Goal: Check status: Check status

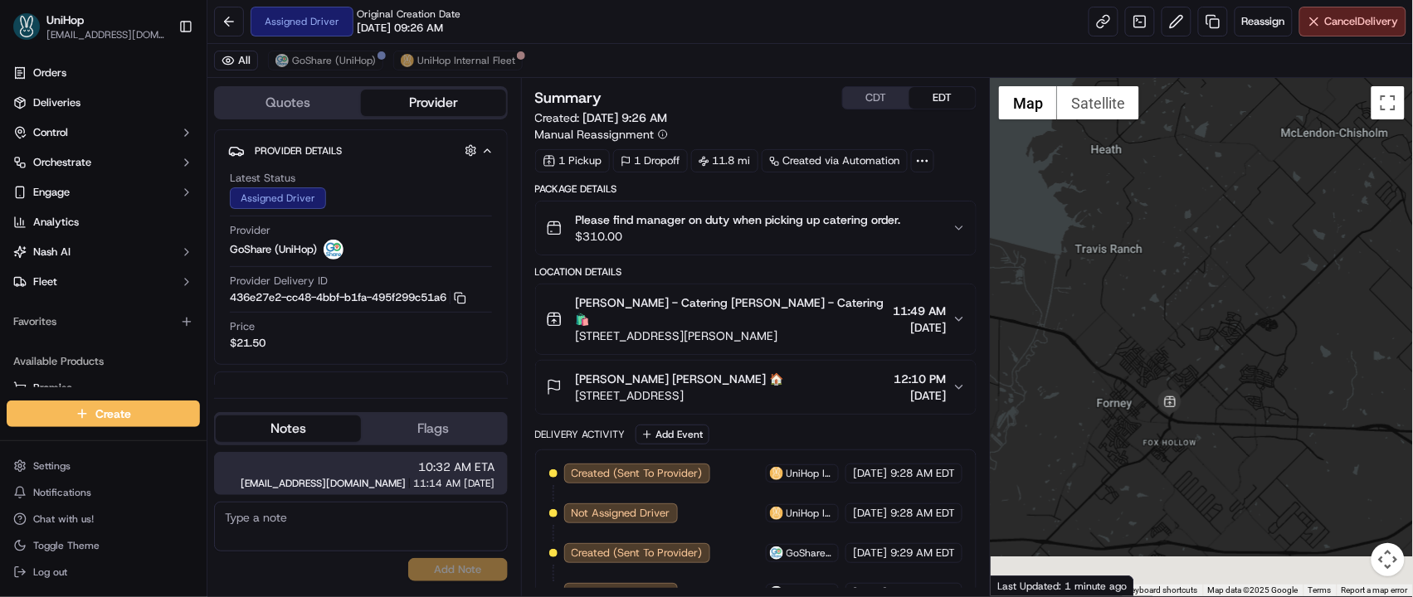
drag, startPoint x: 1246, startPoint y: 324, endPoint x: 1226, endPoint y: 224, distance: 102.3
click at [1226, 224] on div at bounding box center [1202, 337] width 422 height 519
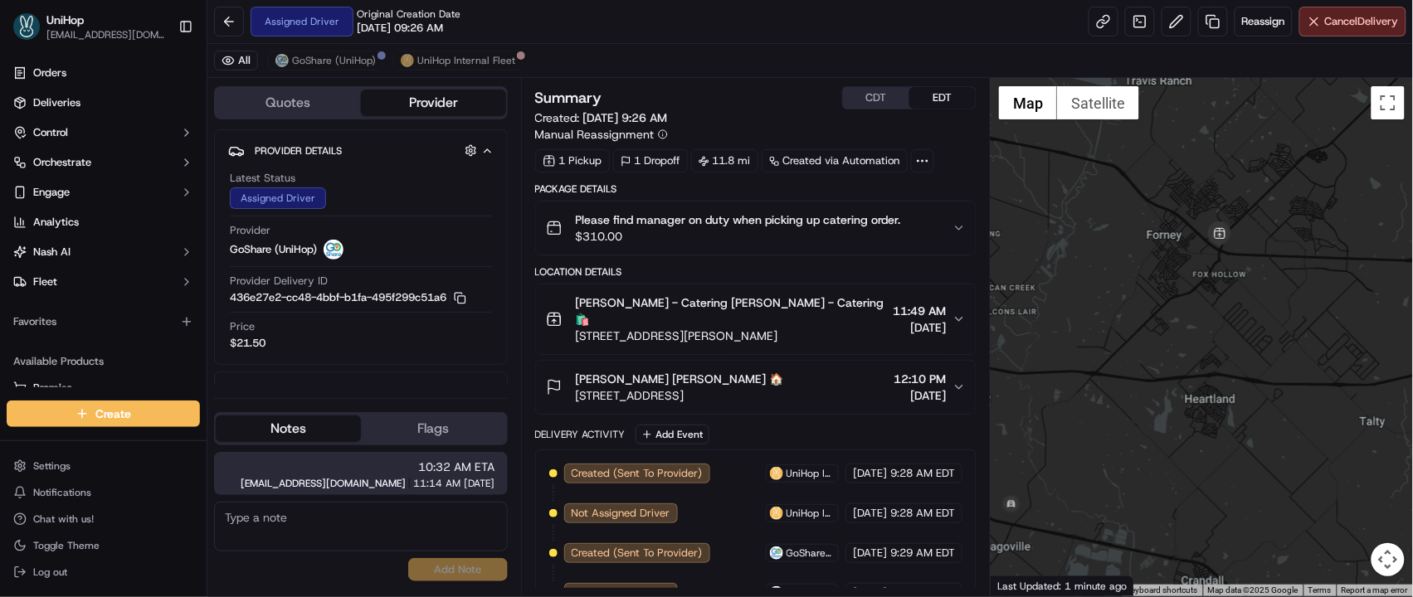
drag, startPoint x: 1056, startPoint y: 390, endPoint x: 1108, endPoint y: 237, distance: 161.1
click at [1108, 237] on div at bounding box center [1202, 337] width 422 height 519
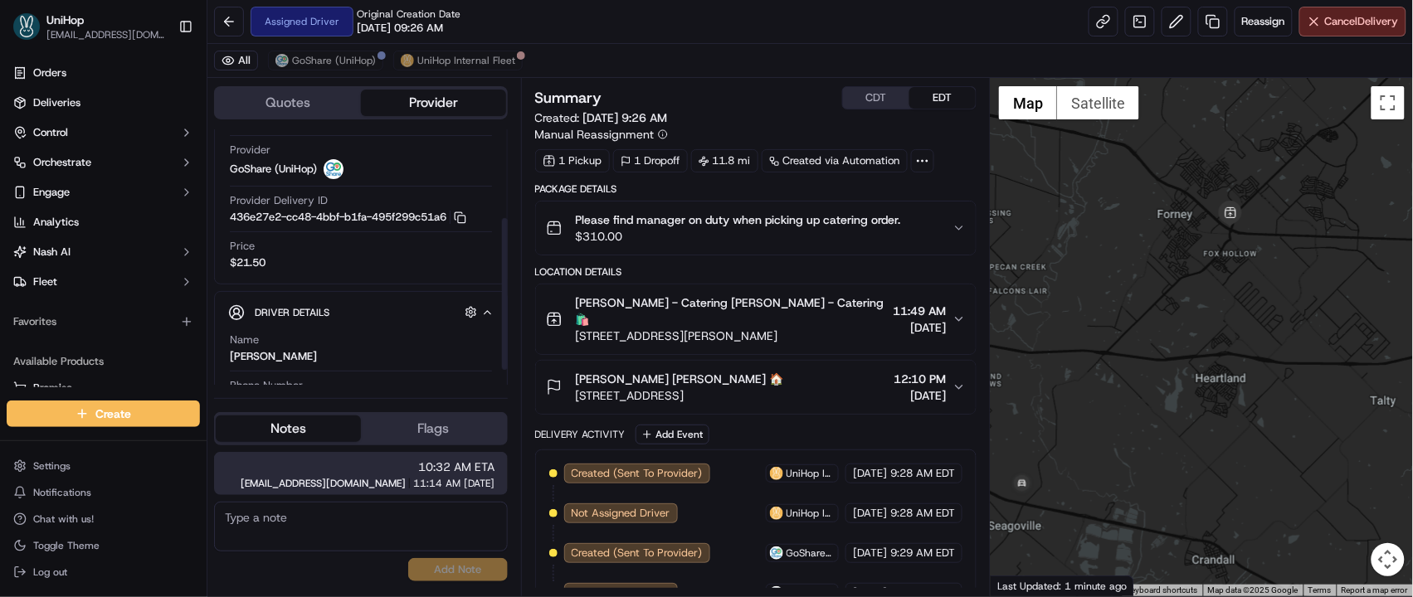
scroll to position [173, 0]
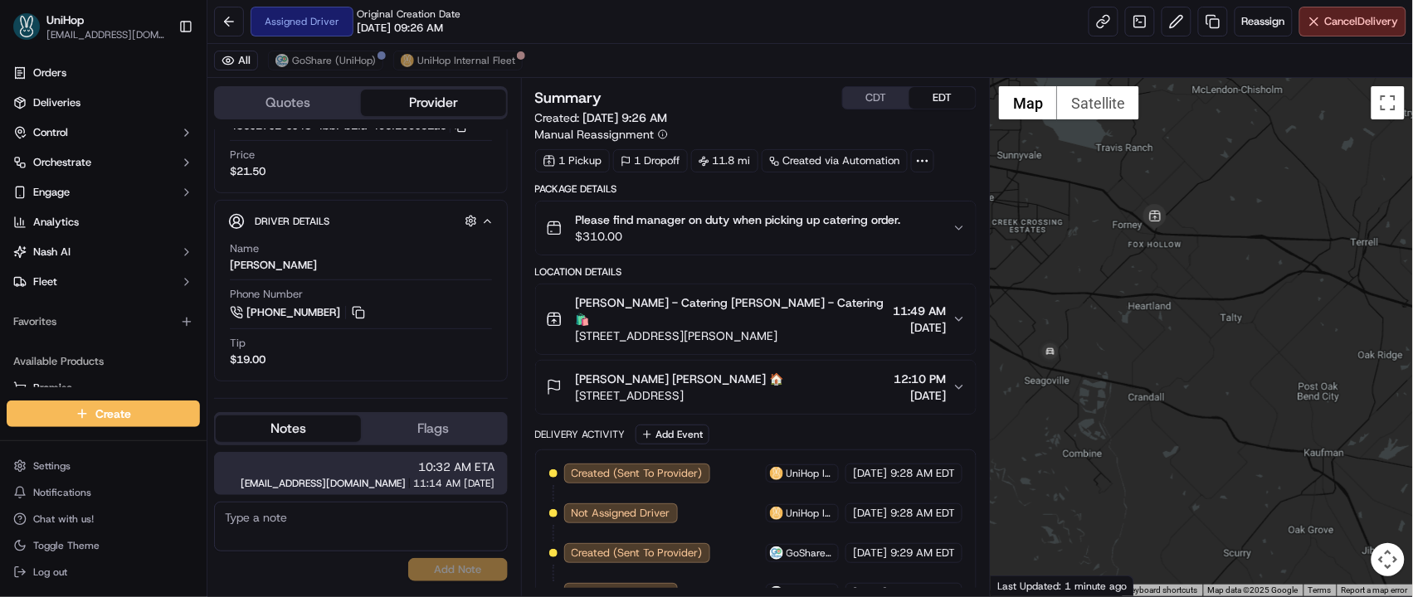
click at [401, 521] on textarea at bounding box center [361, 527] width 294 height 50
type textarea "10:45 AM ETA for pick up"
click at [431, 580] on button "Add Note" at bounding box center [458, 569] width 100 height 23
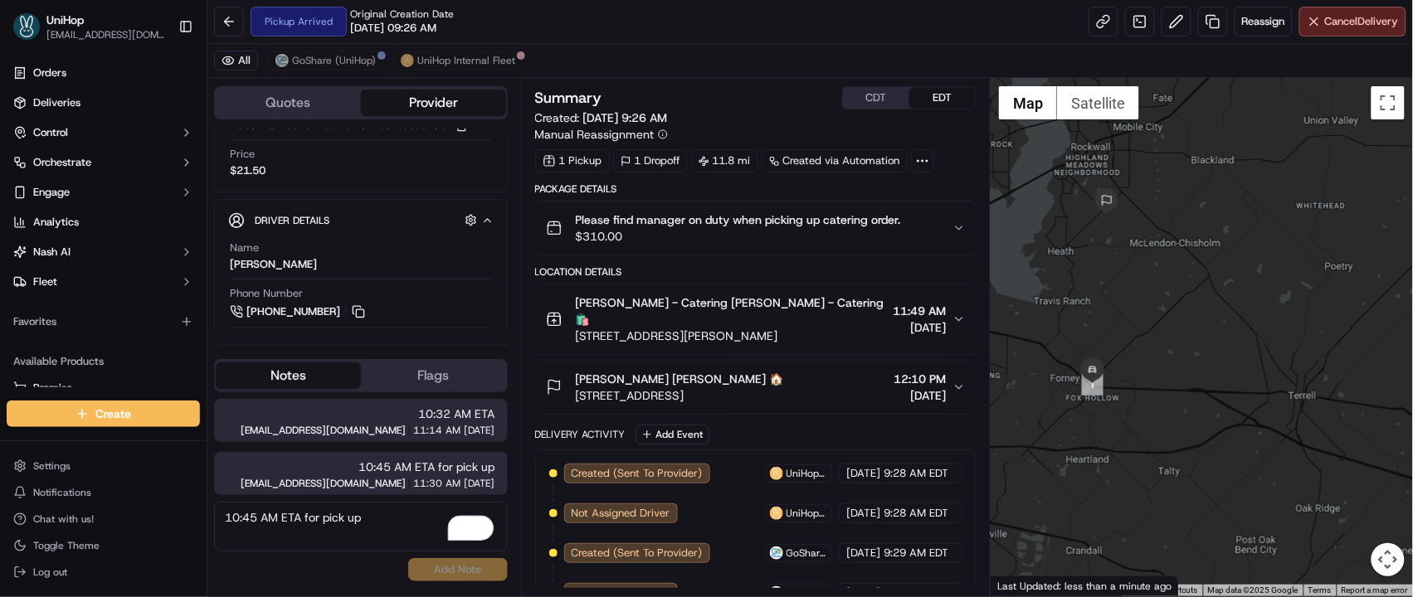
drag, startPoint x: 1105, startPoint y: 284, endPoint x: 1039, endPoint y: 426, distance: 157.4
click at [1049, 439] on div at bounding box center [1202, 337] width 422 height 519
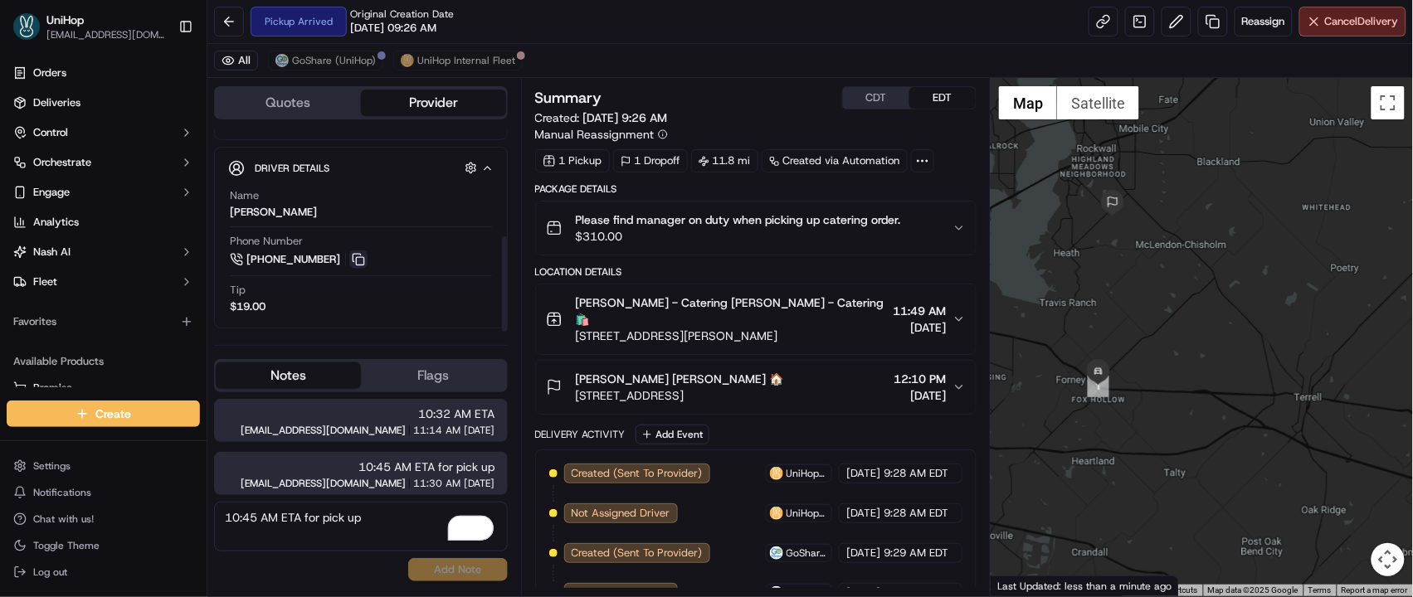
click at [355, 257] on button at bounding box center [358, 260] width 18 height 18
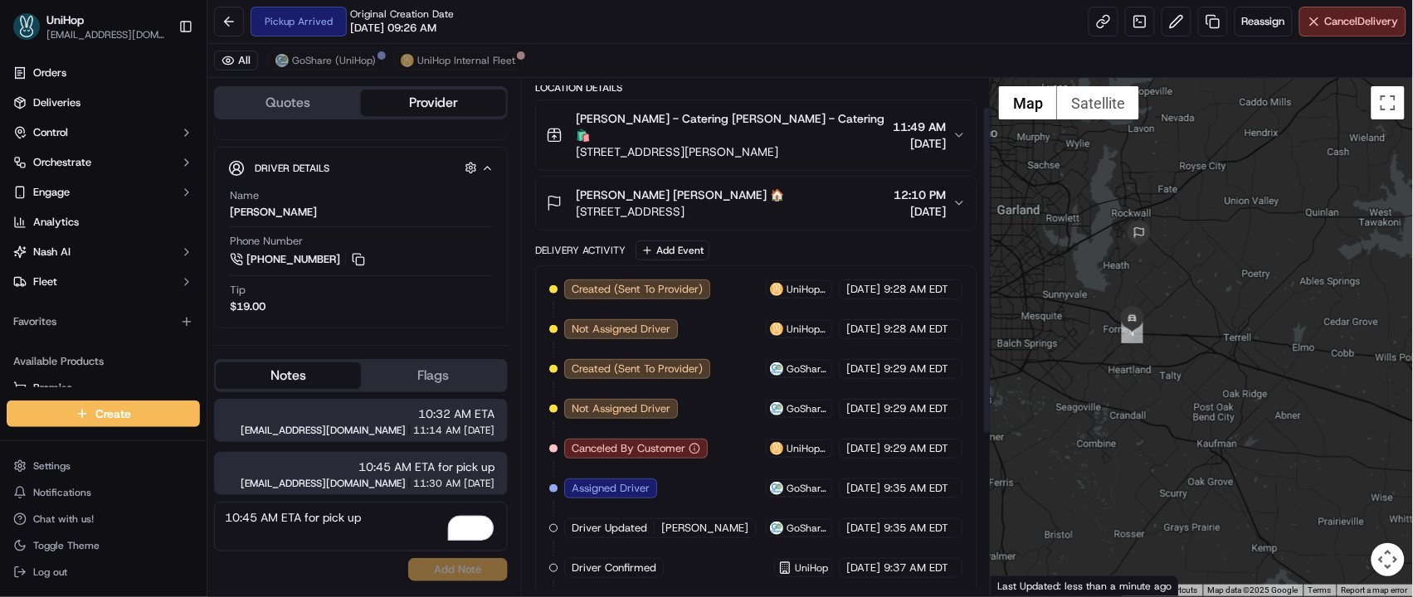
scroll to position [0, 0]
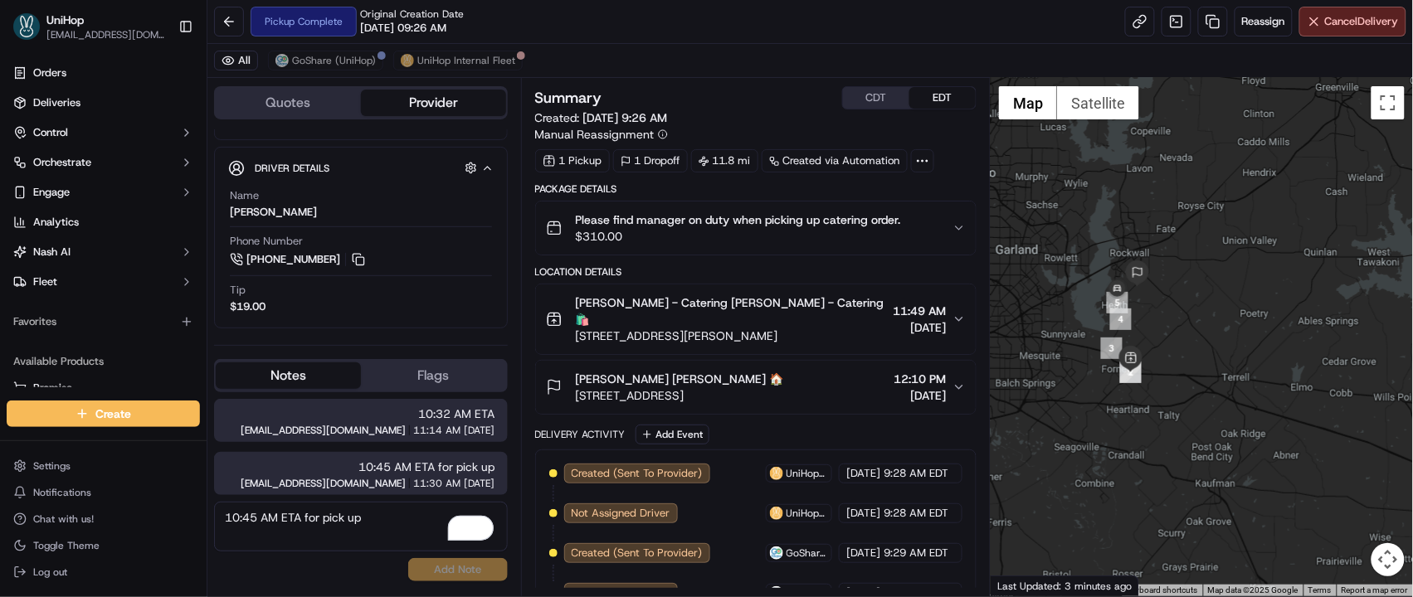
drag, startPoint x: 1198, startPoint y: 242, endPoint x: 1197, endPoint y: 289, distance: 46.5
click at [1197, 289] on div at bounding box center [1202, 337] width 422 height 519
click at [932, 224] on img "button" at bounding box center [934, 228] width 23 height 23
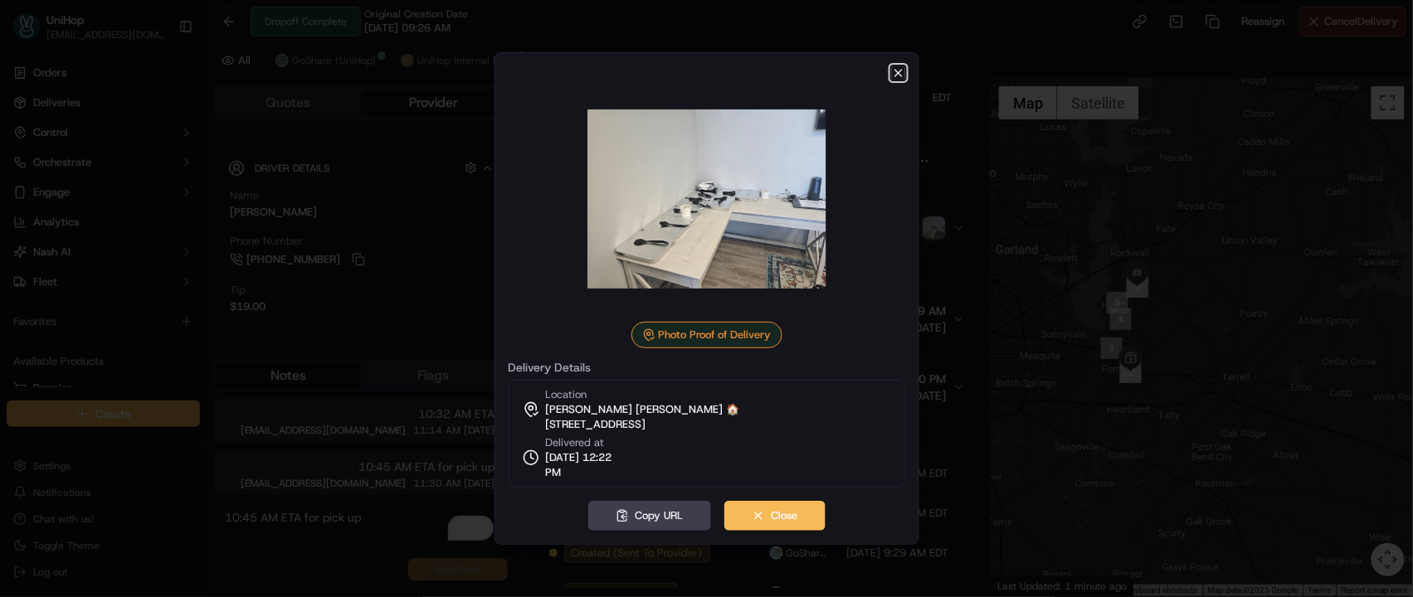
click at [900, 76] on icon "button" at bounding box center [898, 72] width 13 height 13
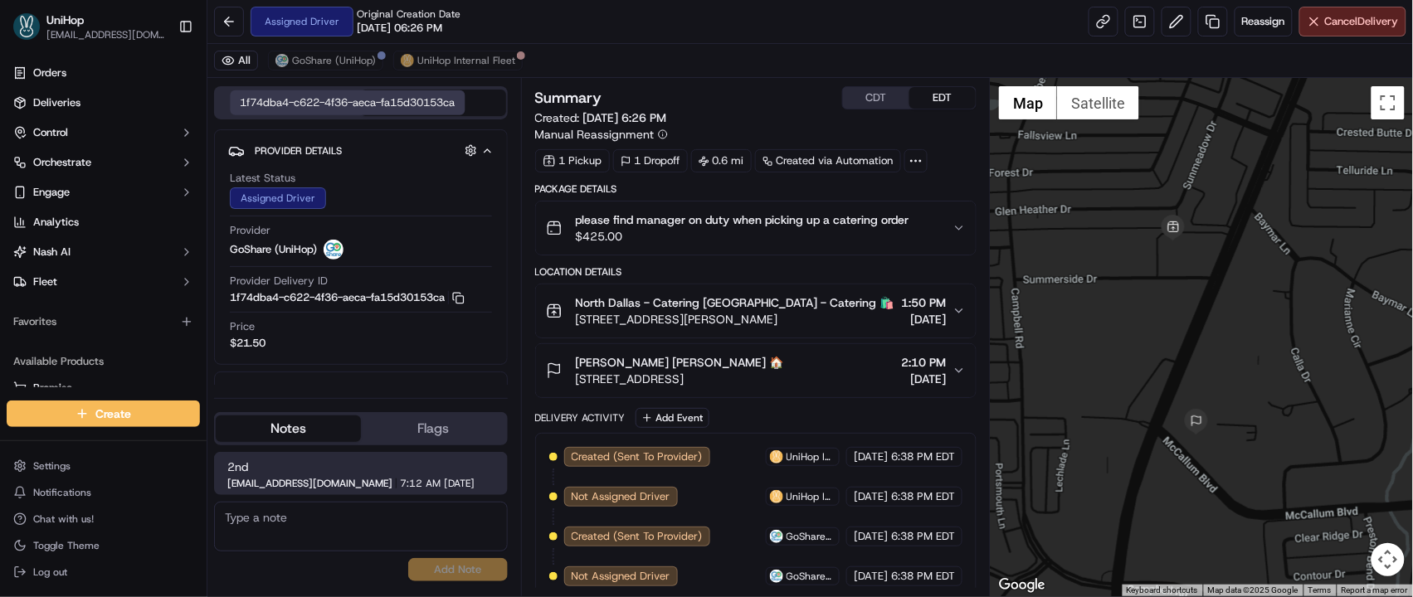
scroll to position [173, 0]
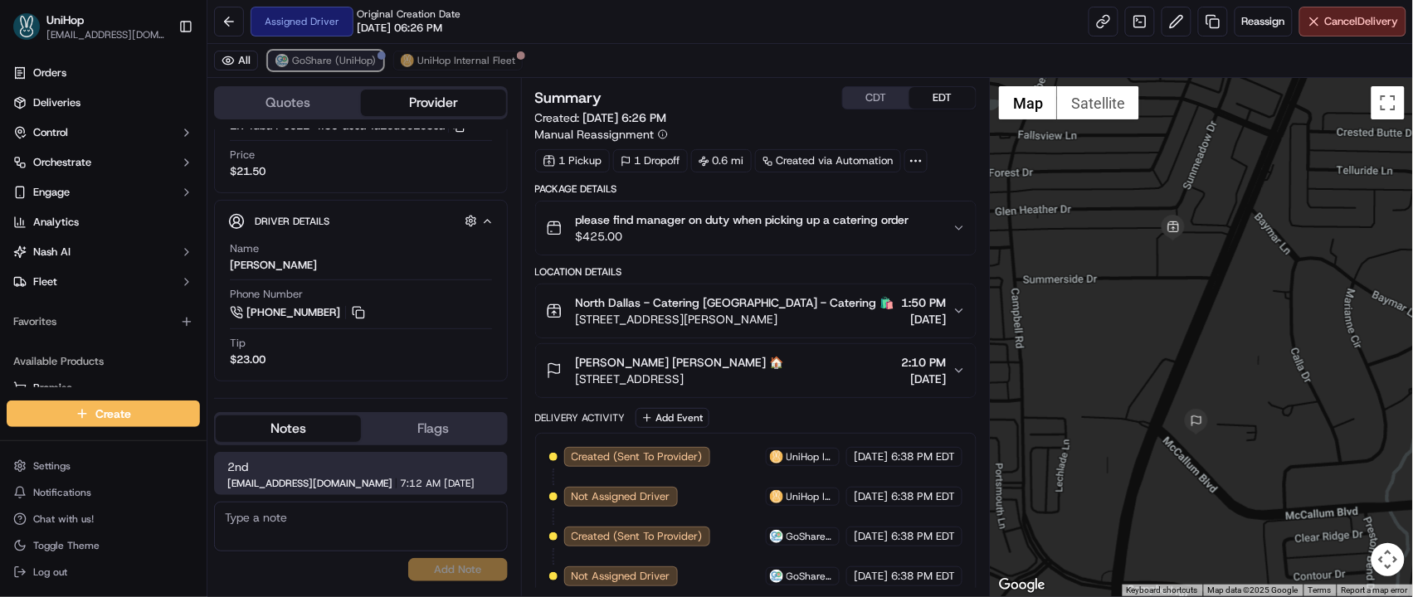
click at [316, 54] on span "GoShare (UniHop)" at bounding box center [334, 60] width 84 height 13
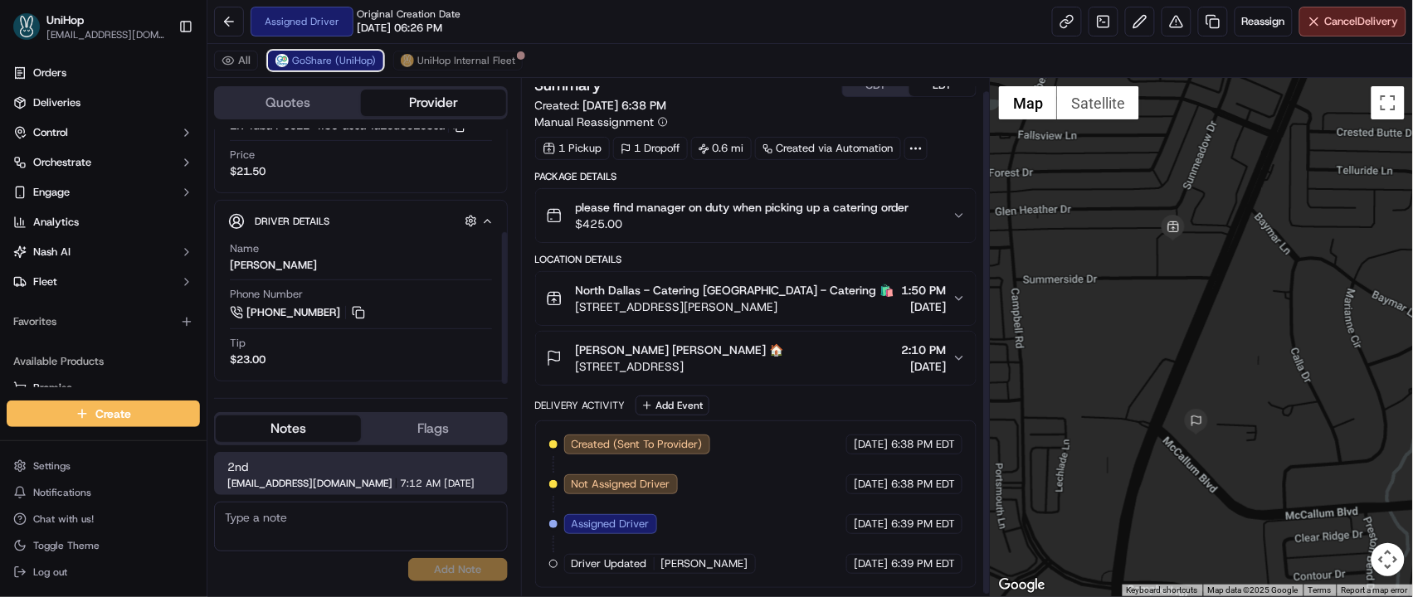
scroll to position [15, 0]
click at [661, 404] on button "Add Event" at bounding box center [673, 406] width 74 height 20
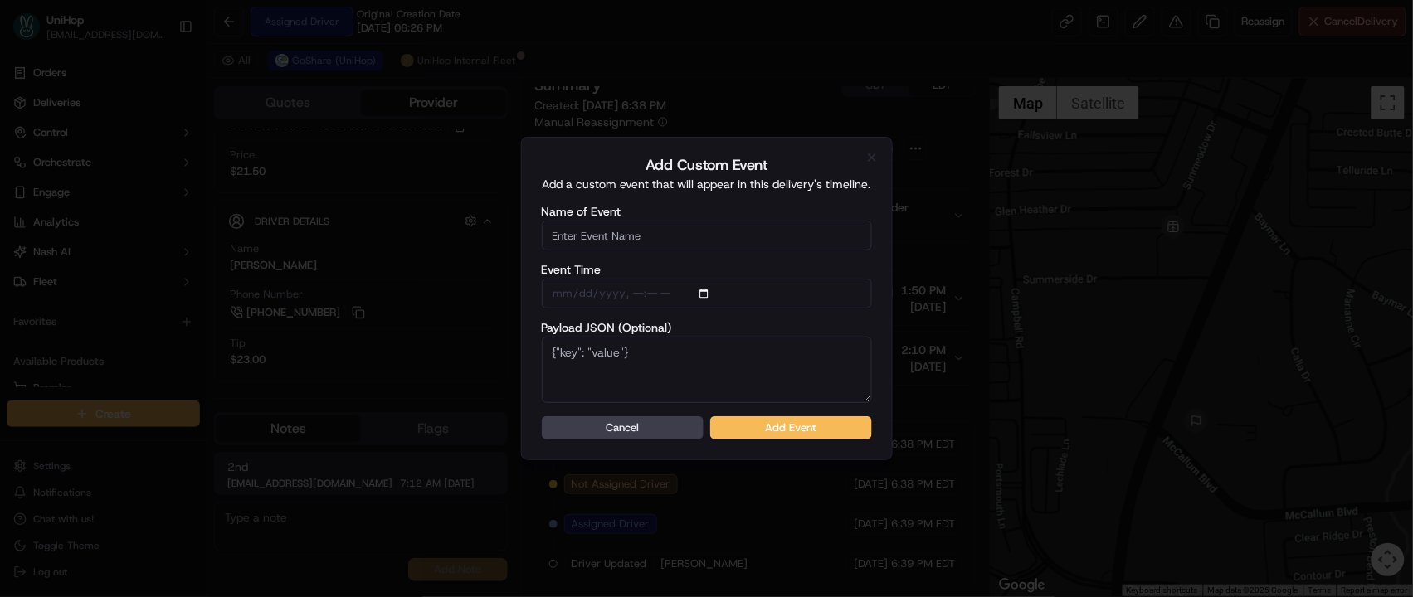
click at [673, 244] on input "Name of Event" at bounding box center [707, 236] width 330 height 30
type input "Driver Confirmed"
click at [743, 428] on button "Add Event" at bounding box center [791, 428] width 162 height 23
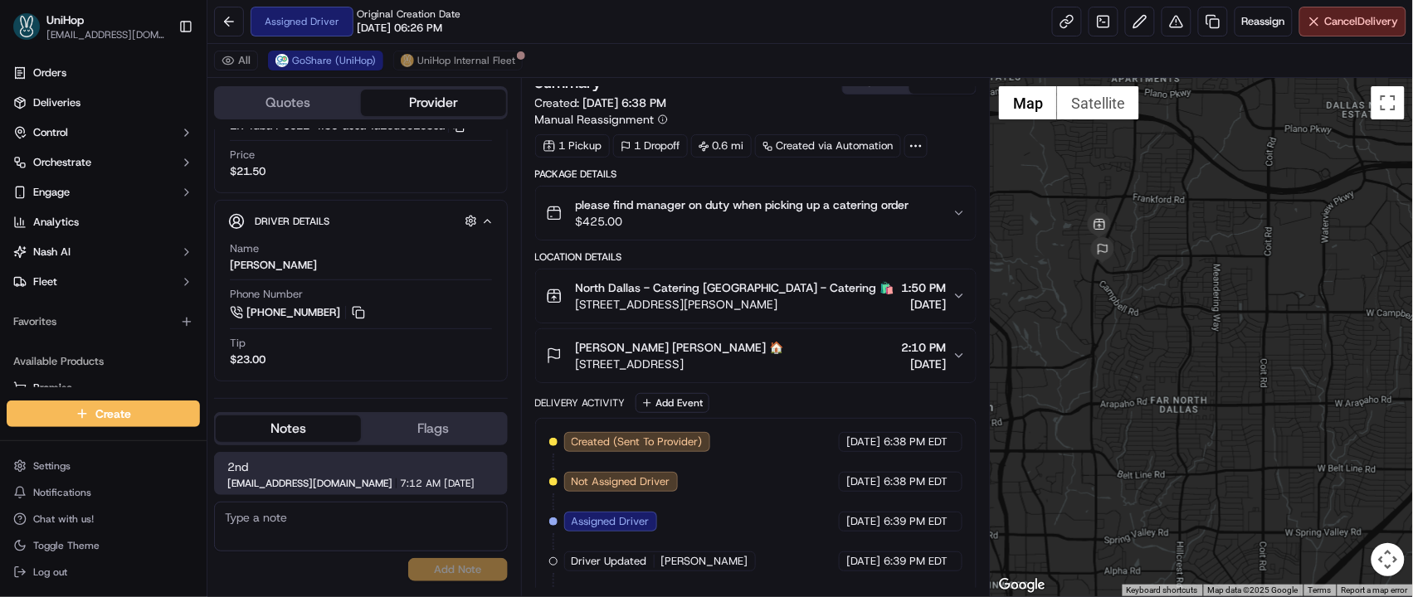
click at [874, 92] on button "CDT" at bounding box center [876, 83] width 66 height 22
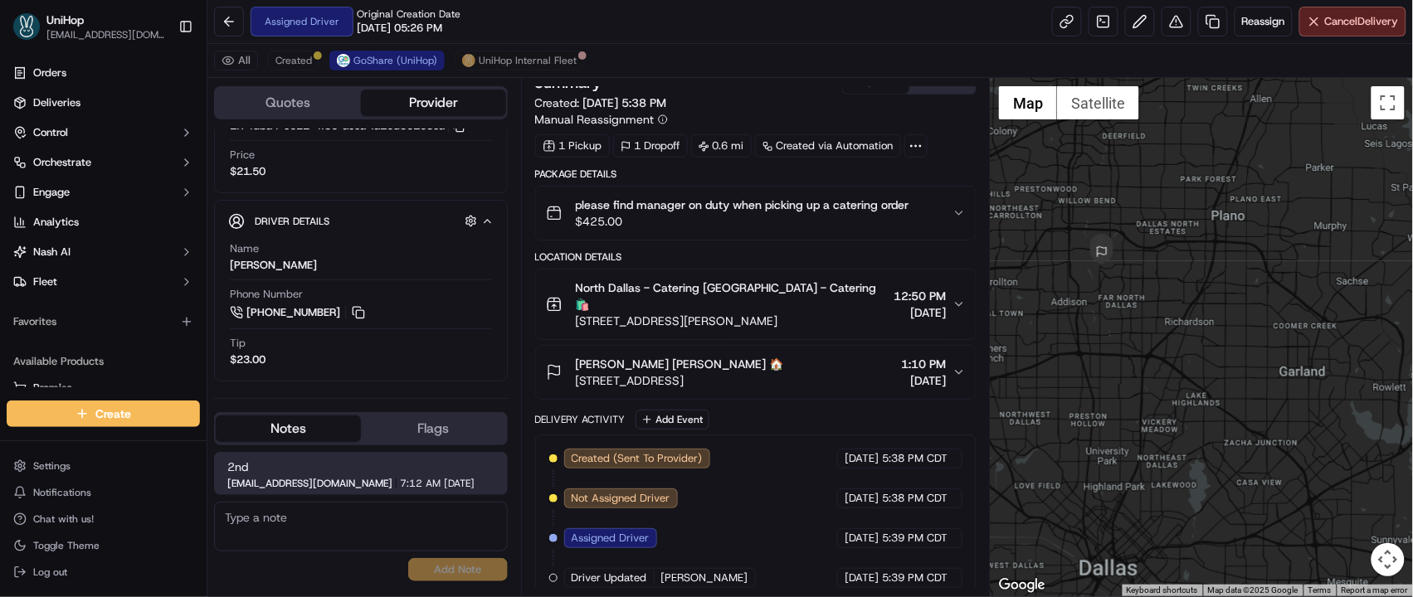
drag, startPoint x: 1079, startPoint y: 273, endPoint x: 1073, endPoint y: 263, distance: 12.0
click at [1073, 263] on div at bounding box center [1202, 337] width 422 height 519
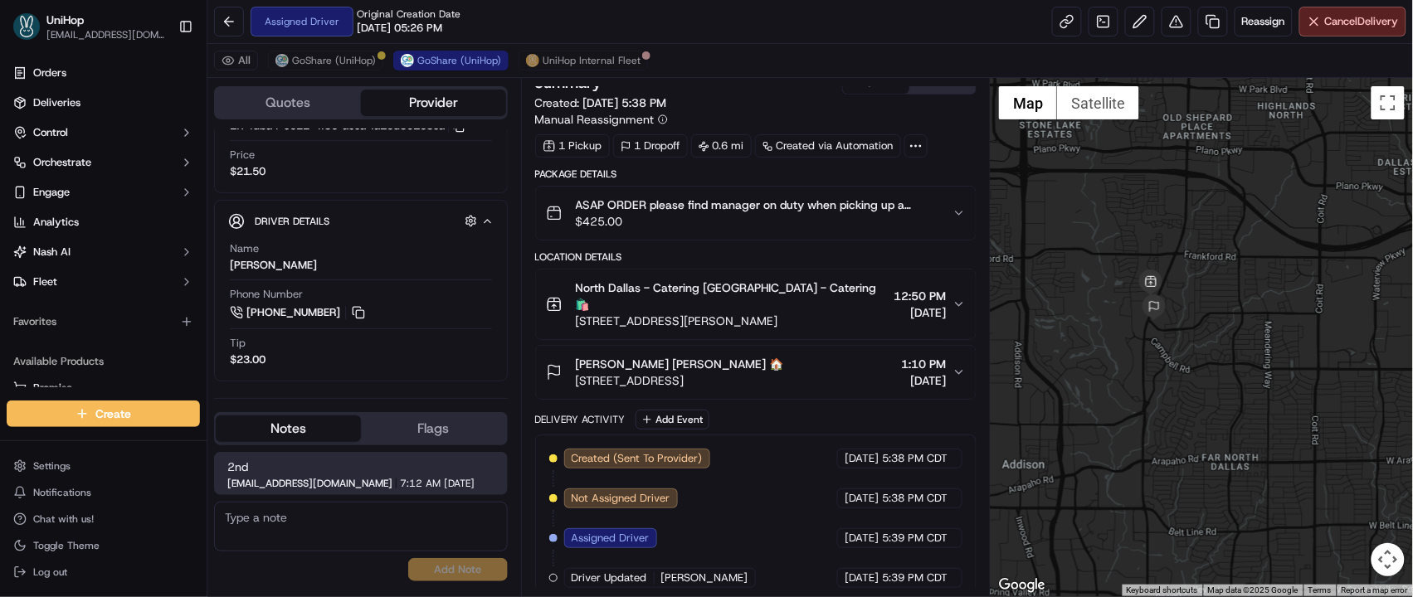
drag, startPoint x: 1146, startPoint y: 297, endPoint x: 1211, endPoint y: 413, distance: 133.0
click at [1211, 413] on div at bounding box center [1202, 337] width 422 height 519
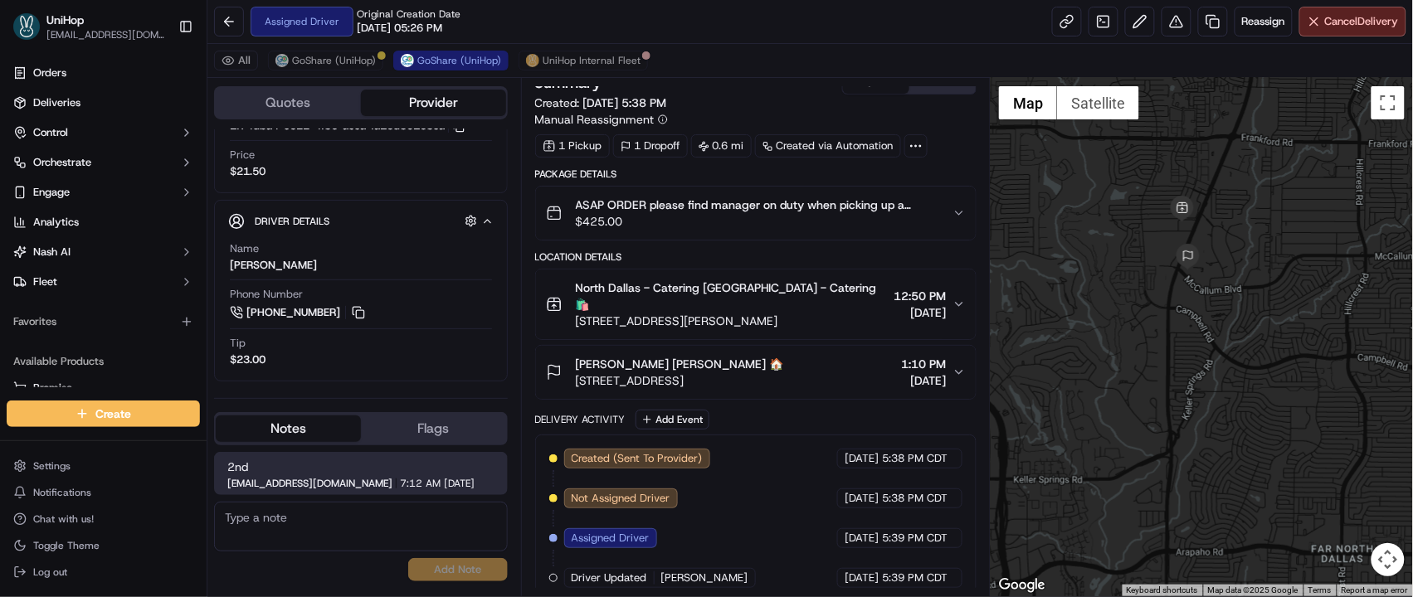
drag, startPoint x: 1097, startPoint y: 320, endPoint x: 1165, endPoint y: 311, distance: 68.6
click at [1165, 311] on div at bounding box center [1202, 337] width 422 height 519
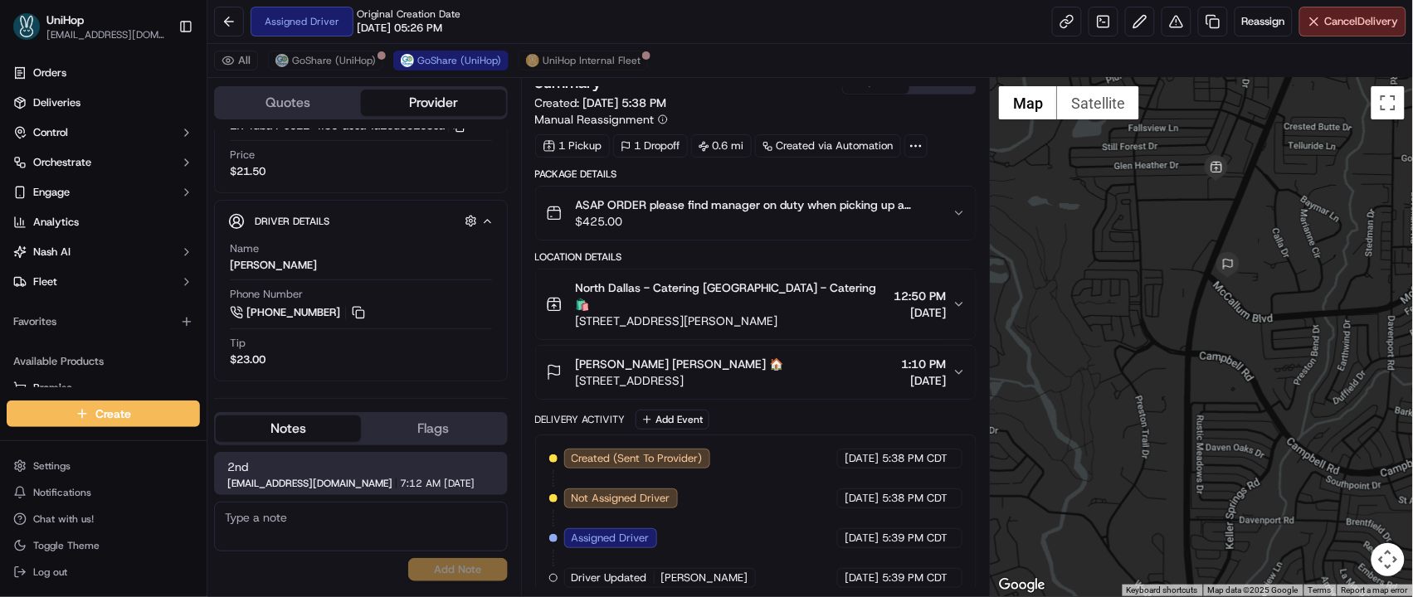
drag, startPoint x: 1113, startPoint y: 241, endPoint x: 1132, endPoint y: 300, distance: 62.7
click at [1132, 300] on div at bounding box center [1202, 337] width 422 height 519
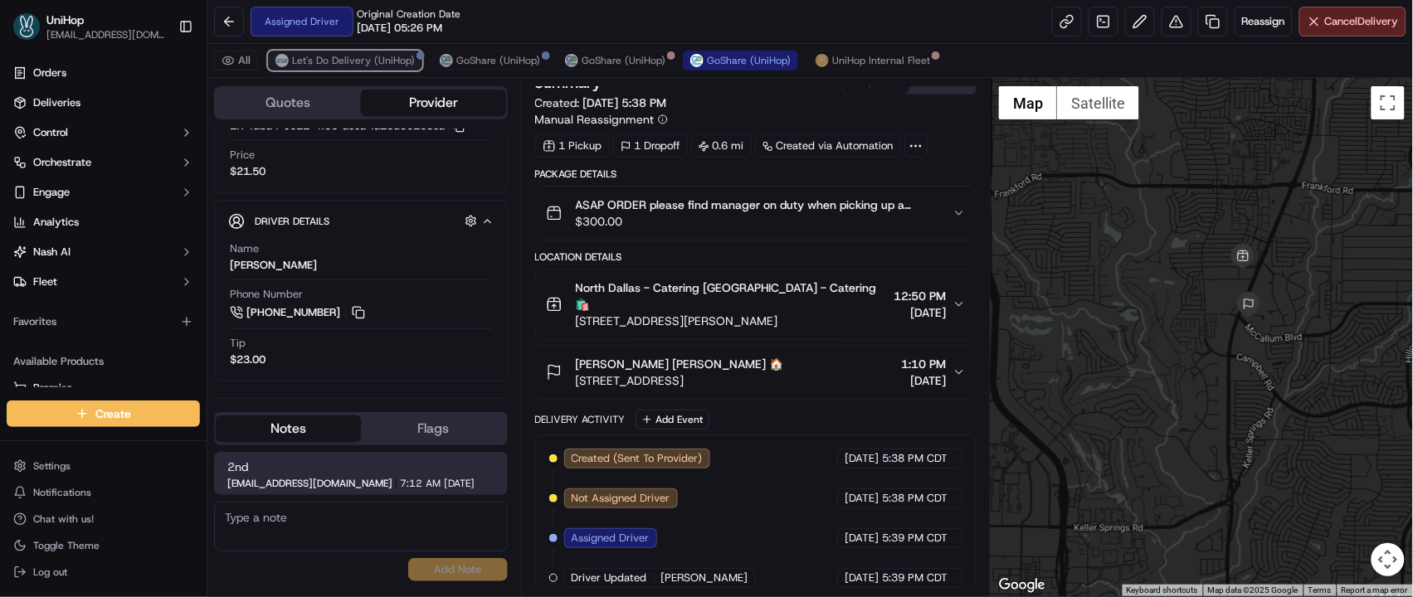
click at [296, 61] on span "Let's Do Delivery (UniHop)" at bounding box center [353, 60] width 123 height 13
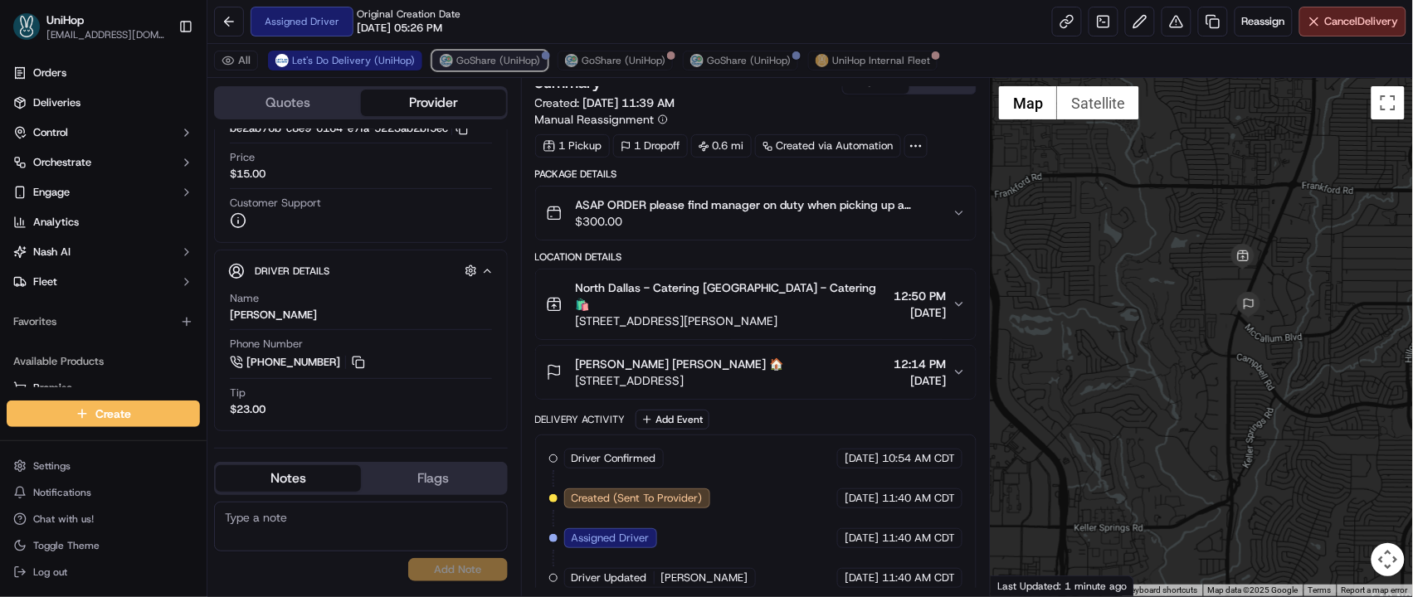
click at [482, 66] on span "GoShare (UniHop)" at bounding box center [498, 60] width 84 height 13
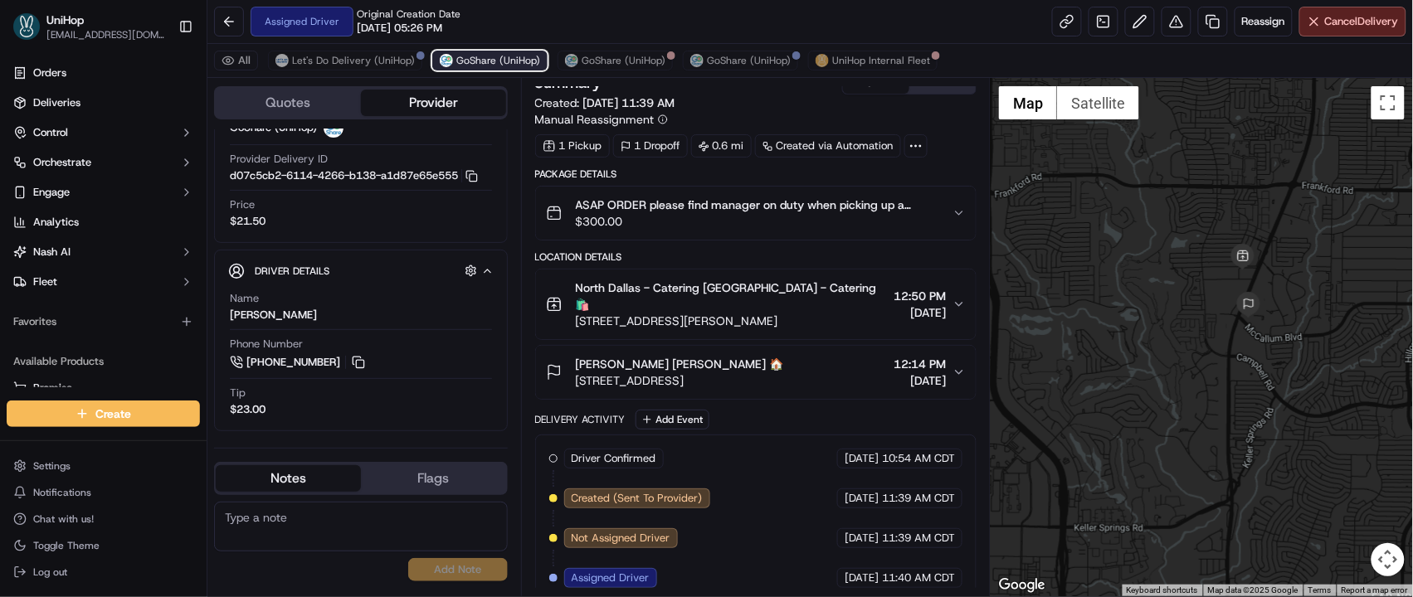
scroll to position [123, 0]
click at [330, 63] on span "Let's Do Delivery (UniHop)" at bounding box center [353, 60] width 123 height 13
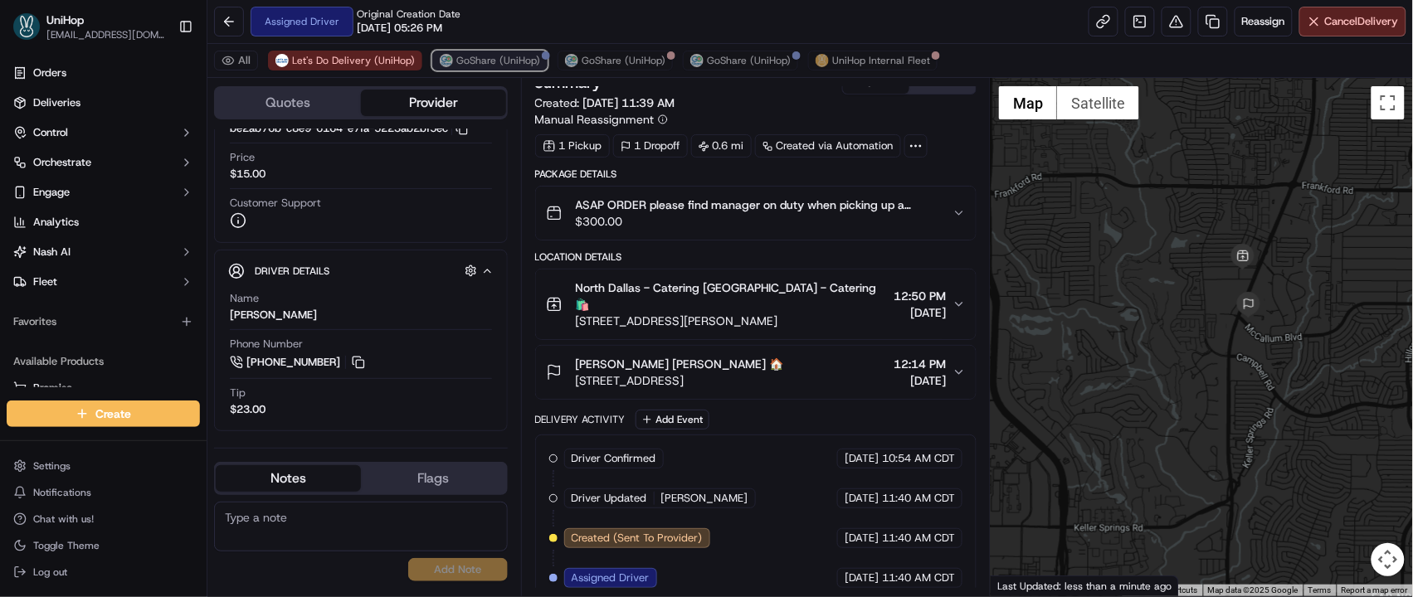
click at [470, 66] on span "GoShare (UniHop)" at bounding box center [498, 60] width 84 height 13
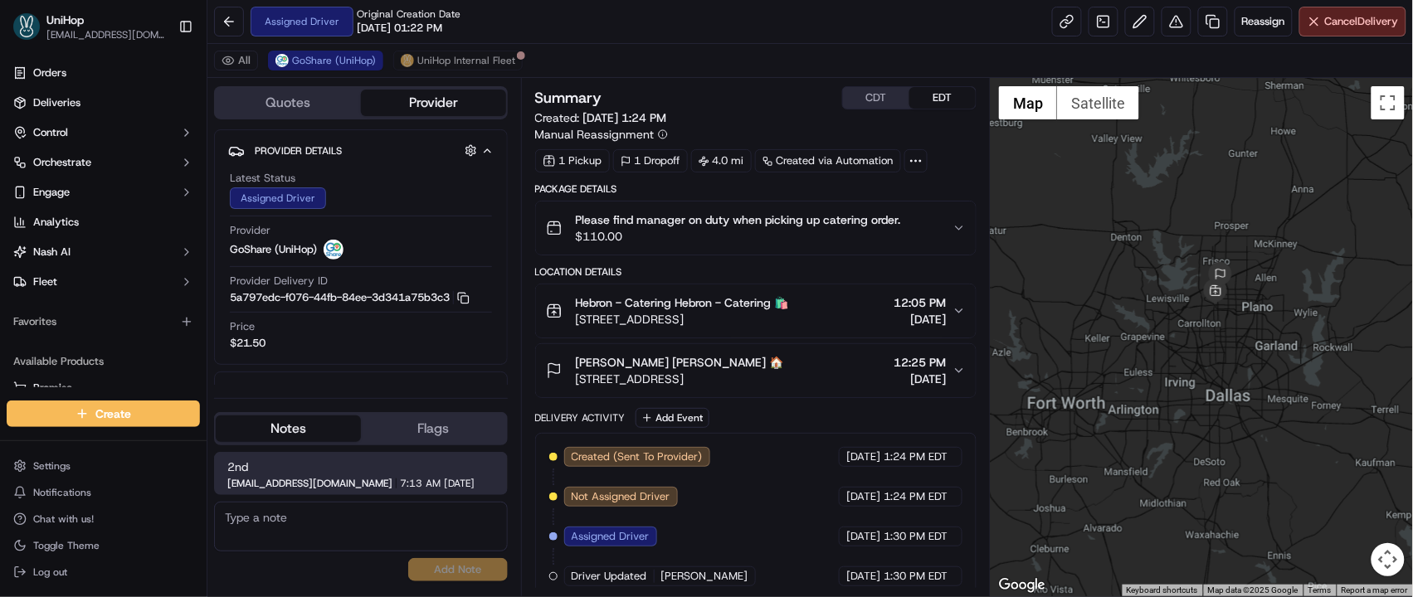
scroll to position [173, 0]
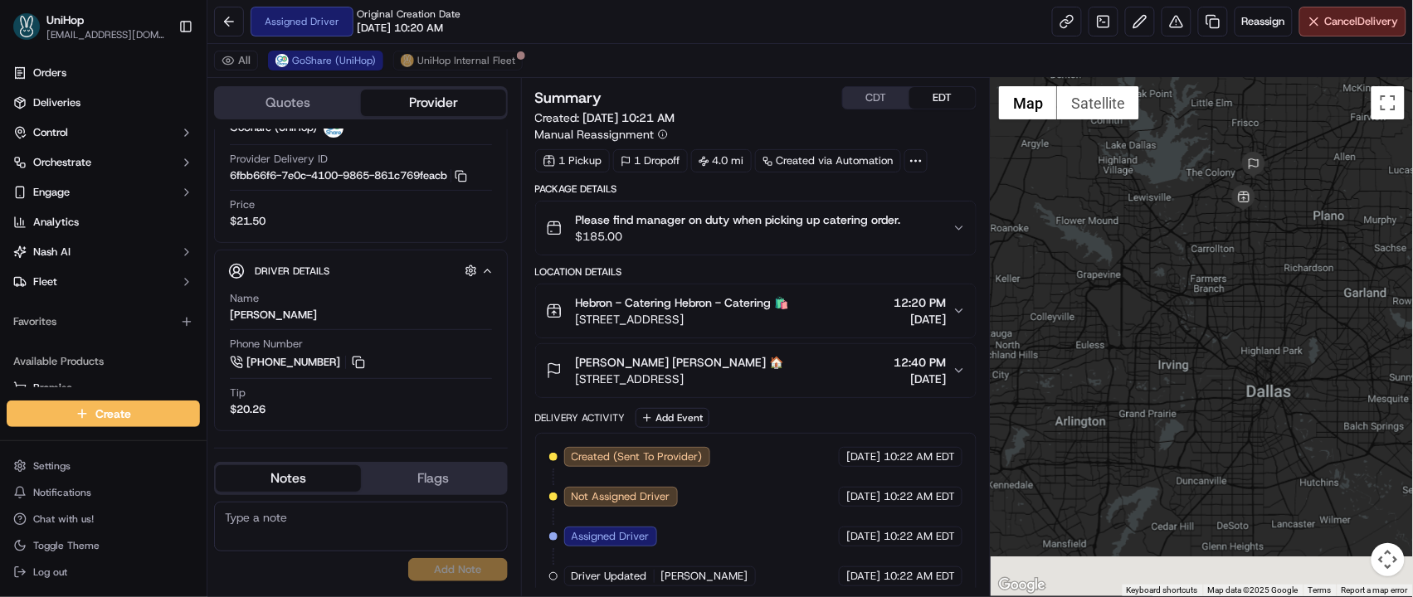
drag, startPoint x: 1085, startPoint y: 319, endPoint x: 1215, endPoint y: 240, distance: 152.0
click at [1215, 240] on div at bounding box center [1202, 337] width 422 height 519
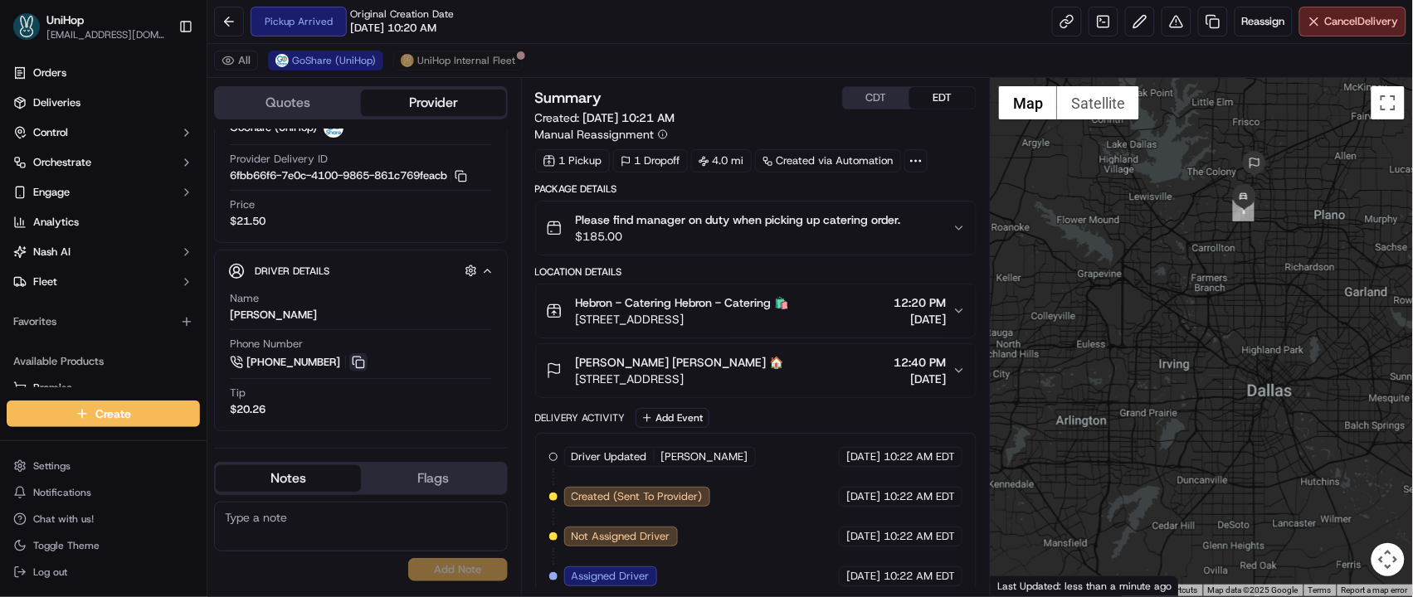
click at [353, 360] on button at bounding box center [358, 362] width 18 height 18
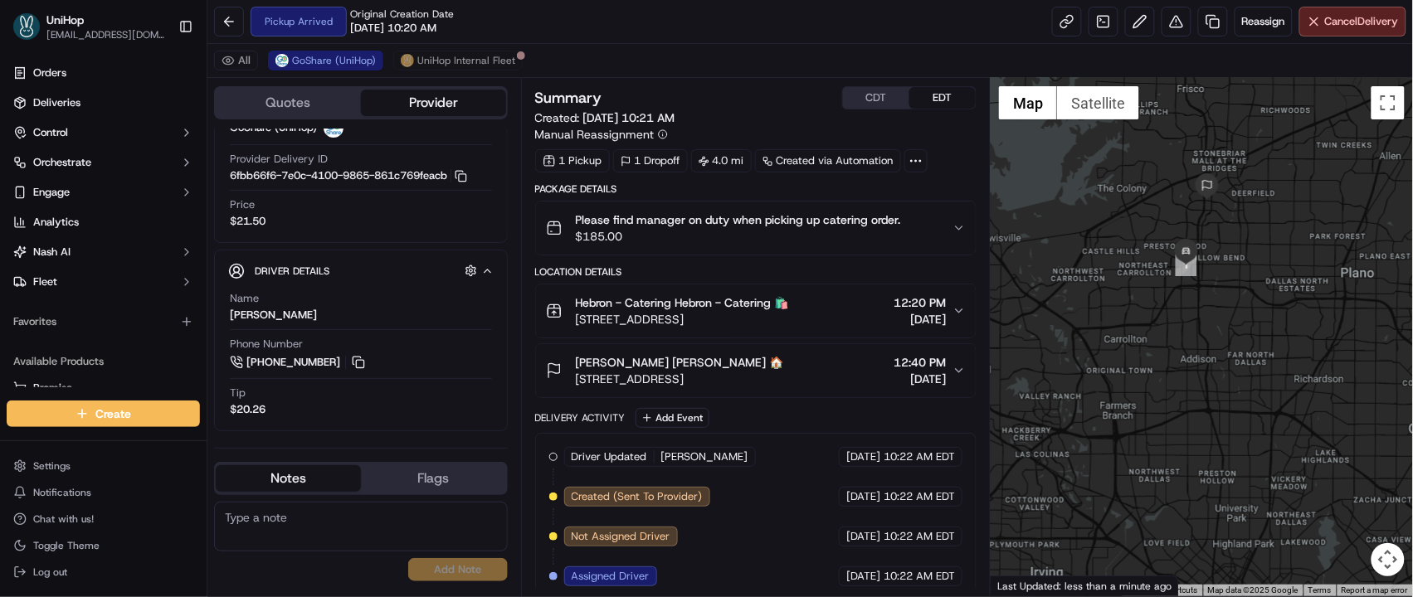
drag, startPoint x: 1210, startPoint y: 221, endPoint x: 1154, endPoint y: 300, distance: 96.5
click at [1154, 300] on div at bounding box center [1202, 337] width 422 height 519
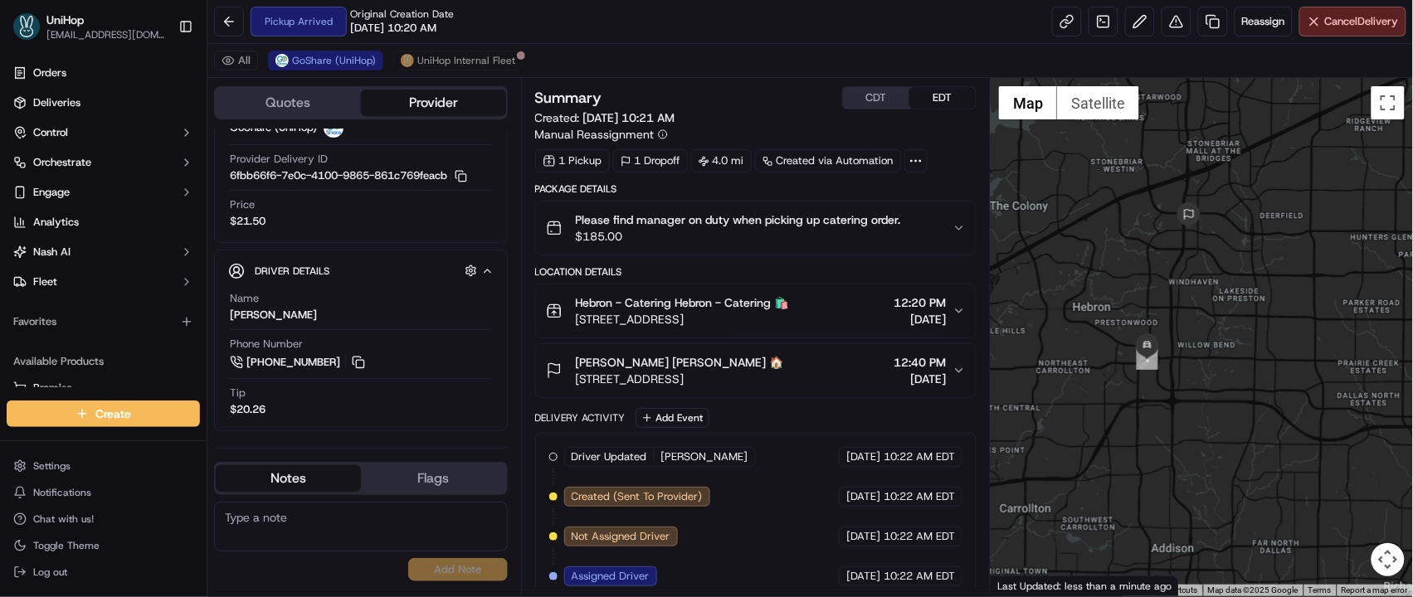
drag, startPoint x: 1165, startPoint y: 231, endPoint x: 1097, endPoint y: 292, distance: 91.6
click at [1095, 293] on div at bounding box center [1202, 337] width 422 height 519
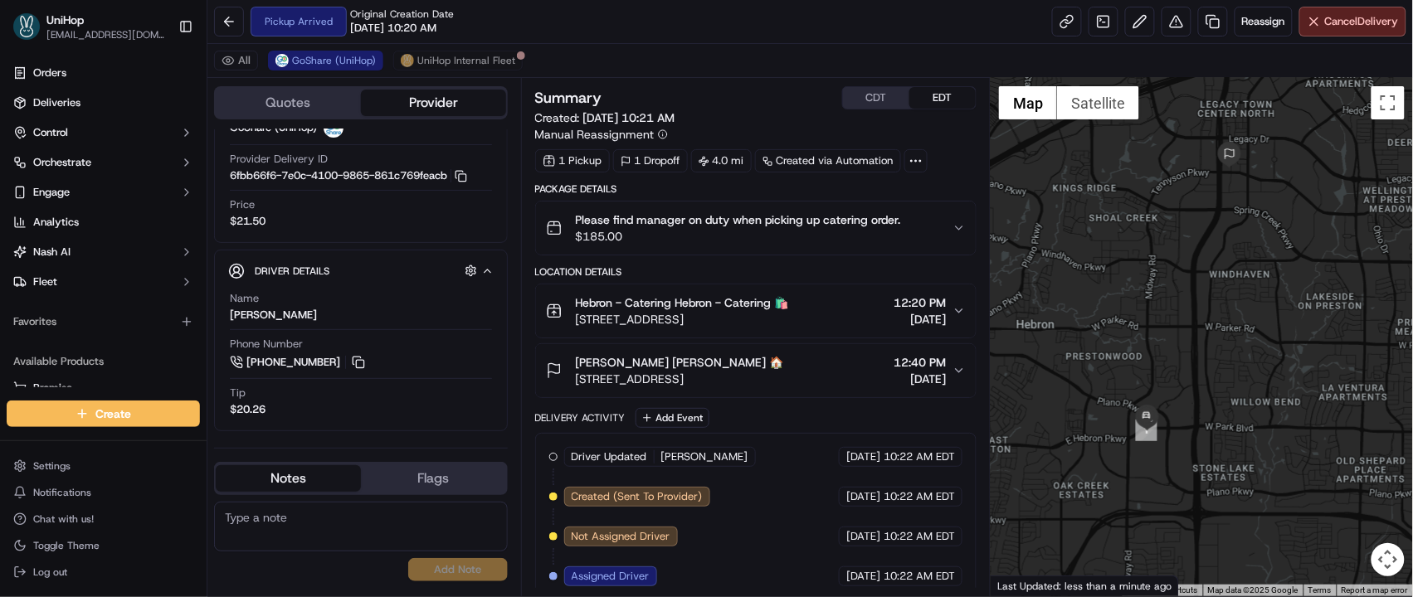
drag, startPoint x: 1187, startPoint y: 297, endPoint x: 1162, endPoint y: 277, distance: 31.9
click at [1162, 277] on div at bounding box center [1202, 337] width 422 height 519
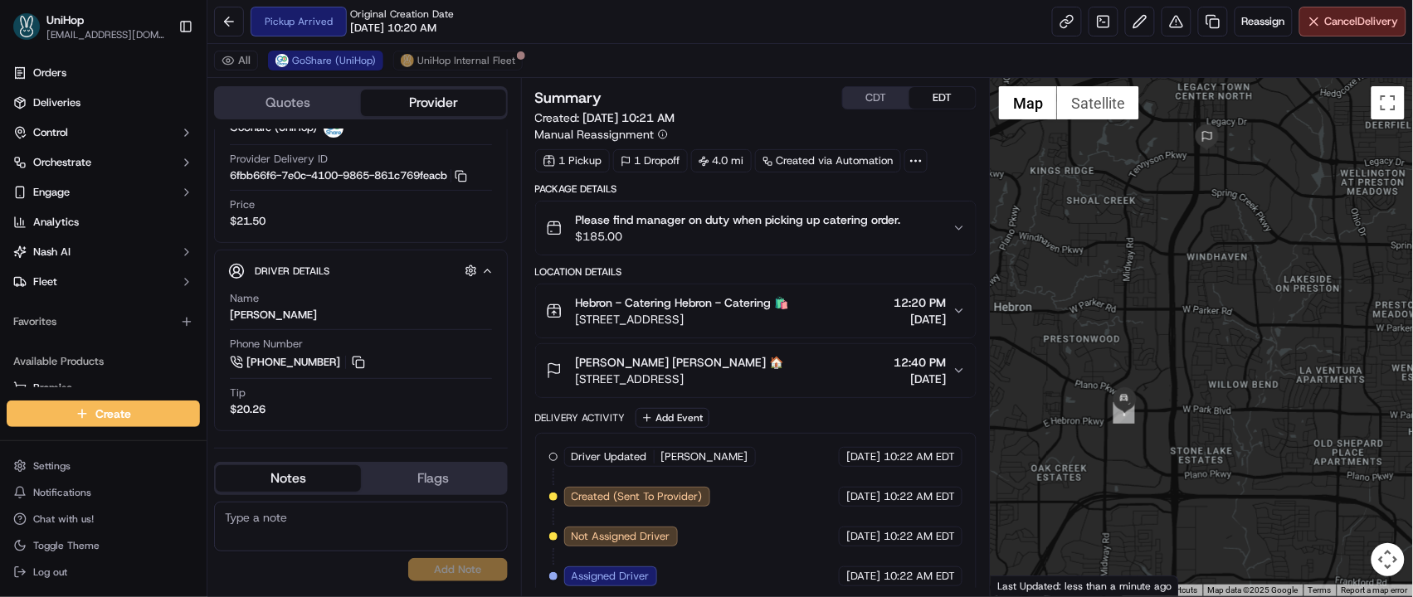
click at [879, 98] on button "CDT" at bounding box center [876, 98] width 66 height 22
click at [948, 105] on button "EDT" at bounding box center [942, 98] width 66 height 22
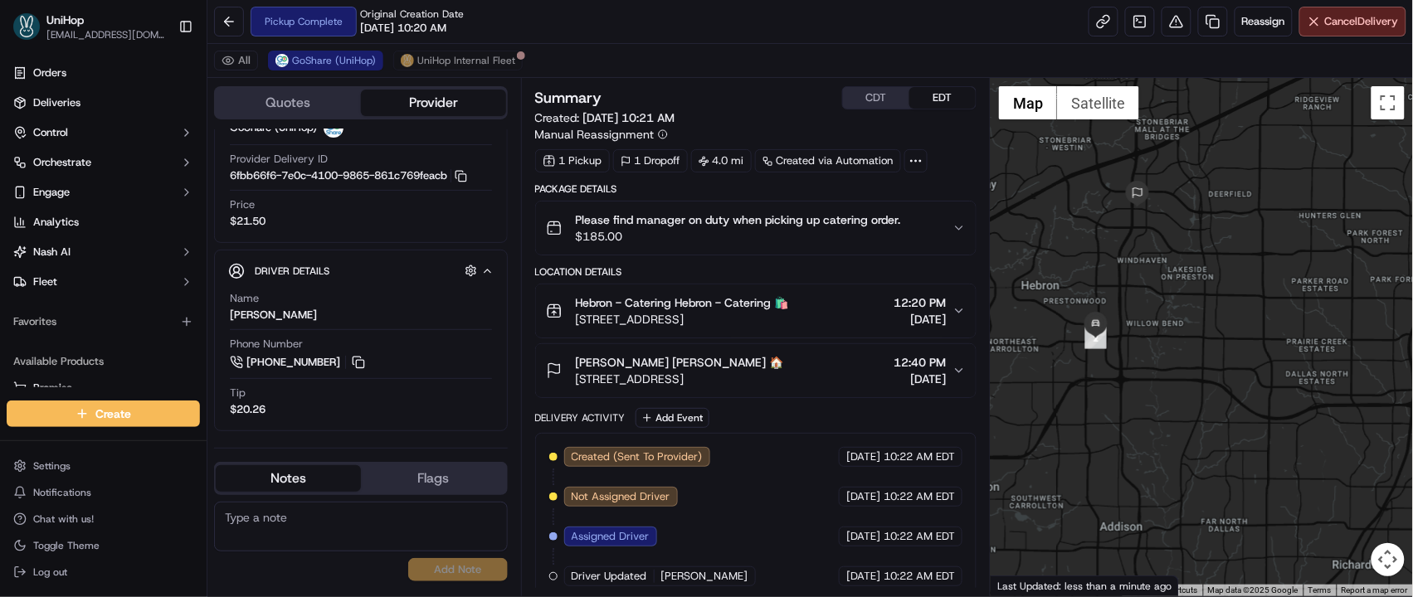
click at [870, 101] on button "CDT" at bounding box center [876, 98] width 66 height 22
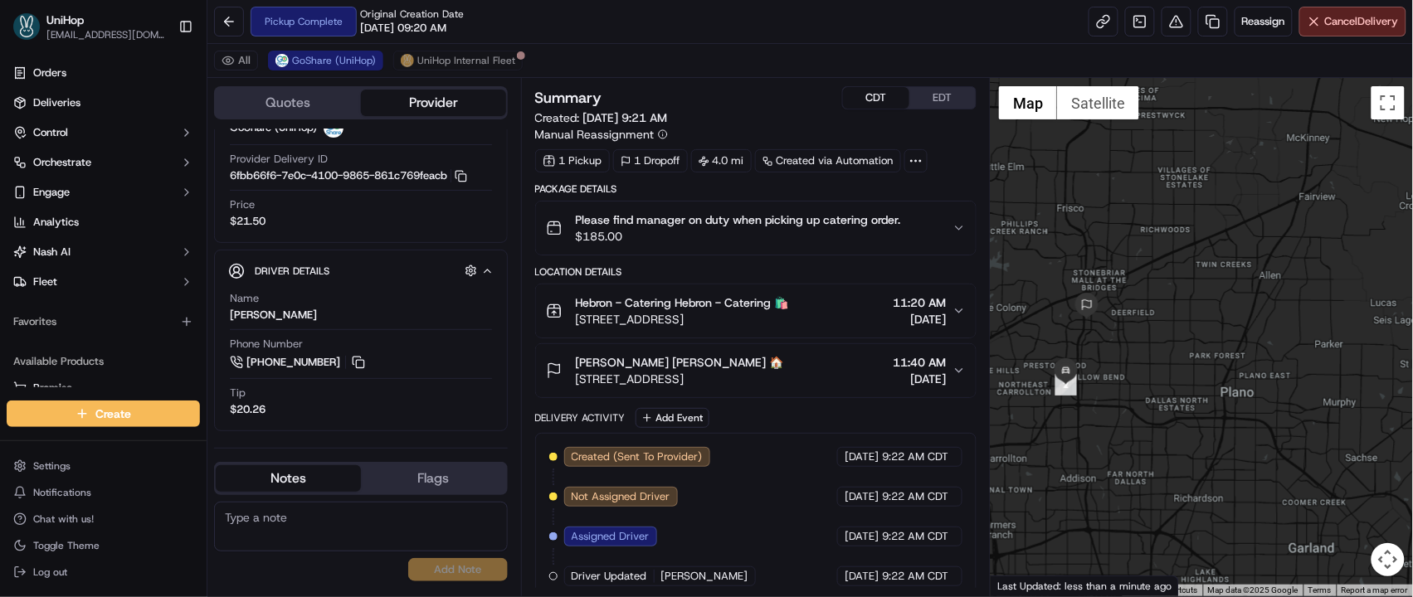
drag, startPoint x: 1133, startPoint y: 237, endPoint x: 1146, endPoint y: 323, distance: 86.5
click at [1146, 323] on div at bounding box center [1202, 337] width 422 height 519
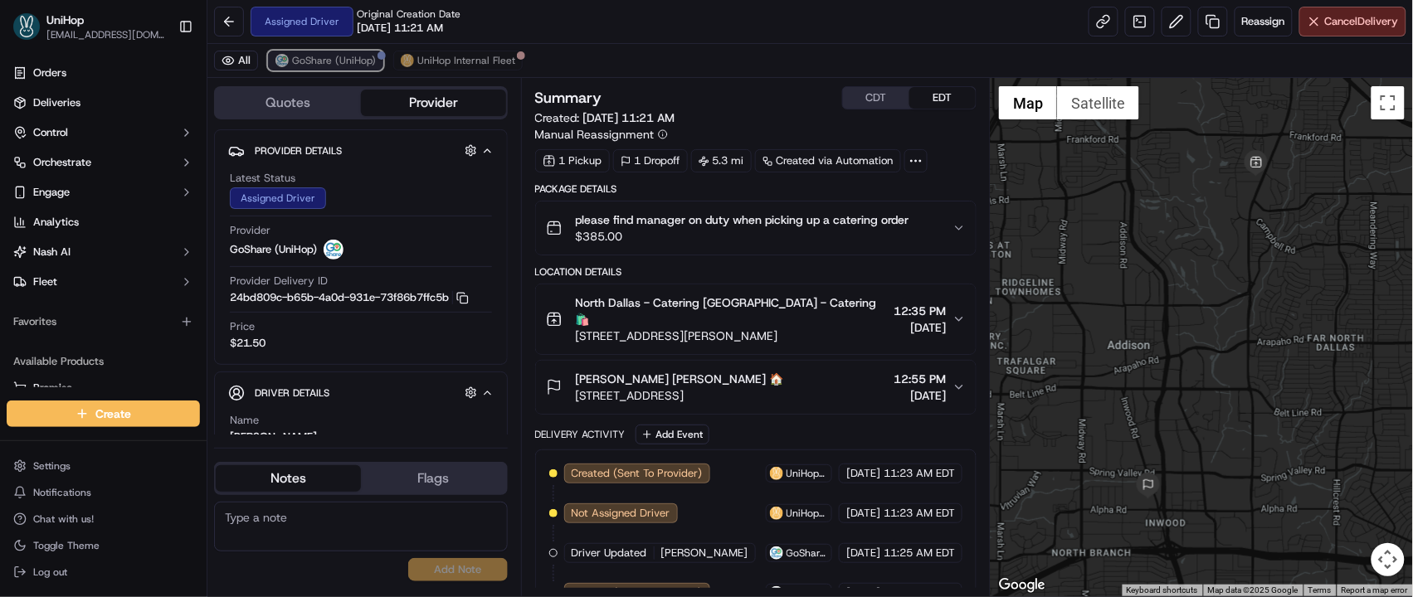
click at [339, 67] on button "GoShare (UniHop)" at bounding box center [325, 61] width 115 height 20
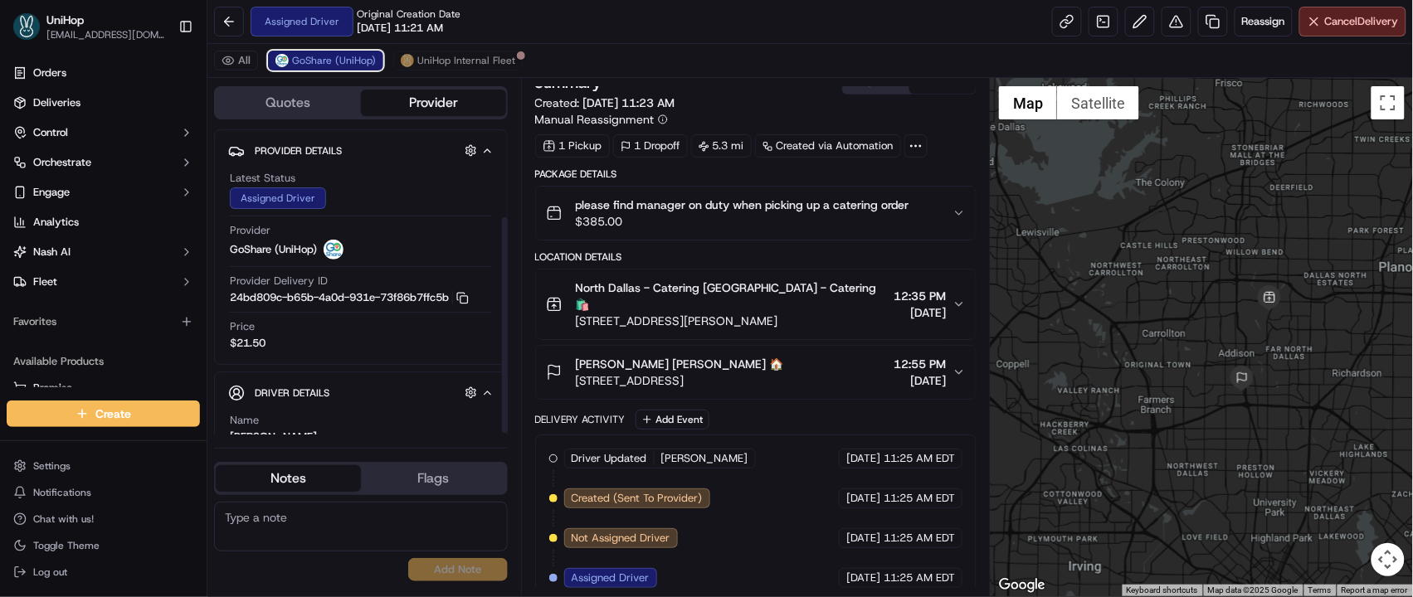
scroll to position [123, 0]
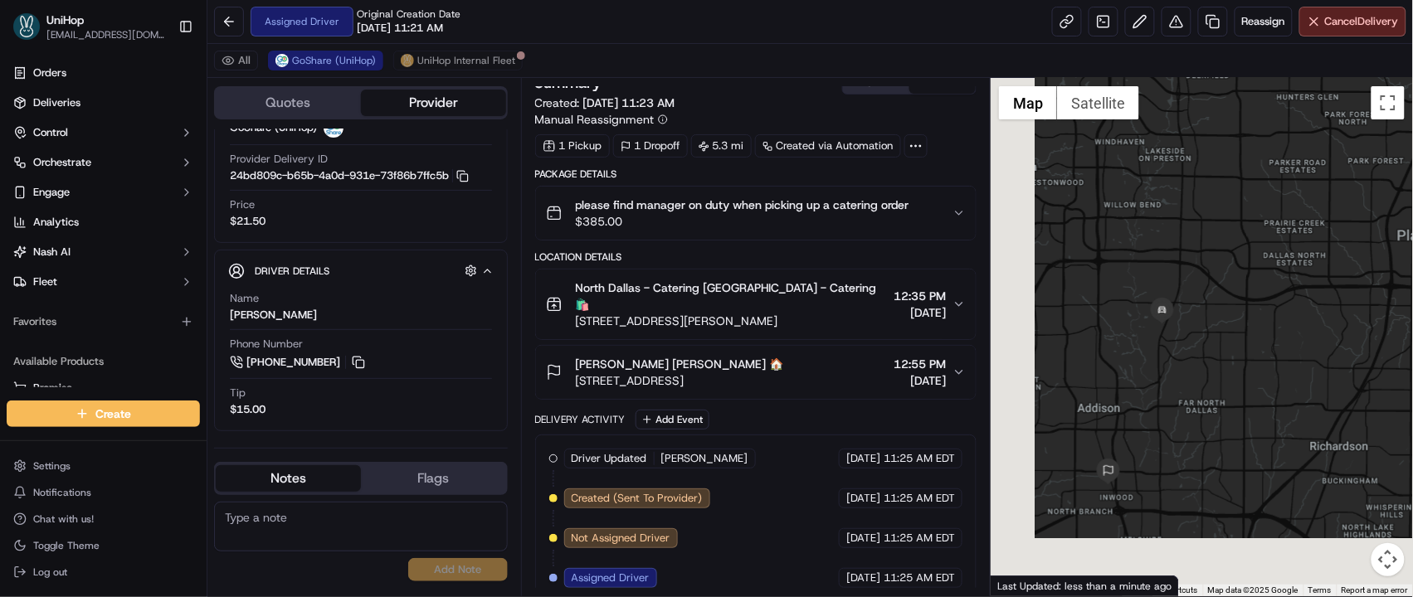
click at [1305, 153] on div at bounding box center [1202, 337] width 422 height 519
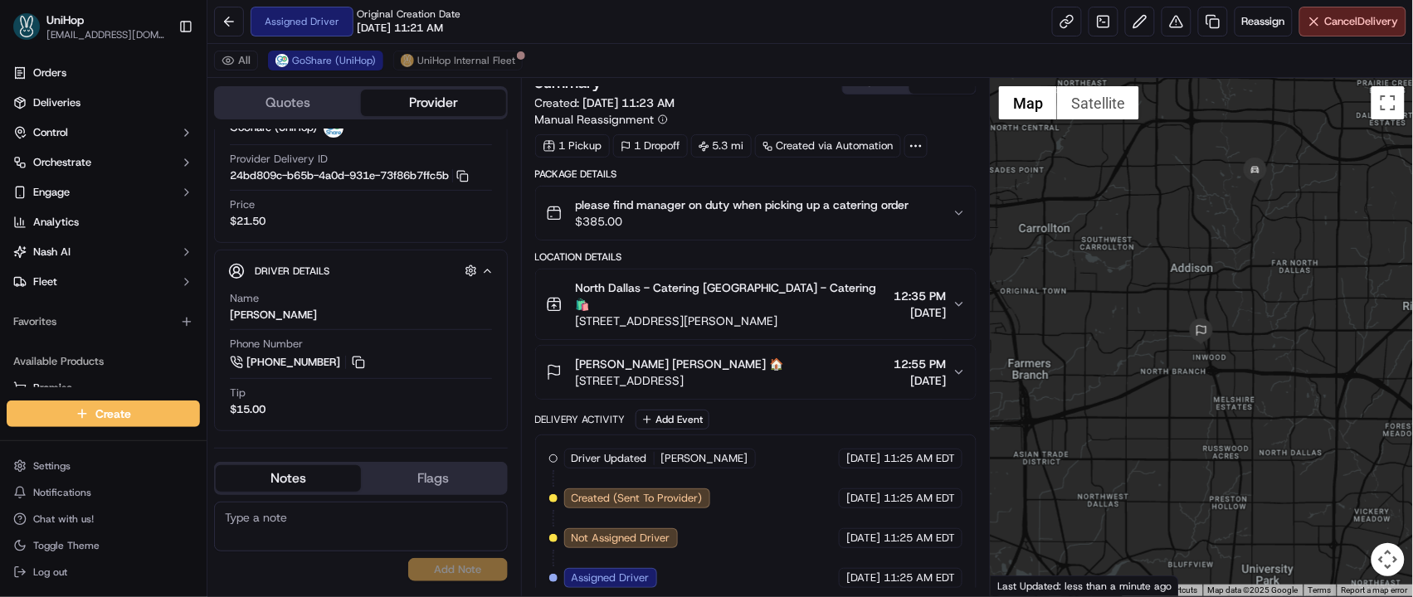
drag, startPoint x: 1199, startPoint y: 364, endPoint x: 1243, endPoint y: 252, distance: 120.3
click at [1242, 254] on div at bounding box center [1202, 337] width 422 height 519
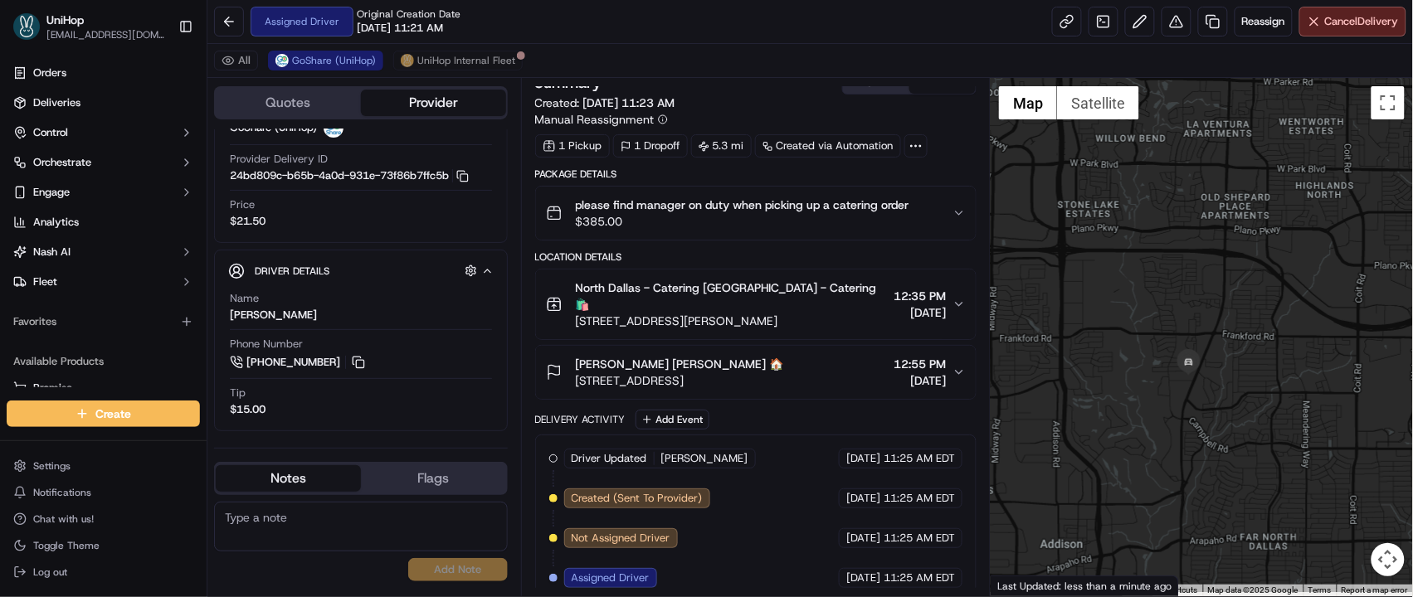
drag, startPoint x: 1211, startPoint y: 322, endPoint x: 1191, endPoint y: 231, distance: 92.8
click at [1191, 231] on div at bounding box center [1202, 337] width 422 height 519
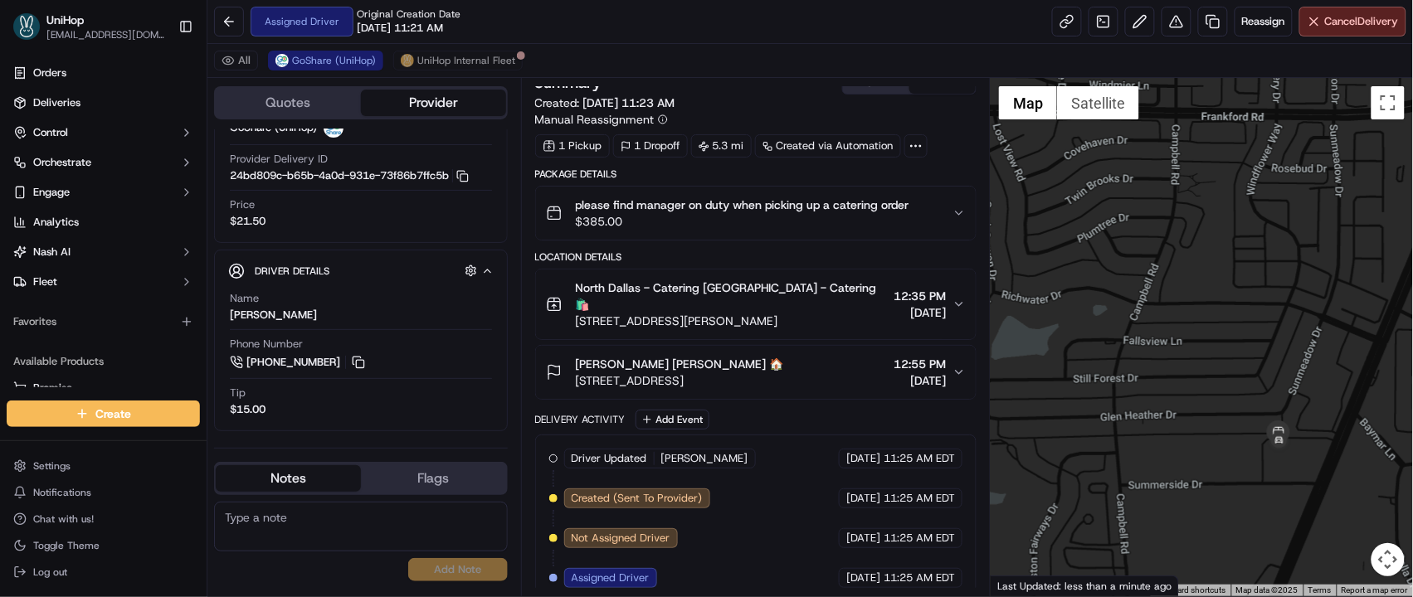
drag, startPoint x: 1158, startPoint y: 304, endPoint x: 1139, endPoint y: 241, distance: 65.9
click at [1139, 242] on div at bounding box center [1202, 337] width 422 height 519
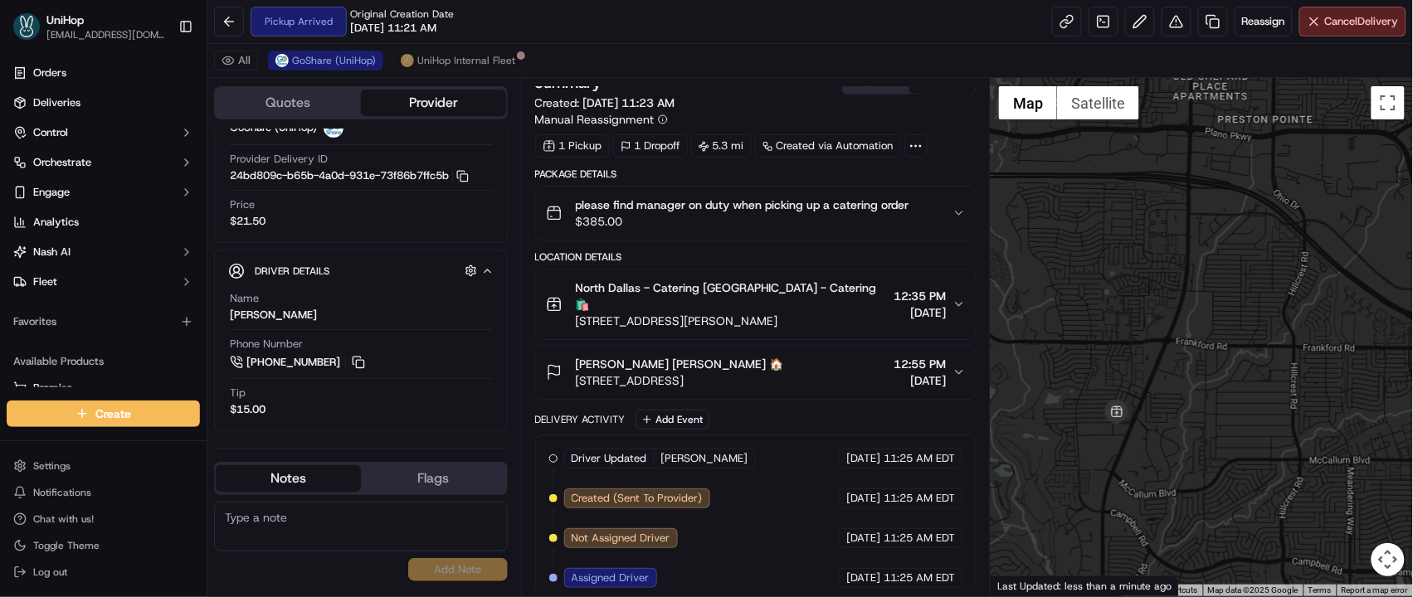
drag, startPoint x: 1037, startPoint y: 236, endPoint x: 1064, endPoint y: 340, distance: 107.3
click at [1038, 392] on div at bounding box center [1202, 337] width 422 height 519
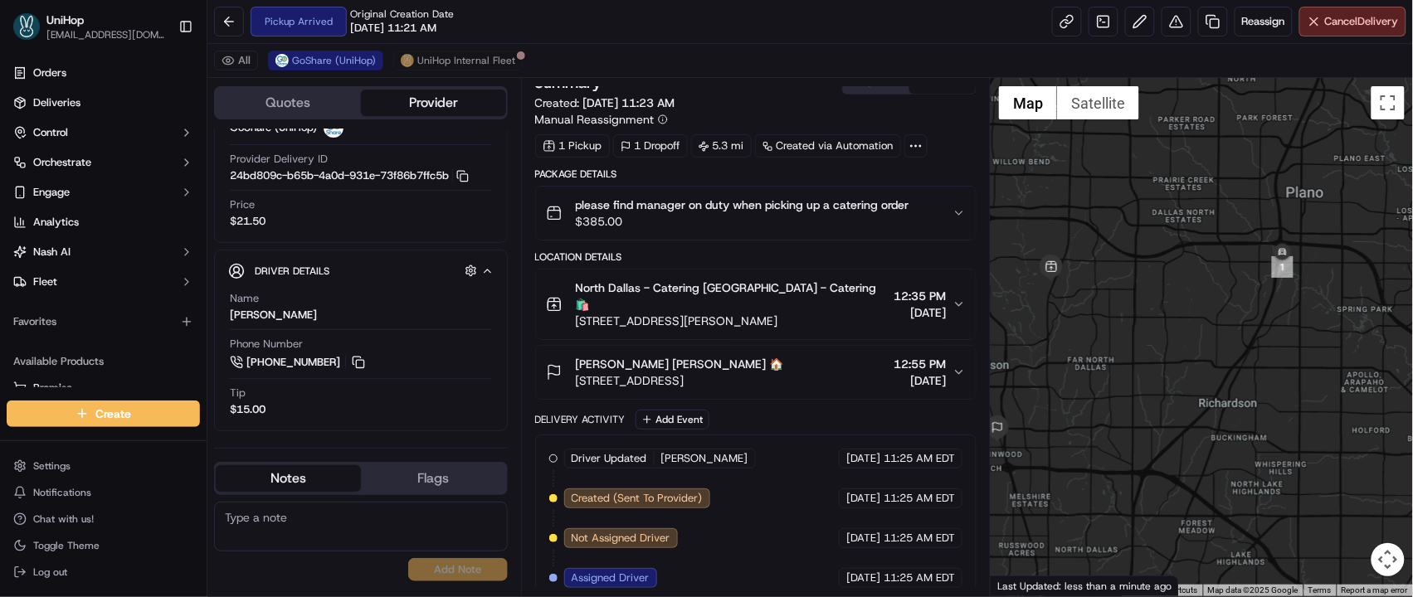
drag, startPoint x: 1062, startPoint y: 443, endPoint x: 1040, endPoint y: 358, distance: 87.5
click at [1040, 358] on div at bounding box center [1202, 337] width 422 height 519
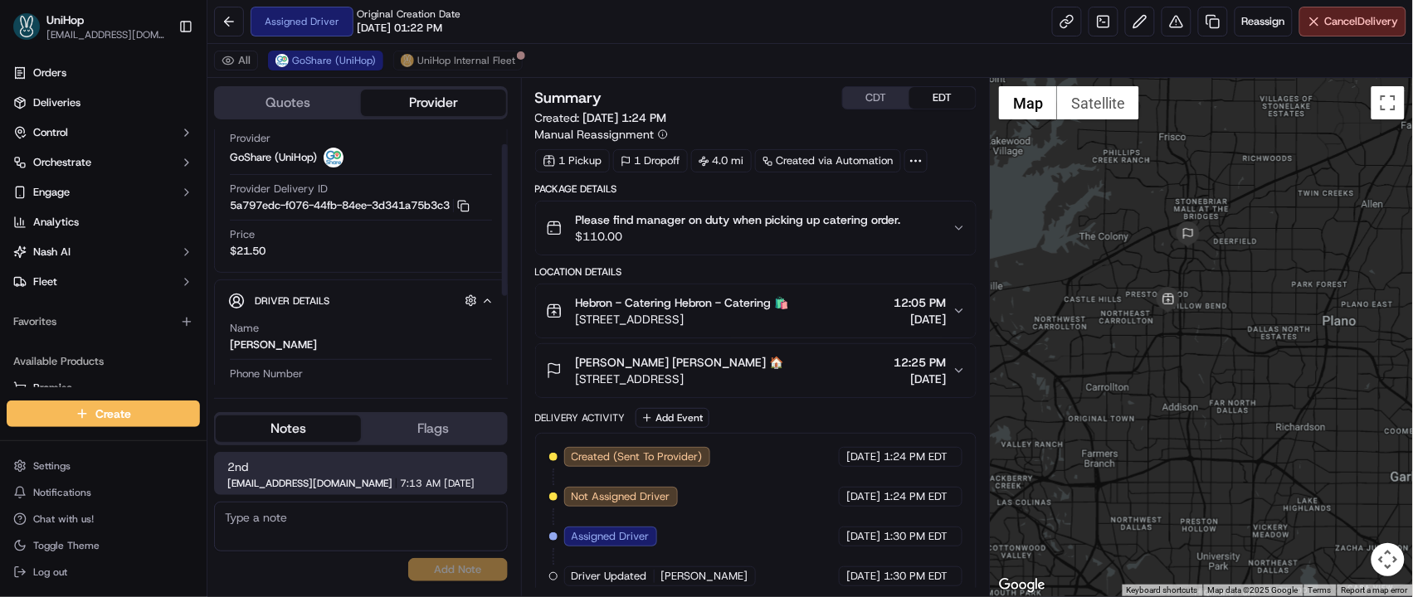
scroll to position [173, 0]
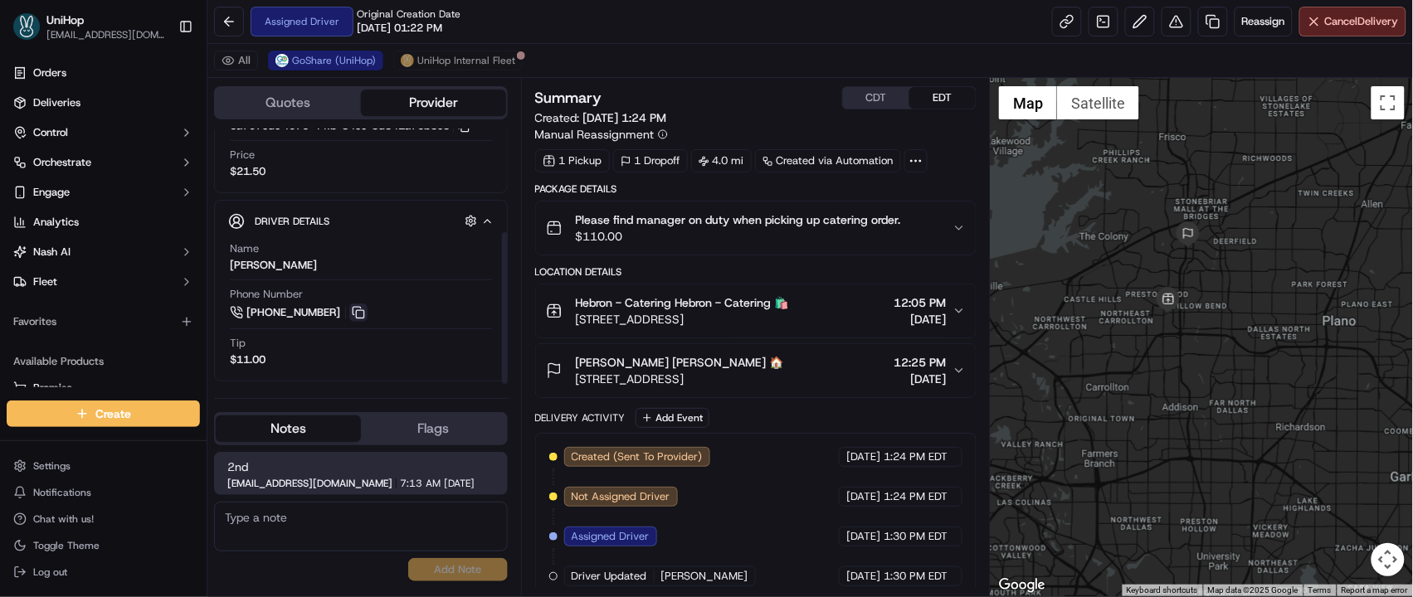
click at [353, 316] on button at bounding box center [358, 313] width 18 height 18
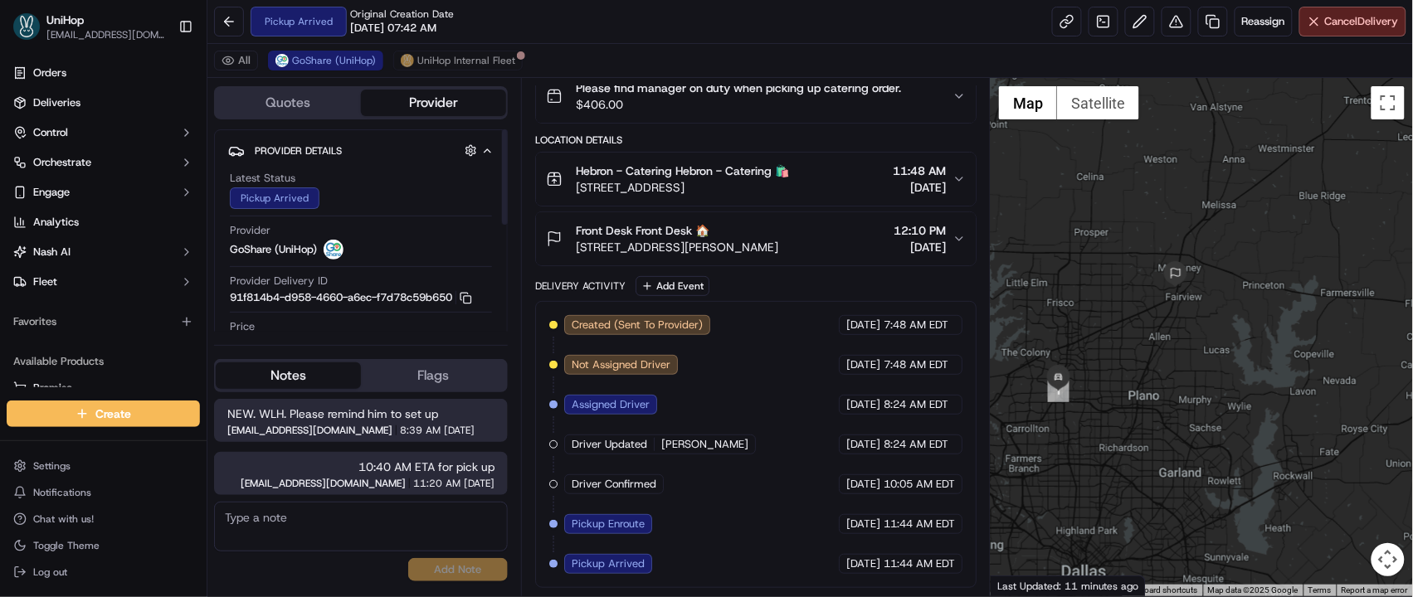
scroll to position [203, 0]
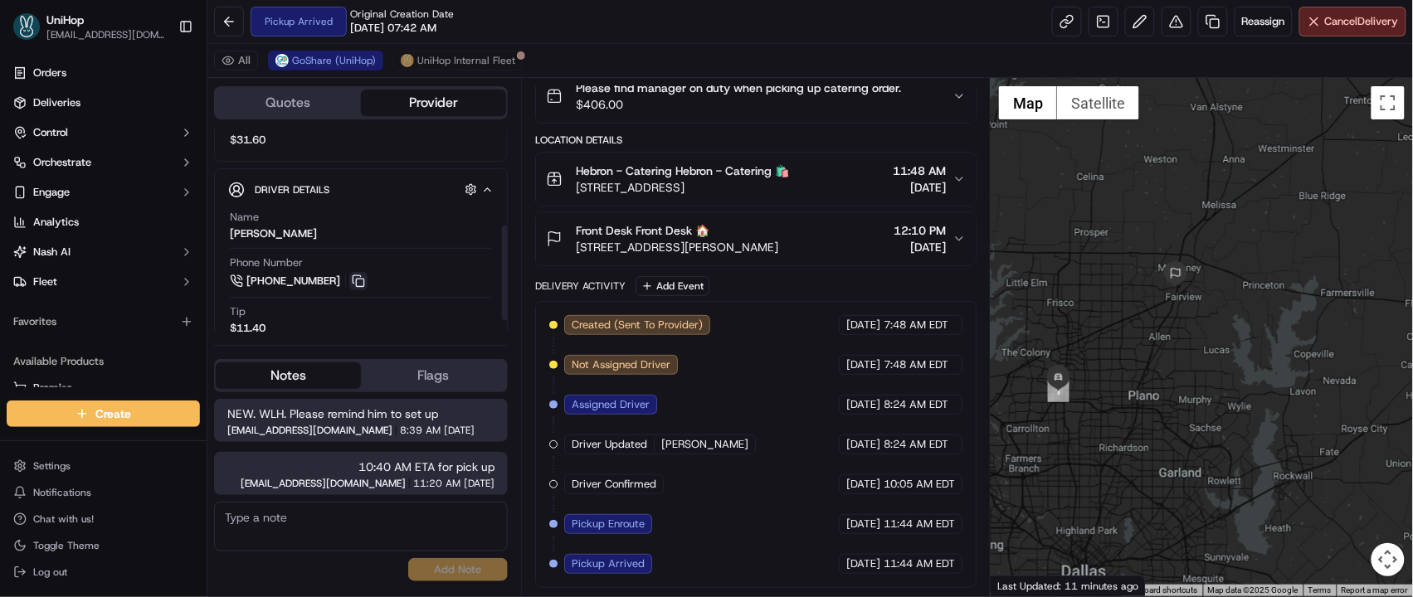
click at [351, 281] on button at bounding box center [358, 281] width 18 height 18
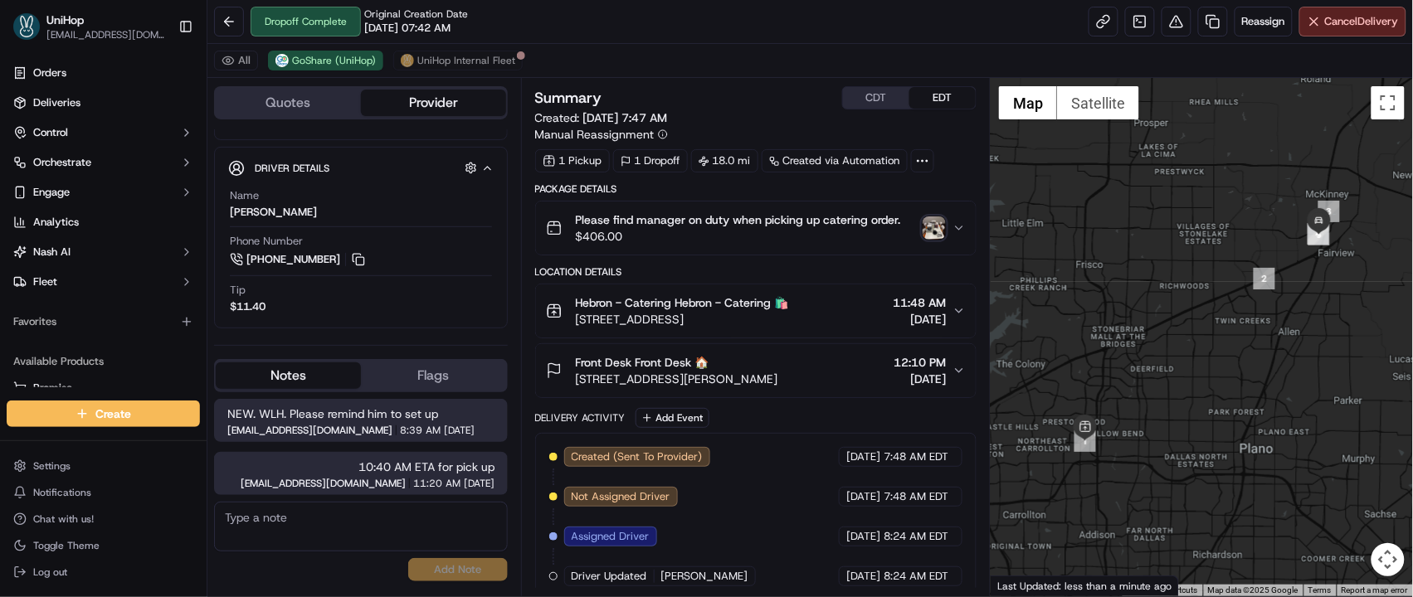
click at [935, 235] on img "button" at bounding box center [934, 228] width 23 height 23
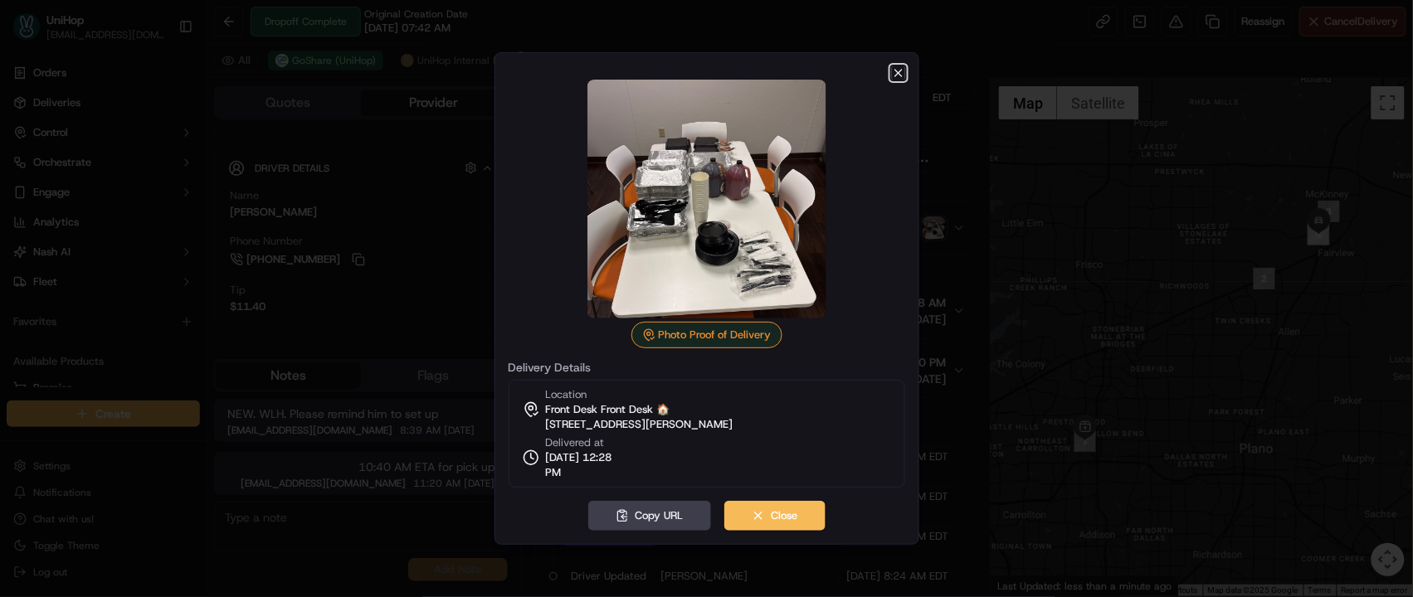
click at [898, 76] on icon "button" at bounding box center [898, 72] width 13 height 13
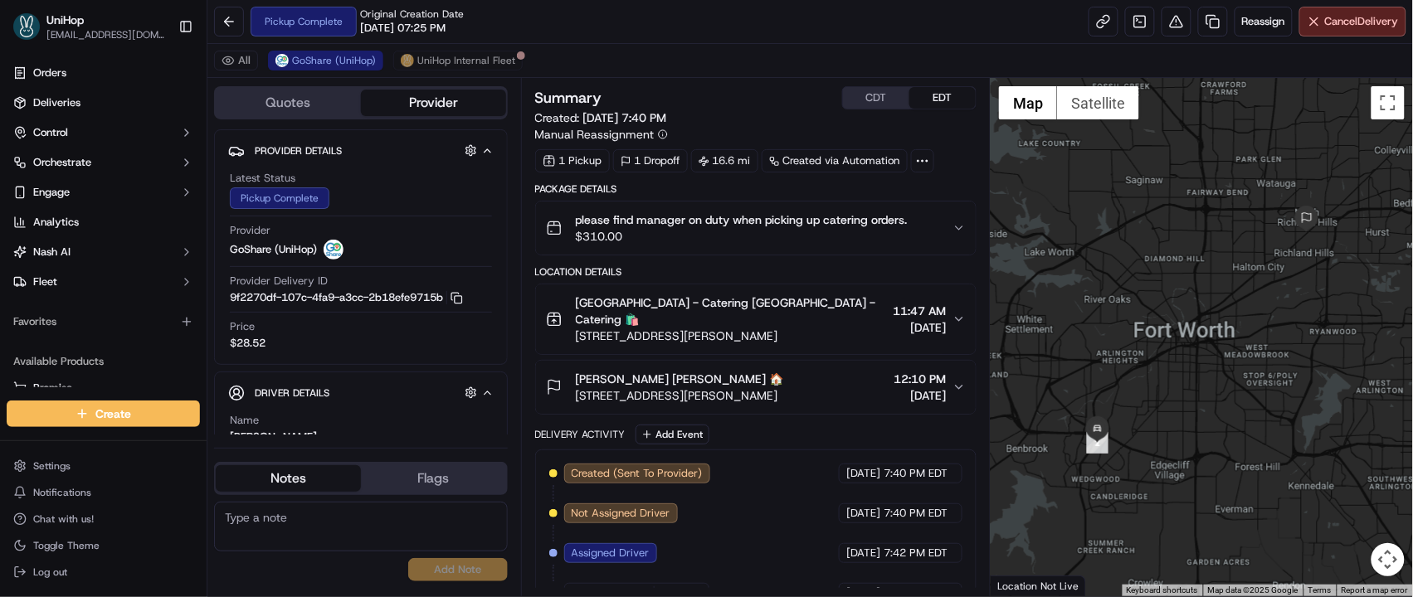
scroll to position [123, 0]
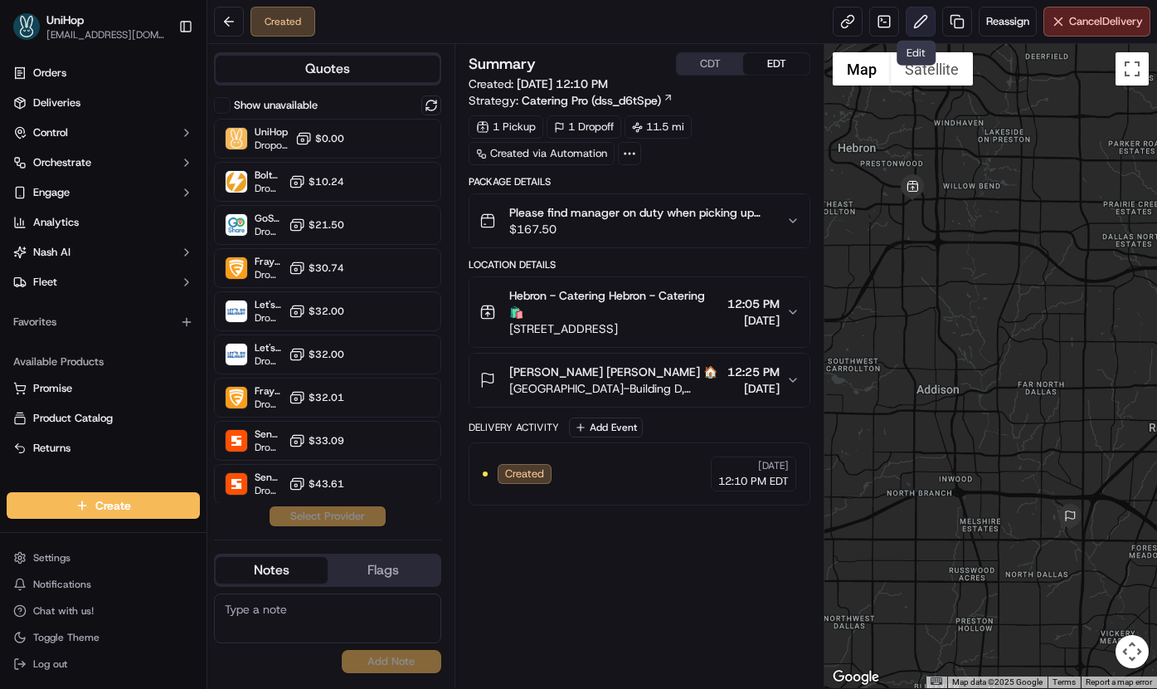
click at [916, 27] on button at bounding box center [921, 22] width 30 height 30
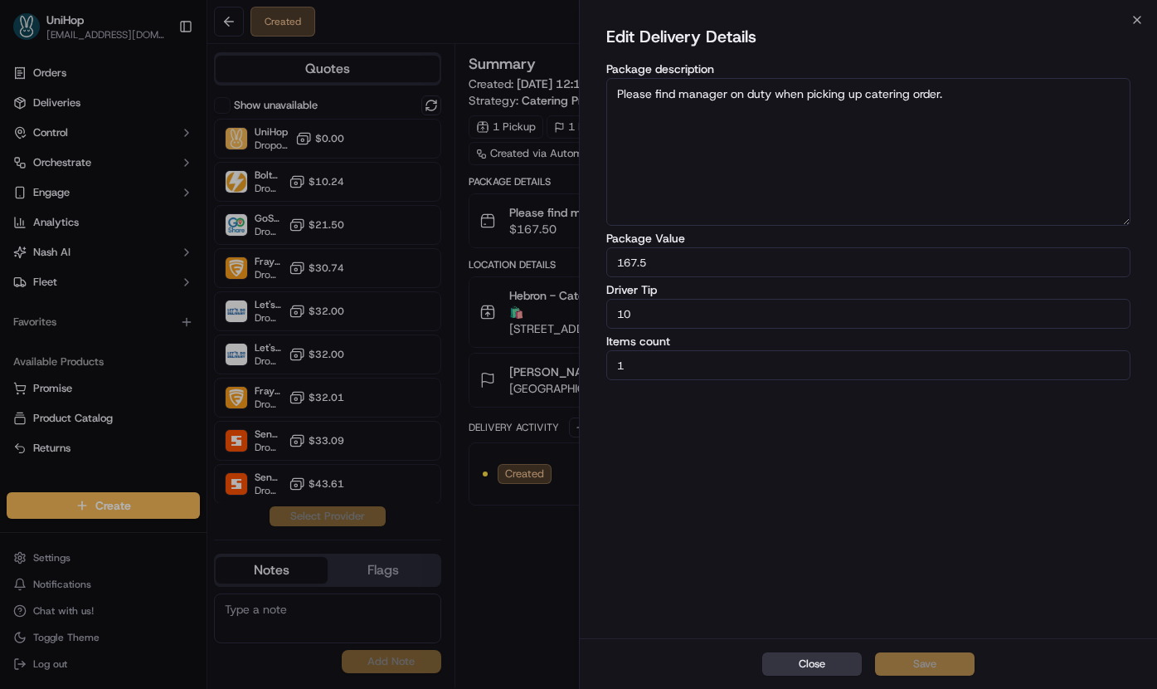
click at [812, 665] on button "Close" at bounding box center [812, 663] width 100 height 23
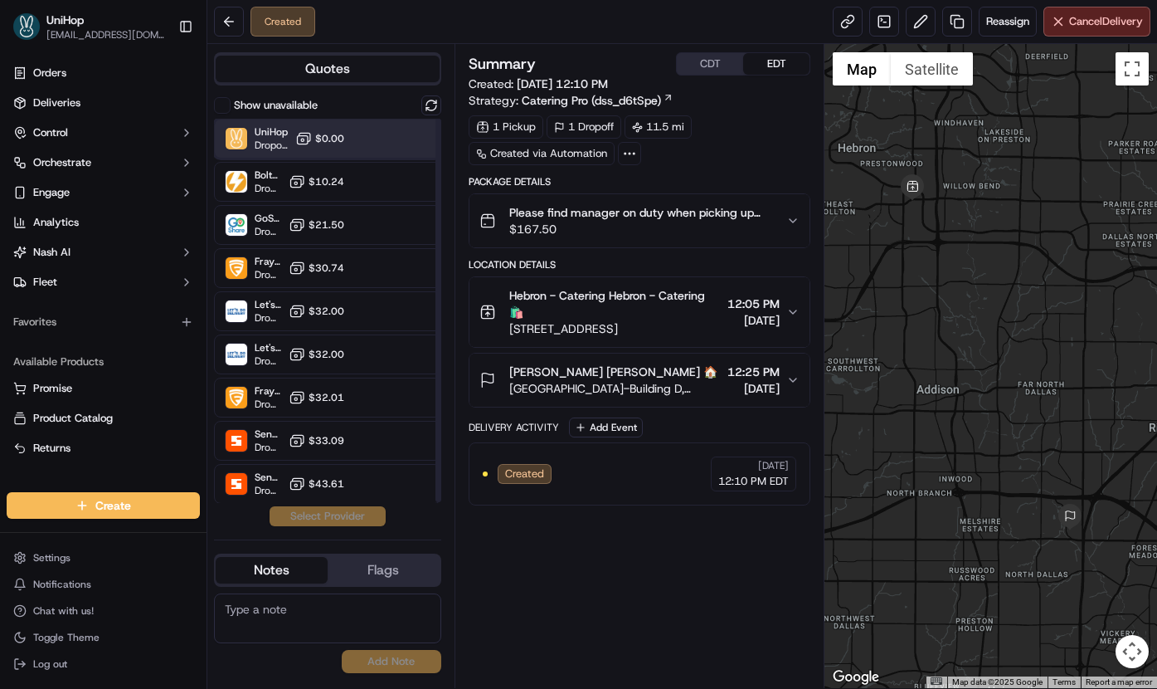
click at [355, 144] on div "UniHop Dropoff ETA - $0.00" at bounding box center [327, 139] width 227 height 40
click at [319, 520] on button "Assign Provider" at bounding box center [328, 516] width 118 height 20
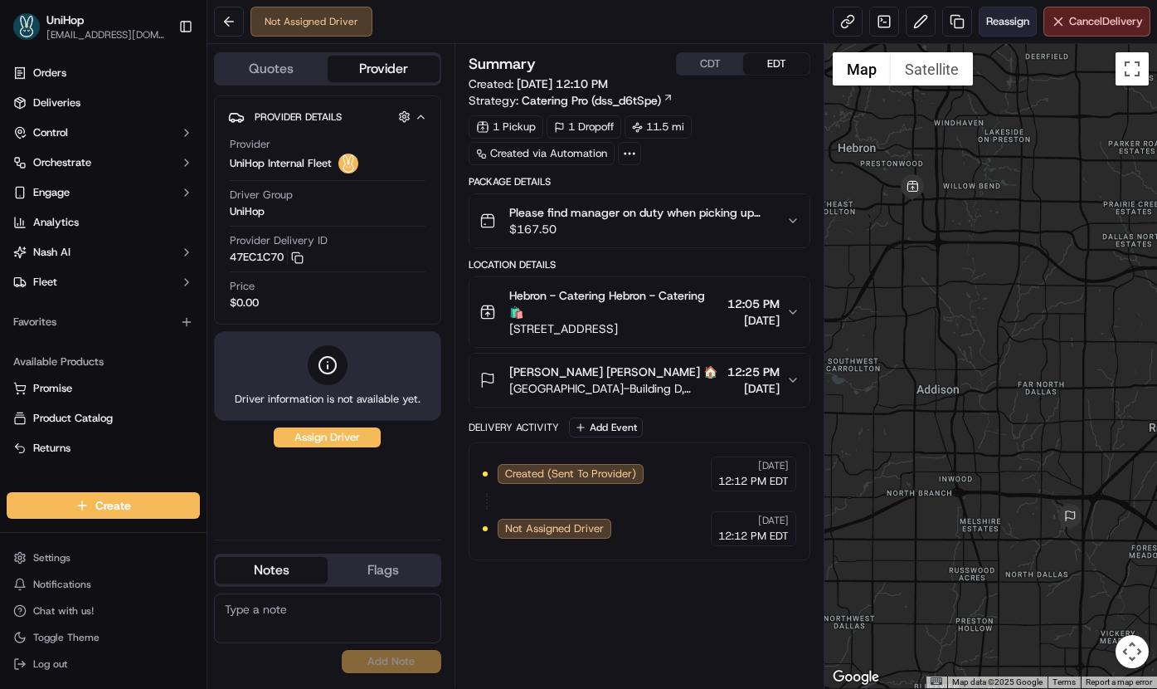
click at [991, 32] on button "Reassign" at bounding box center [1008, 22] width 58 height 30
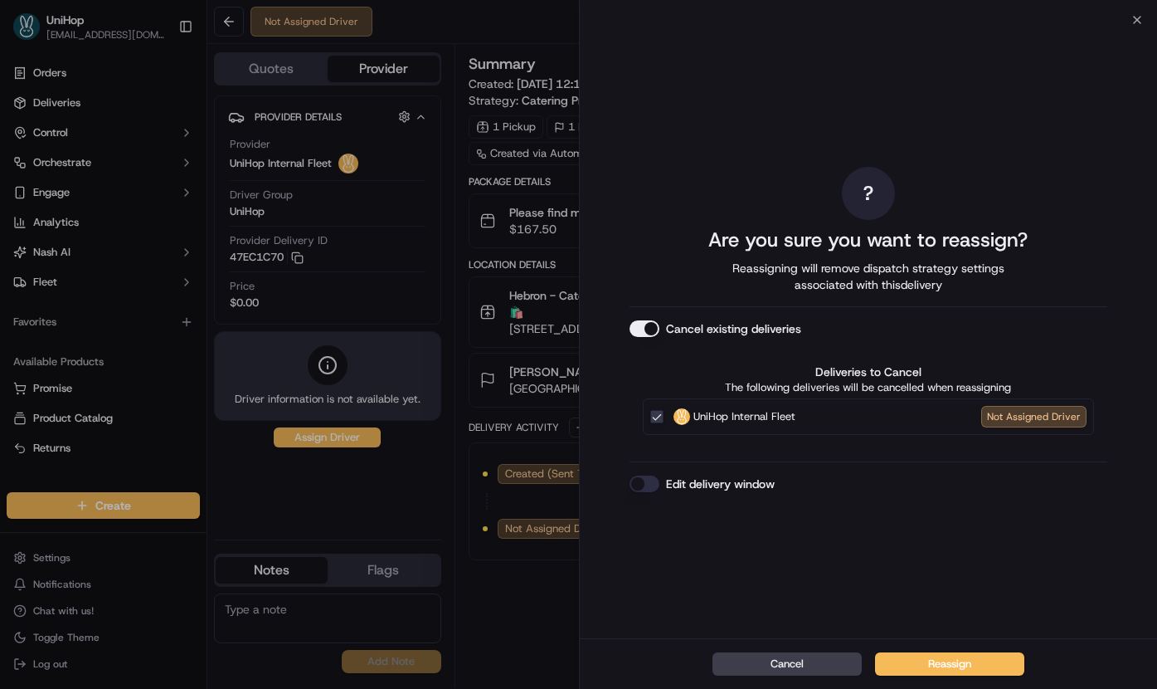
click at [639, 329] on button "Cancel existing deliveries" at bounding box center [645, 328] width 30 height 17
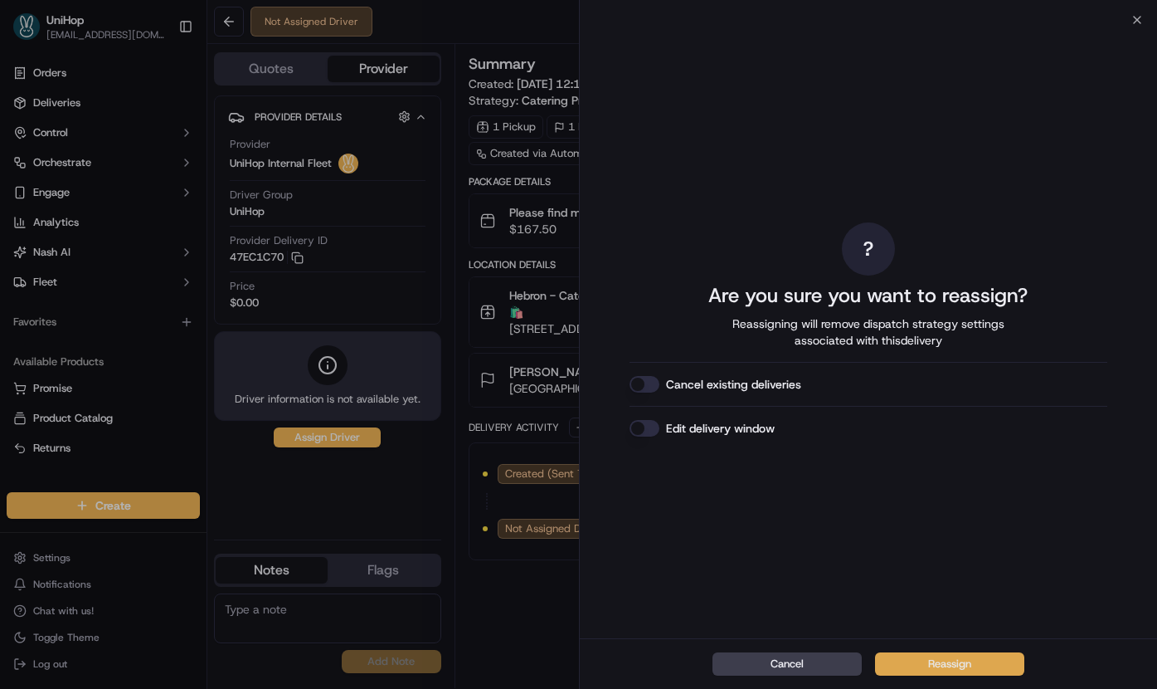
click at [923, 660] on button "Reassign" at bounding box center [949, 663] width 149 height 23
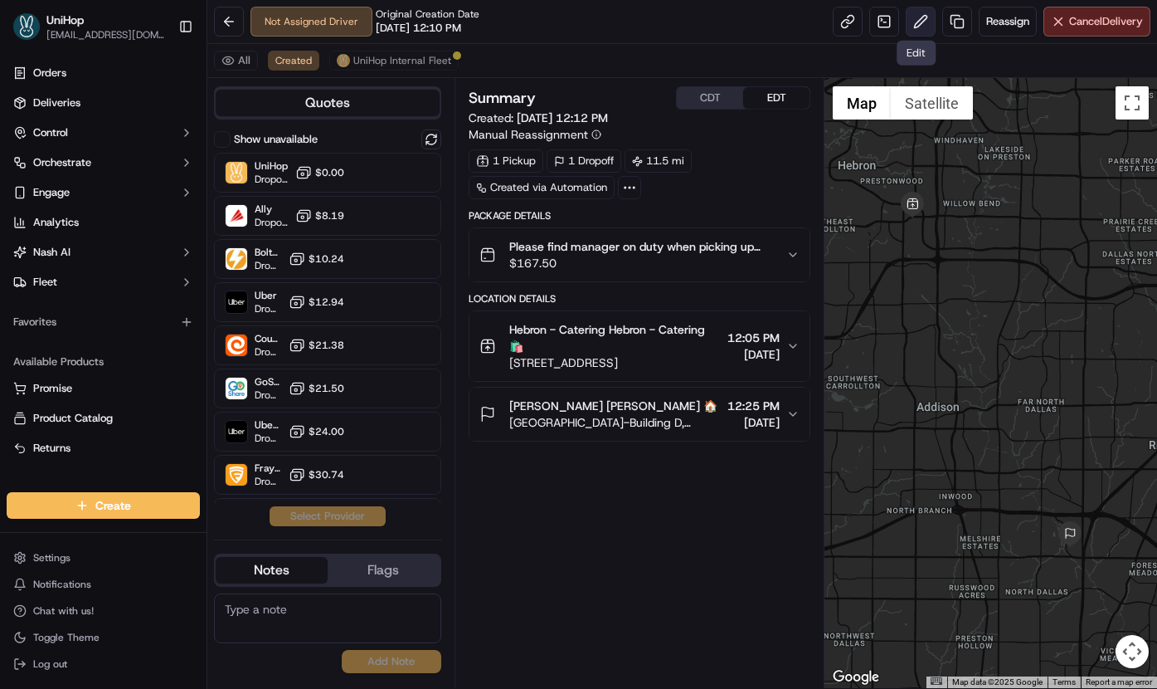
click at [922, 22] on button at bounding box center [921, 22] width 30 height 30
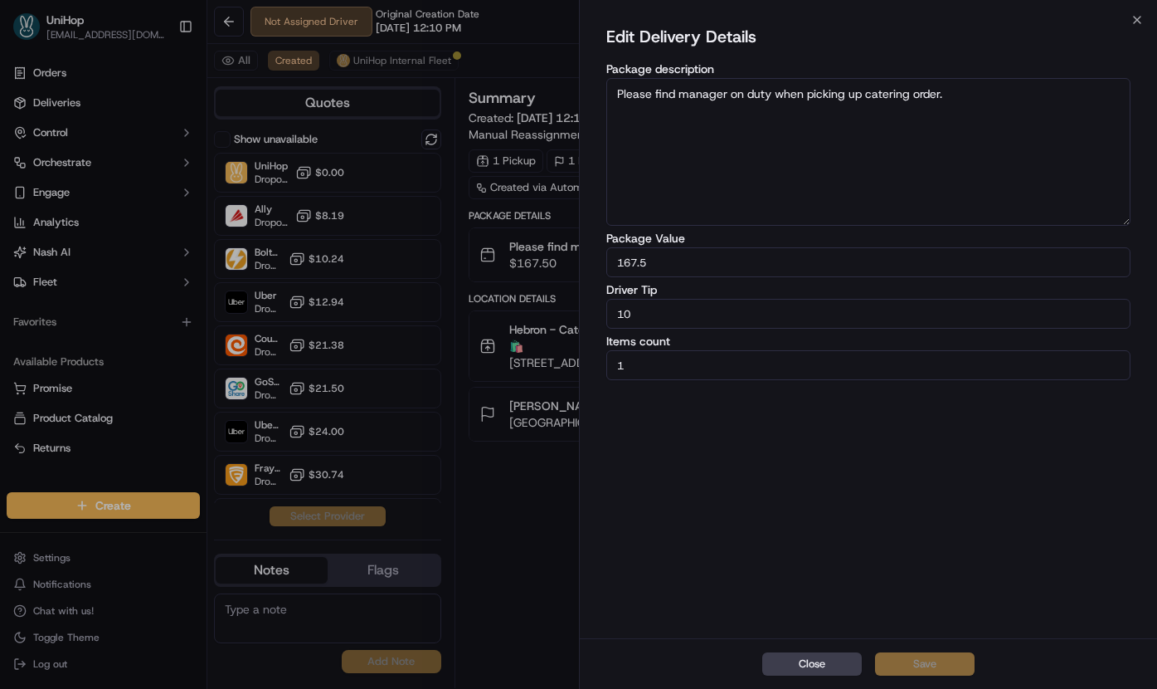
click at [820, 661] on button "Close" at bounding box center [812, 663] width 100 height 23
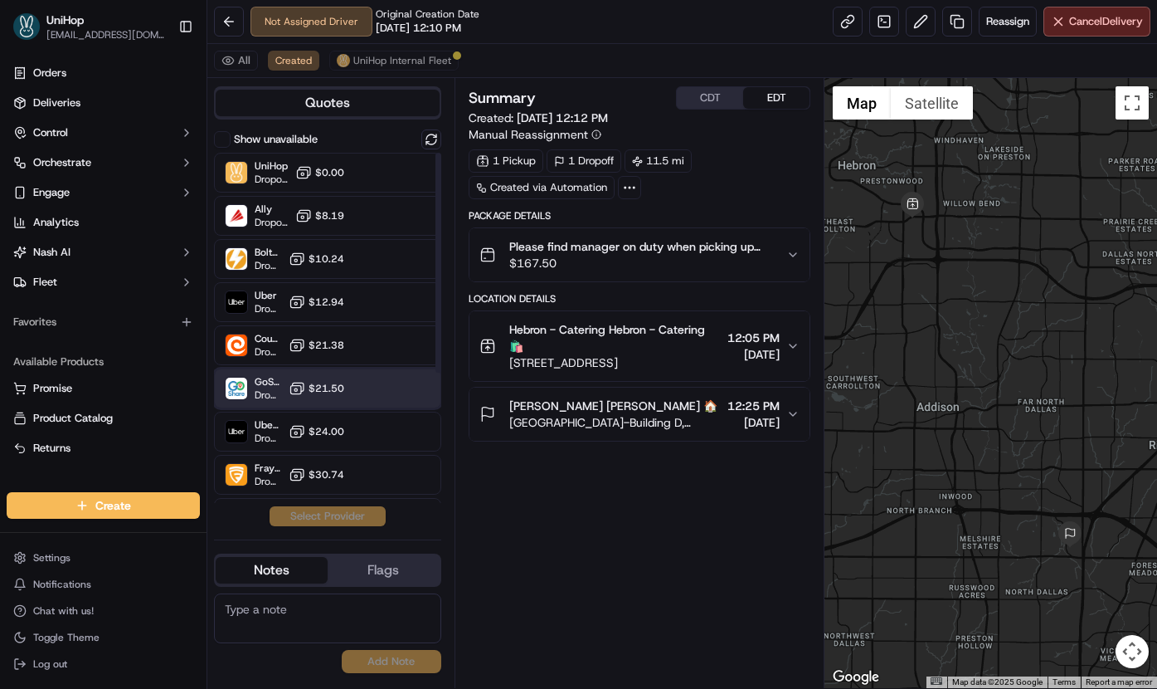
click at [341, 399] on div "GoShare (UniHop) Dropoff ETA - $21.50" at bounding box center [327, 388] width 227 height 40
click at [329, 514] on button "Assign Provider" at bounding box center [328, 516] width 118 height 20
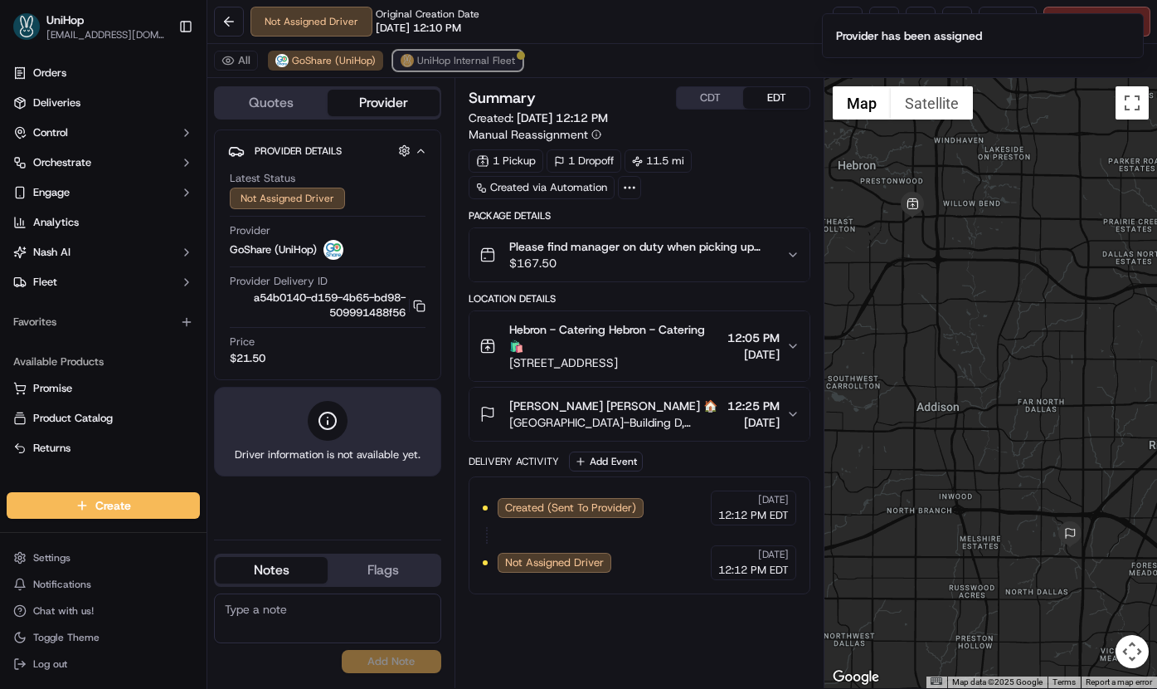
click at [448, 70] on button "UniHop Internal Fleet" at bounding box center [457, 61] width 129 height 20
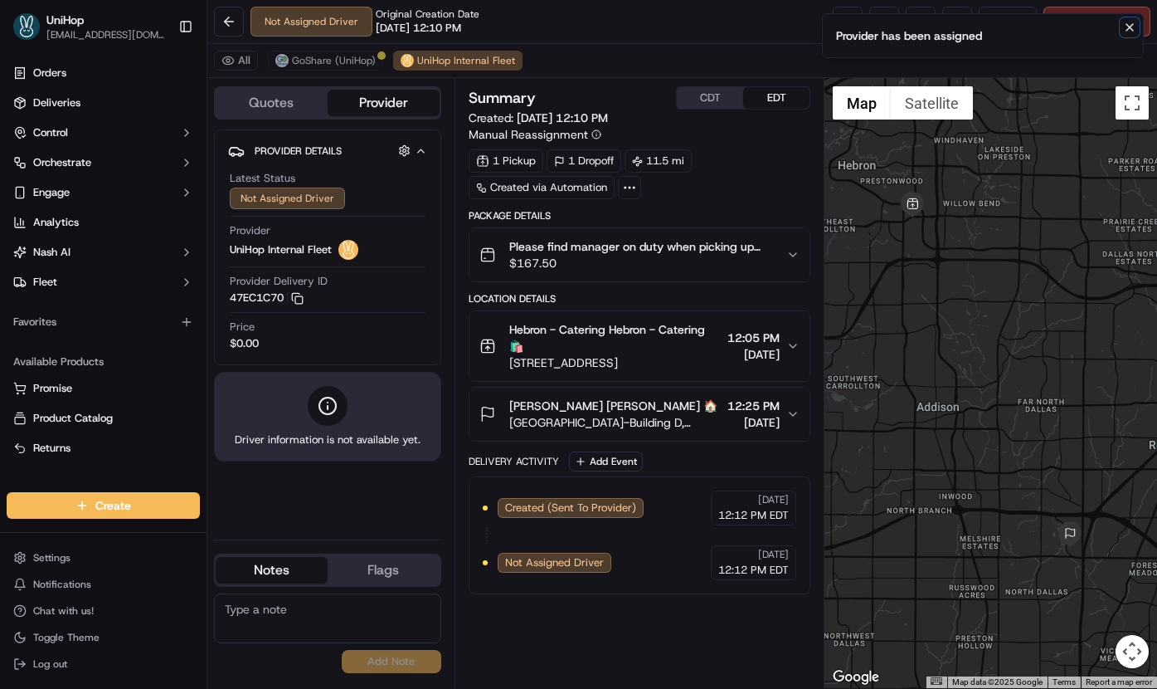
click at [1133, 29] on icon "Notifications (F8)" at bounding box center [1130, 27] width 7 height 7
click at [1128, 24] on span "Cancel Delivery" at bounding box center [1106, 21] width 74 height 15
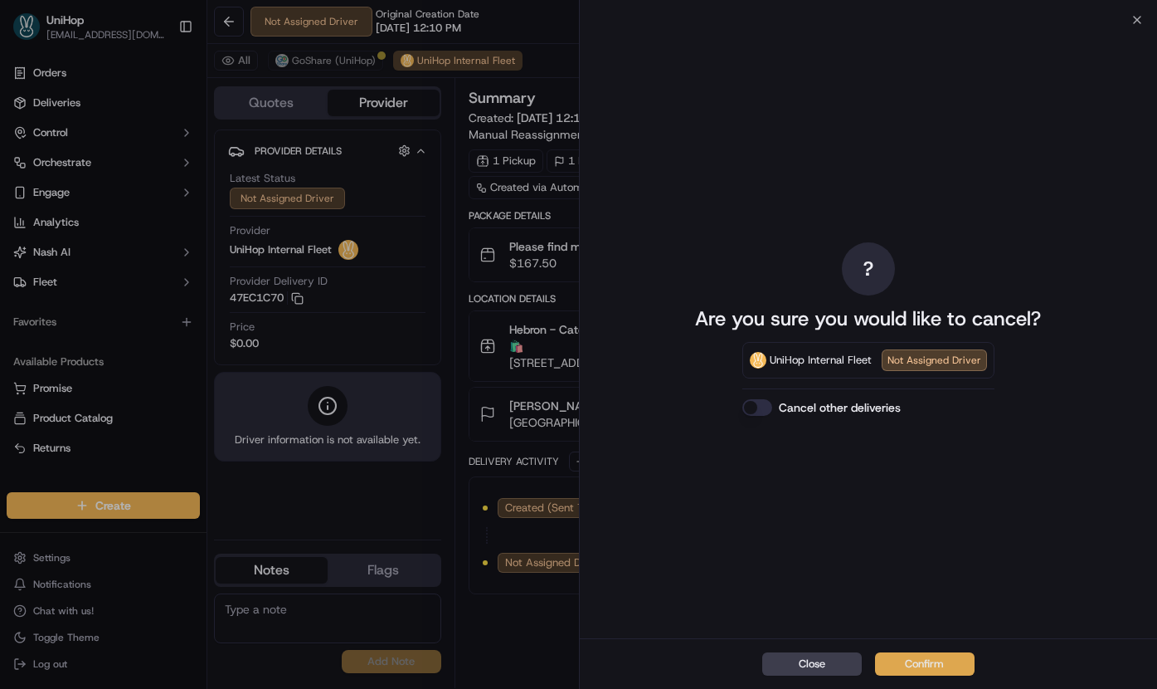
click at [928, 658] on button "Confirm" at bounding box center [925, 663] width 100 height 23
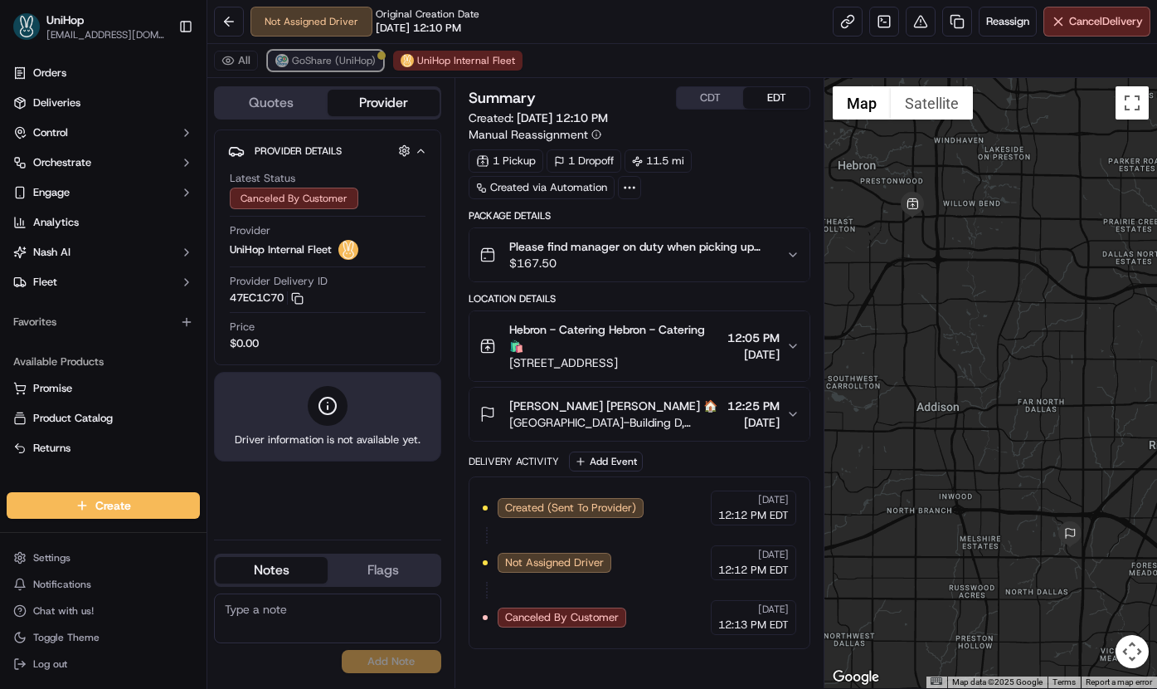
click at [339, 69] on button "GoShare (UniHop)" at bounding box center [325, 61] width 115 height 20
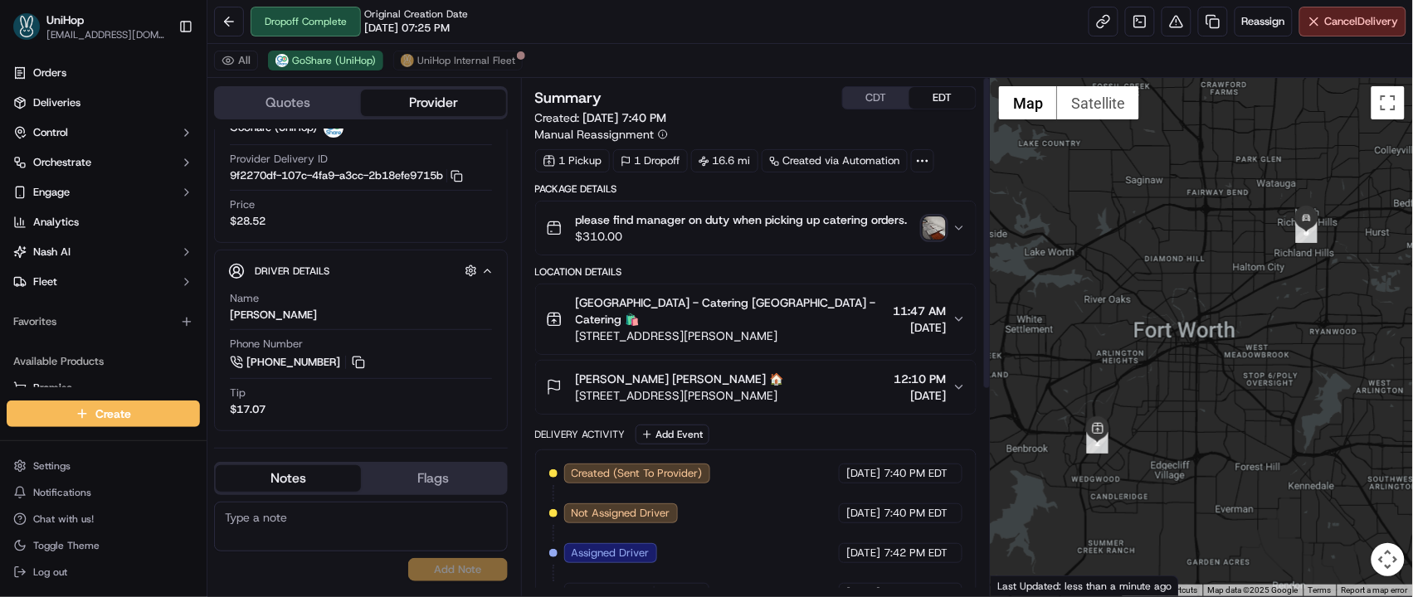
click at [935, 222] on img "button" at bounding box center [934, 228] width 23 height 23
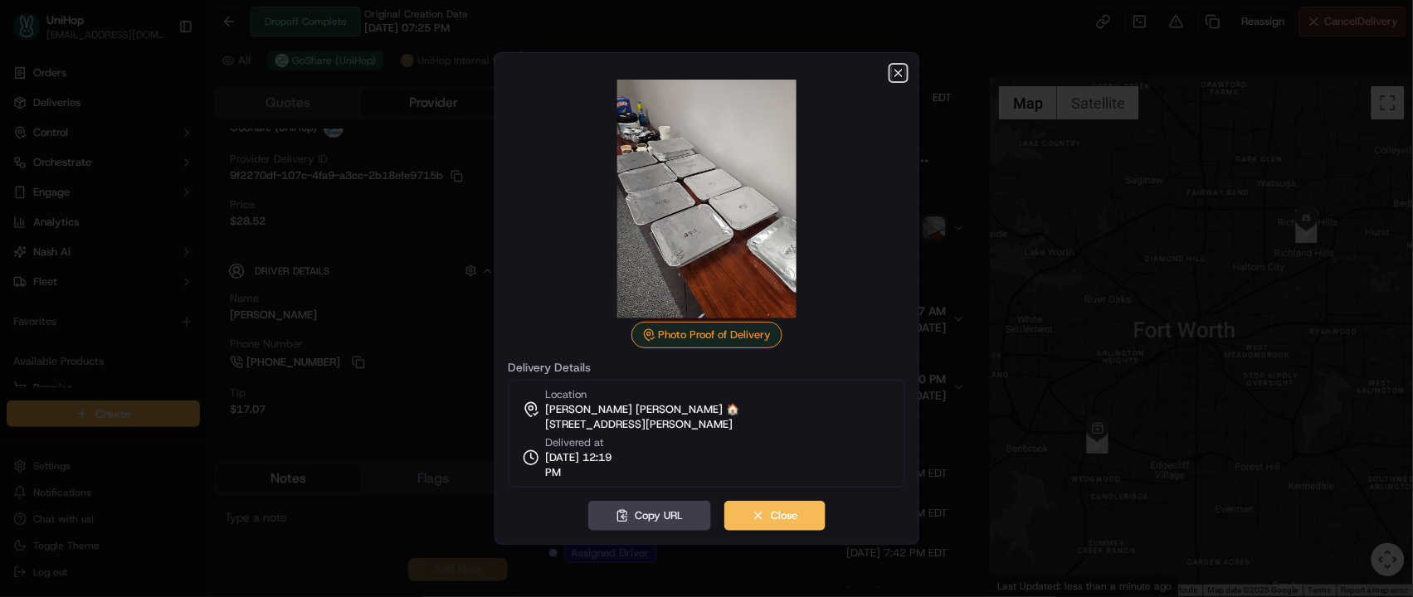
click at [901, 78] on icon "button" at bounding box center [898, 72] width 13 height 13
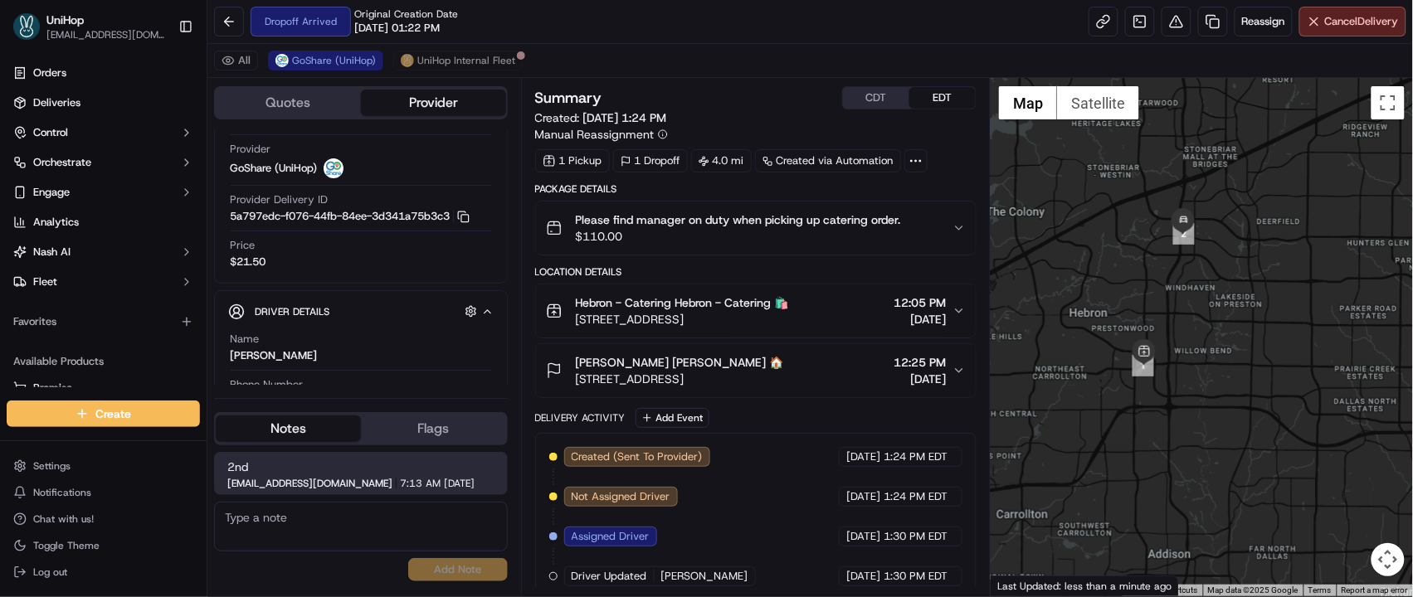
scroll to position [173, 0]
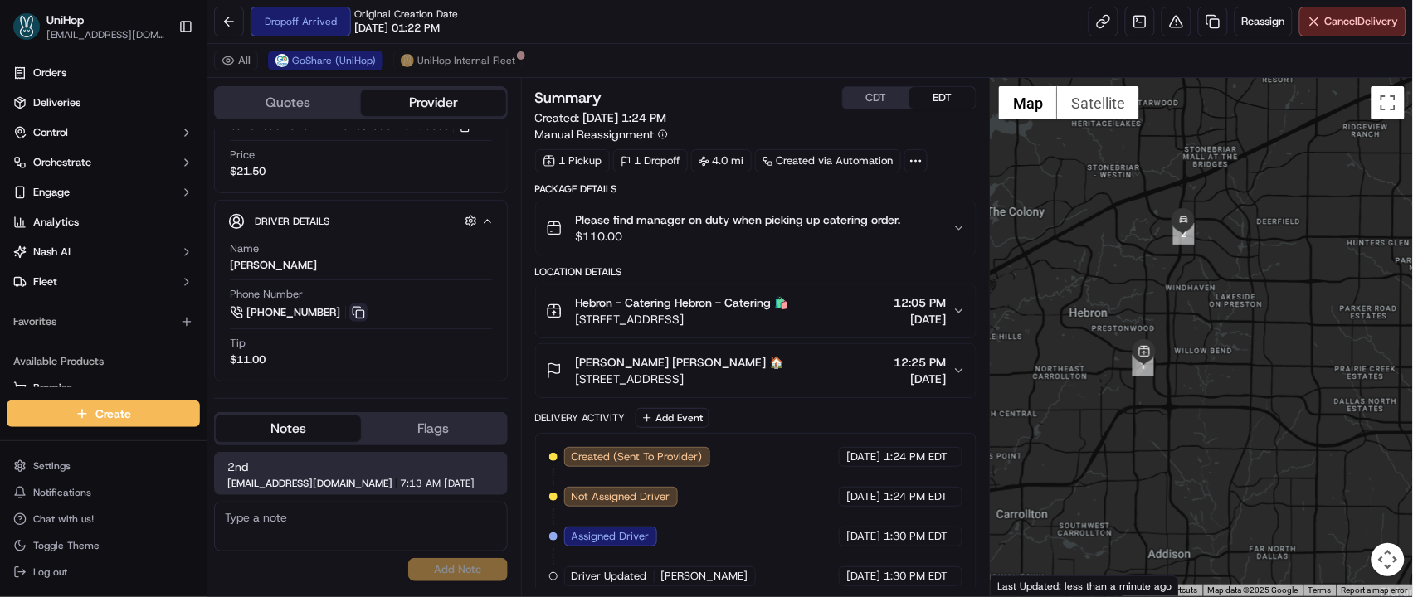
click at [357, 315] on button at bounding box center [358, 313] width 18 height 18
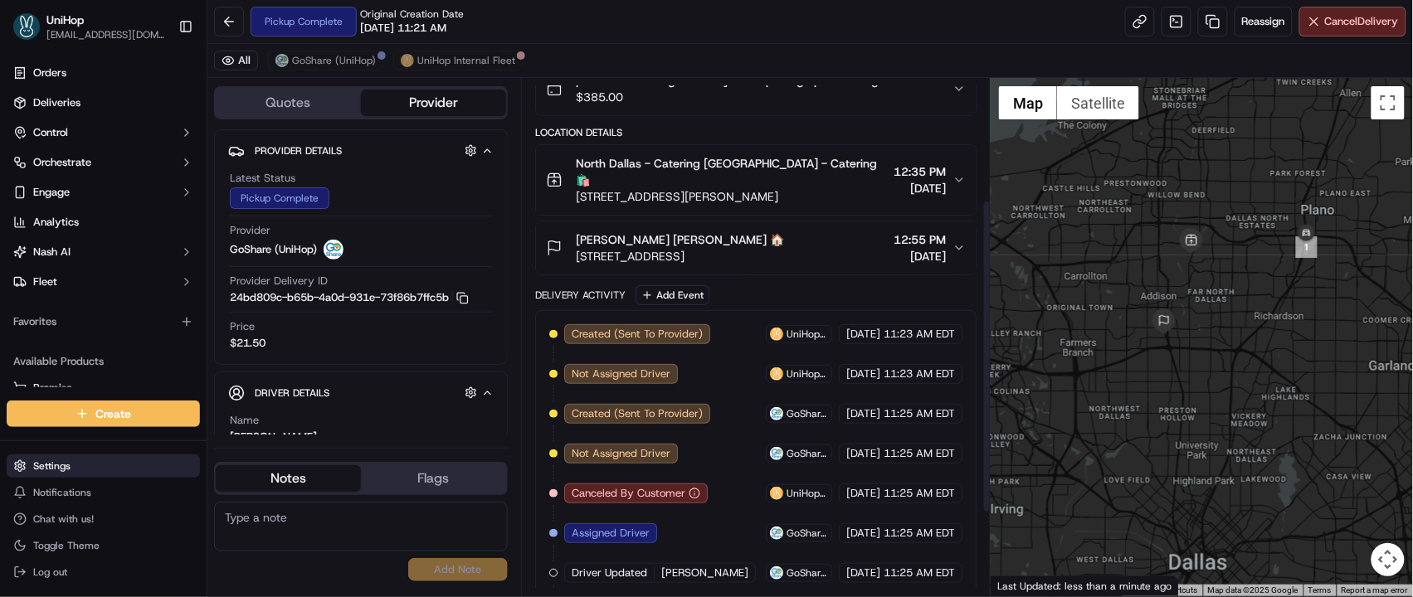
scroll to position [338, 0]
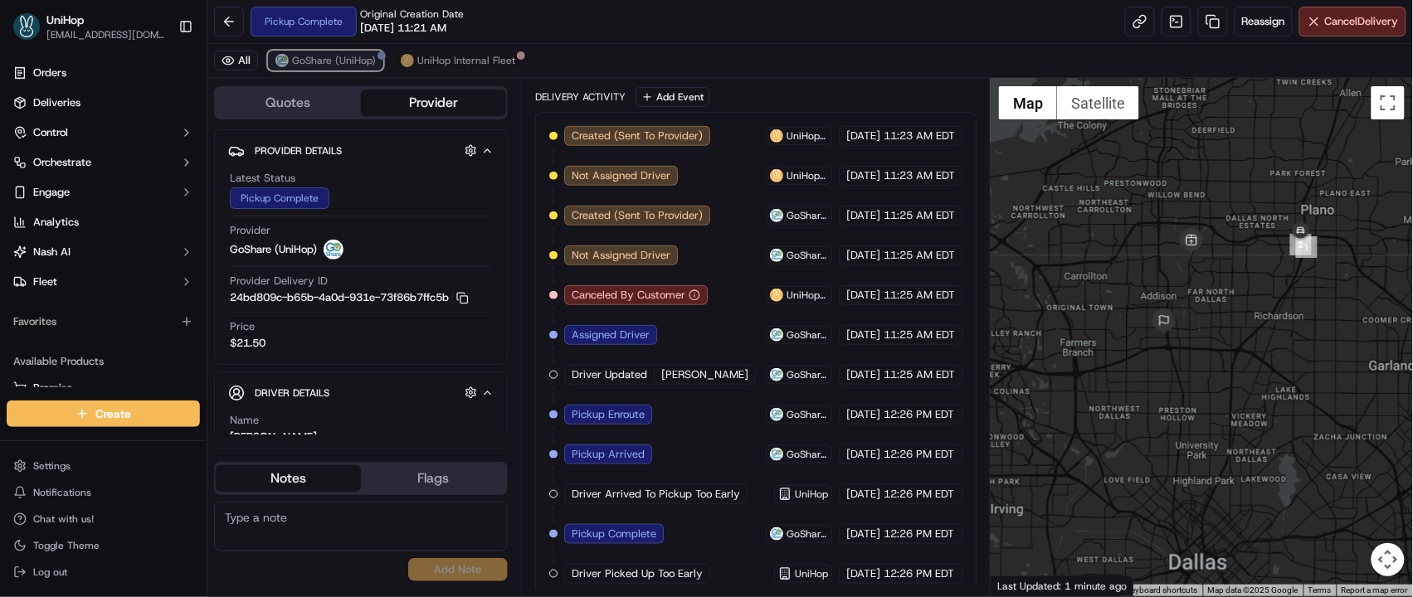
click at [360, 58] on span "GoShare (UniHop)" at bounding box center [334, 60] width 84 height 13
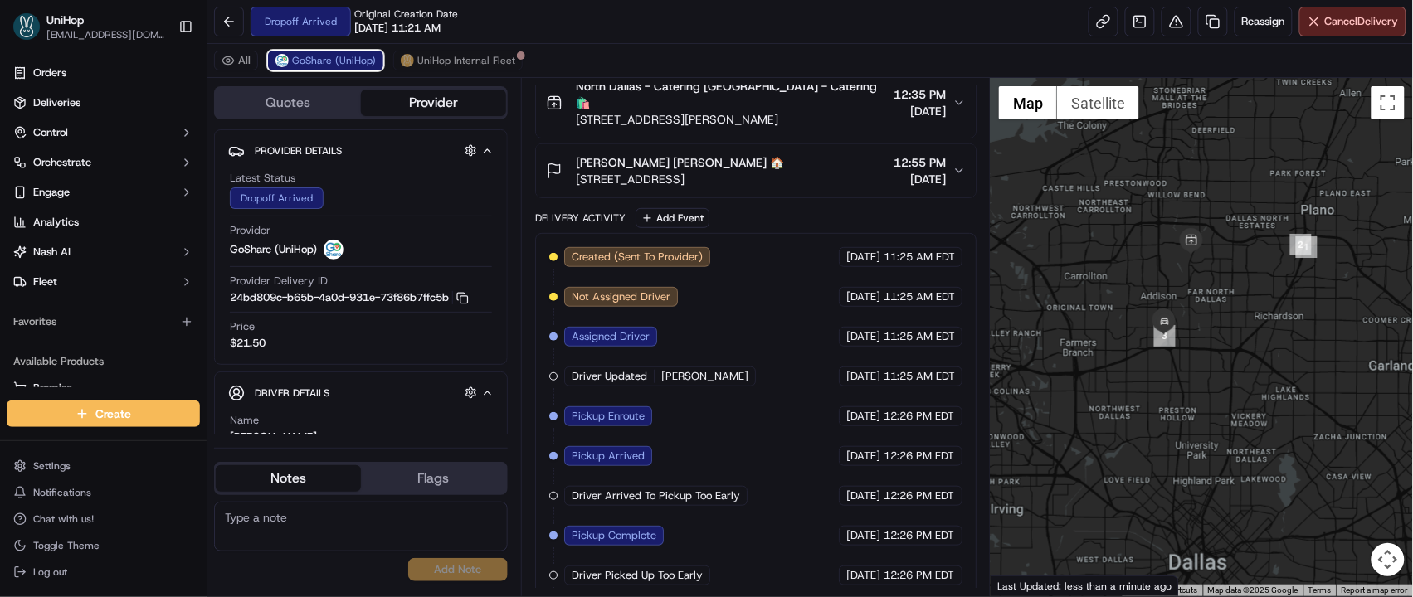
scroll to position [297, 0]
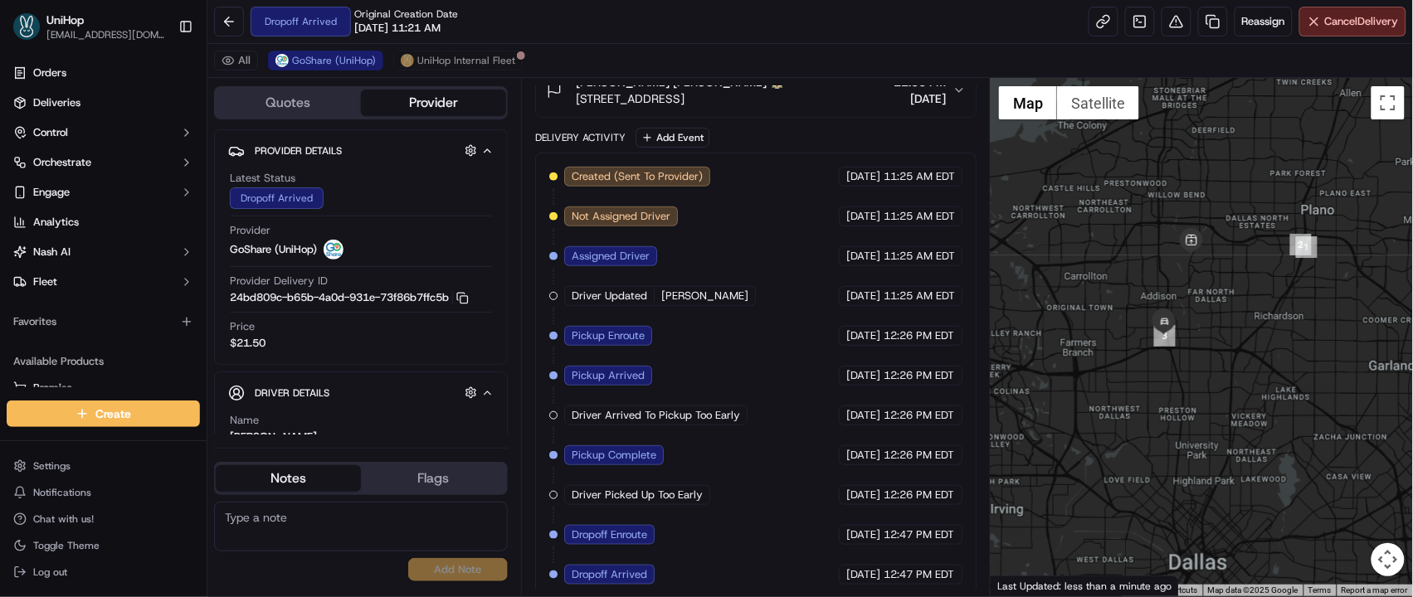
drag, startPoint x: 1122, startPoint y: 259, endPoint x: 1083, endPoint y: 210, distance: 62.6
click at [1084, 212] on div at bounding box center [1202, 337] width 422 height 519
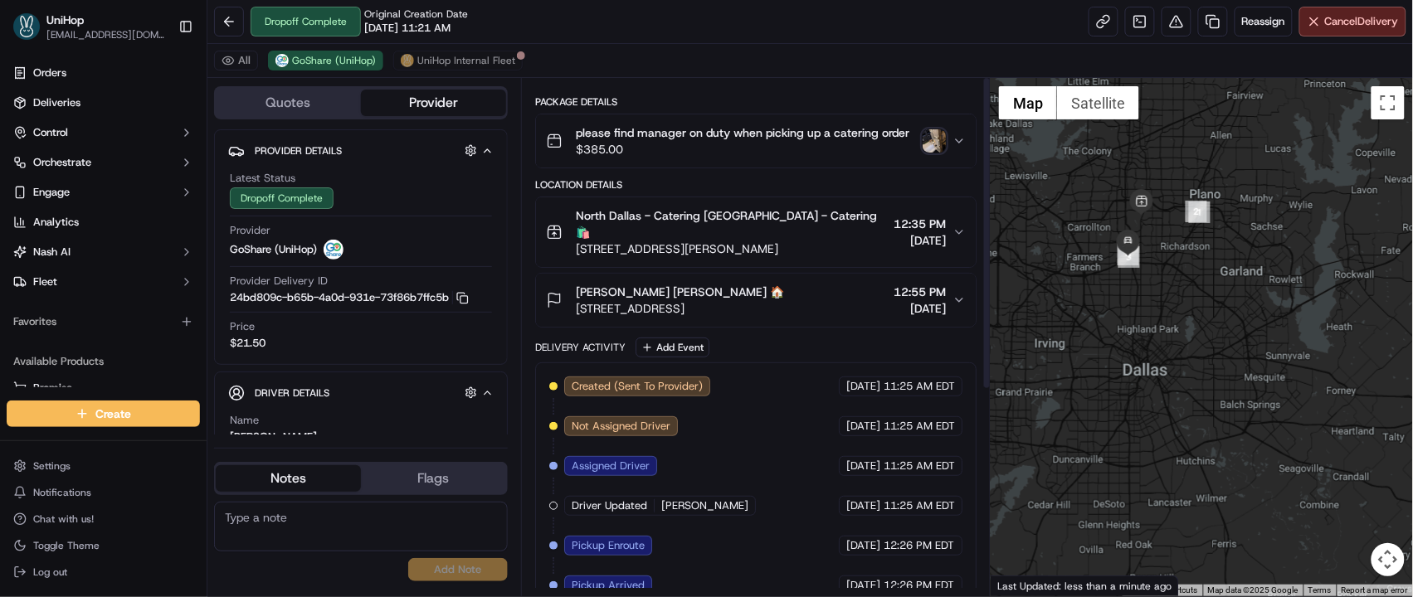
scroll to position [0, 0]
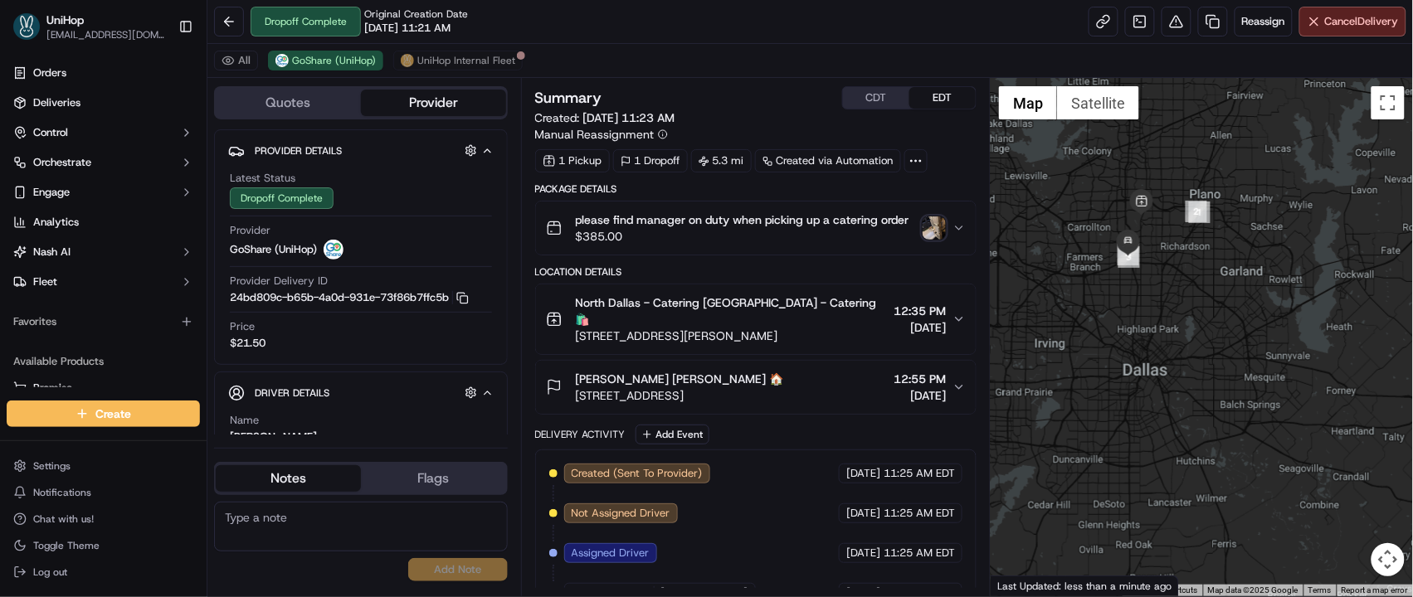
click at [936, 226] on img "button" at bounding box center [934, 228] width 23 height 23
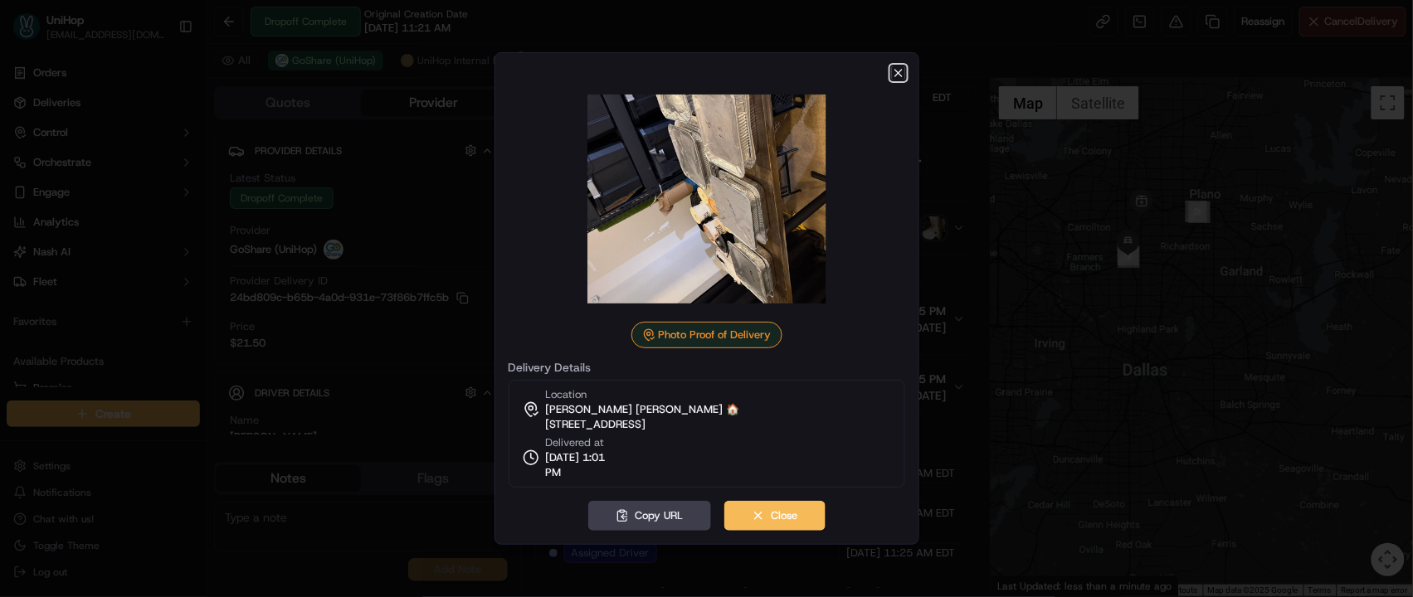
click at [895, 76] on icon "button" at bounding box center [898, 72] width 13 height 13
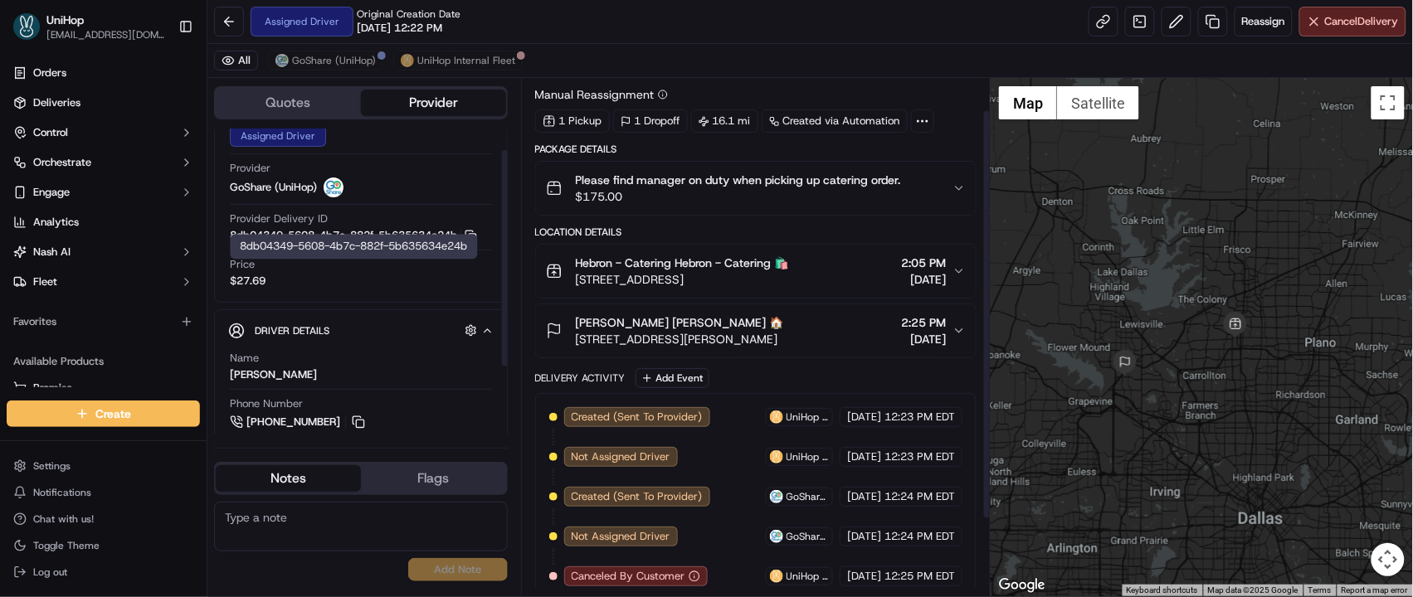
scroll to position [123, 0]
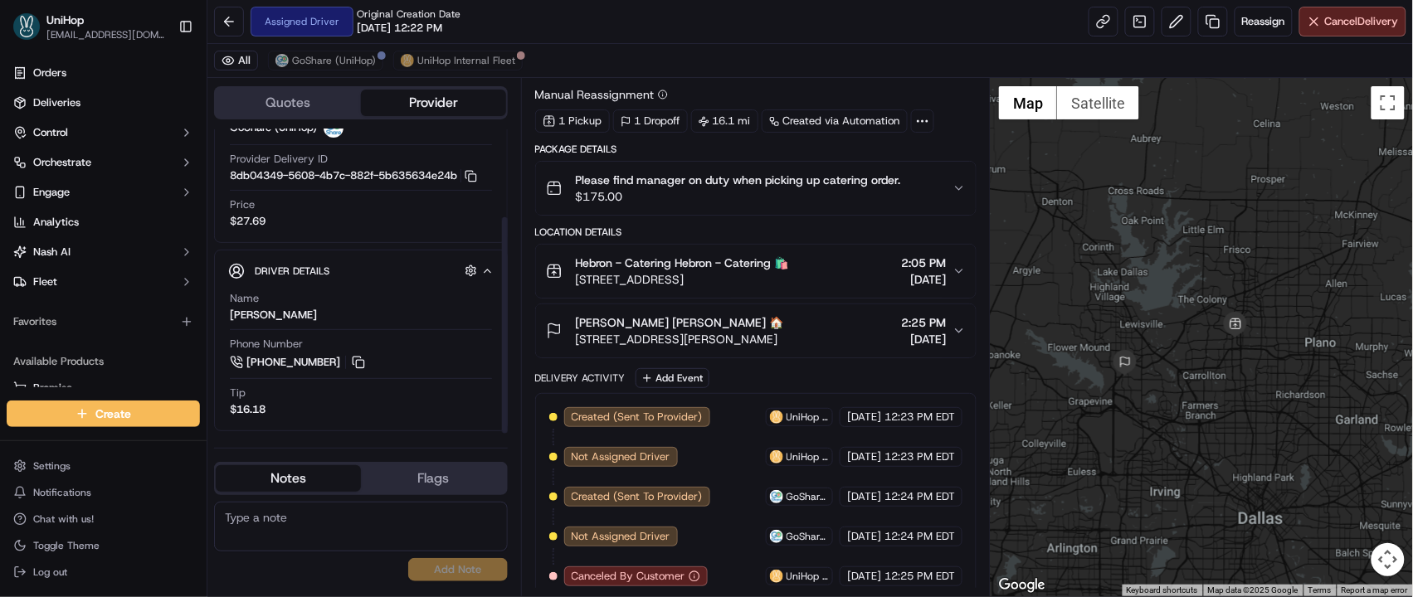
click at [789, 280] on span "[STREET_ADDRESS]" at bounding box center [682, 279] width 213 height 17
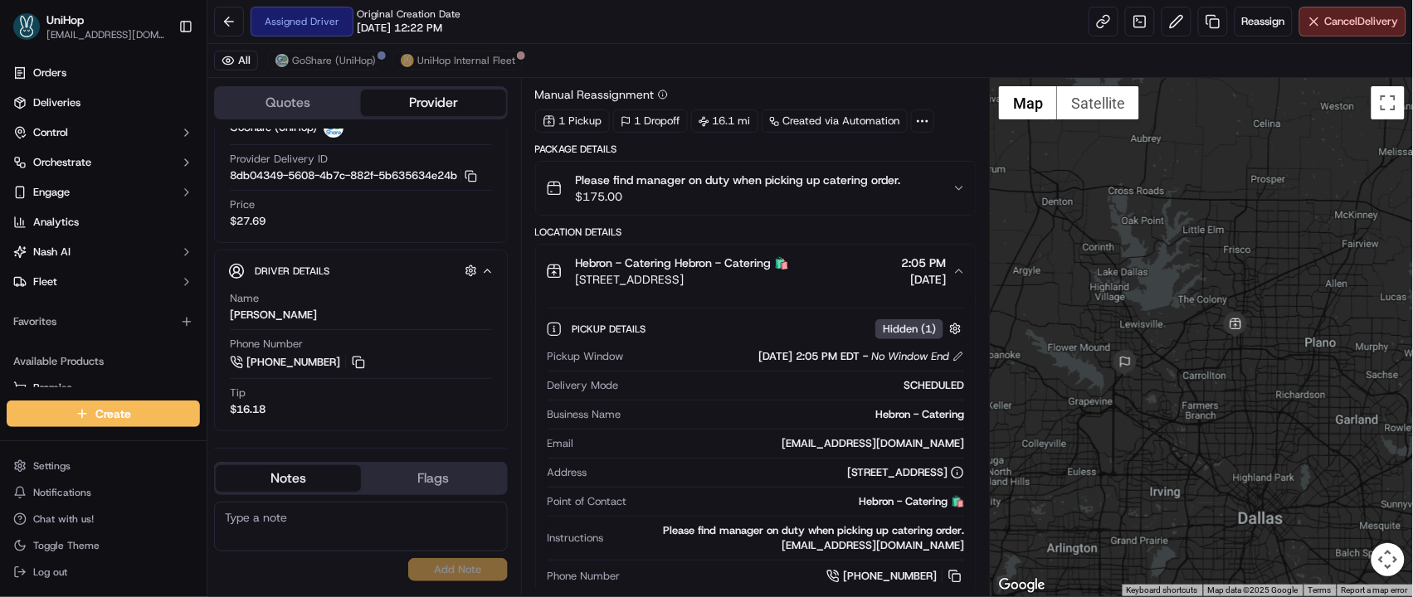
click at [789, 280] on span "[STREET_ADDRESS]" at bounding box center [682, 279] width 213 height 17
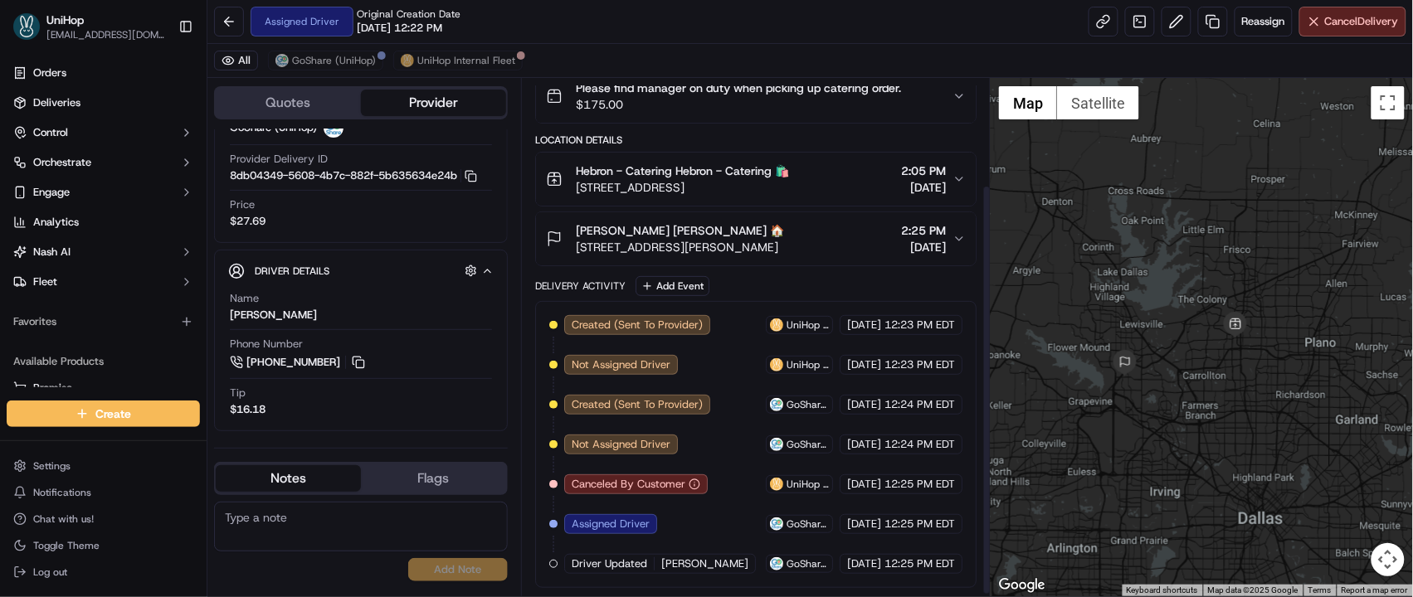
scroll to position [137, 0]
click at [308, 57] on span "GoShare (UniHop)" at bounding box center [334, 60] width 84 height 13
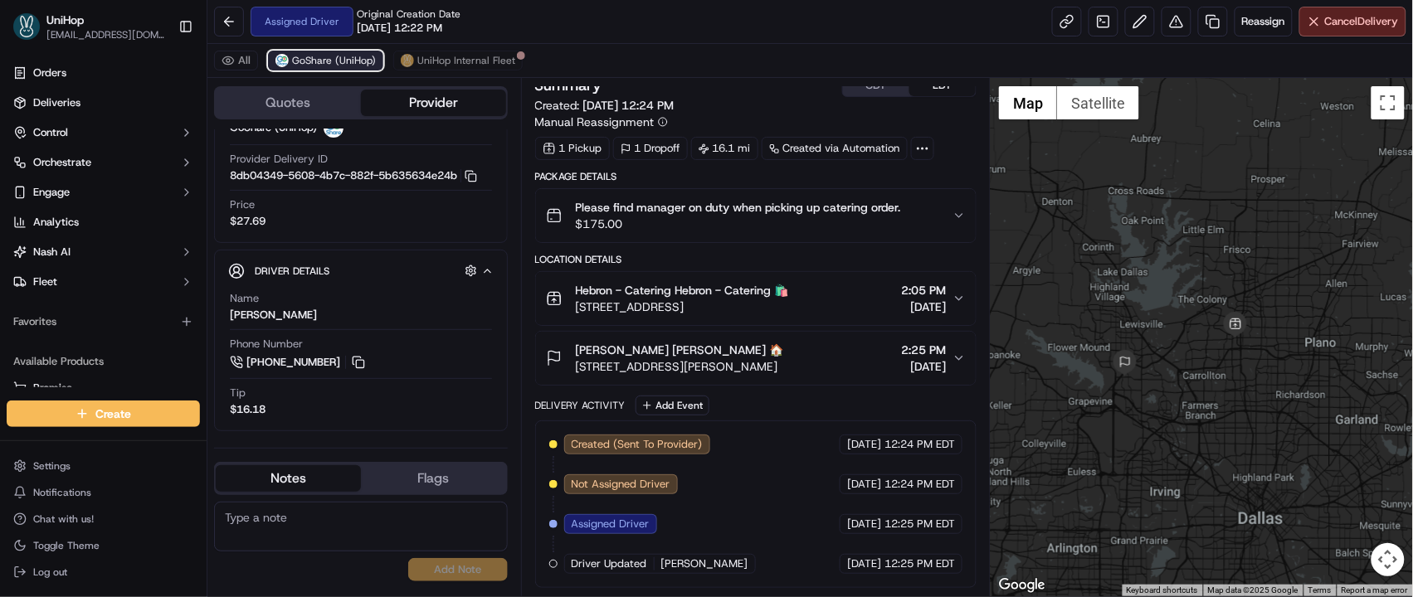
scroll to position [15, 0]
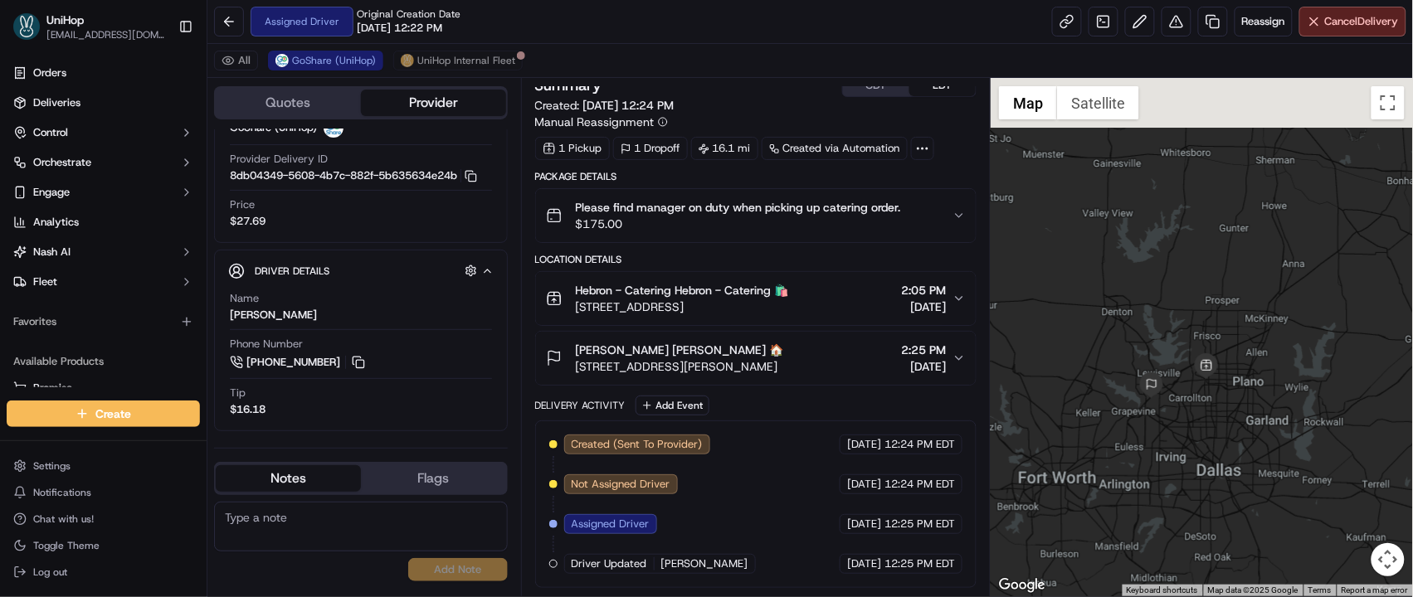
drag, startPoint x: 1124, startPoint y: 231, endPoint x: 1146, endPoint y: 326, distance: 97.8
click at [1146, 326] on div at bounding box center [1202, 337] width 422 height 519
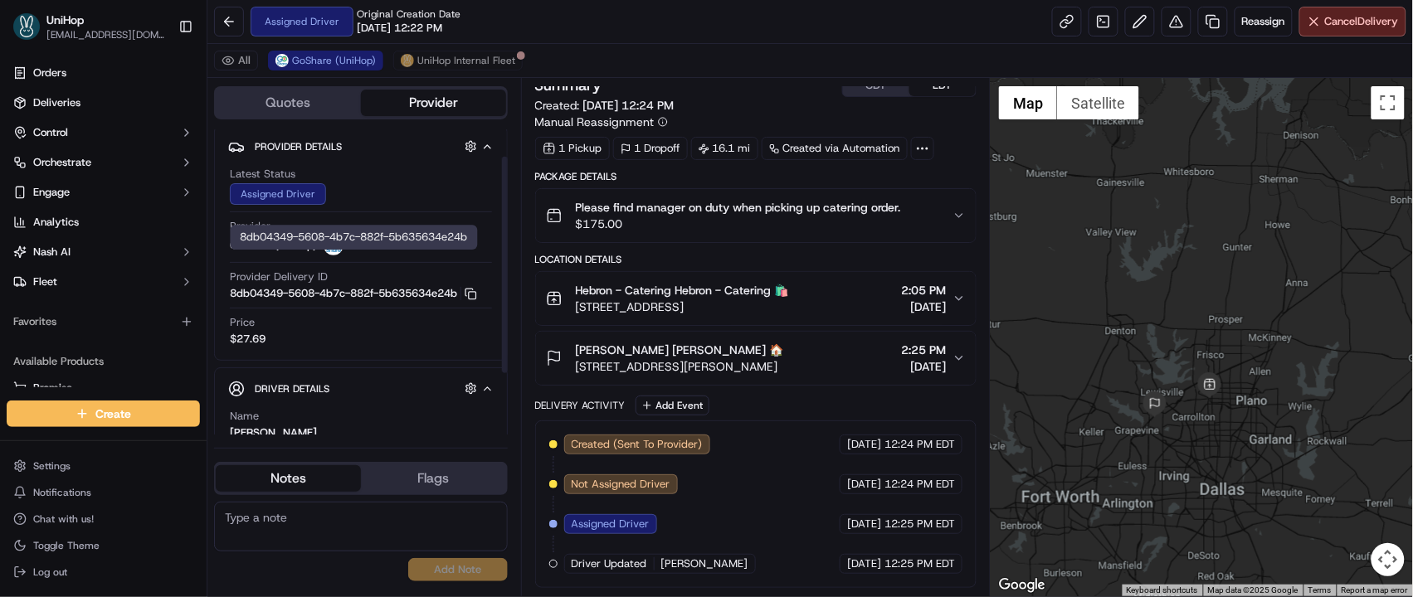
scroll to position [0, 0]
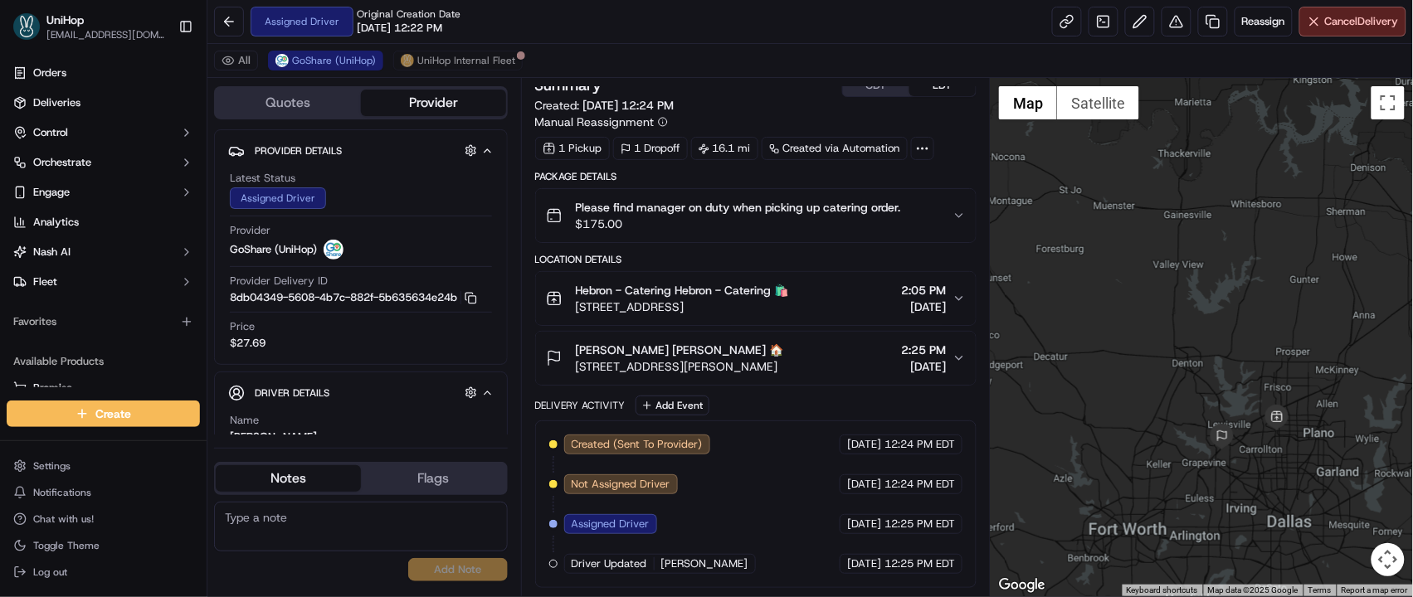
drag, startPoint x: 1237, startPoint y: 405, endPoint x: 1182, endPoint y: 300, distance: 118.7
click at [1182, 300] on div at bounding box center [1202, 337] width 422 height 519
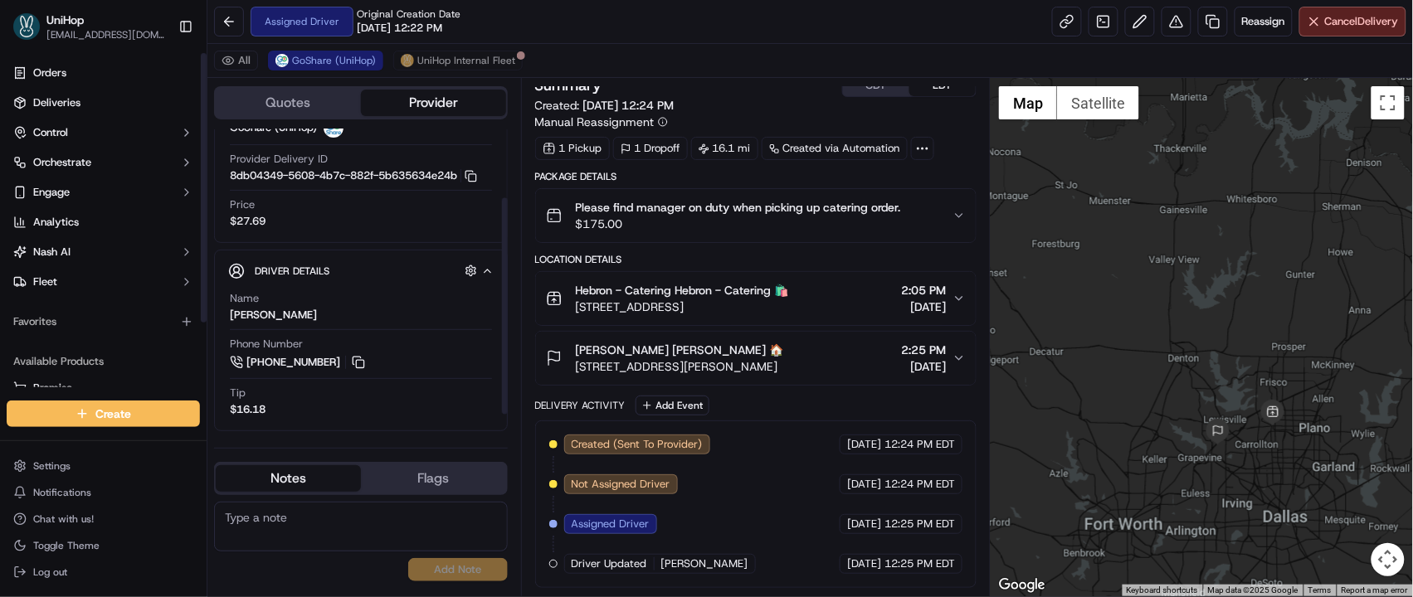
scroll to position [123, 0]
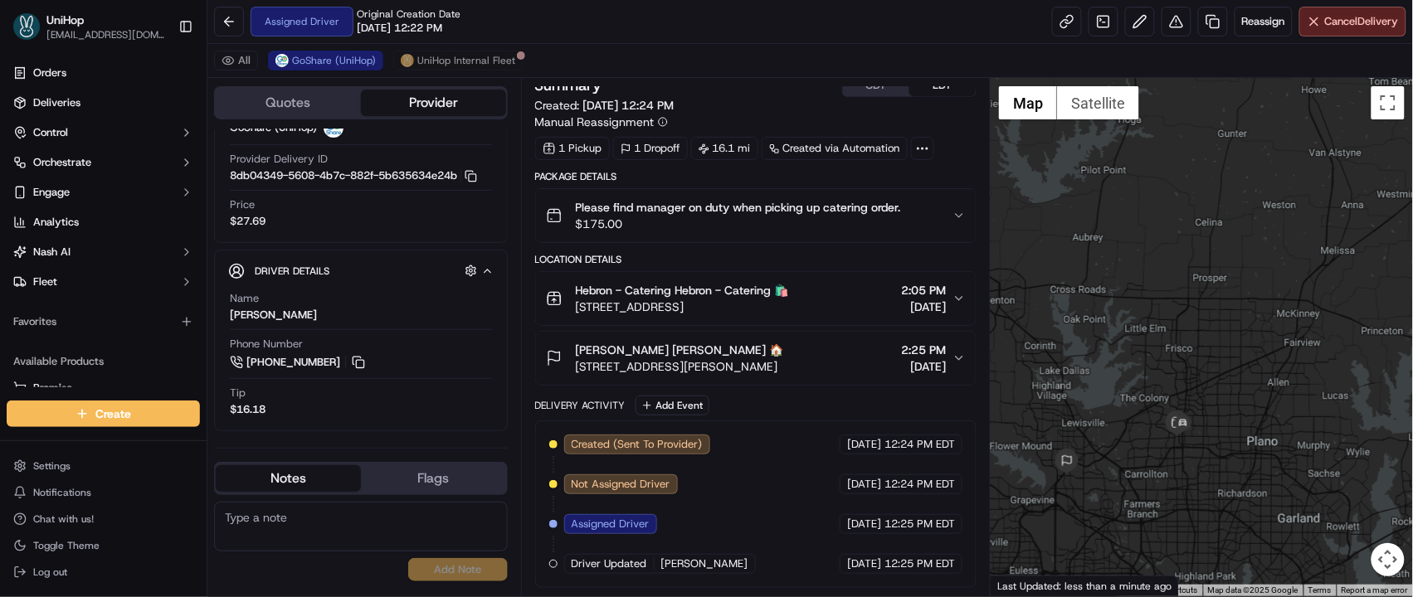
drag, startPoint x: 1210, startPoint y: 345, endPoint x: 1042, endPoint y: 292, distance: 175.8
click at [1042, 292] on div at bounding box center [1202, 337] width 422 height 519
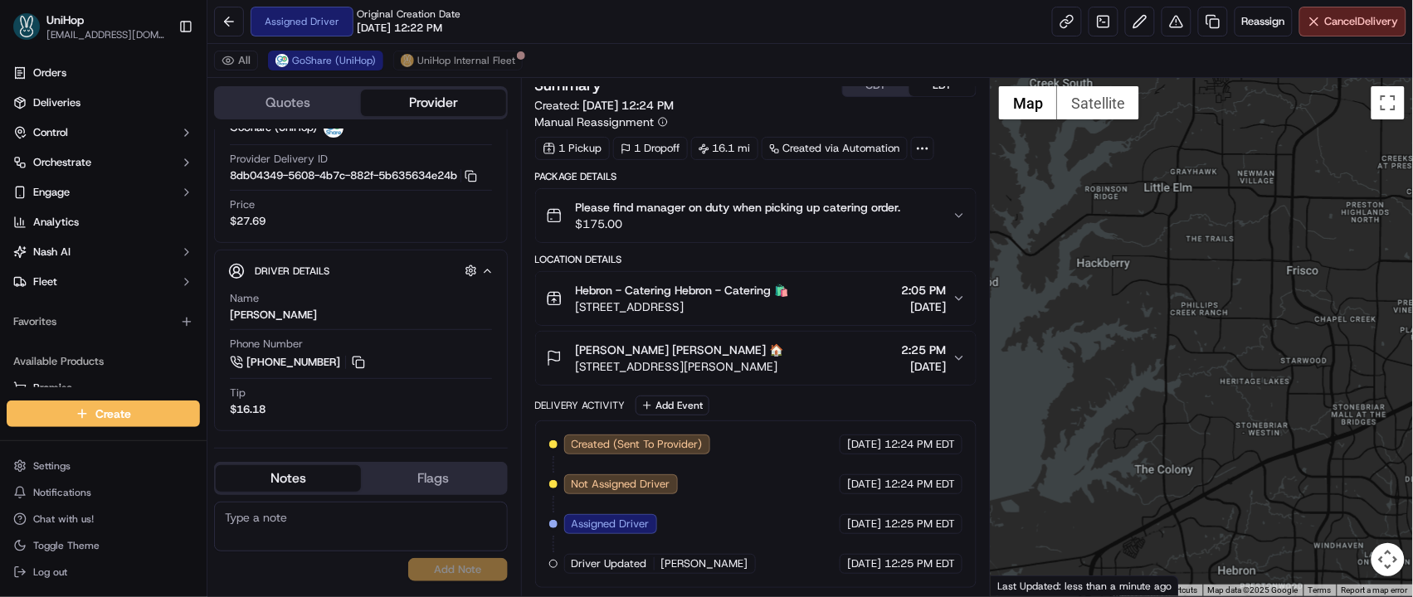
drag, startPoint x: 1097, startPoint y: 311, endPoint x: 1056, endPoint y: 231, distance: 90.2
click at [1062, 238] on div at bounding box center [1202, 337] width 422 height 519
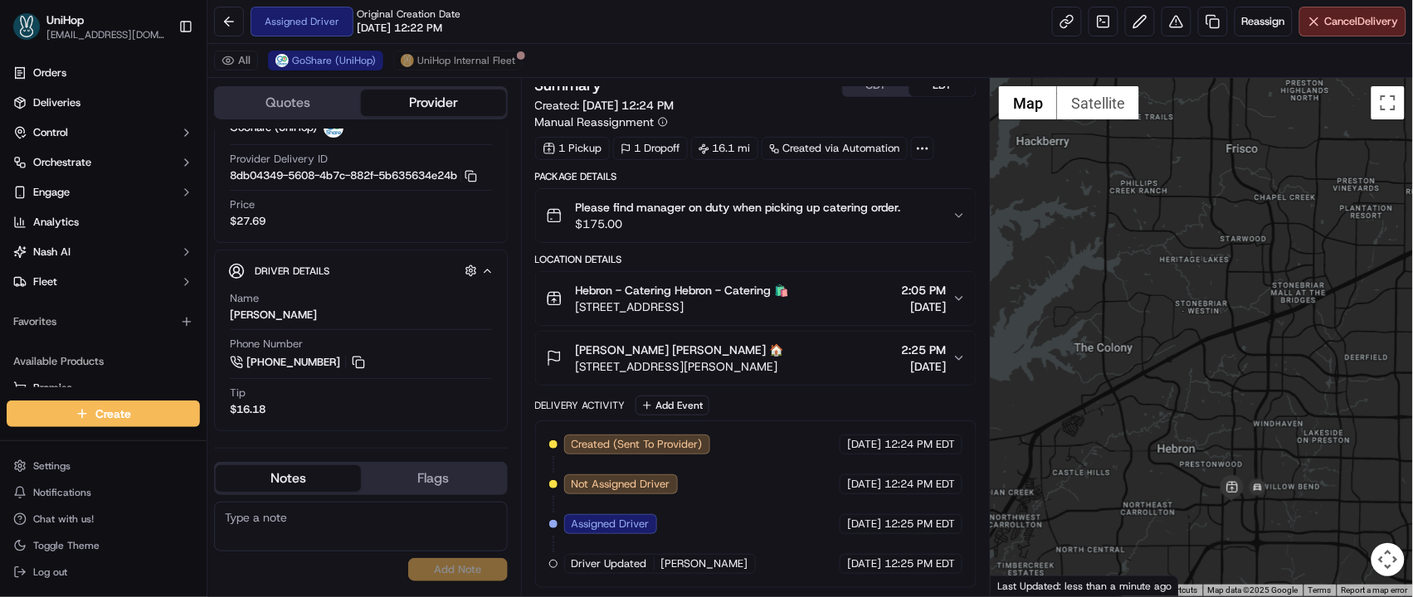
drag, startPoint x: 1097, startPoint y: 381, endPoint x: 1070, endPoint y: 327, distance: 60.1
click at [1070, 327] on div at bounding box center [1202, 337] width 422 height 519
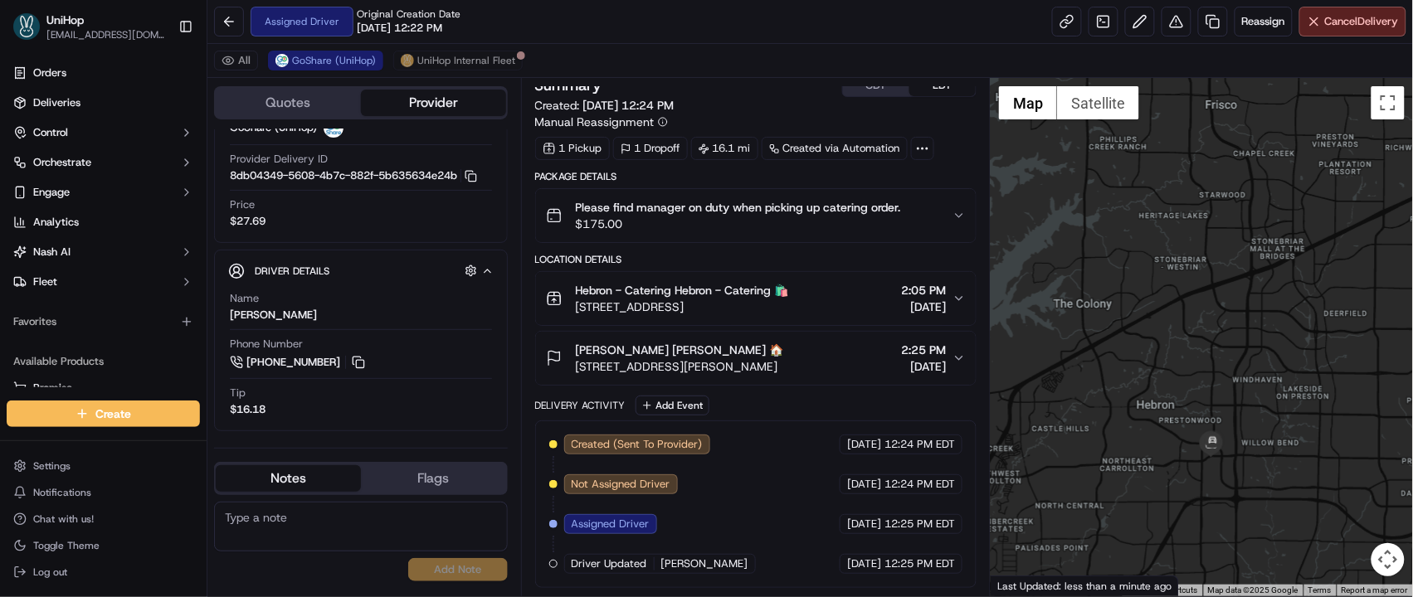
scroll to position [0, 0]
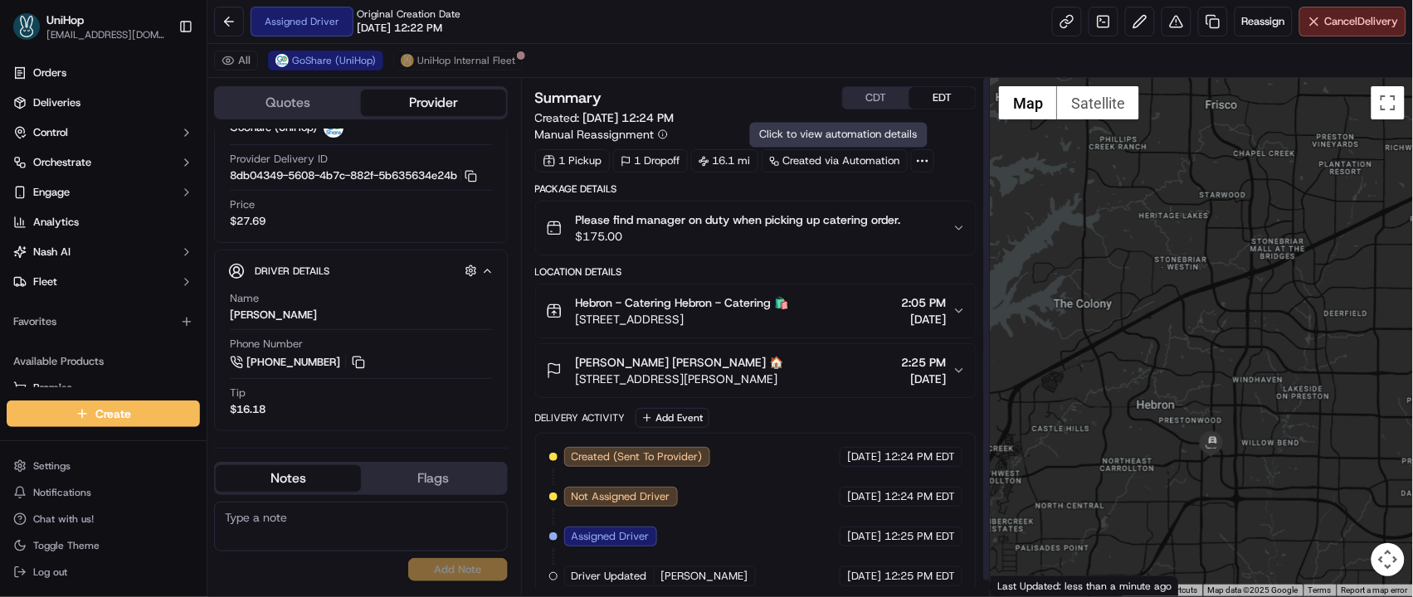
click at [863, 99] on button "CDT" at bounding box center [876, 98] width 66 height 22
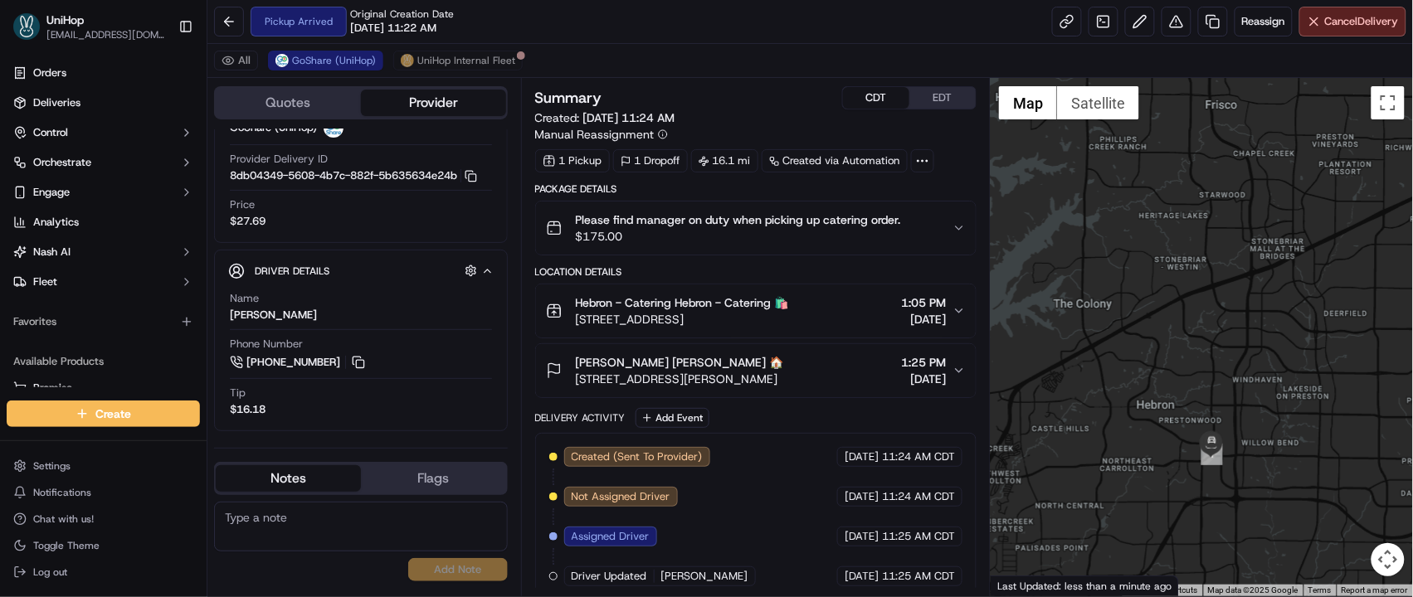
click at [789, 326] on span "3450 E Hebron Pkwy, Carrollton, TX, 75010, United States" at bounding box center [682, 319] width 213 height 17
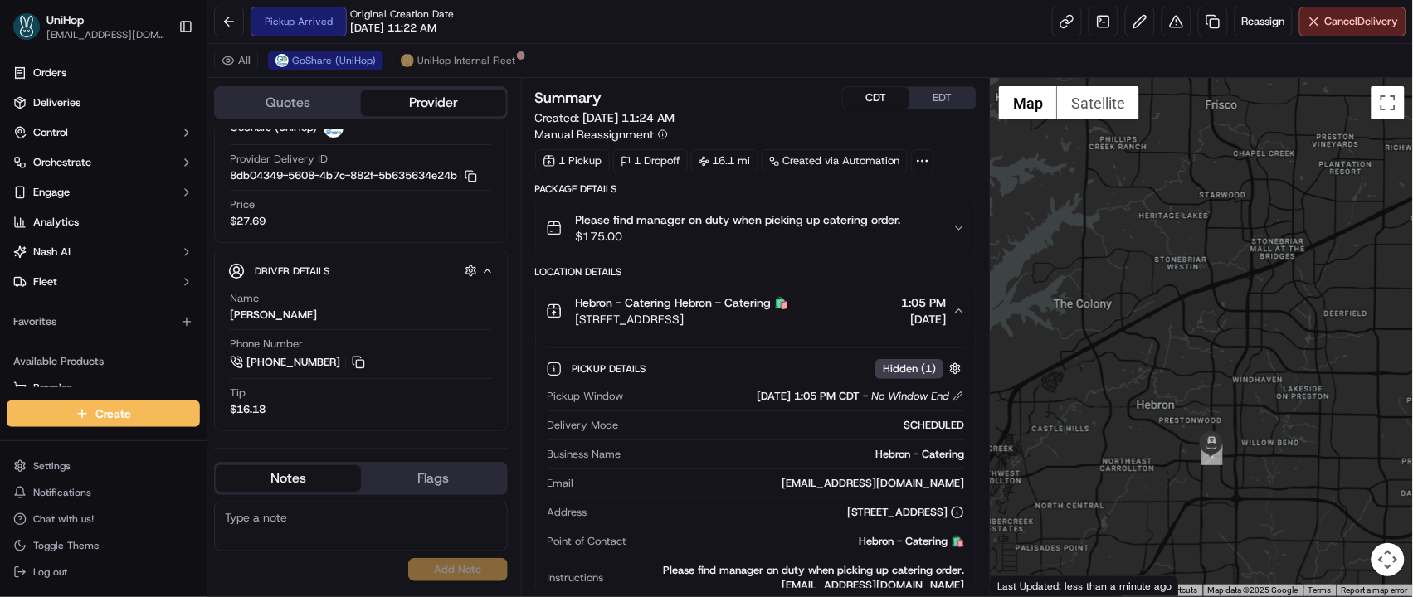
click at [789, 326] on span "3450 E Hebron Pkwy, Carrollton, TX, 75010, United States" at bounding box center [682, 319] width 213 height 17
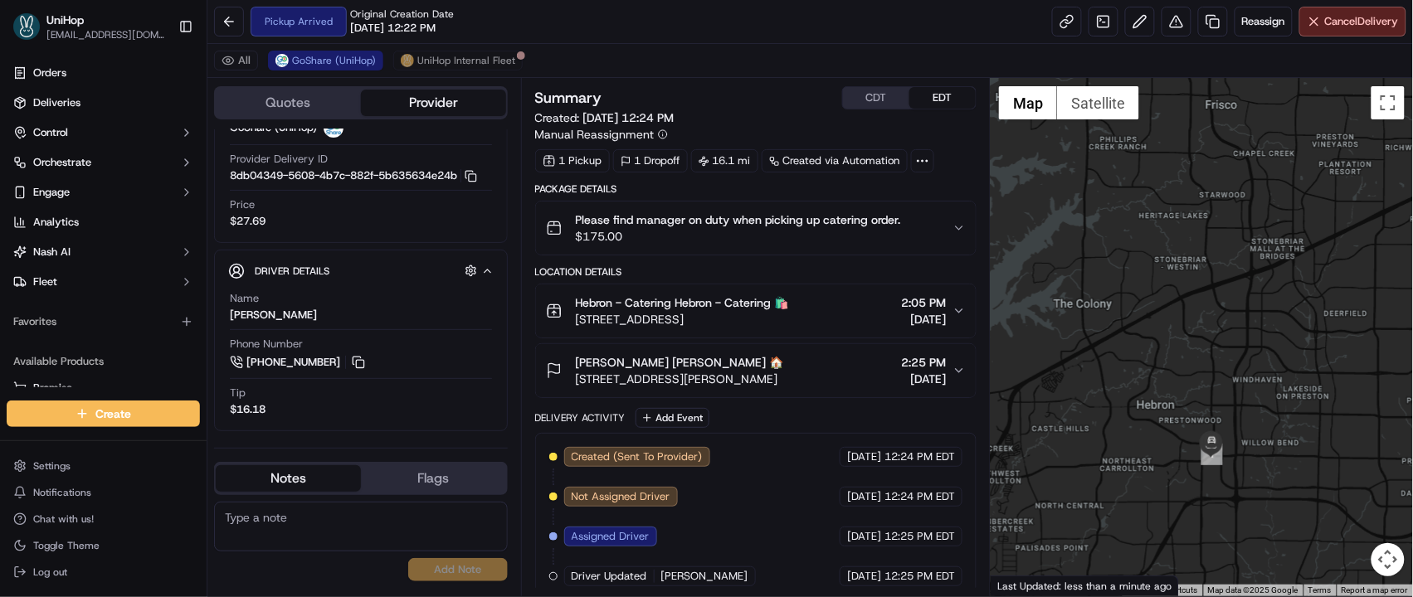
click at [959, 95] on button "EDT" at bounding box center [942, 98] width 66 height 22
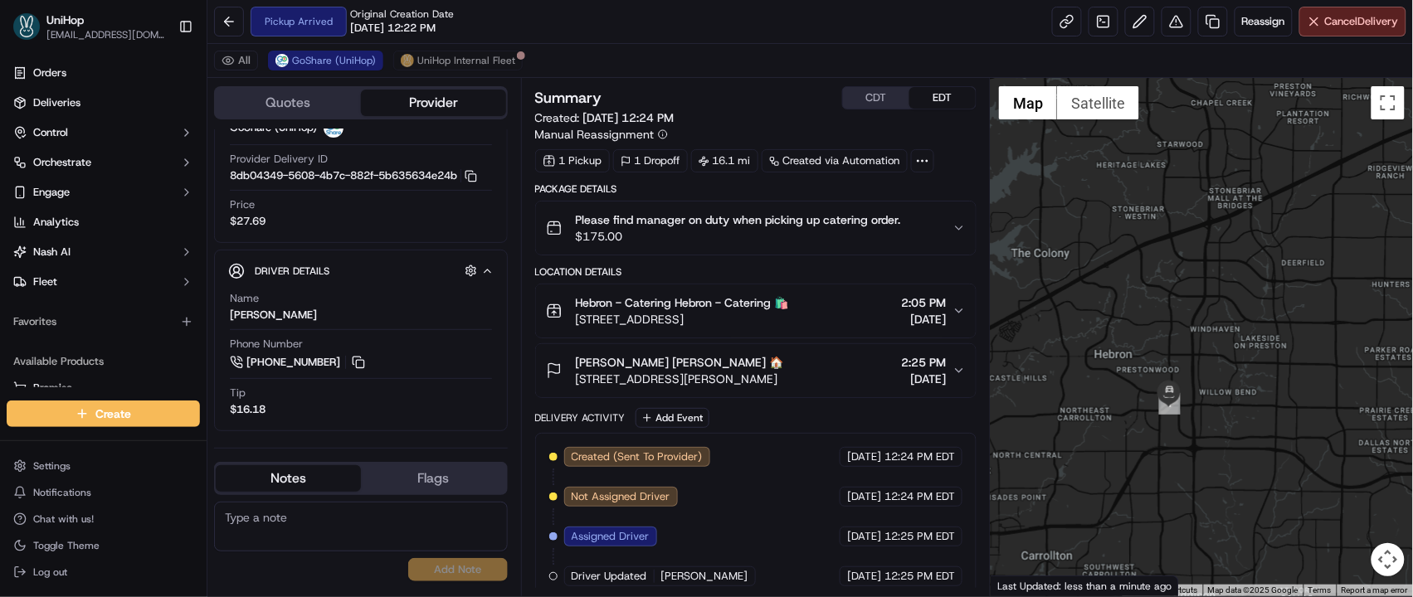
drag, startPoint x: 1195, startPoint y: 355, endPoint x: 1146, endPoint y: 299, distance: 74.7
click at [1146, 299] on div at bounding box center [1202, 337] width 422 height 519
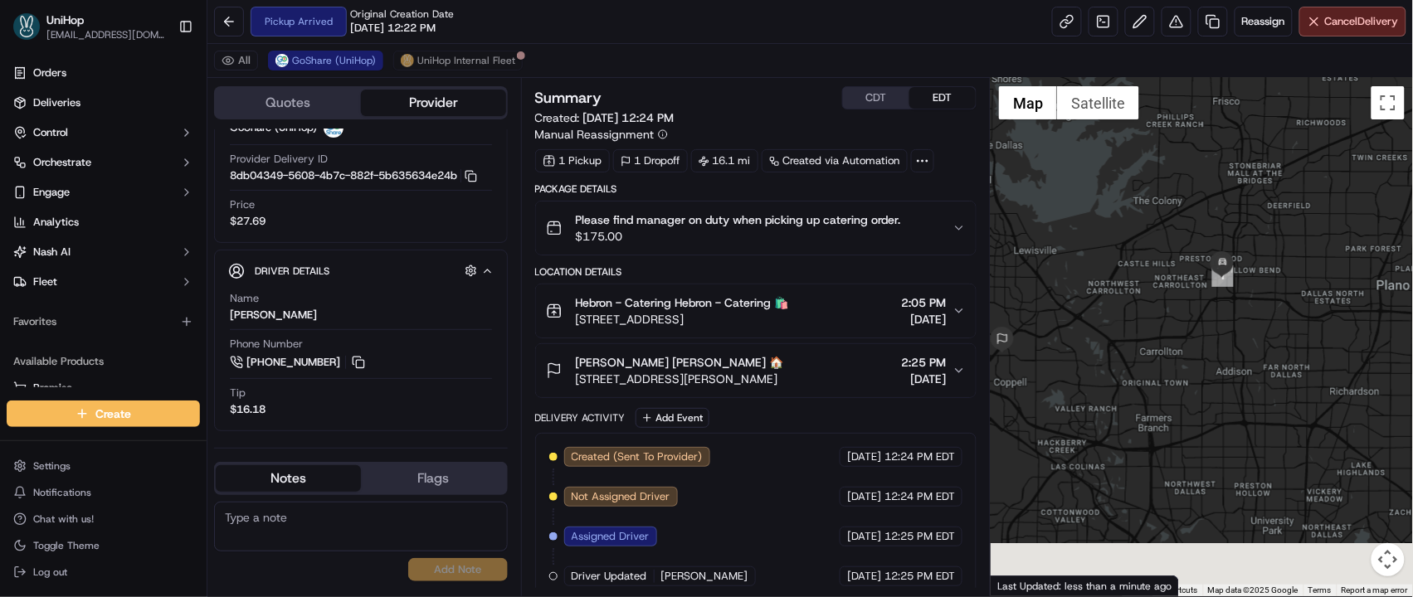
drag, startPoint x: 1269, startPoint y: 293, endPoint x: 1345, endPoint y: 170, distance: 144.1
click at [1349, 163] on div at bounding box center [1202, 337] width 422 height 519
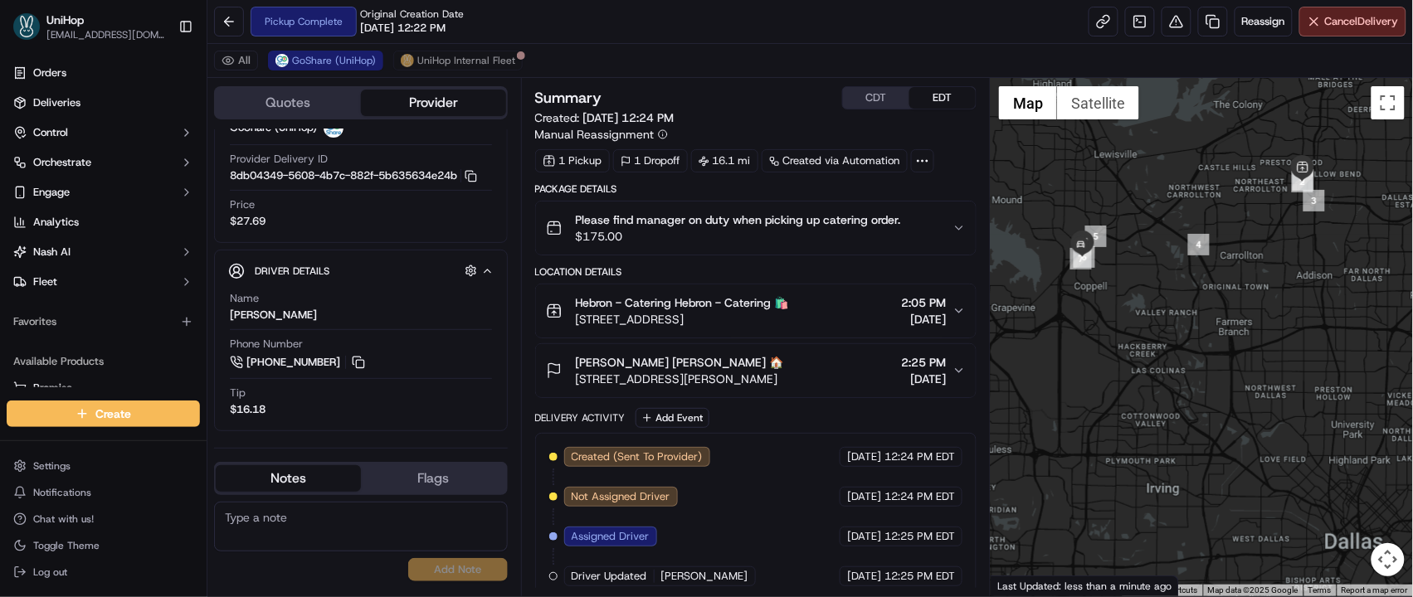
drag, startPoint x: 1150, startPoint y: 193, endPoint x: 1245, endPoint y: 148, distance: 105.8
click at [1245, 148] on div at bounding box center [1202, 337] width 422 height 519
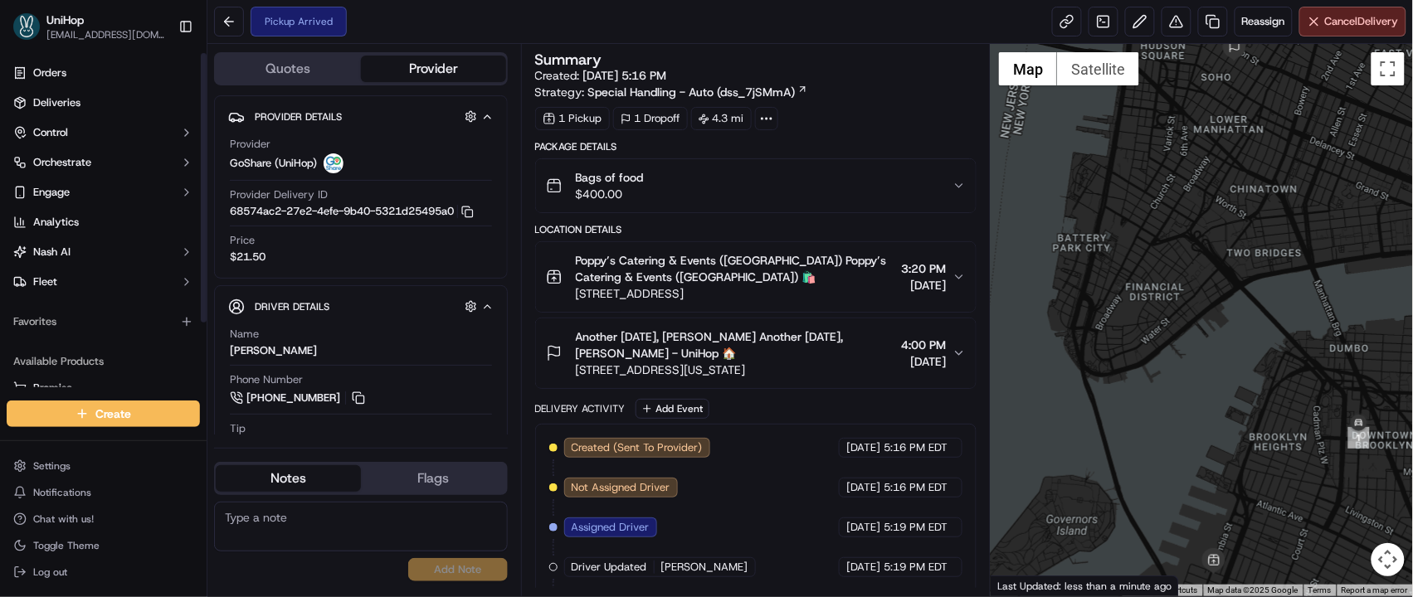
scroll to position [127, 0]
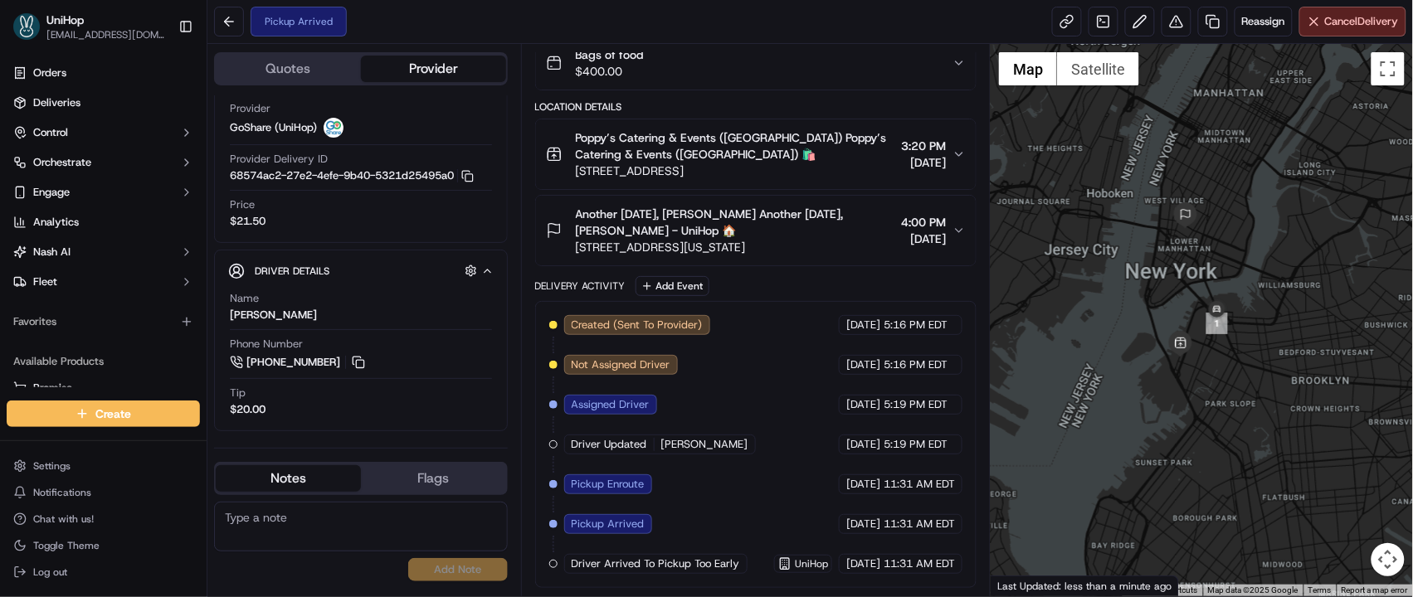
click at [733, 150] on span "Poppy’s Catering & Events (Columbia) Poppy’s Catering & Events (Columbia) 🛍️" at bounding box center [735, 145] width 319 height 33
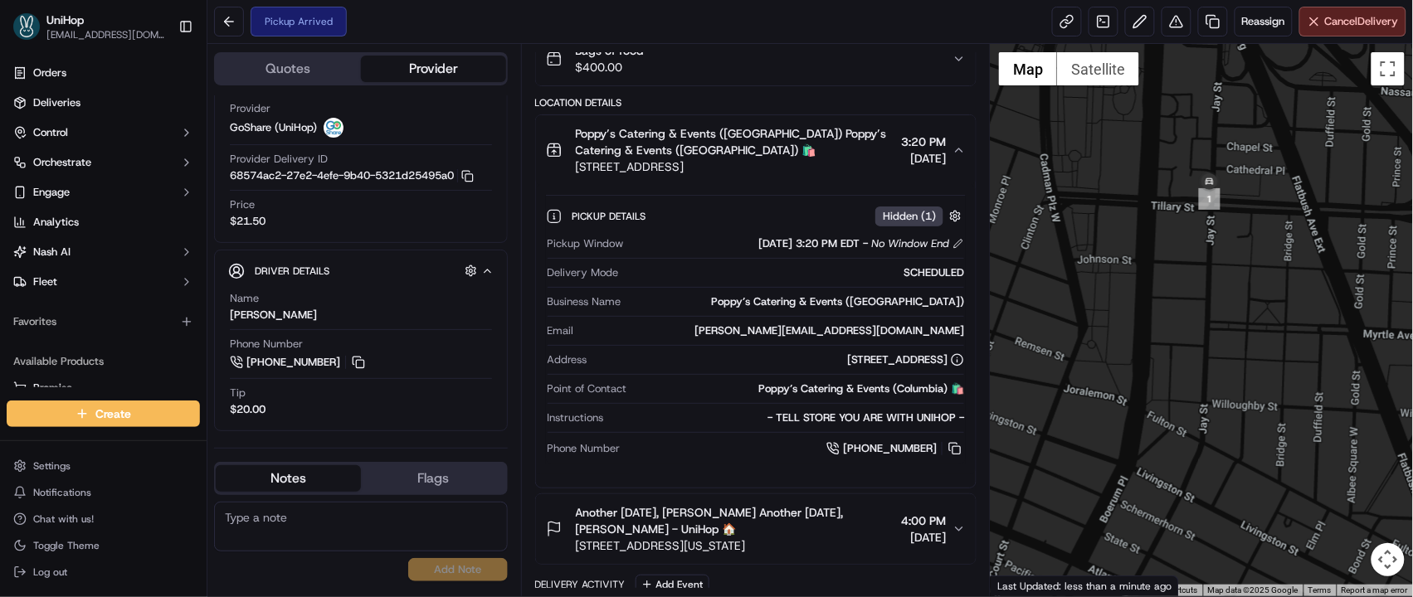
drag, startPoint x: 1197, startPoint y: 319, endPoint x: 1186, endPoint y: 421, distance: 102.7
click at [1186, 424] on div at bounding box center [1202, 320] width 422 height 553
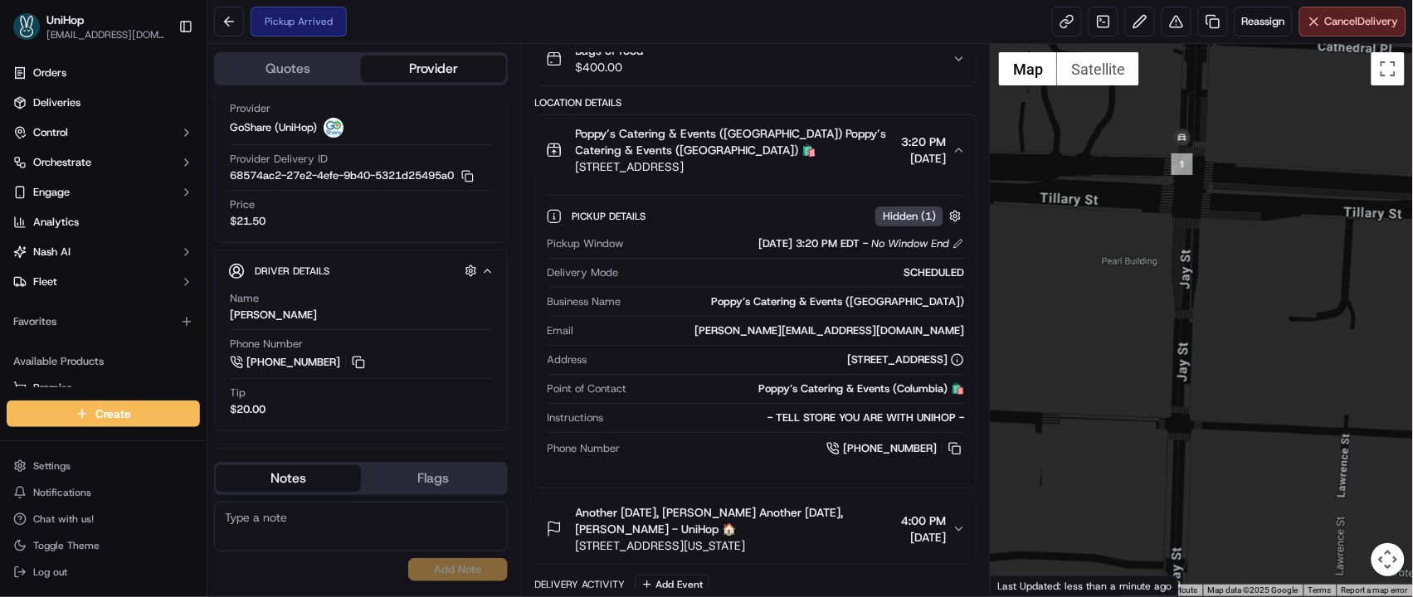
drag, startPoint x: 1184, startPoint y: 278, endPoint x: 1184, endPoint y: 388, distance: 110.3
click at [1184, 391] on div at bounding box center [1202, 320] width 422 height 553
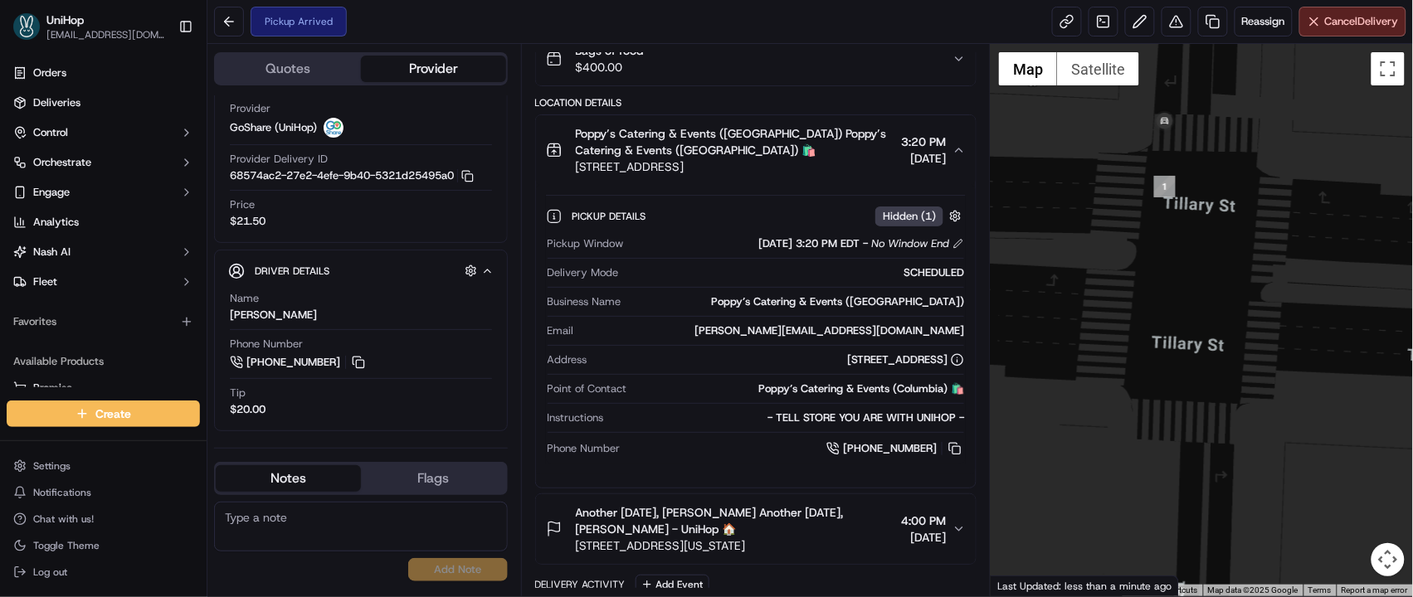
drag, startPoint x: 1138, startPoint y: 265, endPoint x: 1175, endPoint y: 356, distance: 98.3
click at [1175, 356] on div at bounding box center [1202, 320] width 422 height 553
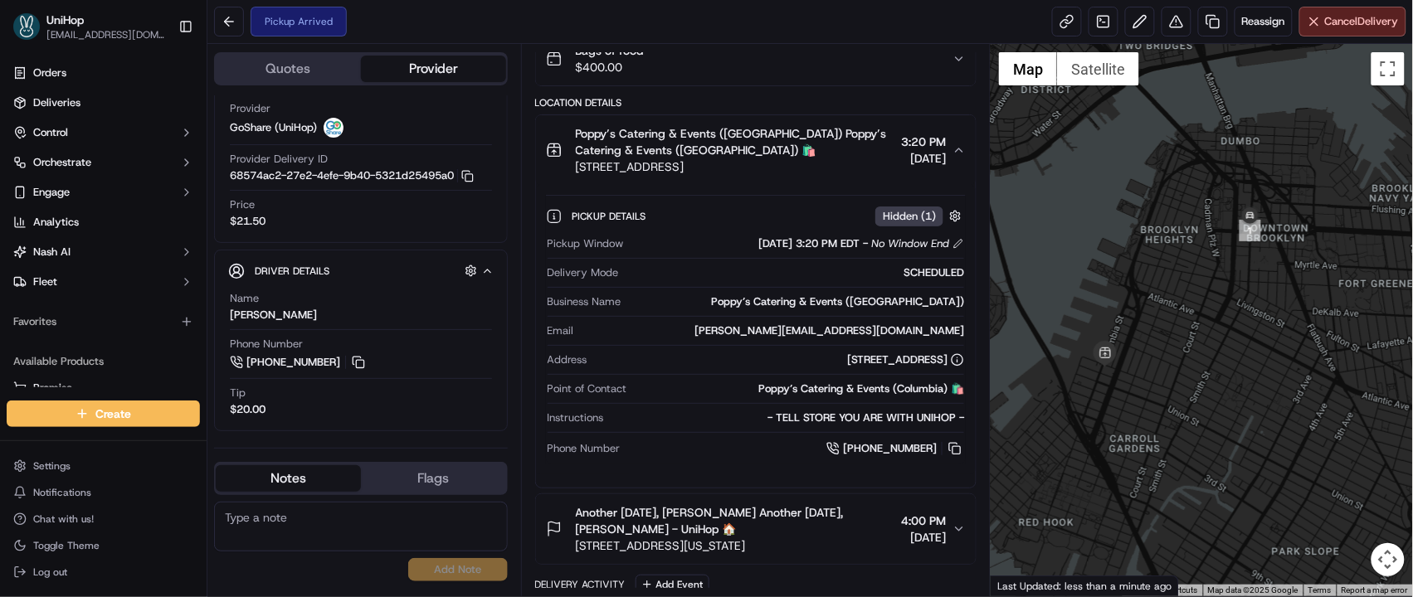
drag, startPoint x: 1069, startPoint y: 453, endPoint x: 1208, endPoint y: 287, distance: 216.2
click at [1208, 287] on div at bounding box center [1202, 320] width 422 height 553
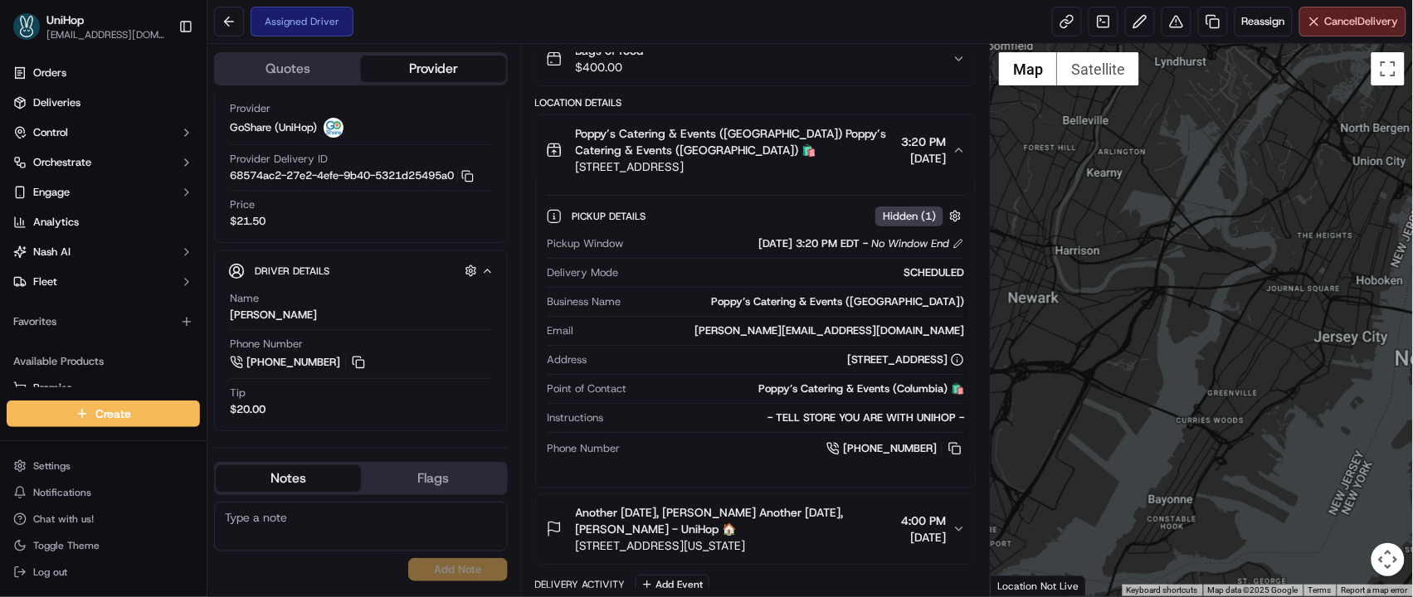
drag, startPoint x: 1203, startPoint y: 338, endPoint x: 1080, endPoint y: 329, distance: 123.1
click at [1080, 329] on div at bounding box center [1202, 320] width 422 height 553
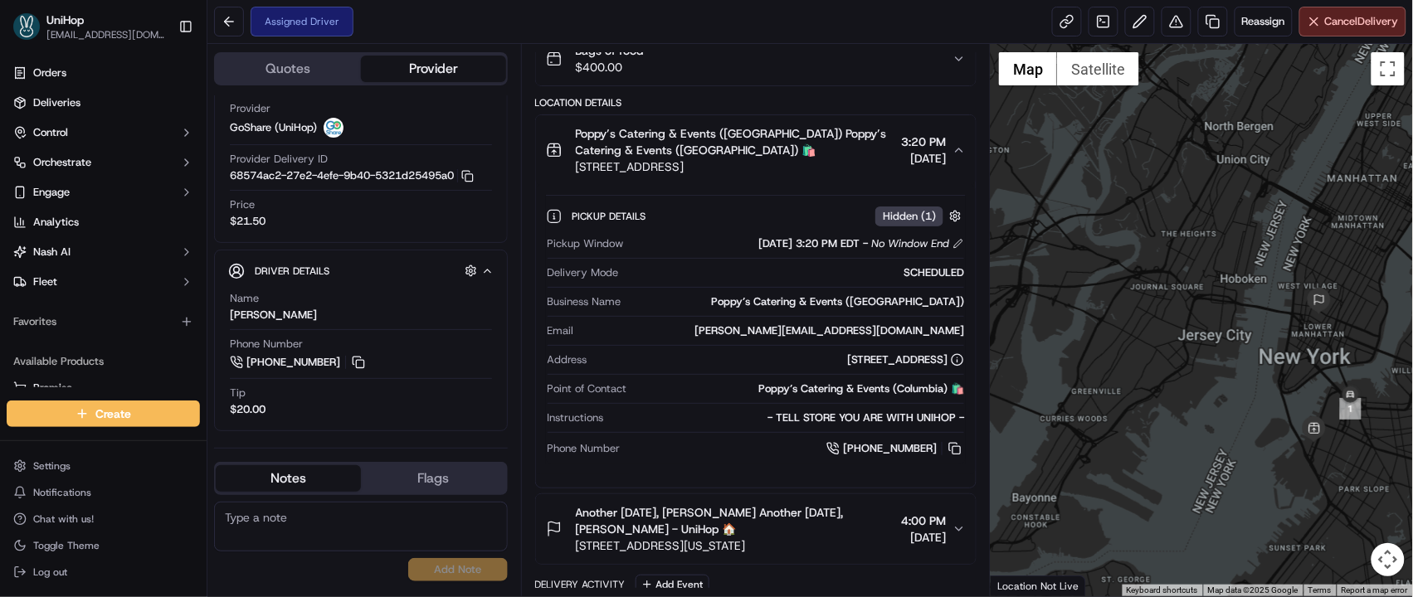
drag, startPoint x: 1262, startPoint y: 343, endPoint x: 1162, endPoint y: 332, distance: 100.1
click at [1163, 332] on div at bounding box center [1202, 320] width 422 height 553
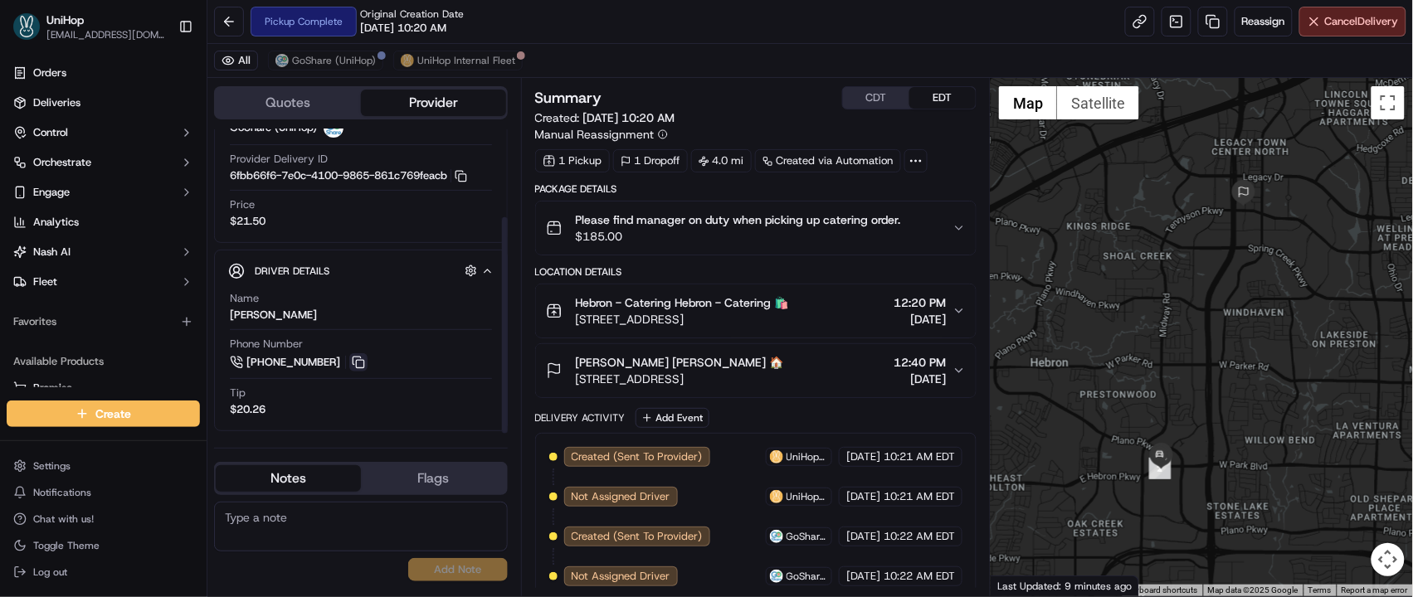
click at [360, 354] on button at bounding box center [358, 362] width 18 height 18
click at [357, 56] on span "GoShare (UniHop)" at bounding box center [334, 60] width 84 height 13
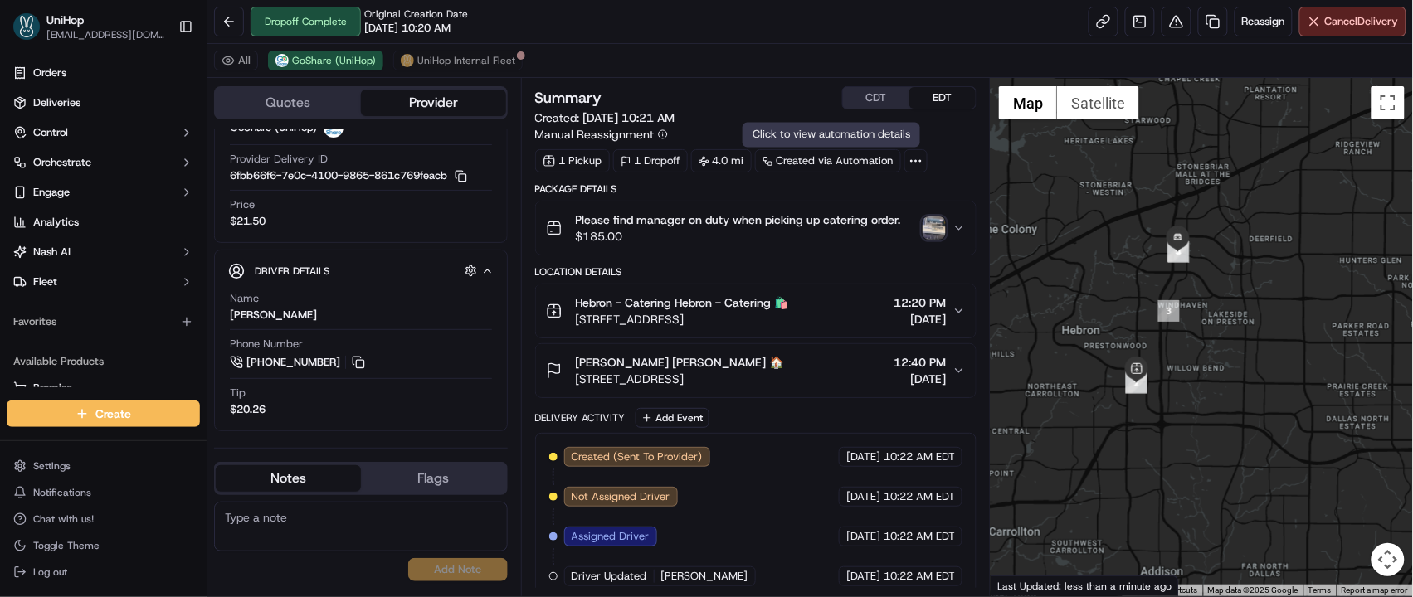
click at [933, 231] on img "button" at bounding box center [934, 228] width 23 height 23
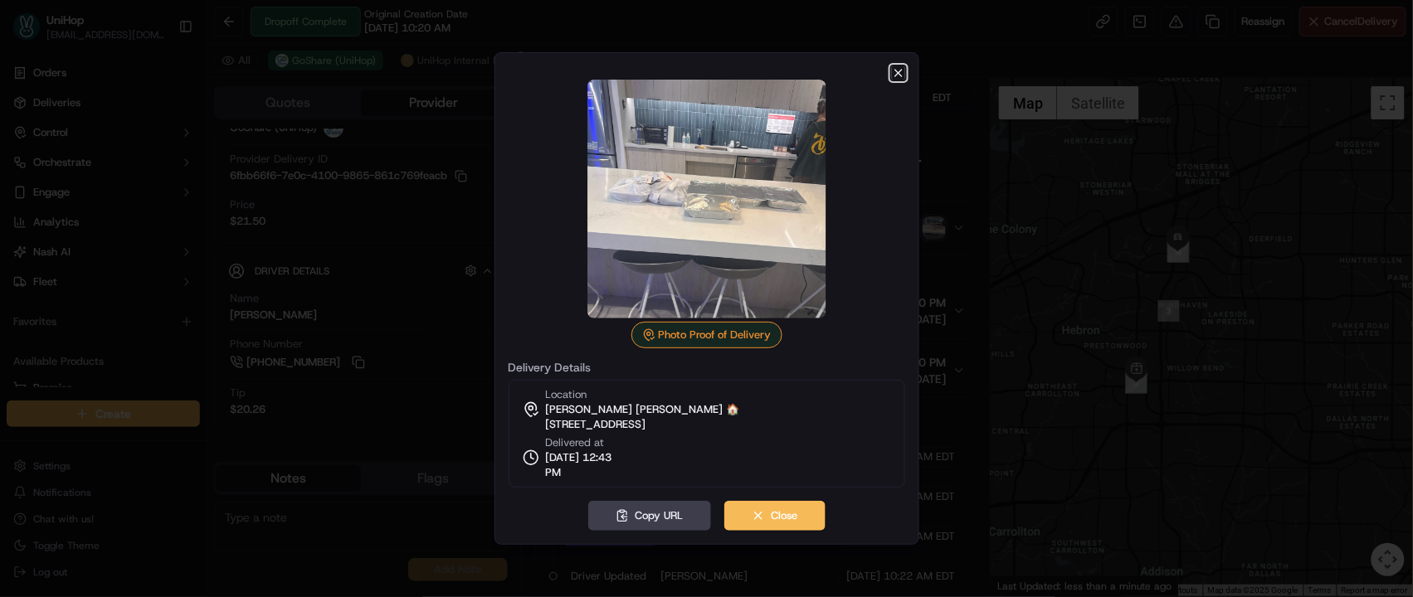
click at [895, 69] on icon "button" at bounding box center [898, 72] width 13 height 13
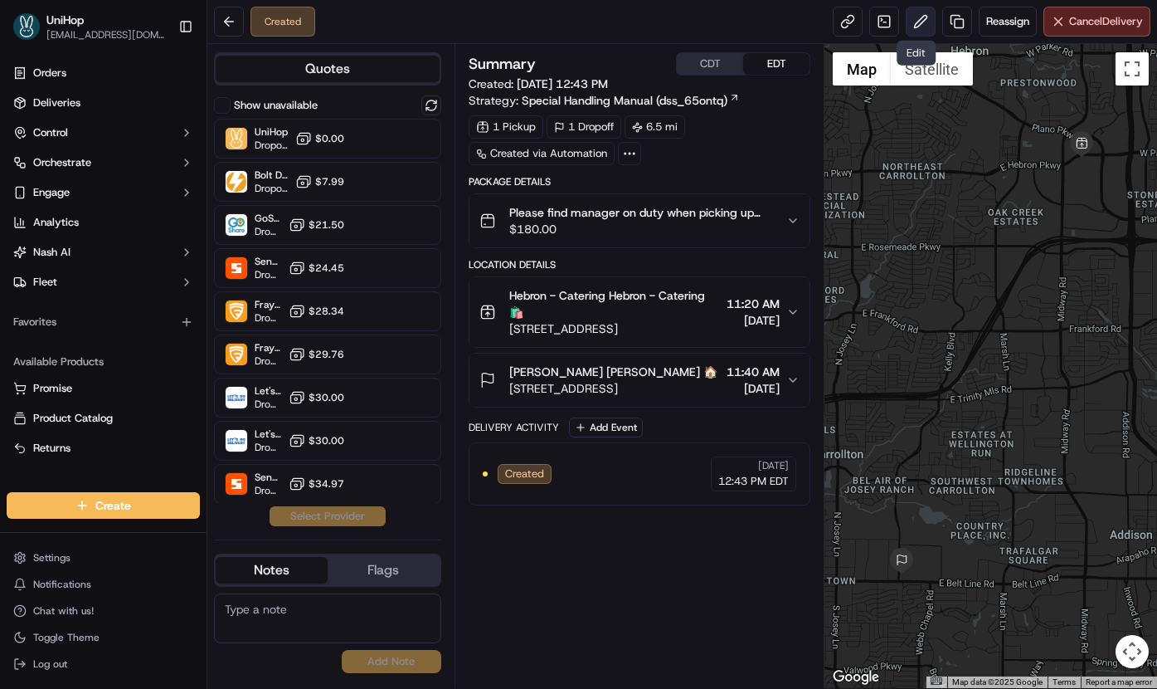
click at [907, 25] on button at bounding box center [921, 22] width 30 height 30
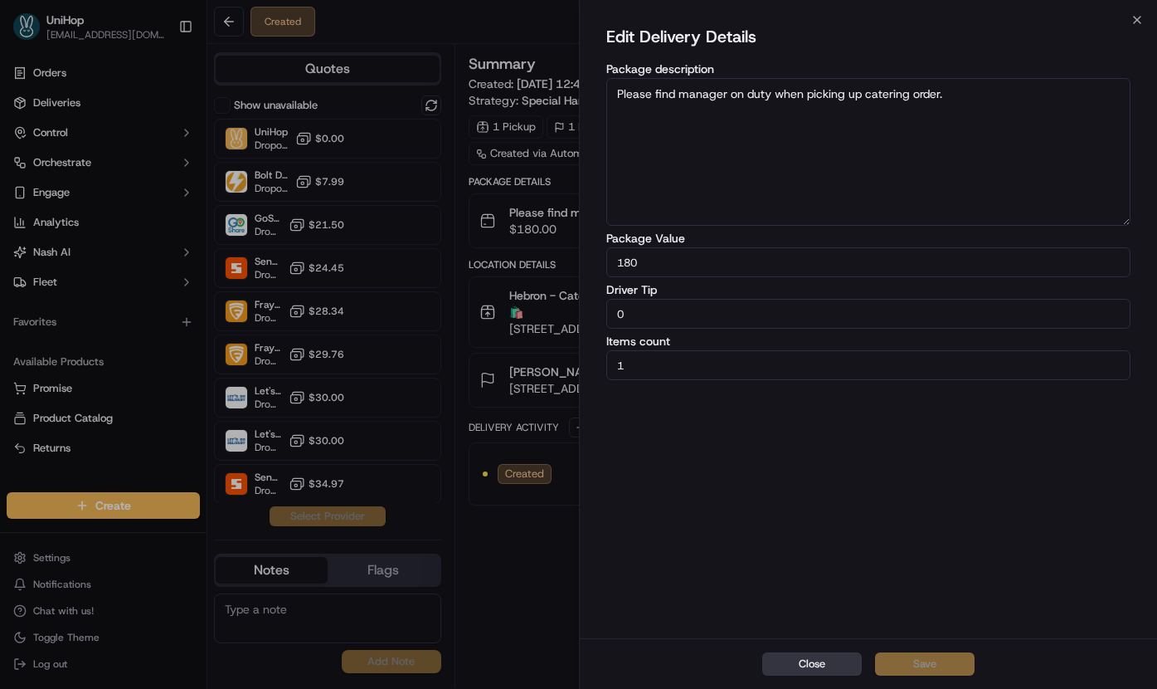
click at [815, 666] on button "Close" at bounding box center [812, 663] width 100 height 23
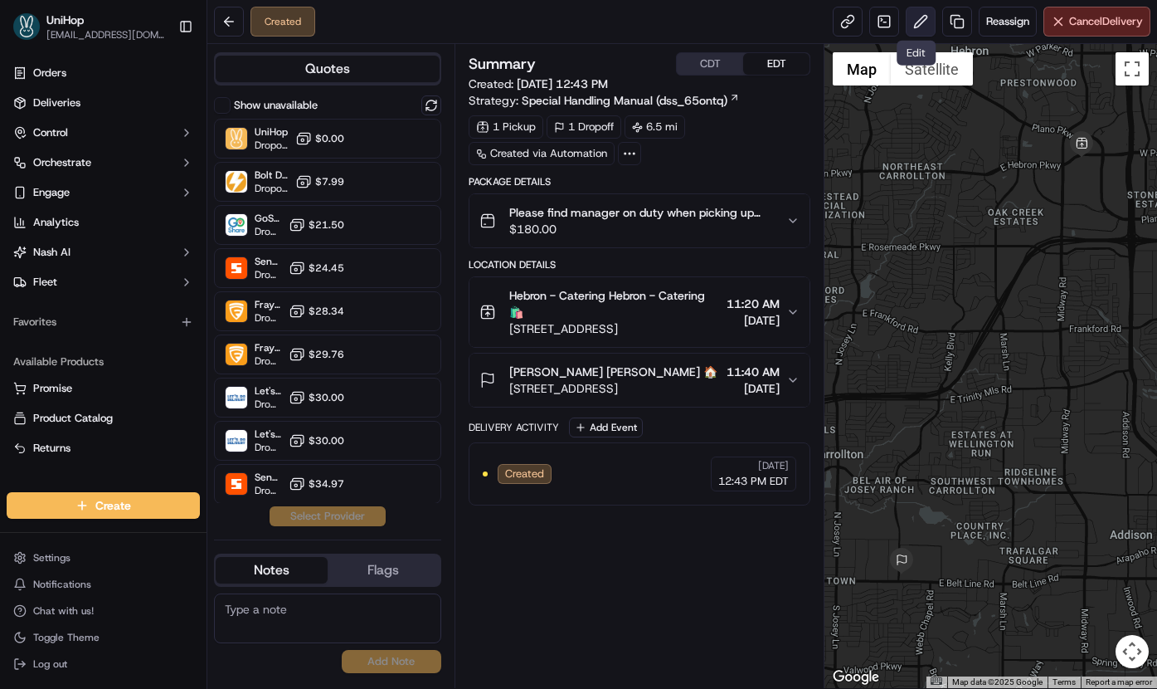
click at [912, 26] on button at bounding box center [921, 22] width 30 height 30
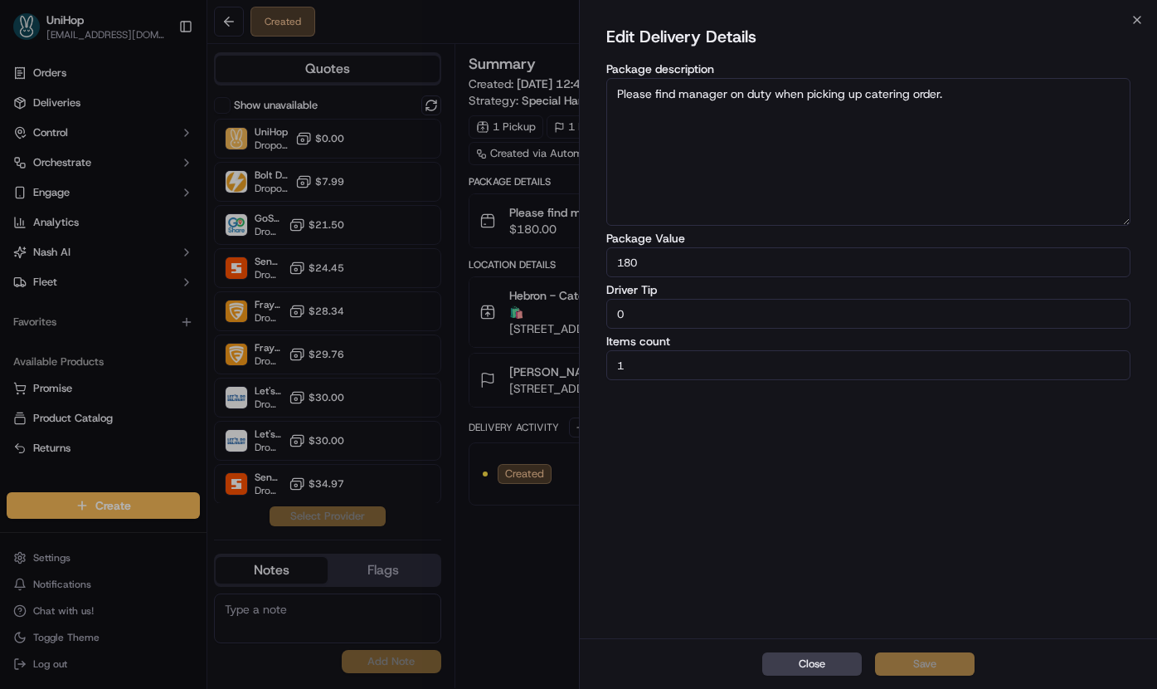
drag, startPoint x: 597, startPoint y: 318, endPoint x: 556, endPoint y: 314, distance: 41.6
click at [556, 314] on body "UniHop dispatch+j@unihop.app Toggle Sidebar Orders Deliveries Control Orchestra…" at bounding box center [578, 344] width 1157 height 689
type input "5"
click at [918, 660] on button "Save" at bounding box center [925, 663] width 100 height 23
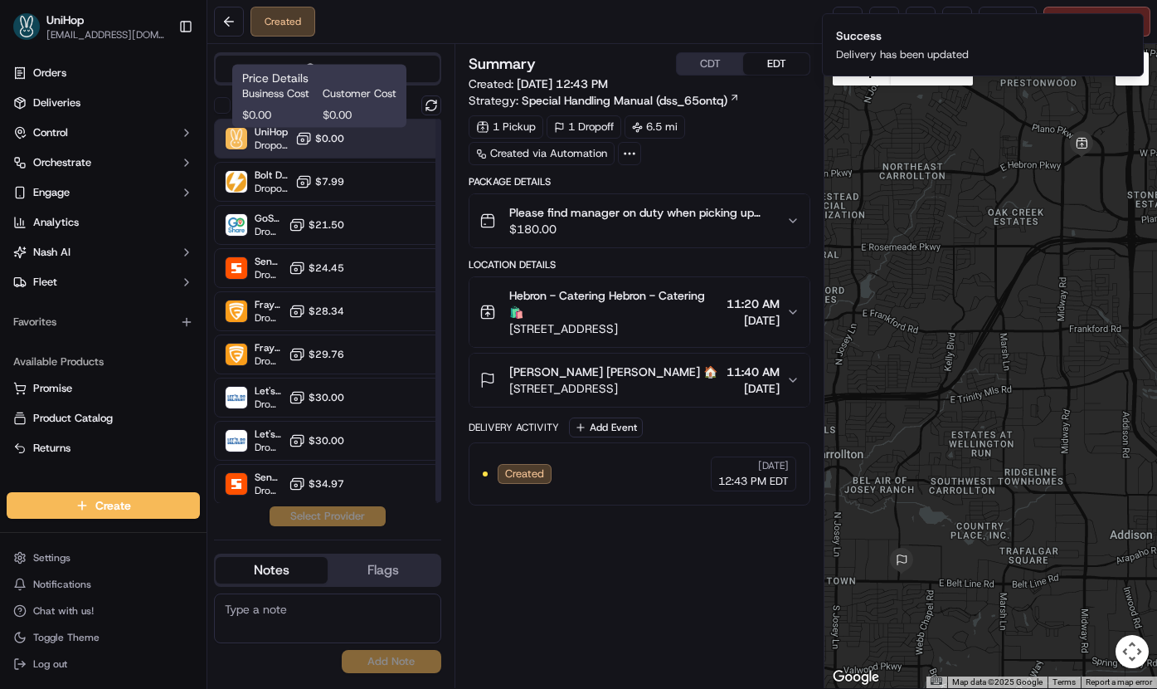
click at [302, 133] on icon at bounding box center [304, 137] width 11 height 8
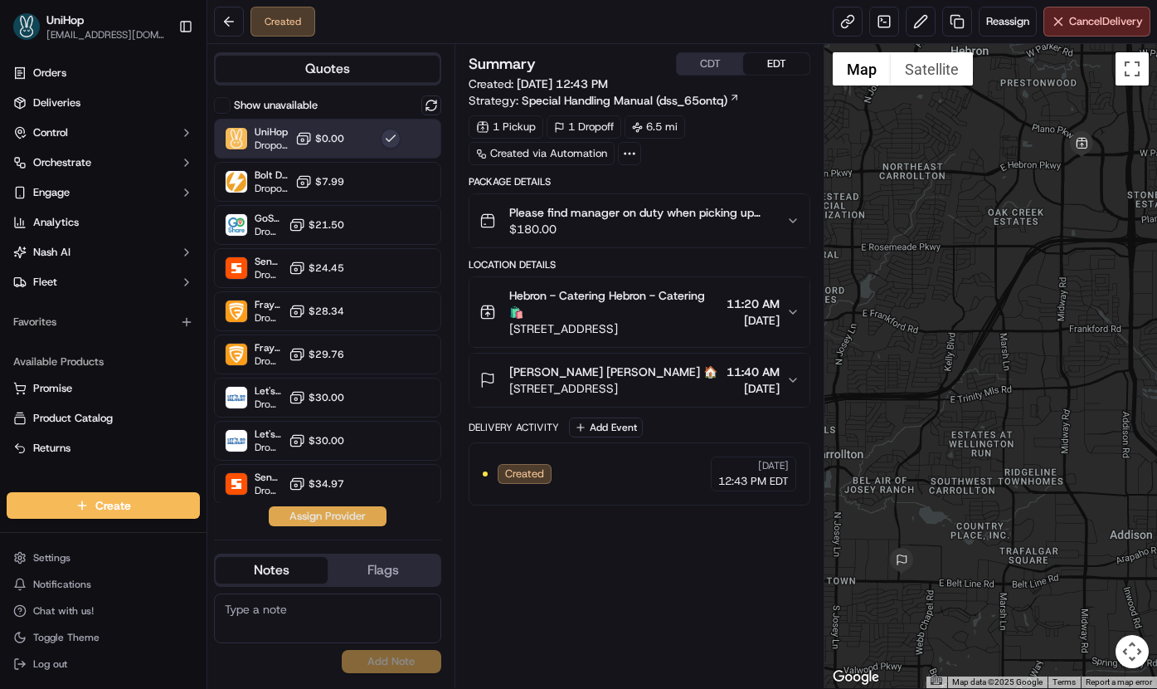
click at [342, 518] on button "Assign Provider" at bounding box center [328, 516] width 118 height 20
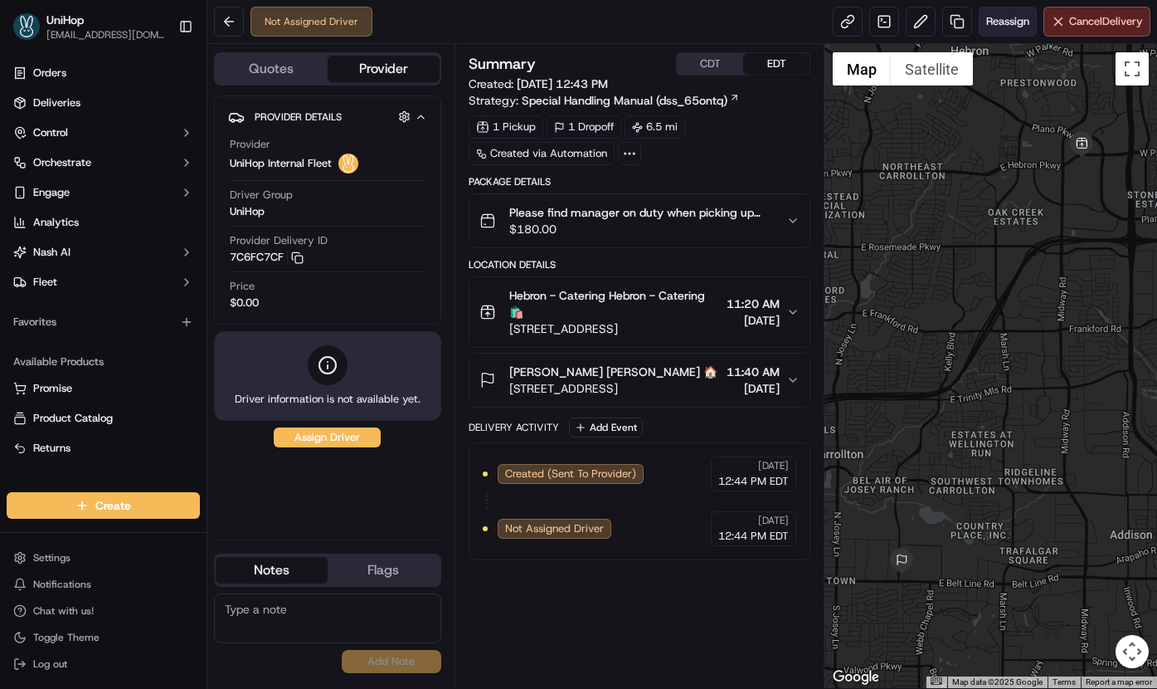
click at [1001, 27] on span "Reassign" at bounding box center [1008, 21] width 43 height 15
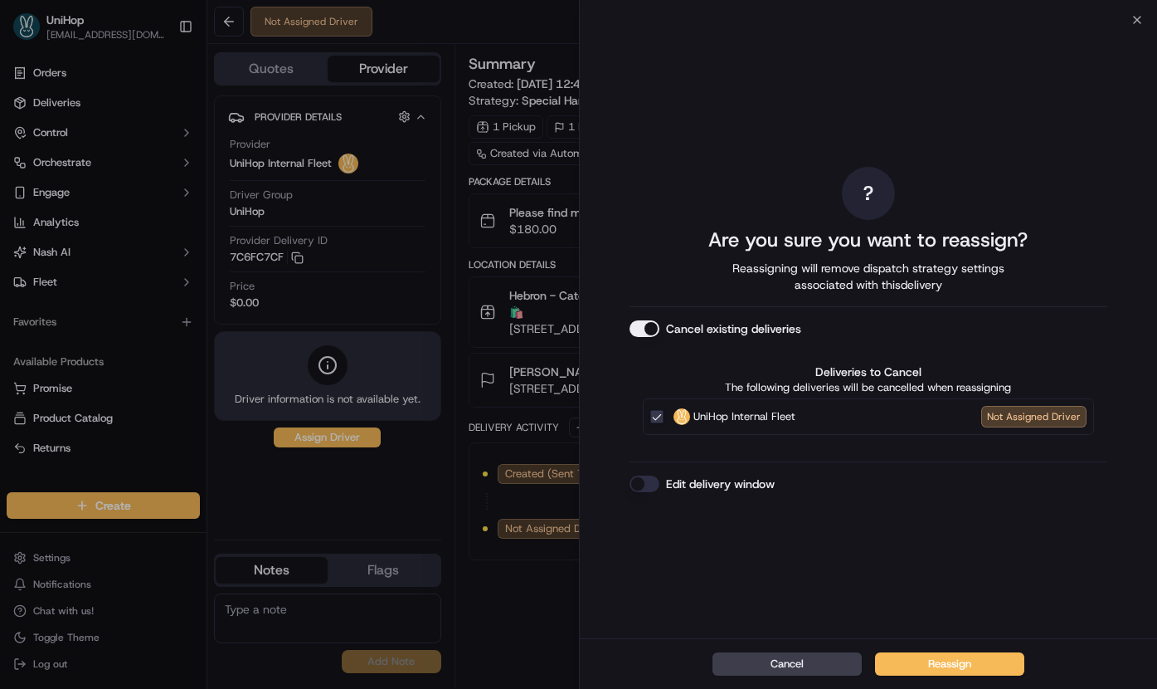
click at [644, 329] on button "Cancel existing deliveries" at bounding box center [645, 328] width 30 height 17
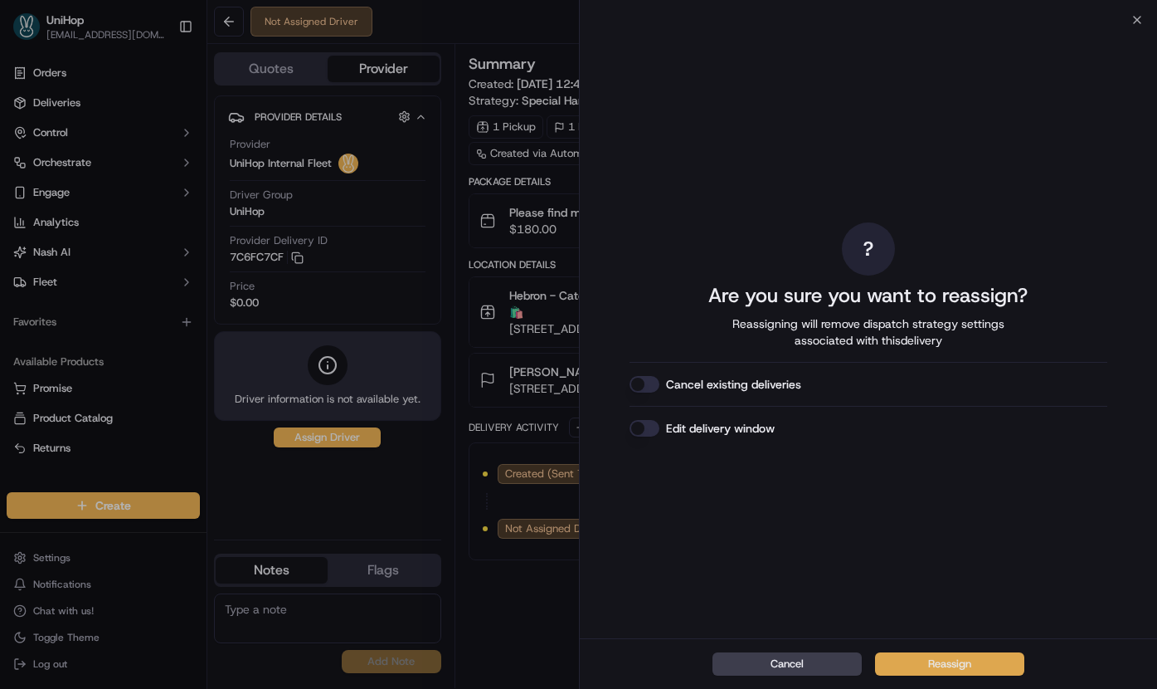
click at [914, 670] on button "Reassign" at bounding box center [949, 663] width 149 height 23
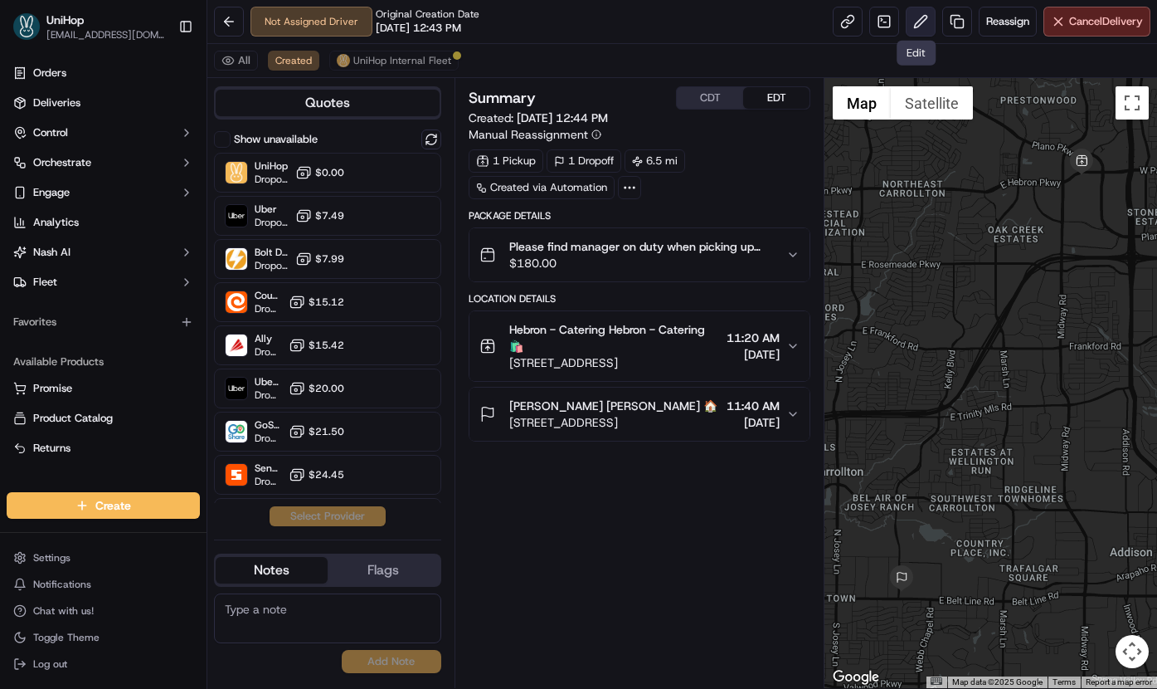
click at [920, 13] on button at bounding box center [921, 22] width 30 height 30
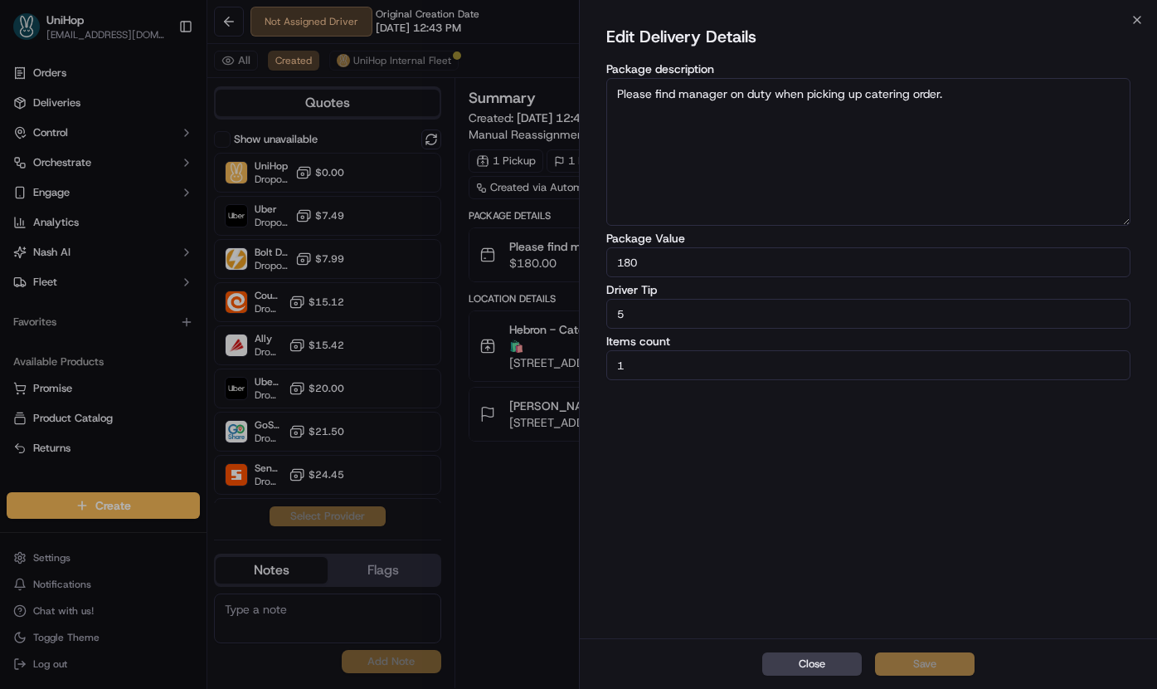
click at [615, 315] on input "5" at bounding box center [869, 314] width 525 height 30
type input "15"
click at [918, 661] on button "Save" at bounding box center [925, 663] width 100 height 23
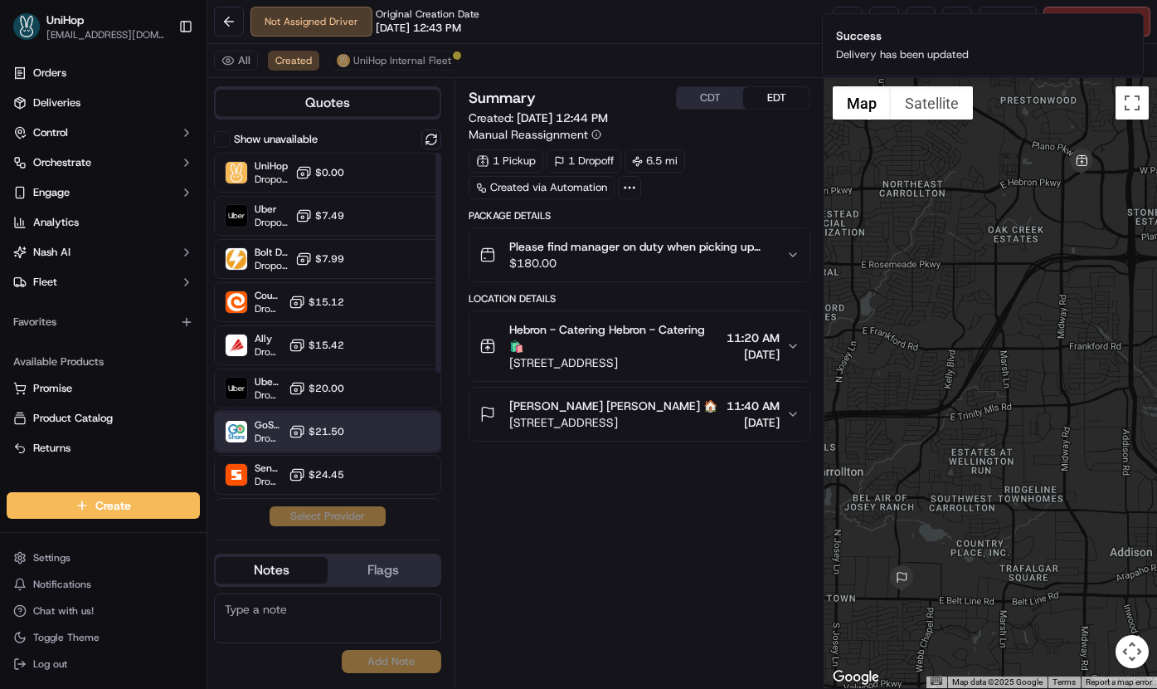
click at [276, 424] on span "GoShare (UniHop)" at bounding box center [268, 424] width 27 height 13
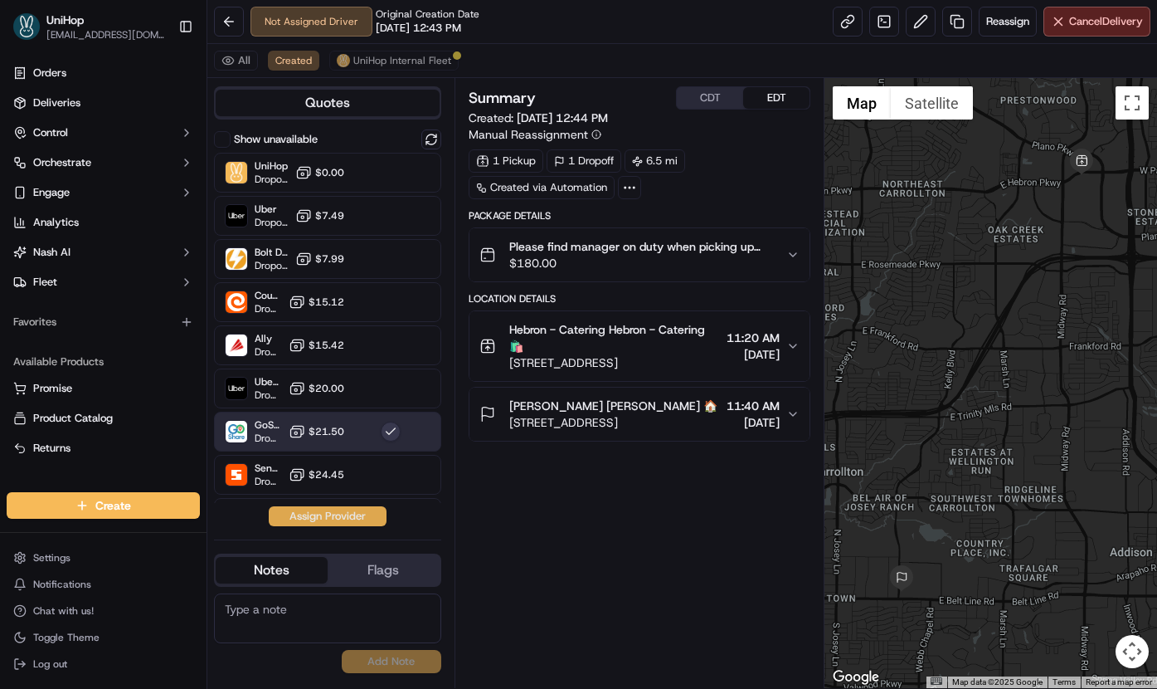
click at [316, 523] on button "Assign Provider" at bounding box center [328, 516] width 118 height 20
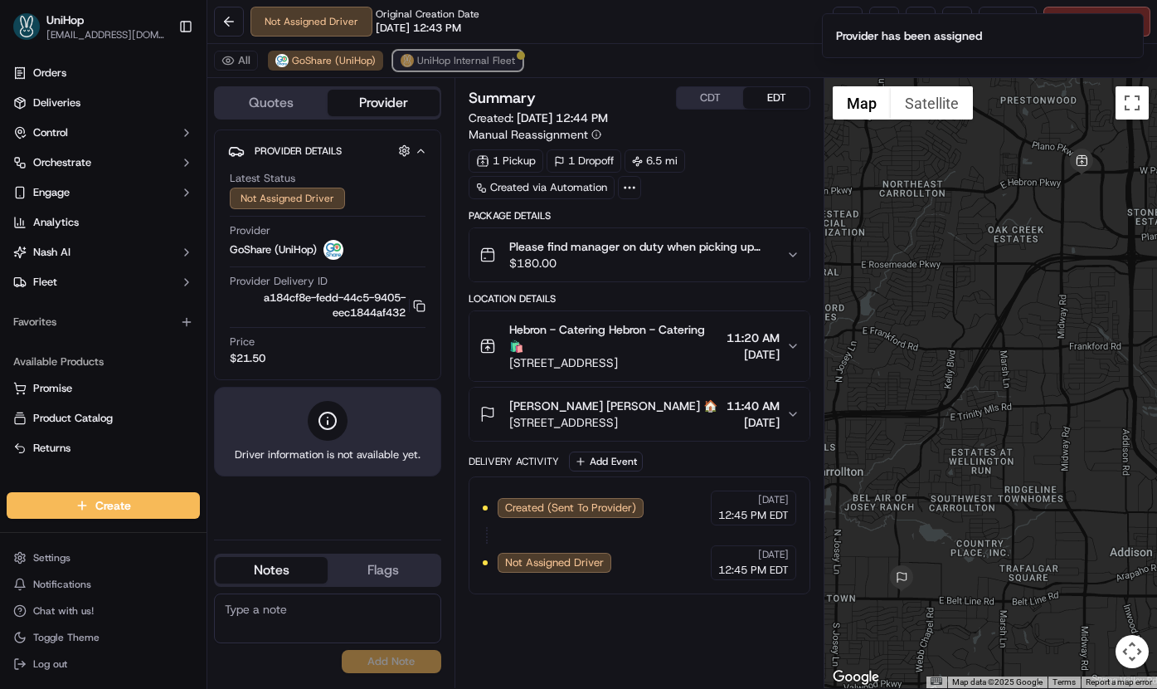
click at [417, 61] on span "UniHop Internal Fleet" at bounding box center [466, 60] width 98 height 13
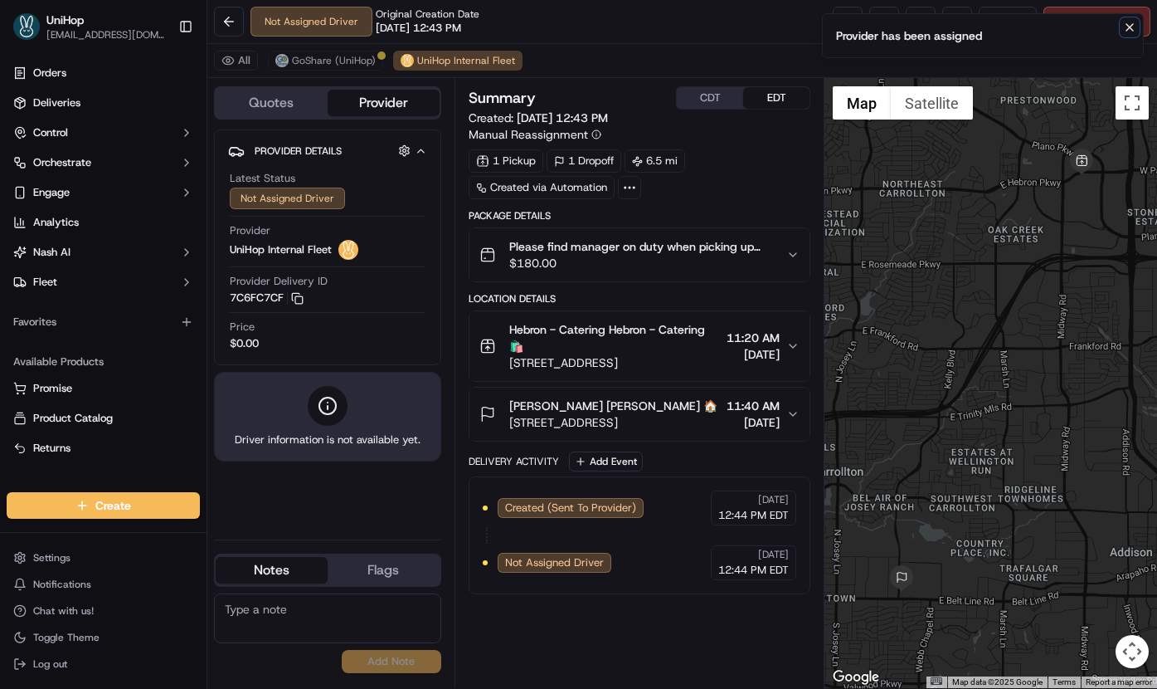
click at [1136, 32] on icon "Notifications (F8)" at bounding box center [1129, 27] width 13 height 13
click at [1123, 27] on span "Cancel Delivery" at bounding box center [1106, 21] width 74 height 15
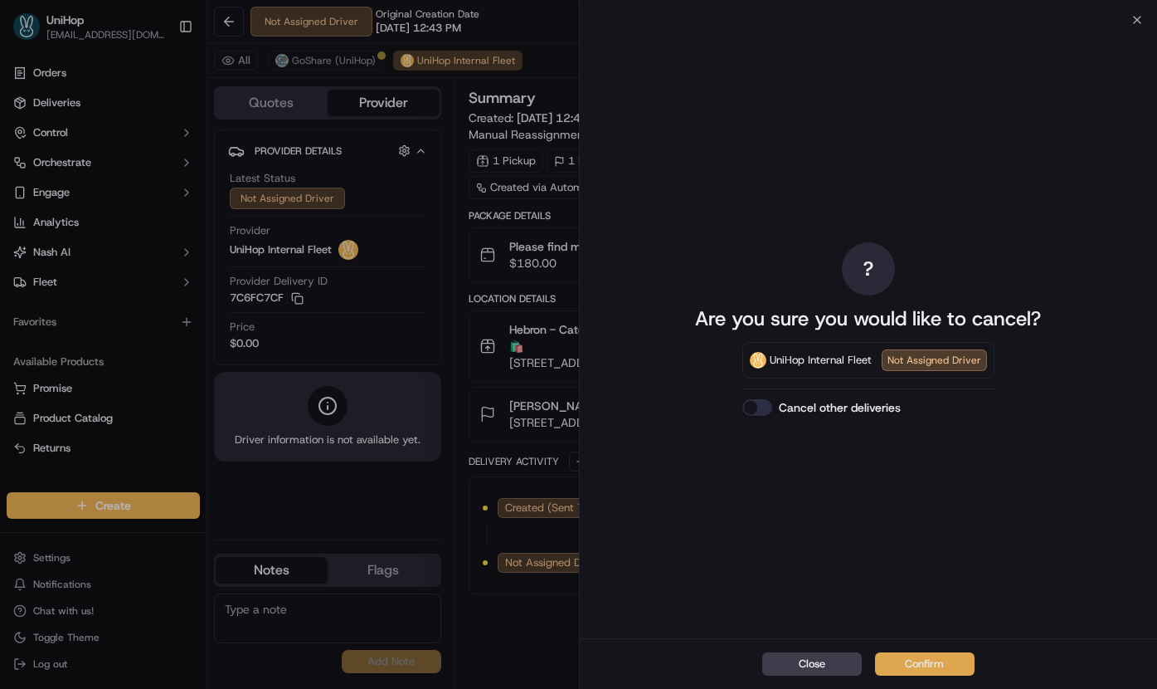
click at [927, 659] on button "Confirm" at bounding box center [925, 663] width 100 height 23
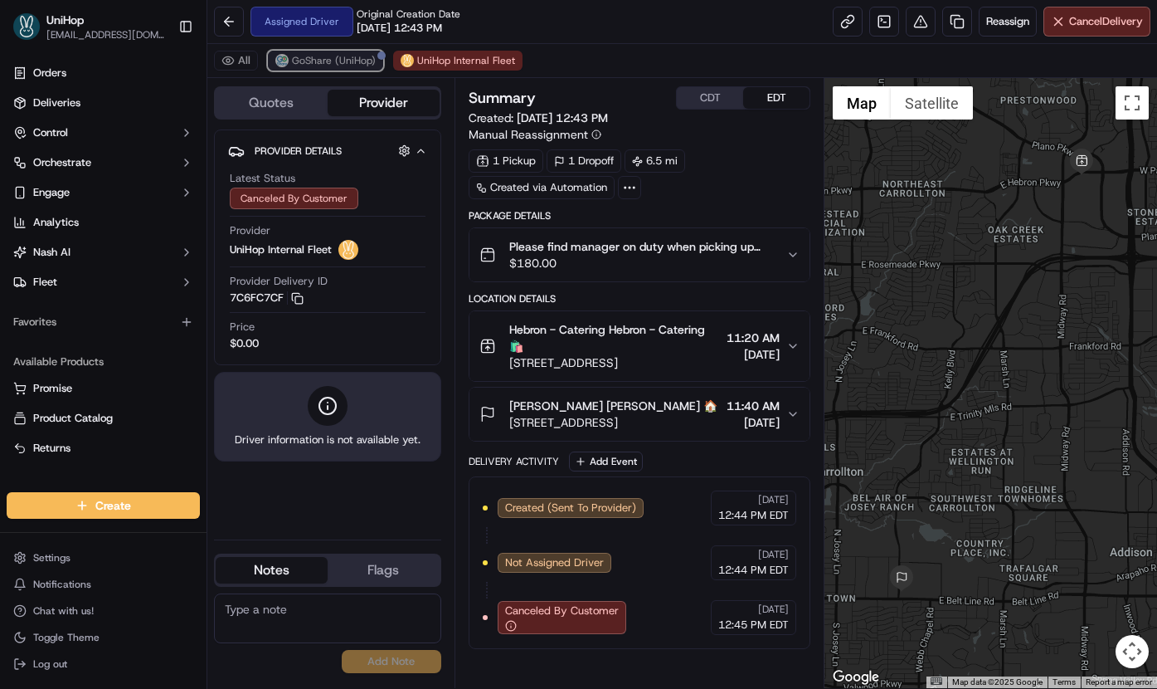
click at [290, 54] on button "GoShare (UniHop)" at bounding box center [325, 61] width 115 height 20
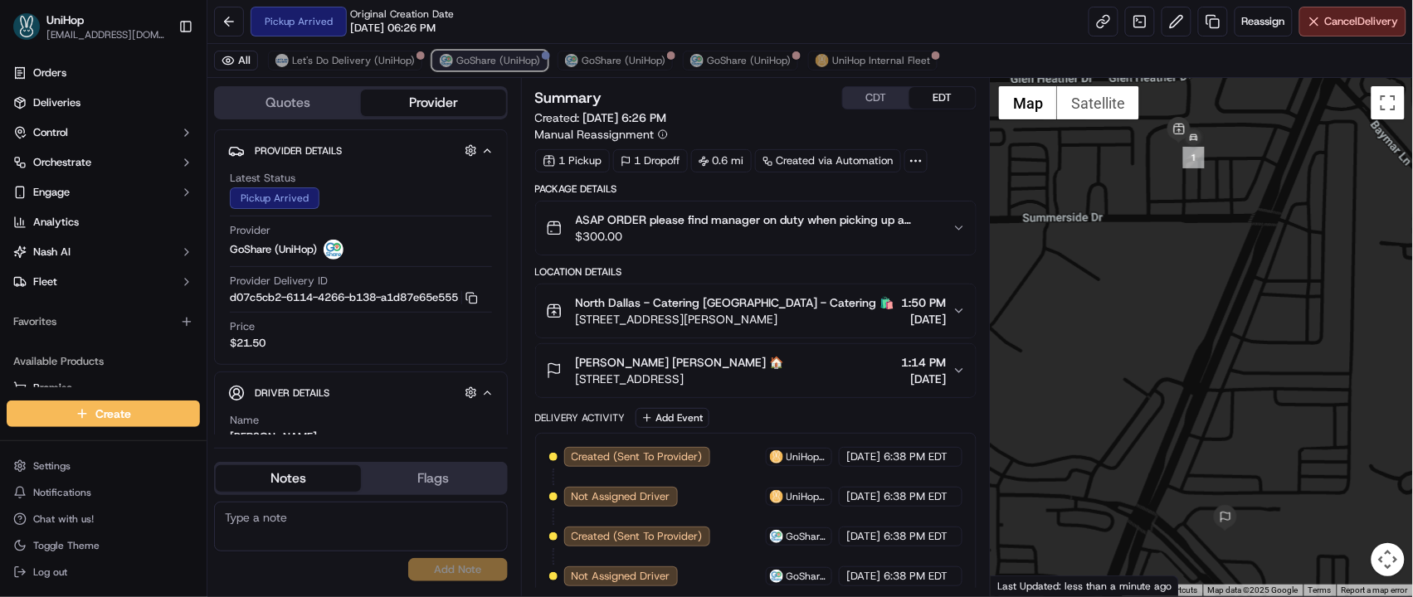
click at [523, 66] on span "GoShare (UniHop)" at bounding box center [498, 60] width 84 height 13
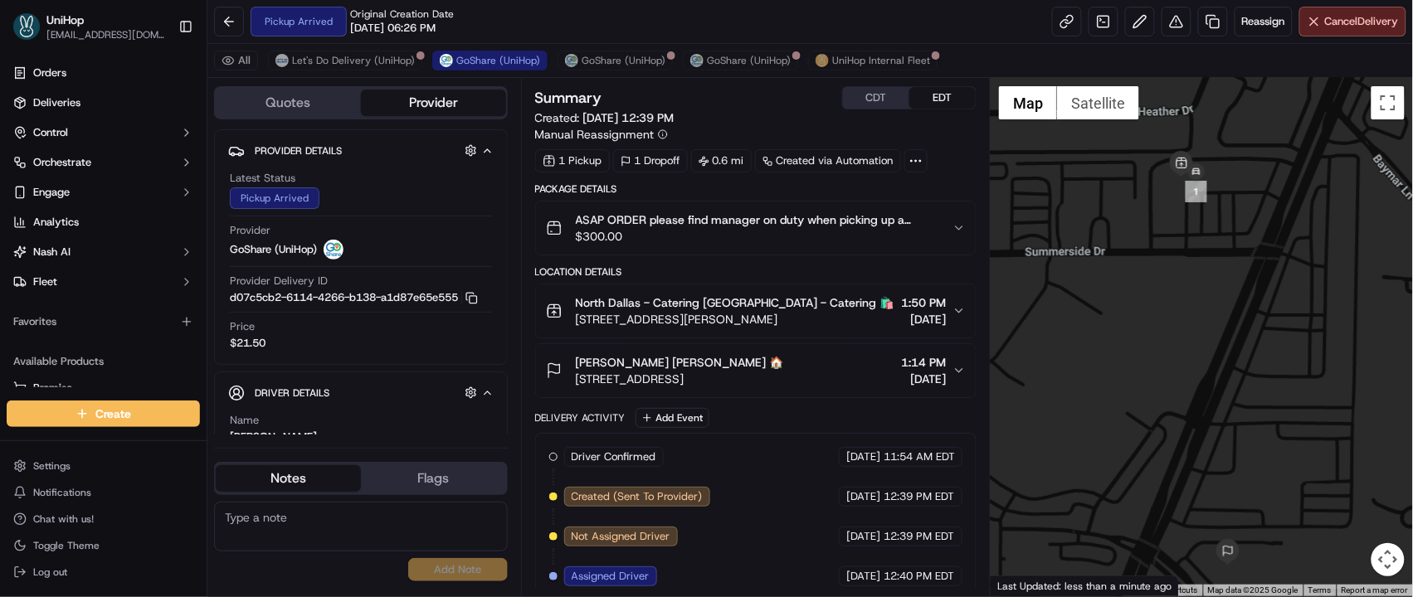
drag, startPoint x: 1153, startPoint y: 299, endPoint x: 1156, endPoint y: 336, distance: 37.4
click at [1156, 336] on div at bounding box center [1202, 337] width 422 height 519
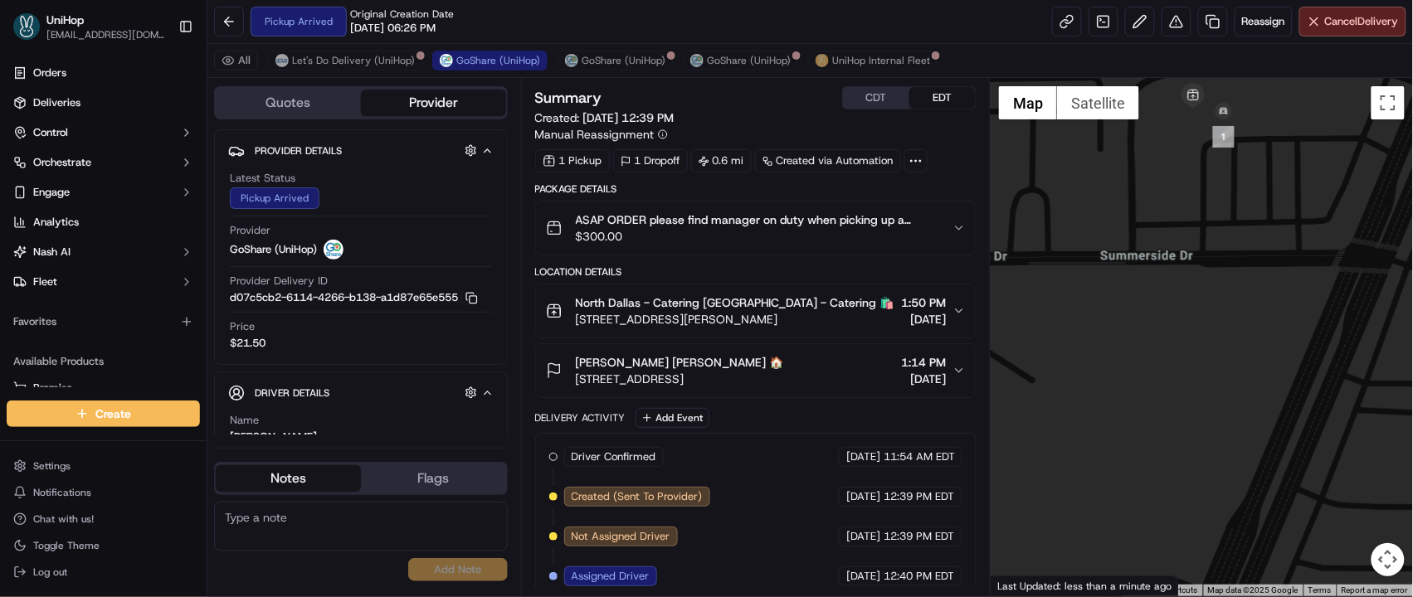
drag, startPoint x: 1138, startPoint y: 268, endPoint x: 1102, endPoint y: 411, distance: 147.1
click at [1102, 411] on div at bounding box center [1202, 337] width 422 height 519
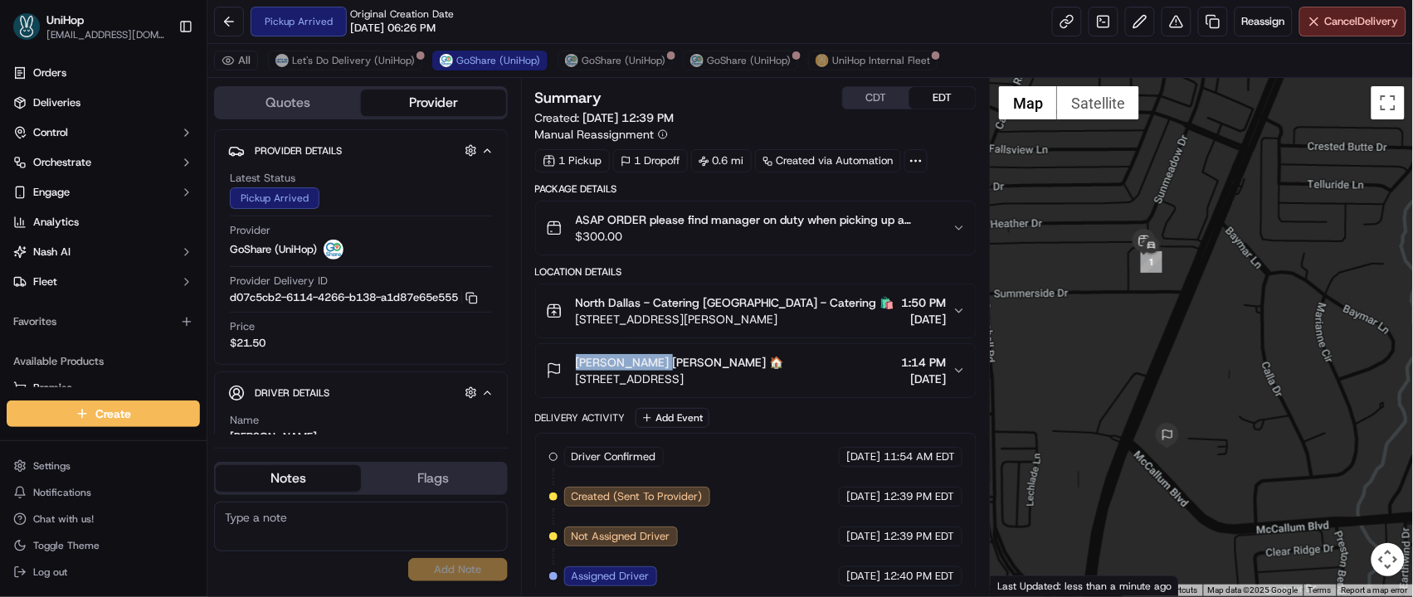
drag, startPoint x: 574, startPoint y: 364, endPoint x: 662, endPoint y: 367, distance: 88.0
click at [662, 367] on div "Murphey Luedke Murphey Luedke 🏠 17304 TX-289, Dallas, TX 75252, USA" at bounding box center [665, 370] width 238 height 33
copy span "Murphey Luedke"
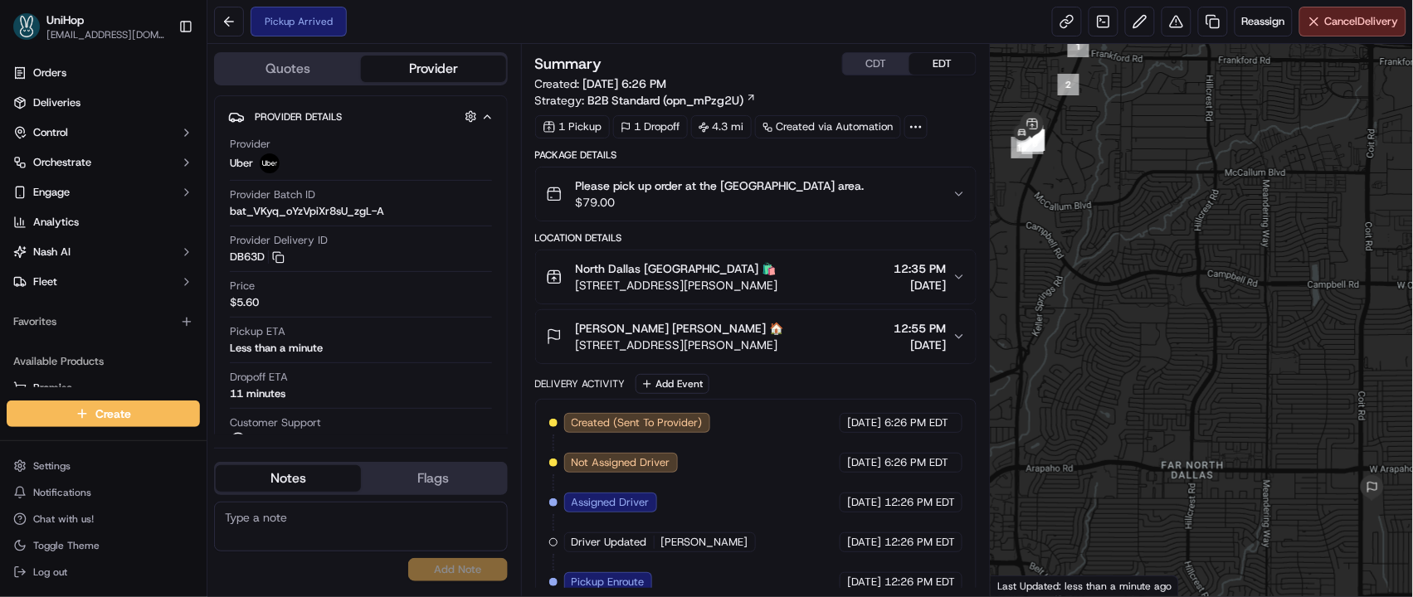
click at [728, 275] on div "North Dallas [GEOGRAPHIC_DATA] 🛍️" at bounding box center [677, 269] width 202 height 17
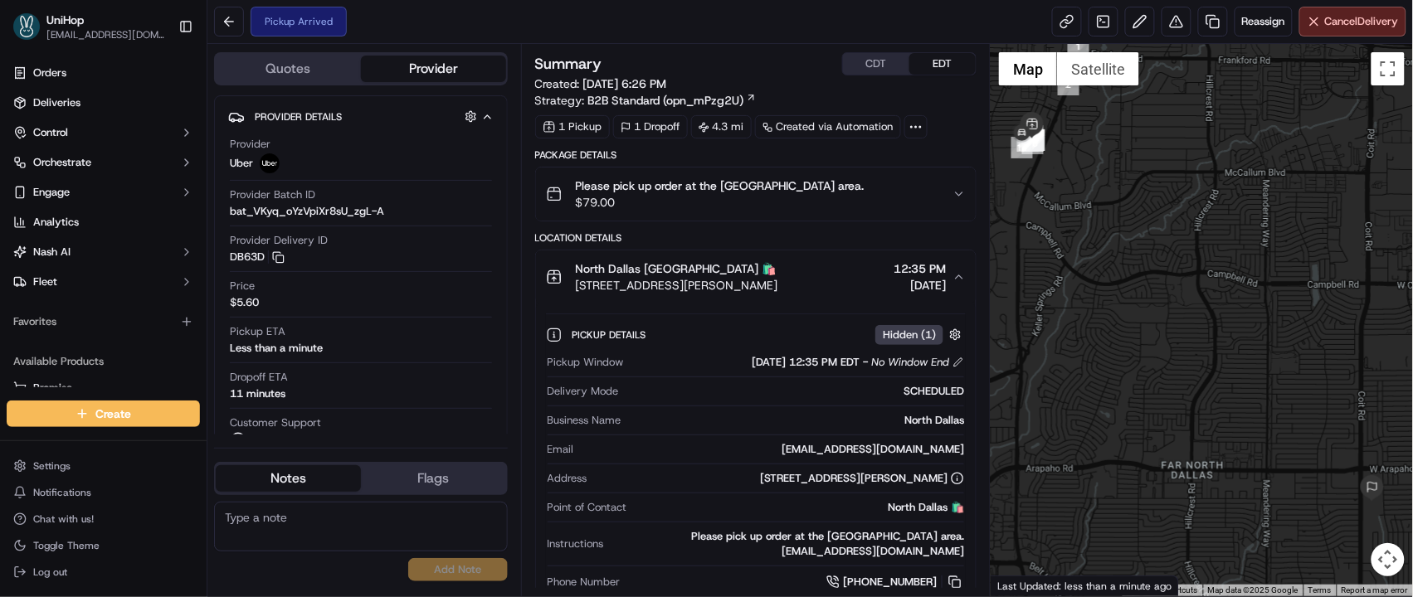
click at [743, 290] on span "[STREET_ADDRESS][PERSON_NAME]" at bounding box center [677, 285] width 202 height 17
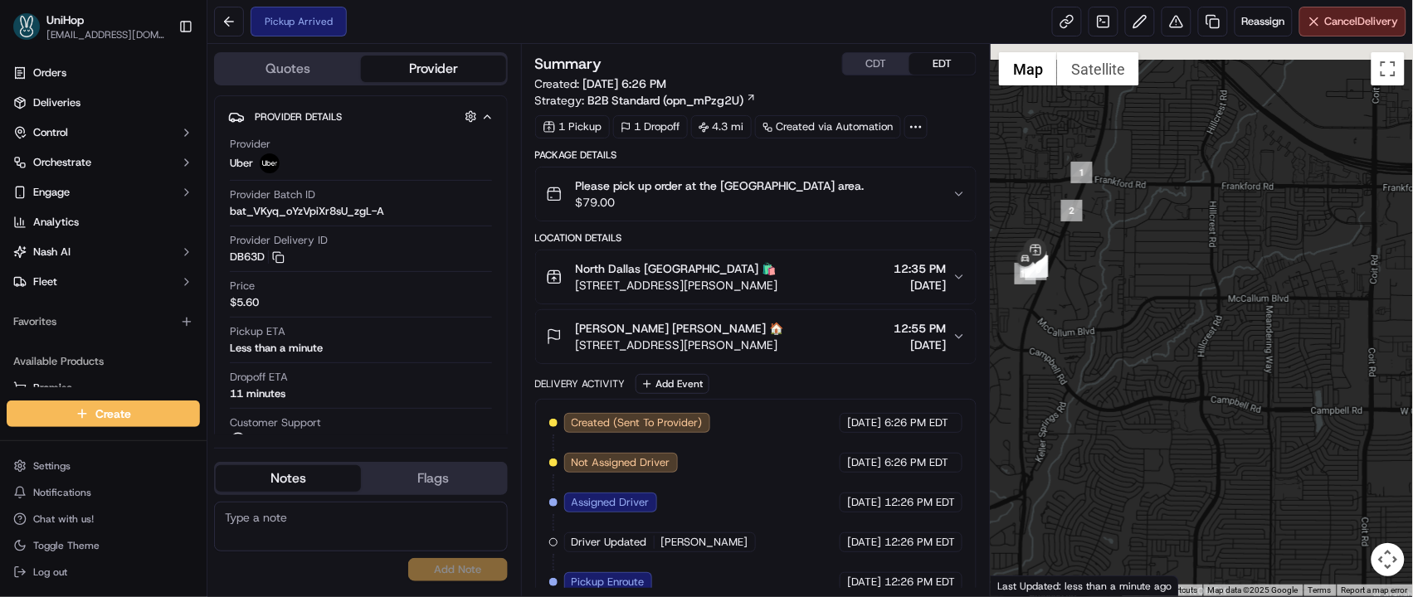
drag, startPoint x: 1176, startPoint y: 256, endPoint x: 1179, endPoint y: 403, distance: 147.7
click at [1179, 403] on div at bounding box center [1202, 320] width 422 height 553
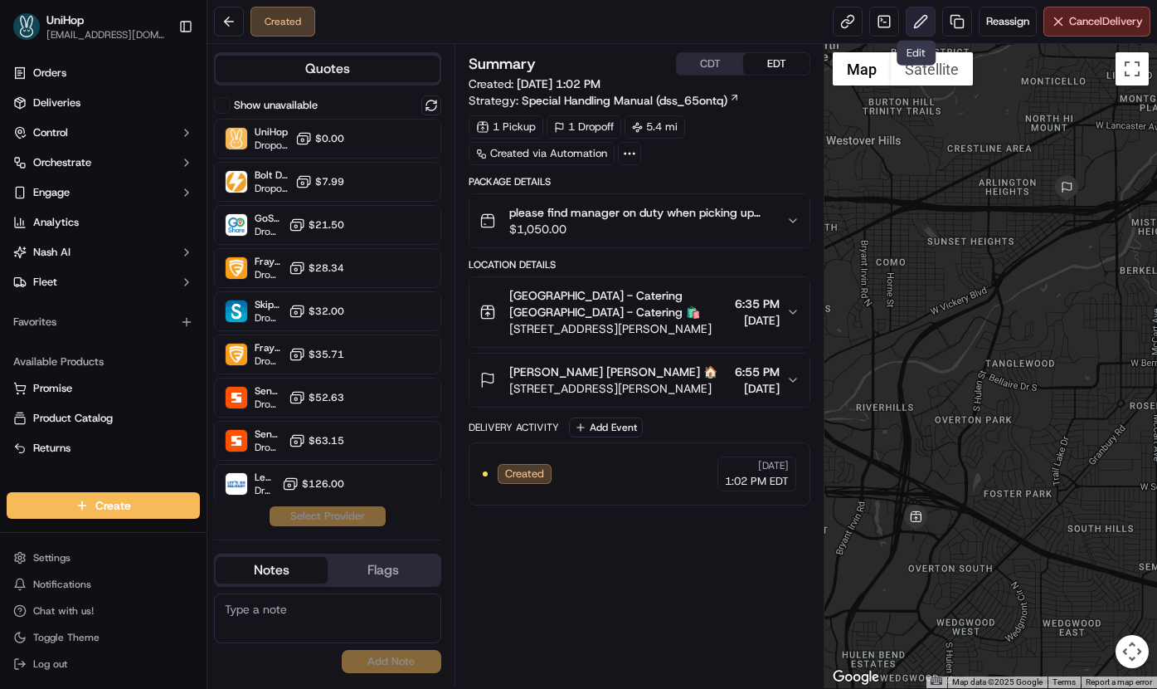
click at [920, 22] on button at bounding box center [921, 22] width 30 height 30
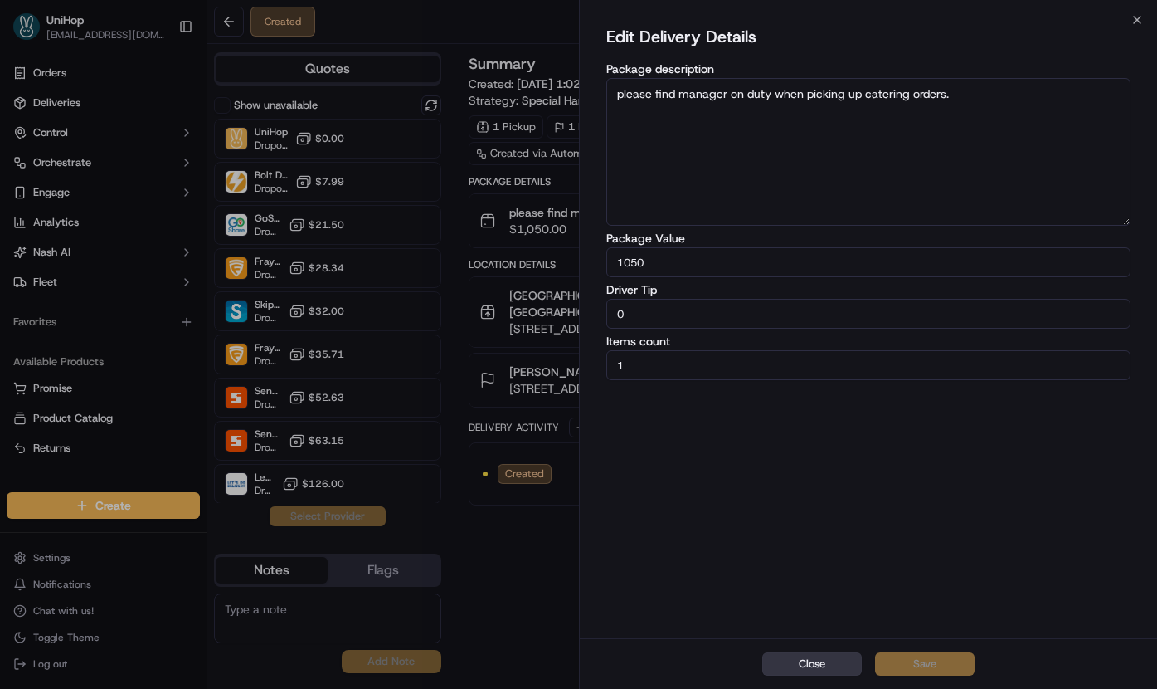
click at [811, 665] on button "Close" at bounding box center [812, 663] width 100 height 23
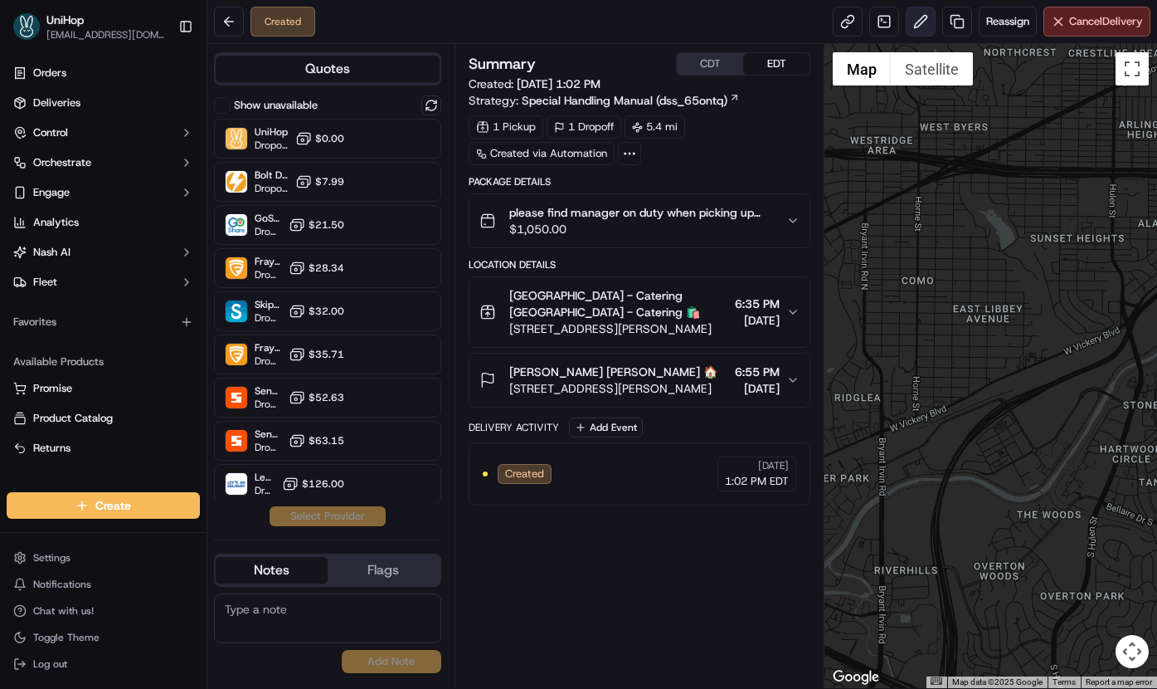
click at [909, 28] on button at bounding box center [921, 22] width 30 height 30
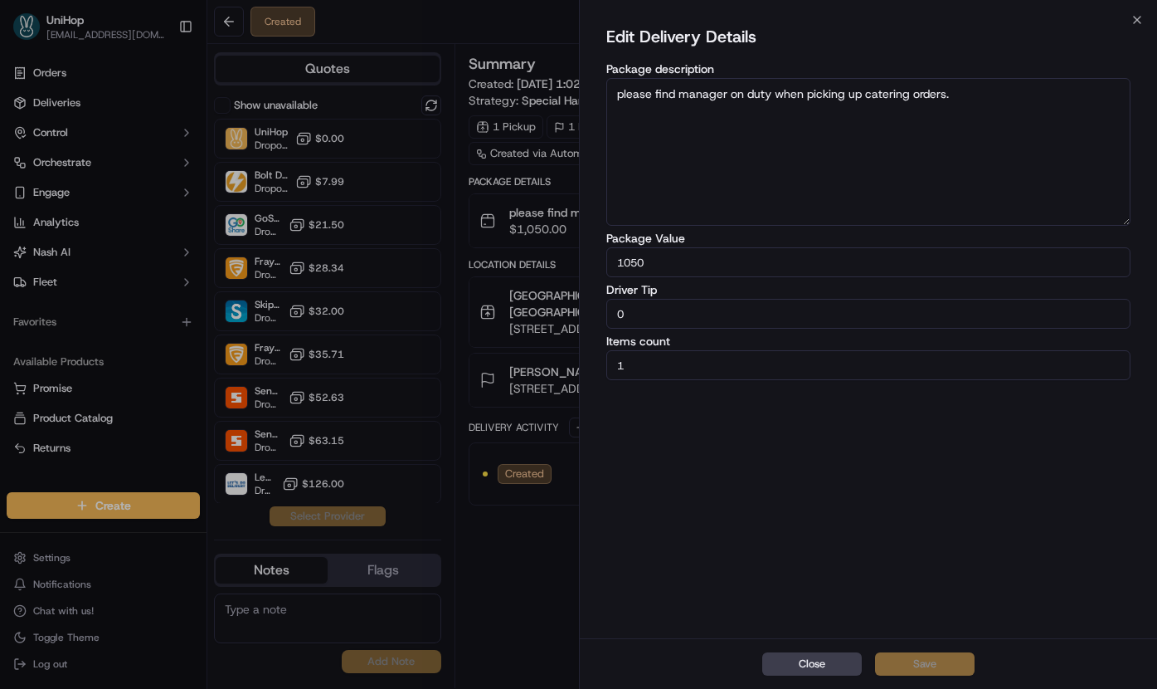
drag, startPoint x: 631, startPoint y: 316, endPoint x: 585, endPoint y: 315, distance: 46.5
click at [585, 315] on div "Edit Delivery Details Package description please find manager on duty when pick…" at bounding box center [869, 329] width 578 height 618
type input "50"
click at [933, 663] on button "Save" at bounding box center [925, 663] width 100 height 23
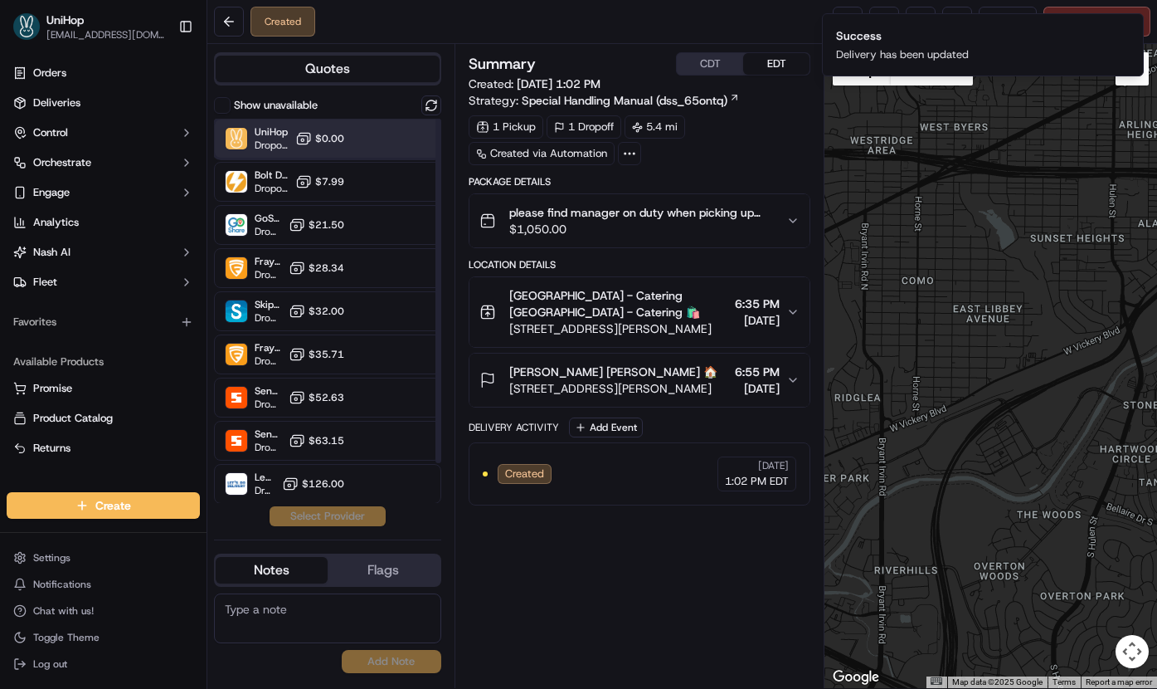
click at [365, 142] on div "UniHop Dropoff ETA - $0.00" at bounding box center [327, 139] width 227 height 40
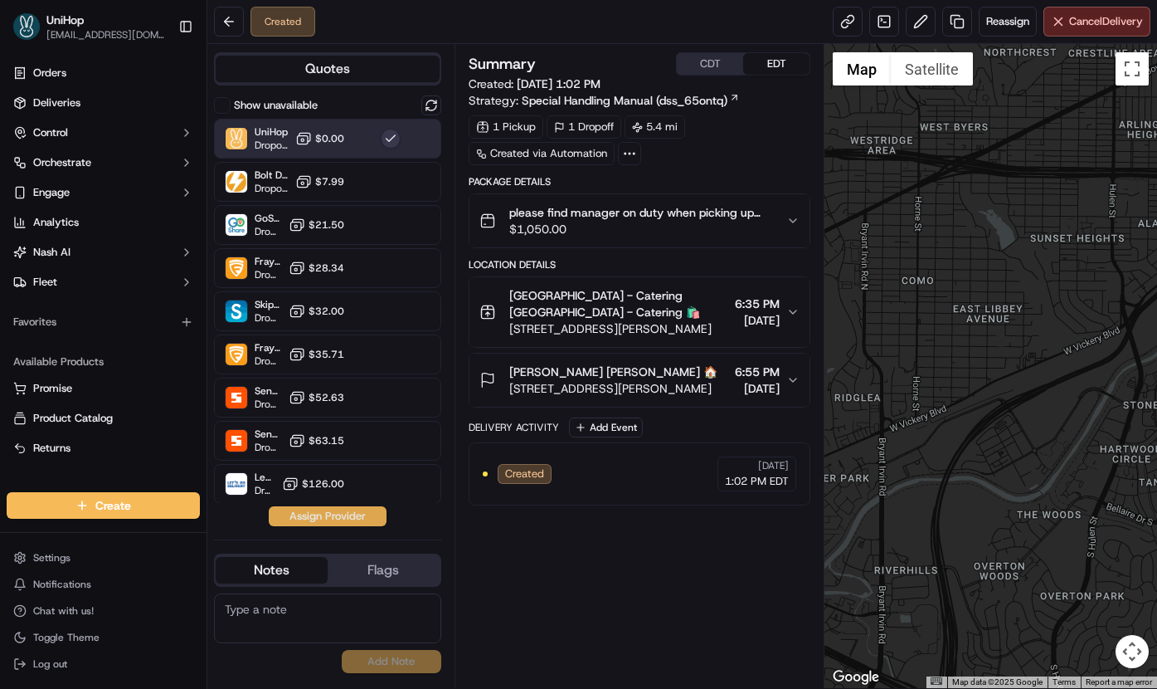
click at [348, 520] on button "Assign Provider" at bounding box center [328, 516] width 118 height 20
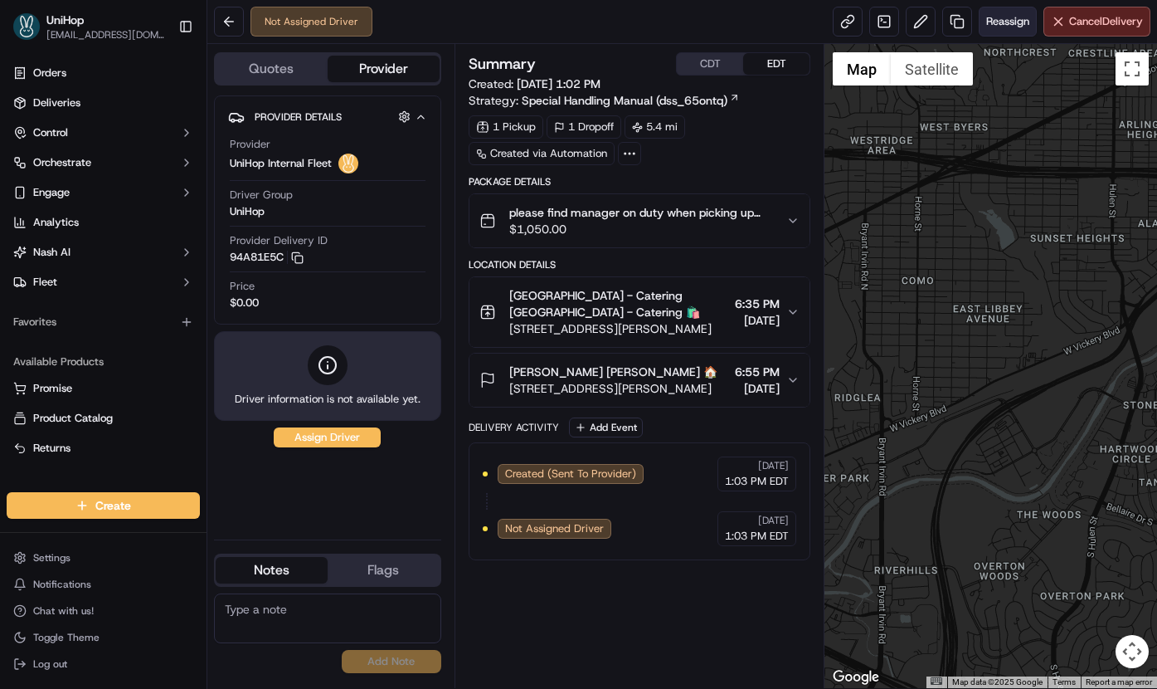
click at [997, 24] on span "Reassign" at bounding box center [1008, 21] width 43 height 15
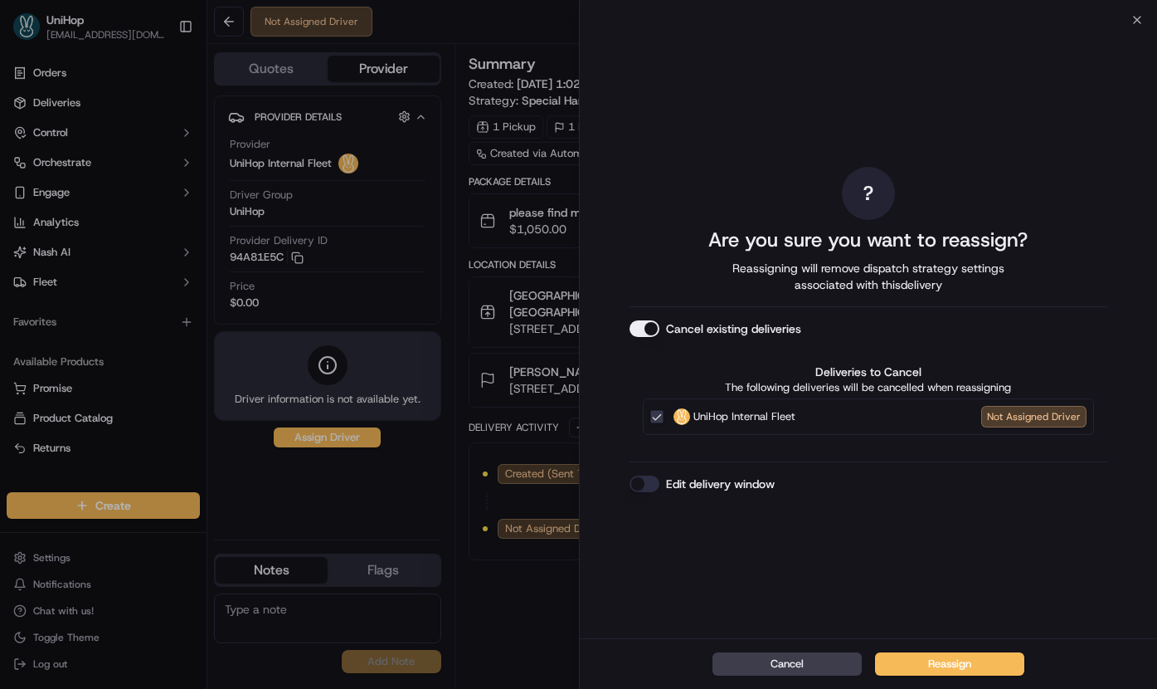
click at [654, 325] on button "Cancel existing deliveries" at bounding box center [645, 328] width 30 height 17
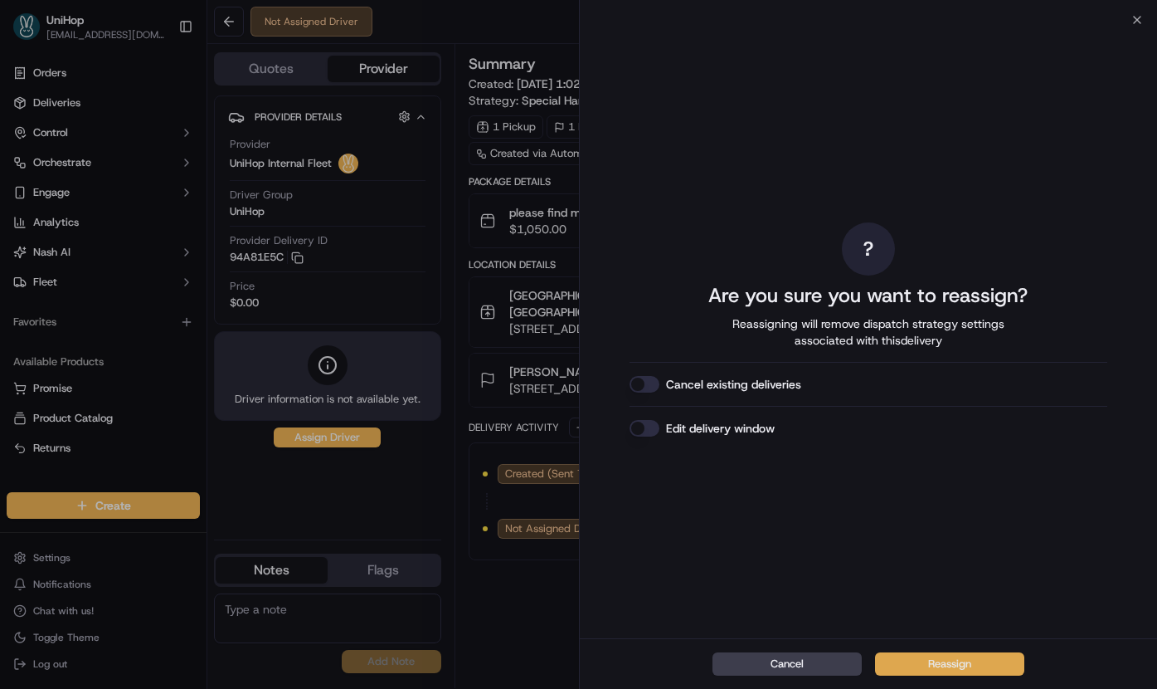
click at [966, 663] on button "Reassign" at bounding box center [949, 663] width 149 height 23
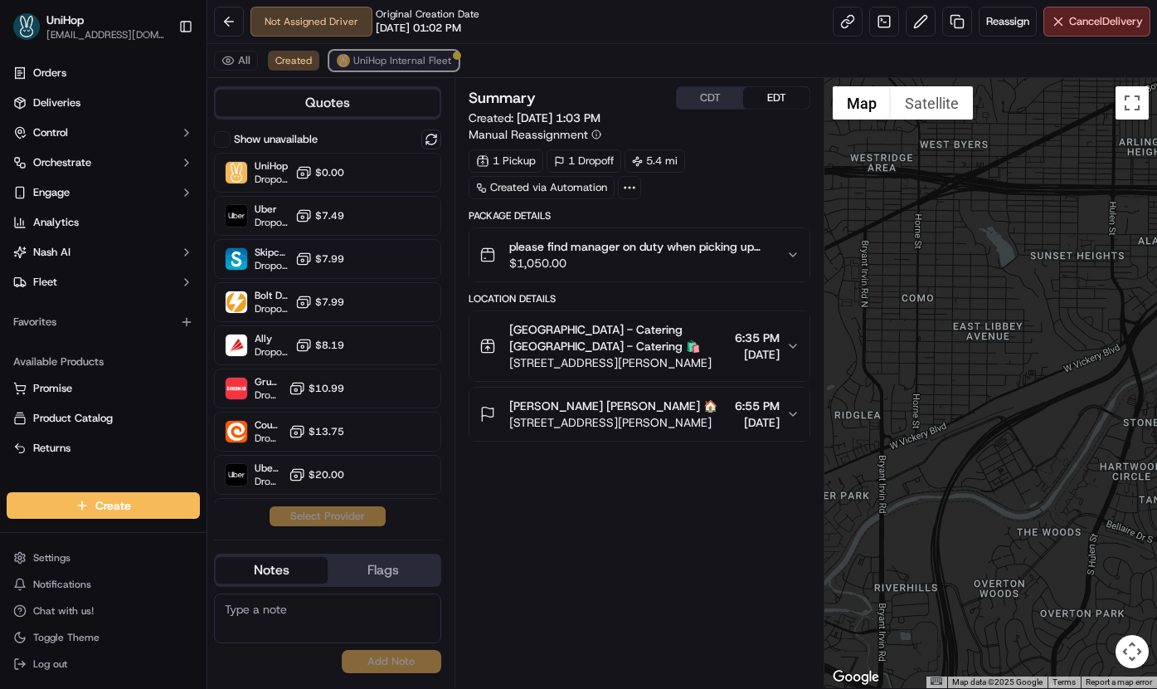
click at [416, 61] on span "UniHop Internal Fleet" at bounding box center [402, 60] width 98 height 13
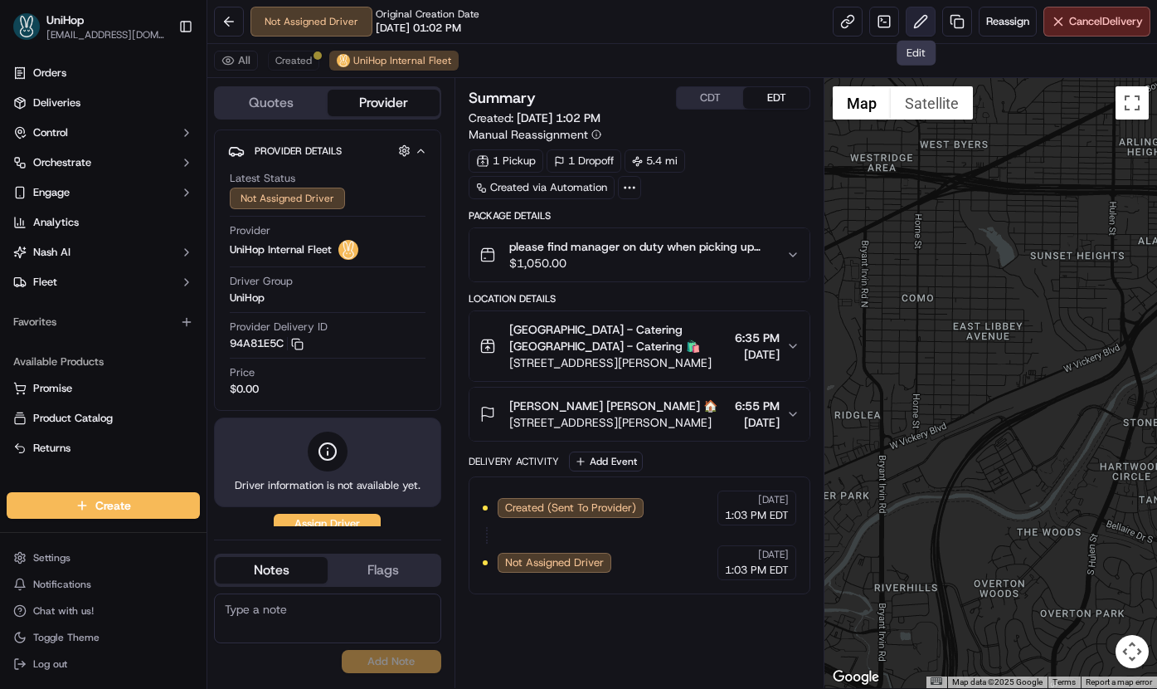
click at [916, 22] on button at bounding box center [921, 22] width 30 height 30
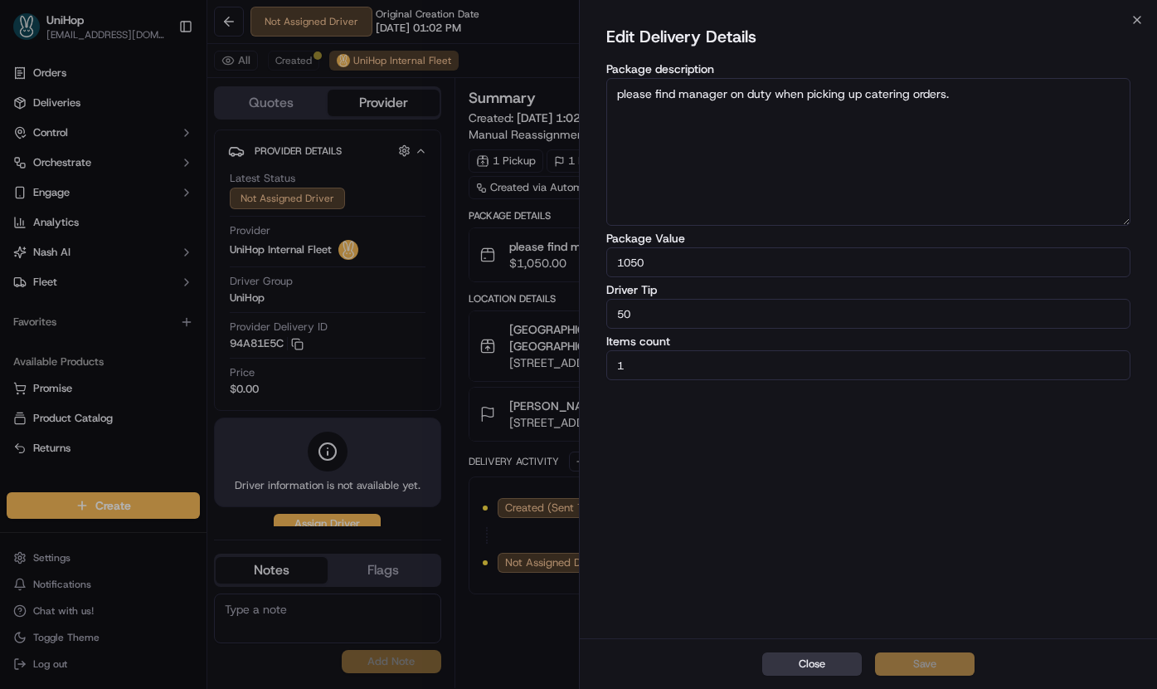
click at [821, 668] on button "Close" at bounding box center [812, 663] width 100 height 23
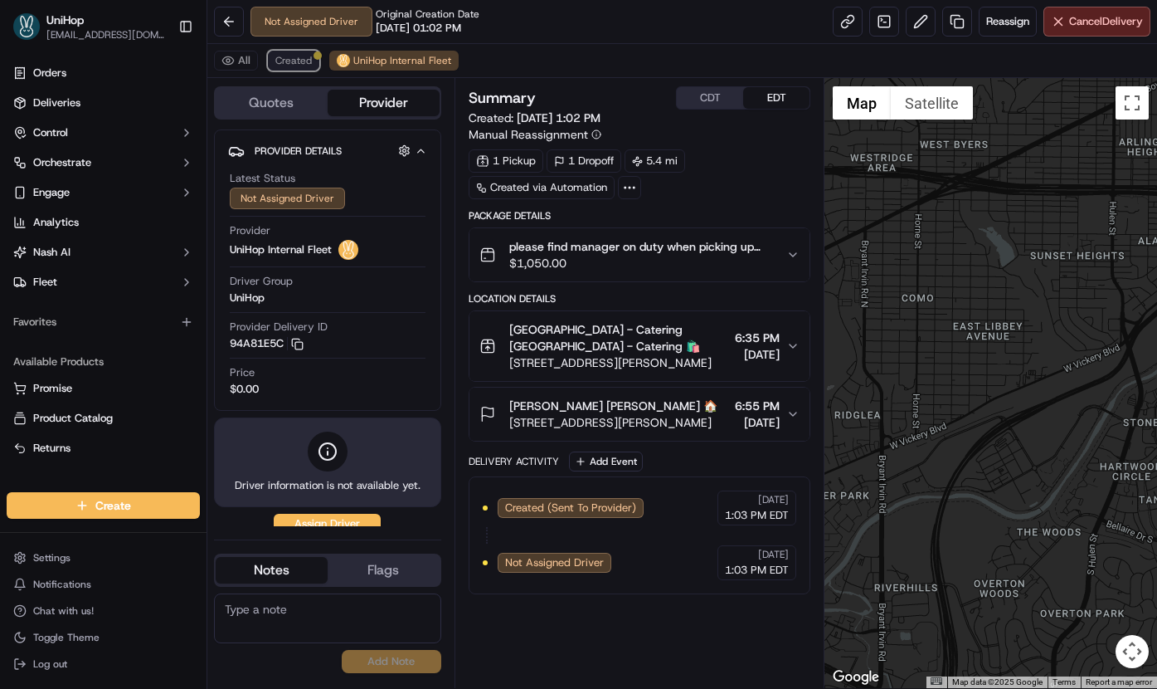
click at [291, 61] on span "Created" at bounding box center [293, 60] width 37 height 13
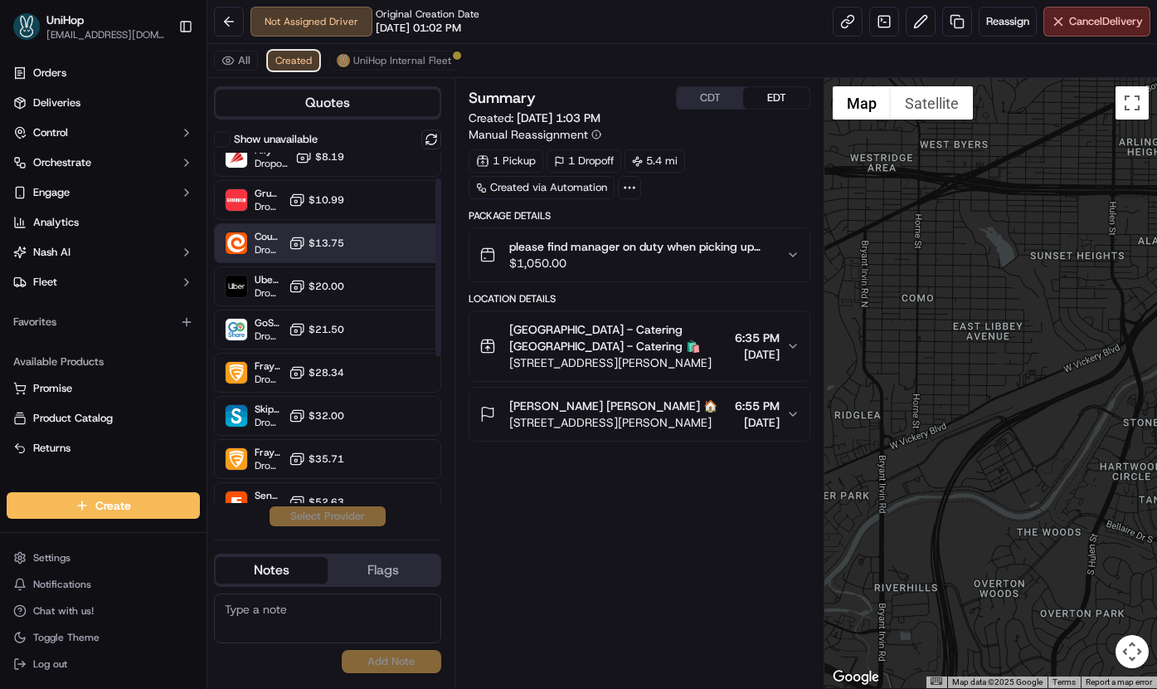
scroll to position [189, 0]
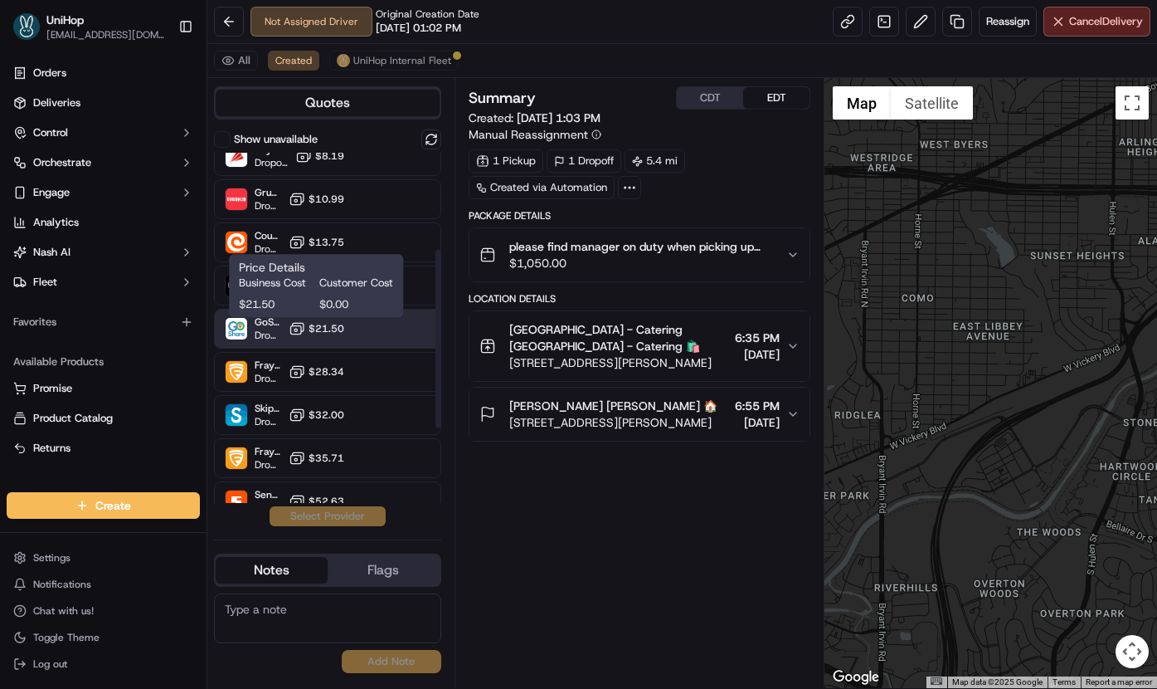
click at [298, 333] on rect at bounding box center [295, 330] width 11 height 8
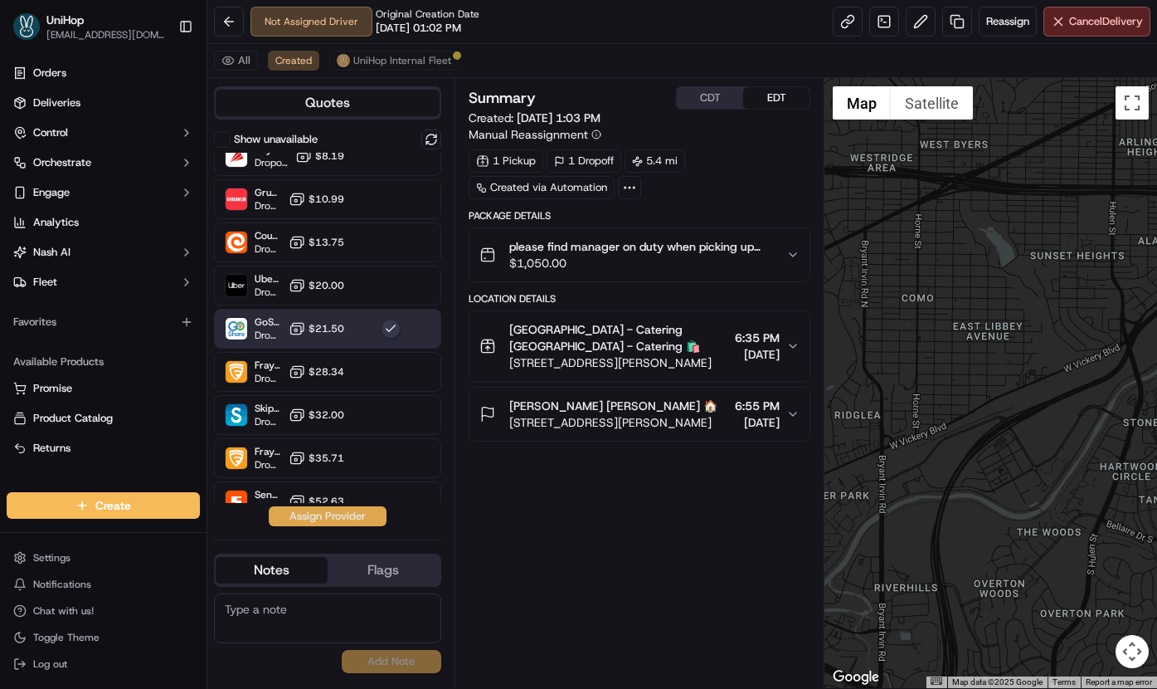
click at [315, 517] on button "Assign Provider" at bounding box center [328, 516] width 118 height 20
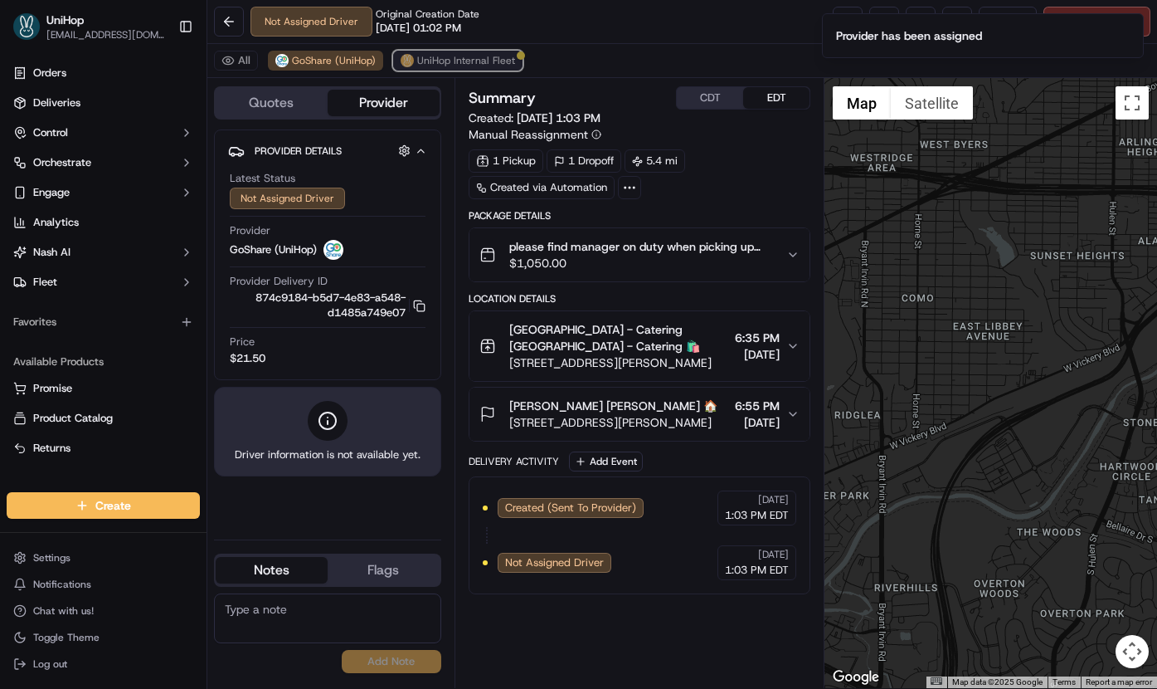
click at [451, 55] on span "UniHop Internal Fleet" at bounding box center [466, 60] width 98 height 13
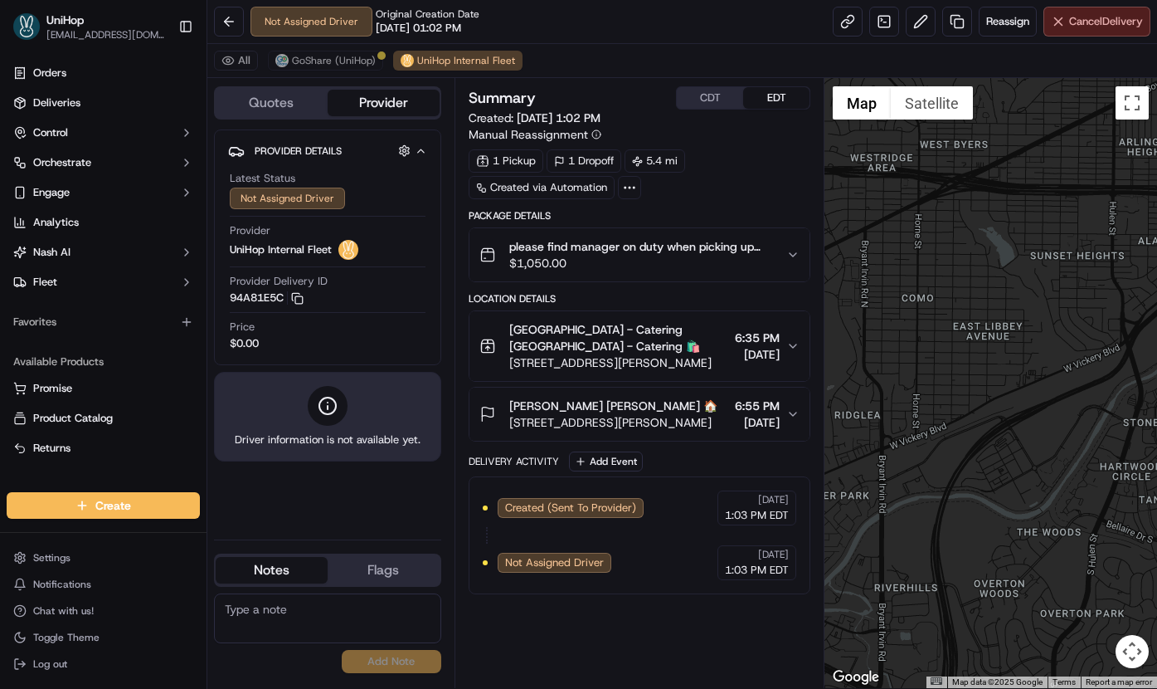
click at [1086, 23] on span "Cancel Delivery" at bounding box center [1106, 21] width 74 height 15
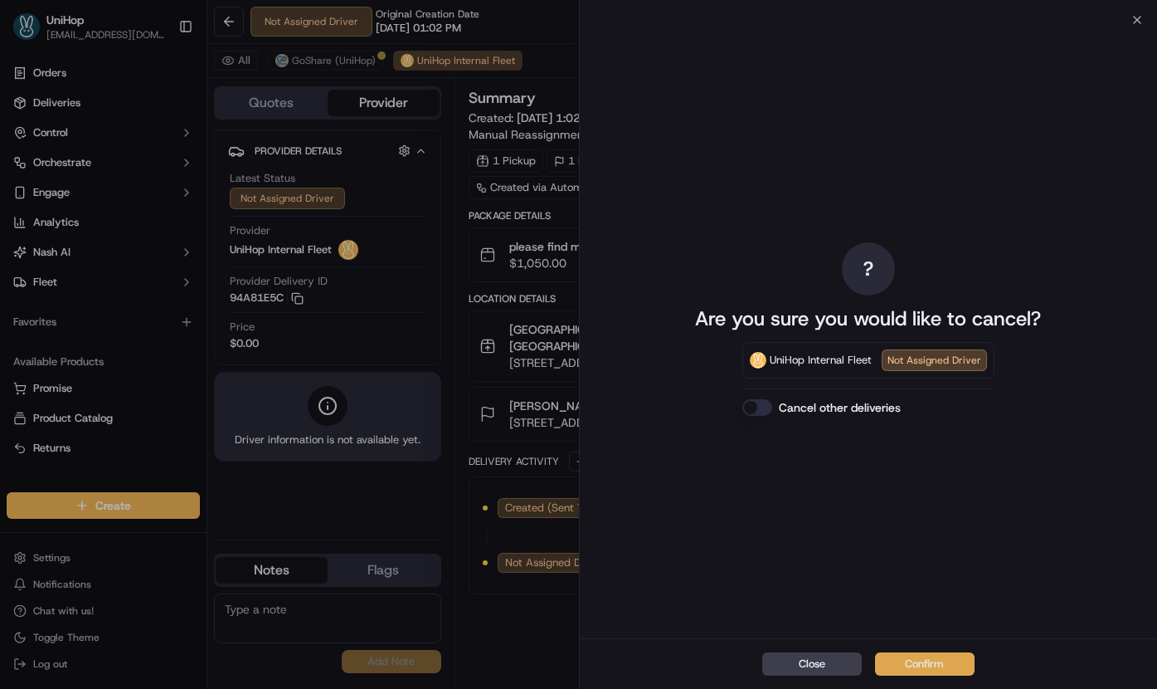
click at [917, 660] on button "Confirm" at bounding box center [925, 663] width 100 height 23
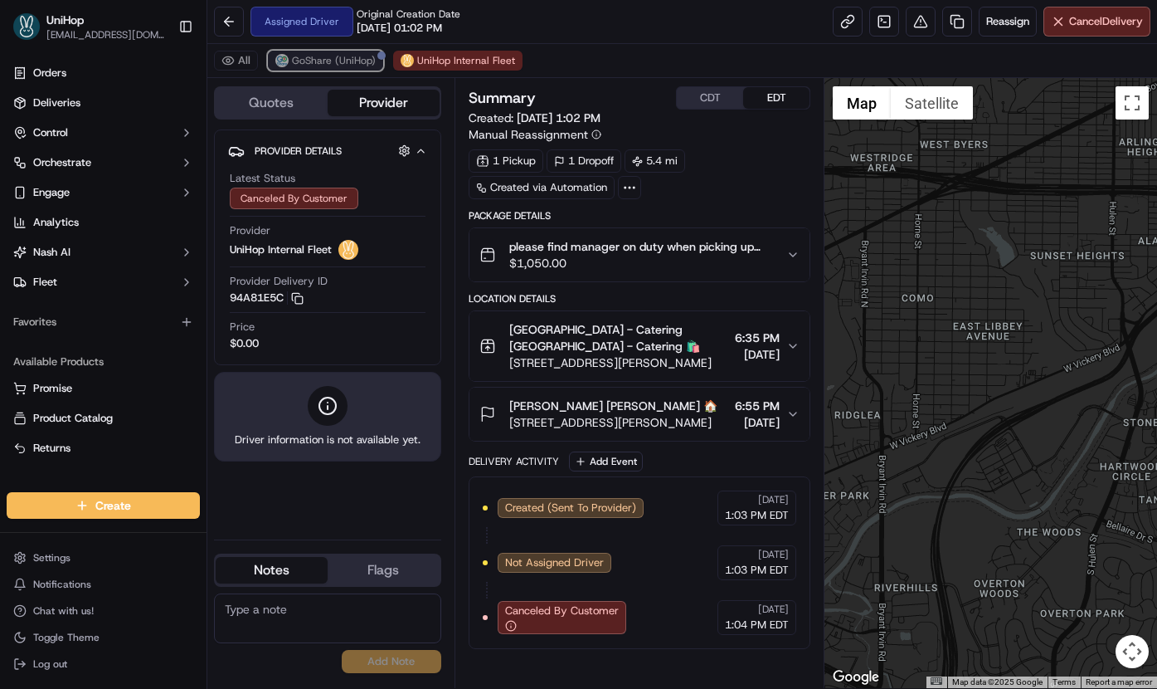
click at [347, 59] on span "GoShare (UniHop)" at bounding box center [334, 60] width 84 height 13
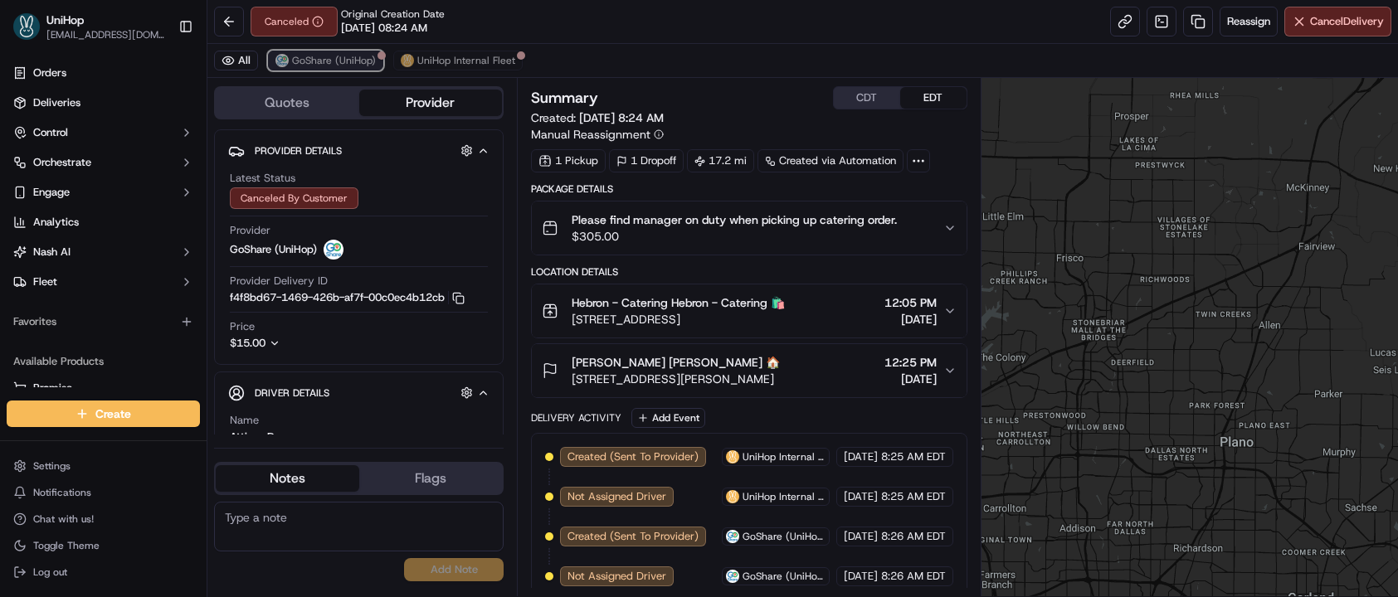
click at [345, 67] on button "GoShare (UniHop)" at bounding box center [325, 61] width 115 height 20
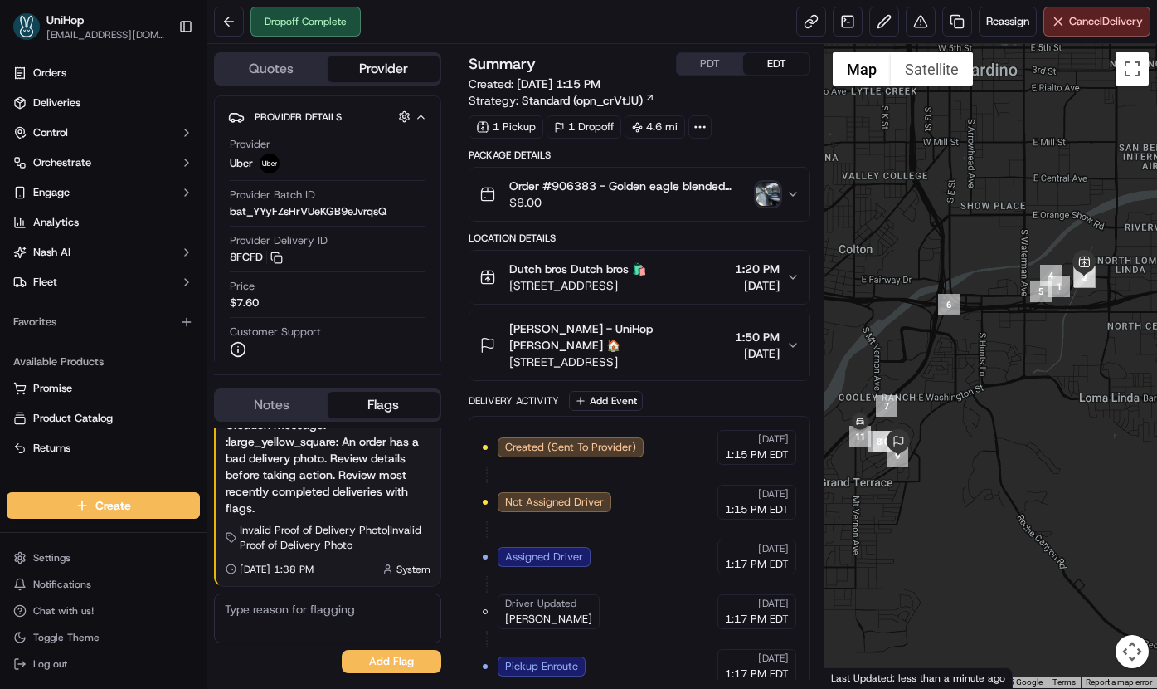
click at [762, 202] on img "button" at bounding box center [768, 194] width 23 height 23
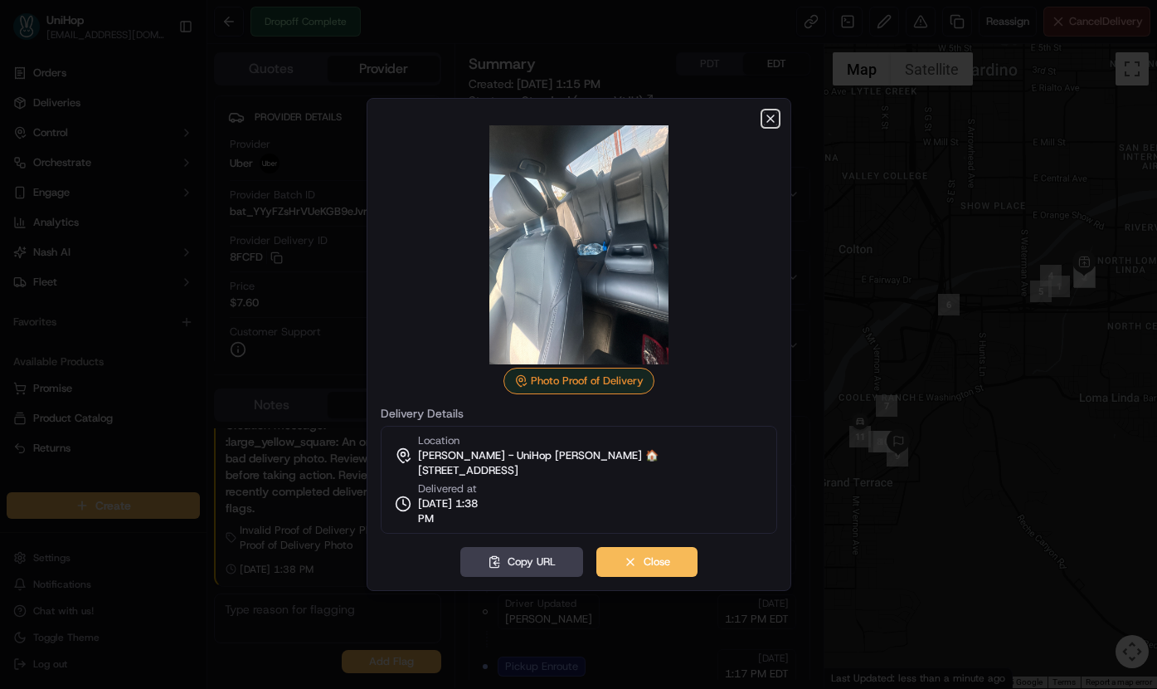
click at [772, 120] on icon "button" at bounding box center [770, 118] width 7 height 7
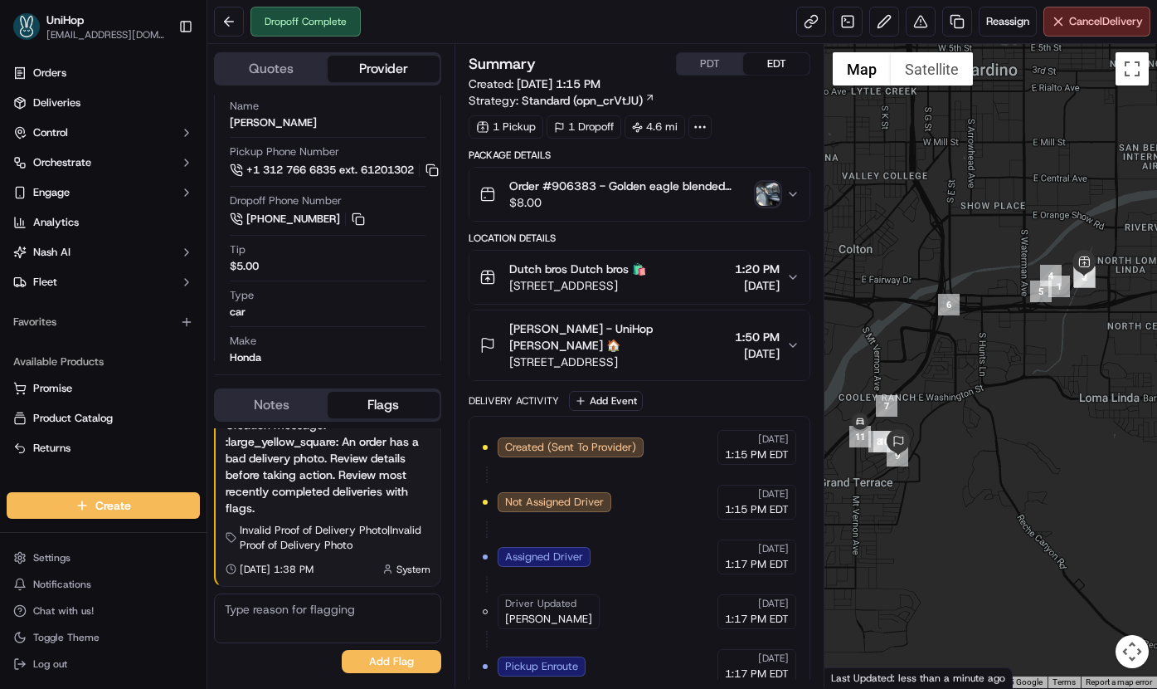
scroll to position [309, 0]
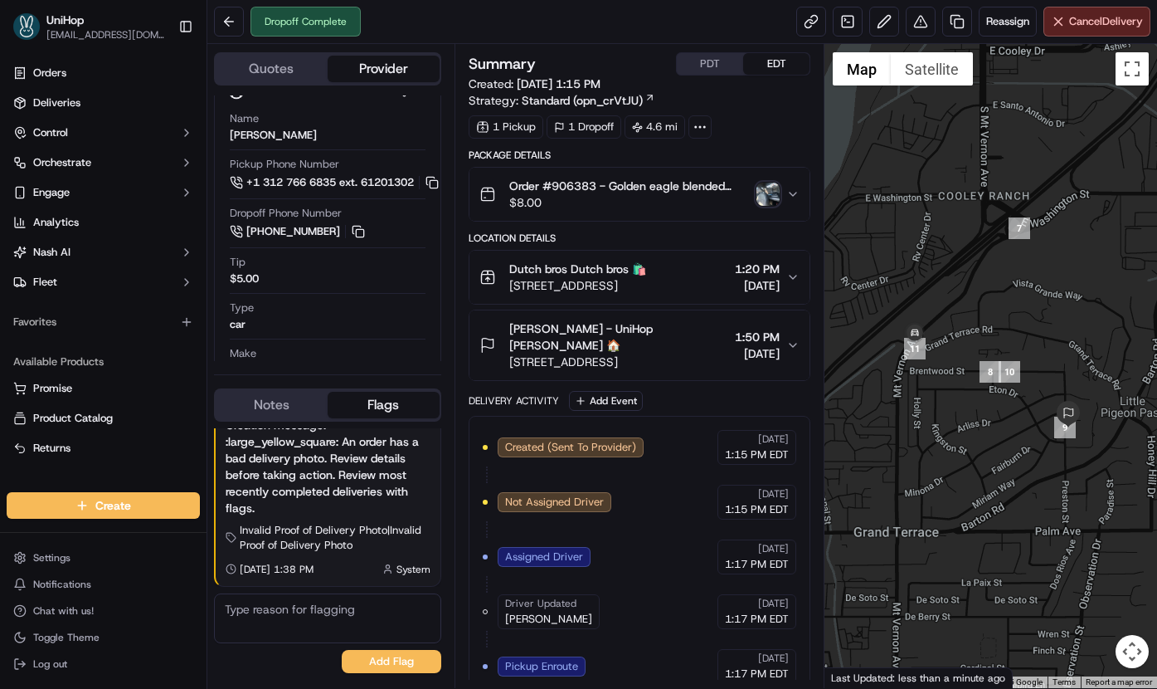
drag, startPoint x: 884, startPoint y: 451, endPoint x: 1080, endPoint y: 392, distance: 204.5
click at [1080, 392] on div at bounding box center [991, 366] width 333 height 644
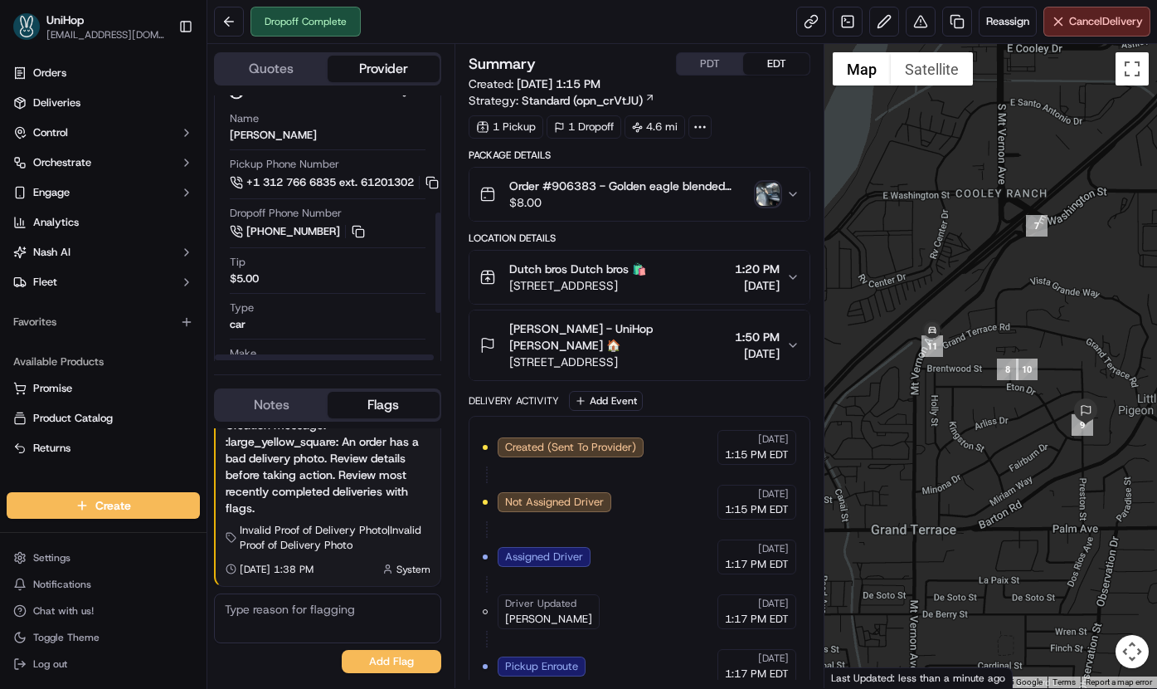
click at [539, 353] on span "[STREET_ADDRESS]" at bounding box center [619, 361] width 220 height 17
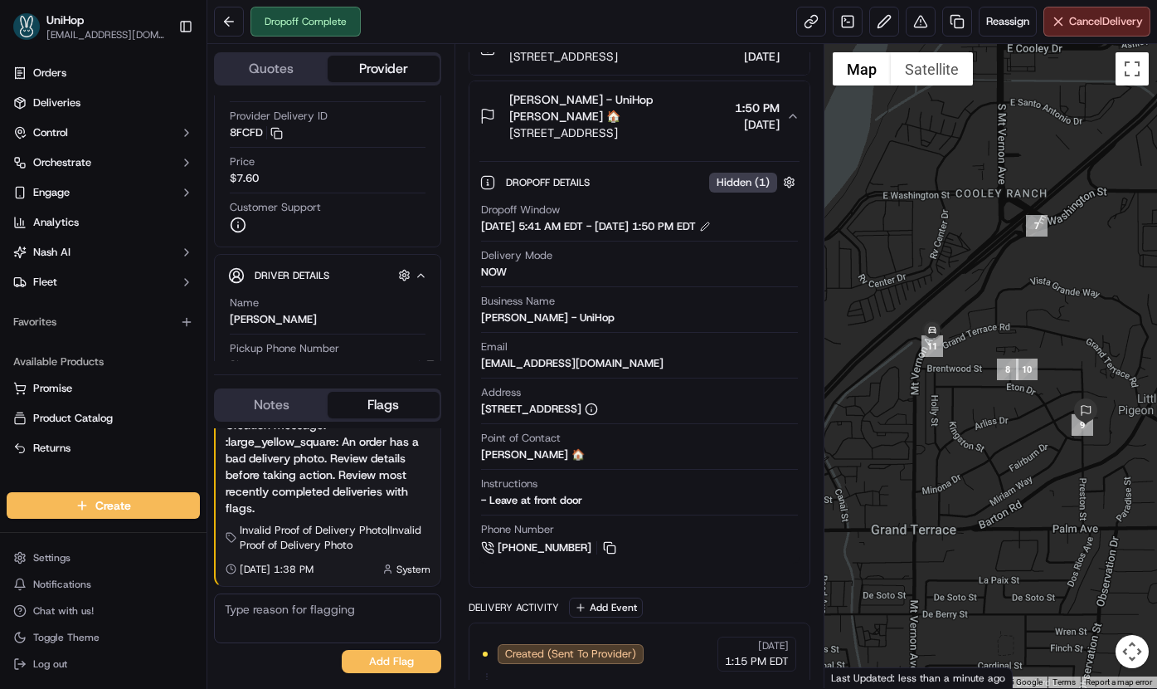
scroll to position [241, 0]
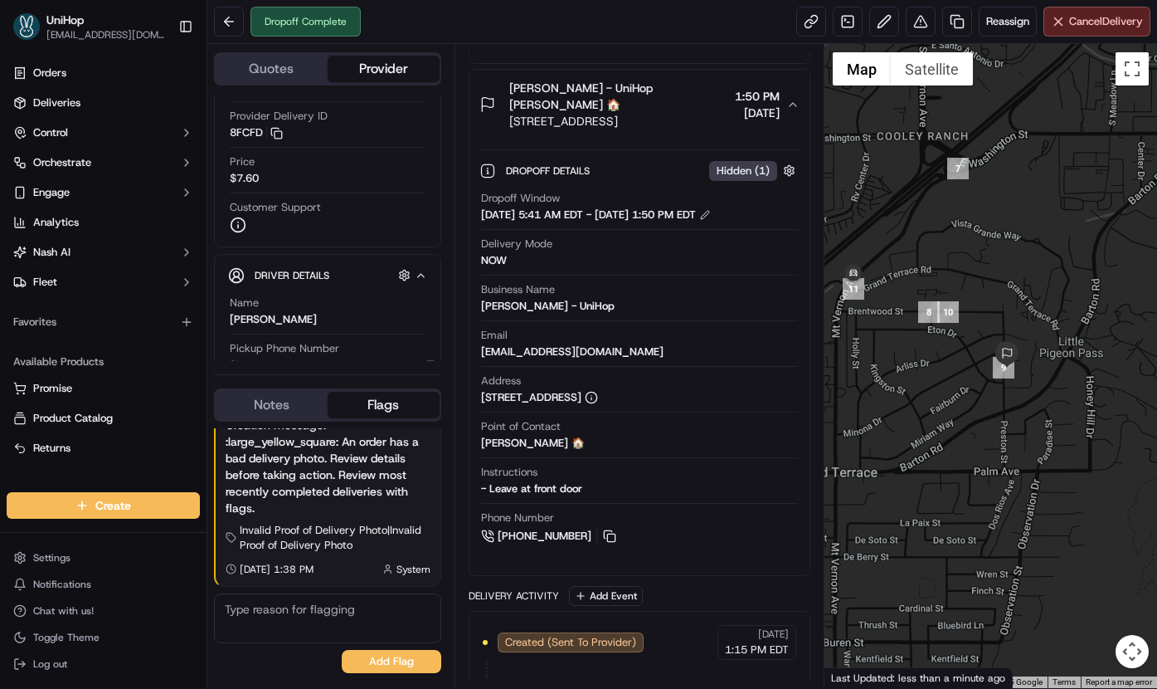
drag, startPoint x: 1066, startPoint y: 286, endPoint x: 982, endPoint y: 226, distance: 103.4
click at [982, 226] on div at bounding box center [991, 366] width 333 height 644
click at [290, 403] on button "Notes" at bounding box center [272, 405] width 112 height 27
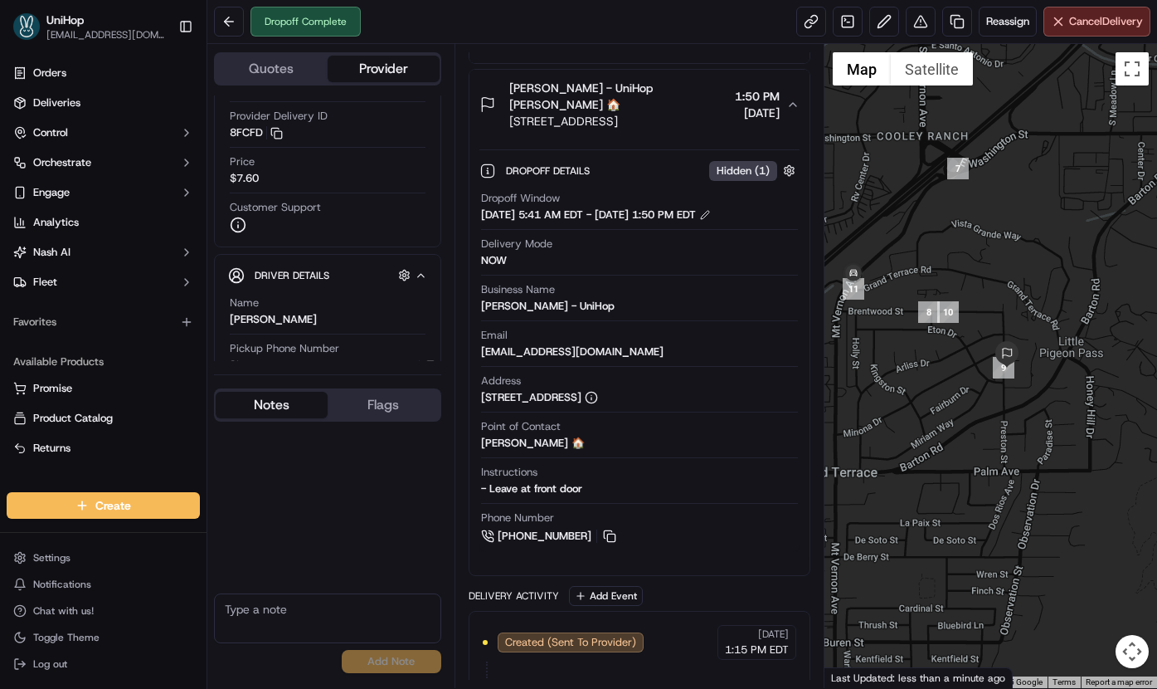
click at [256, 608] on textarea at bounding box center [327, 618] width 227 height 50
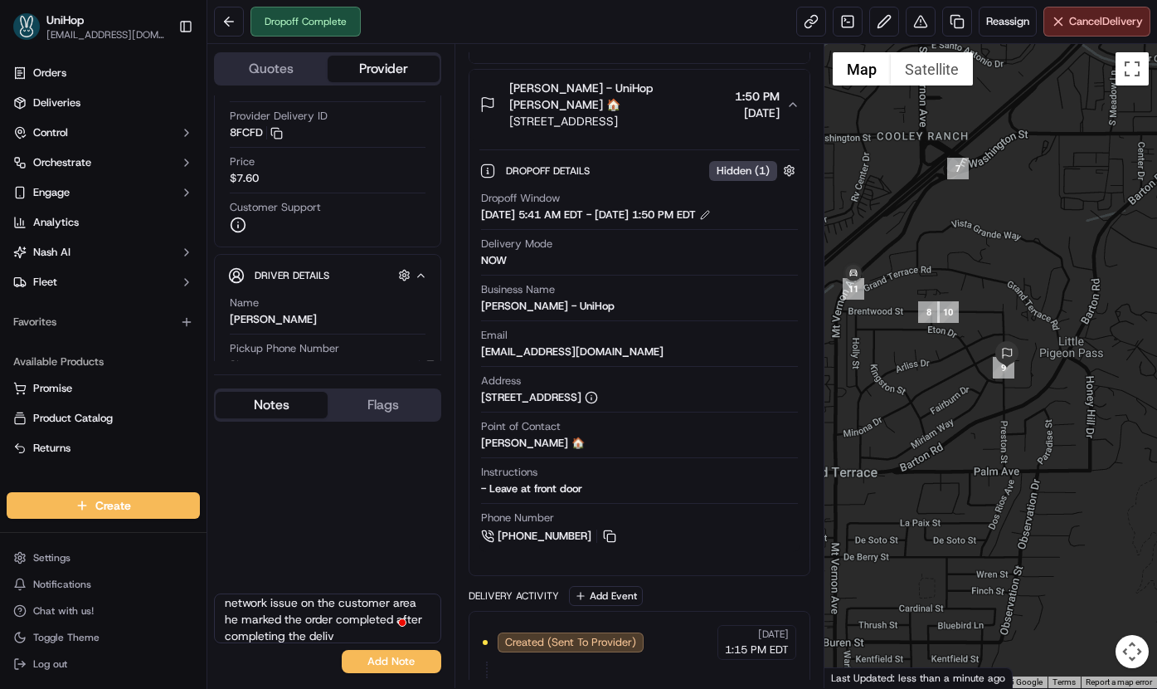
scroll to position [56, 0]
type textarea "-Driver left the order at the front of the door and because he has a network is…"
click at [379, 656] on button "Add Note" at bounding box center [392, 661] width 100 height 23
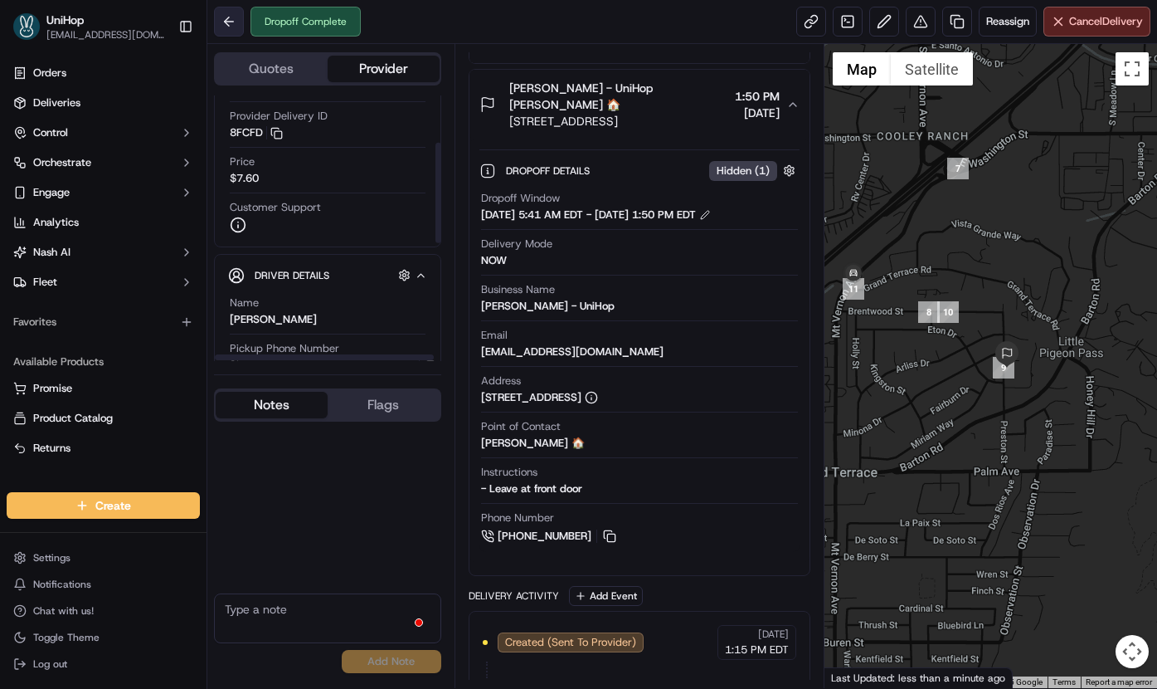
scroll to position [0, 0]
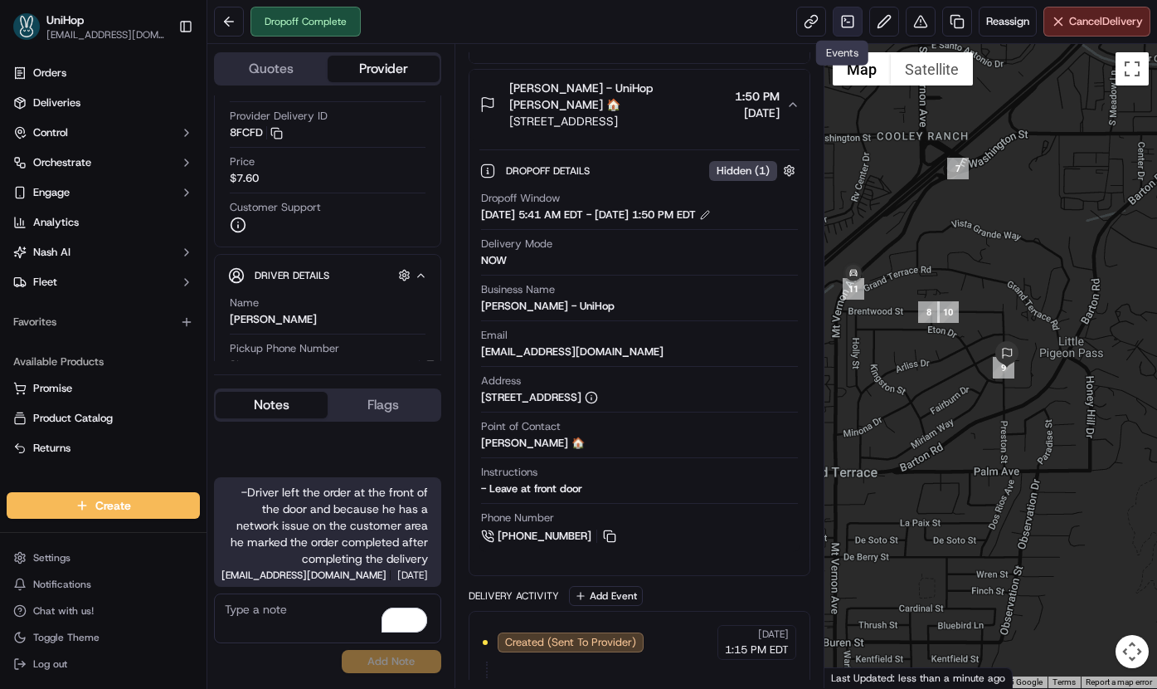
click at [837, 24] on link at bounding box center [848, 22] width 30 height 30
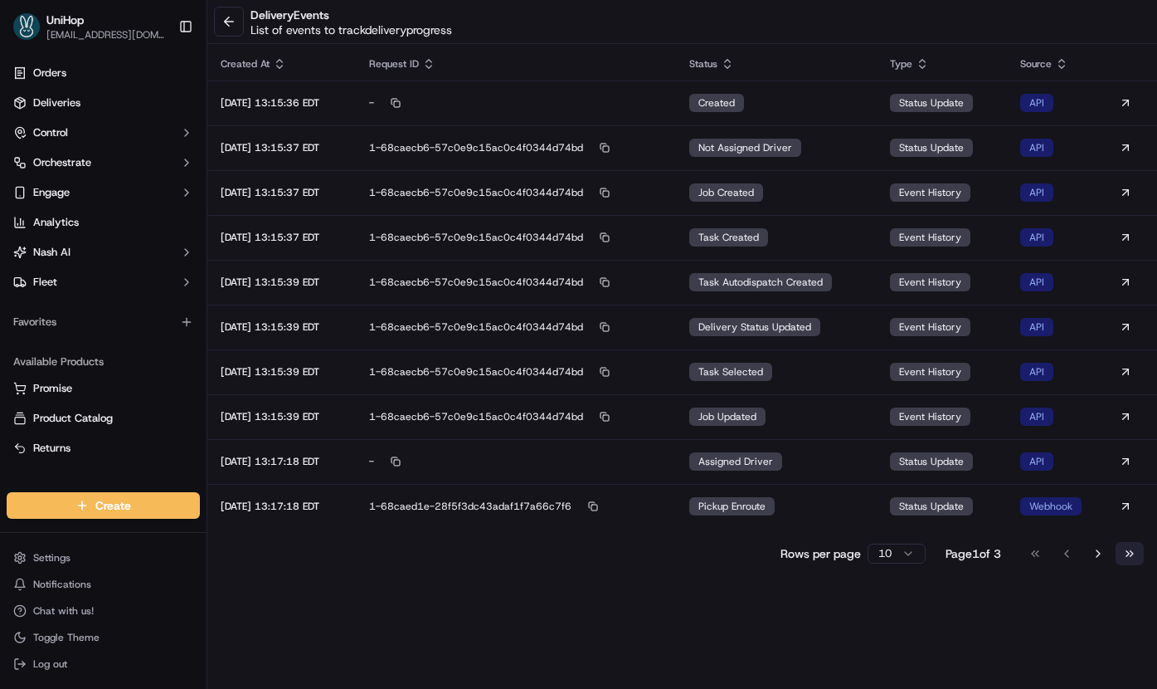
click at [1130, 560] on button "Go to last page" at bounding box center [1130, 553] width 28 height 23
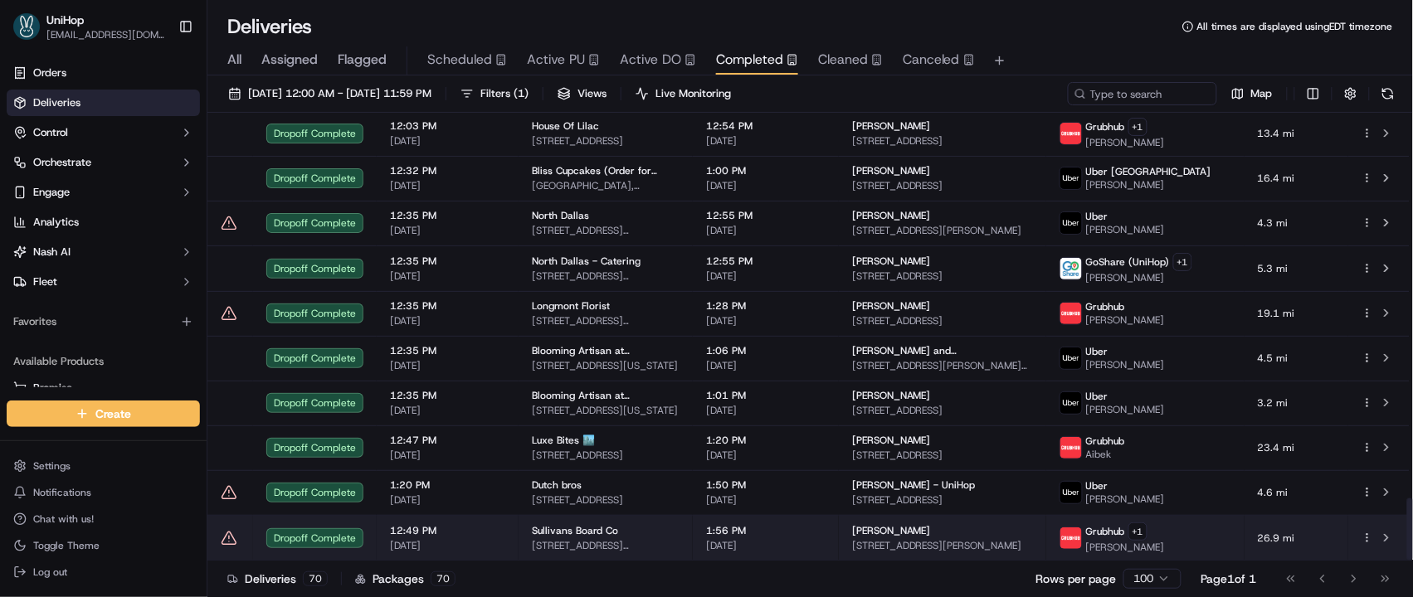
click at [865, 522] on td "[PERSON_NAME] [STREET_ADDRESS][PERSON_NAME]" at bounding box center [942, 538] width 207 height 46
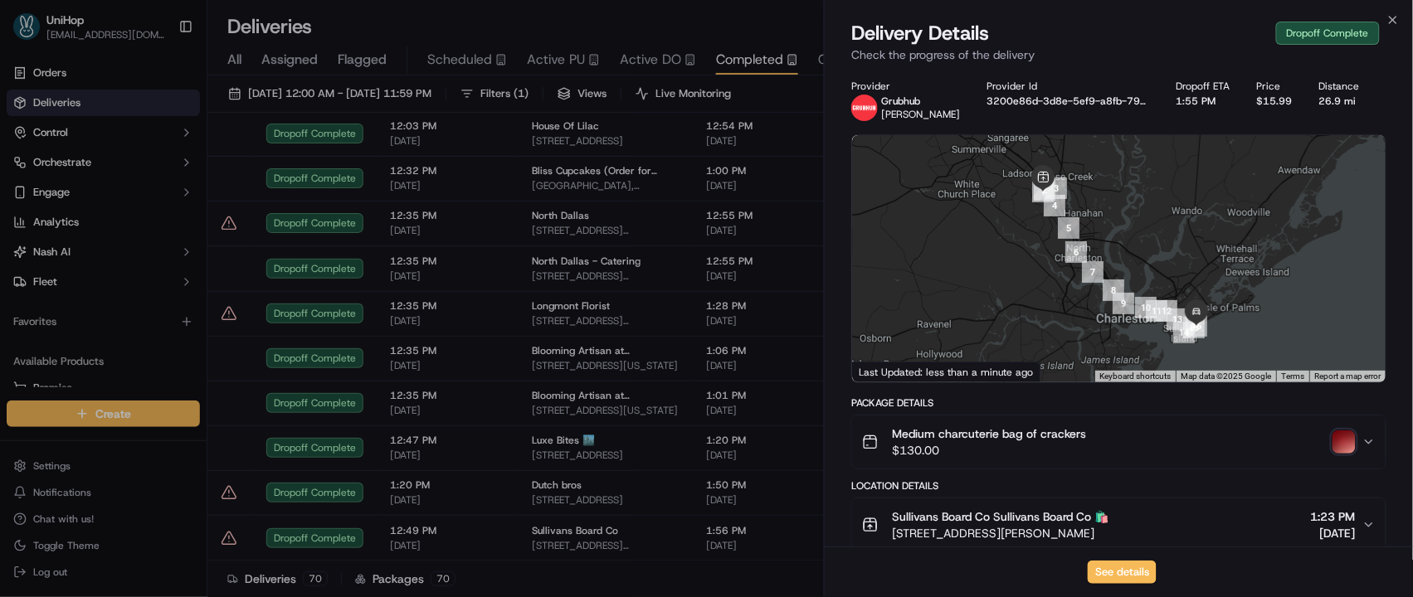
scroll to position [562, 0]
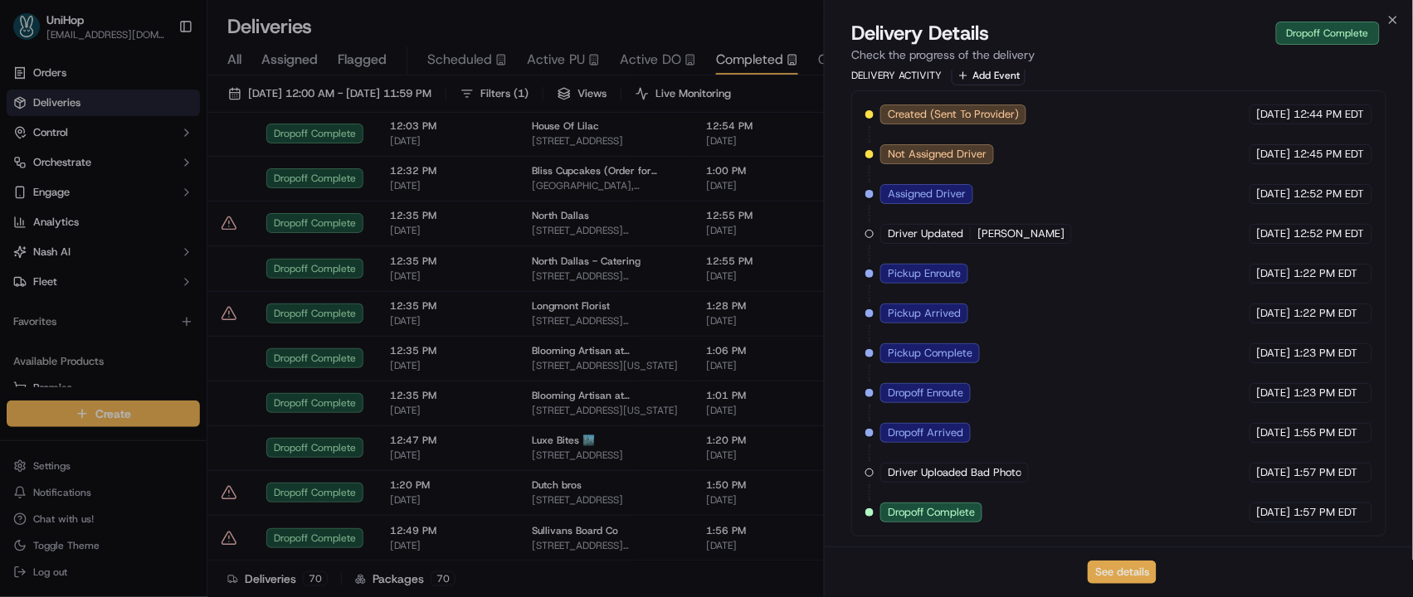
click at [1103, 568] on button "See details" at bounding box center [1122, 572] width 69 height 23
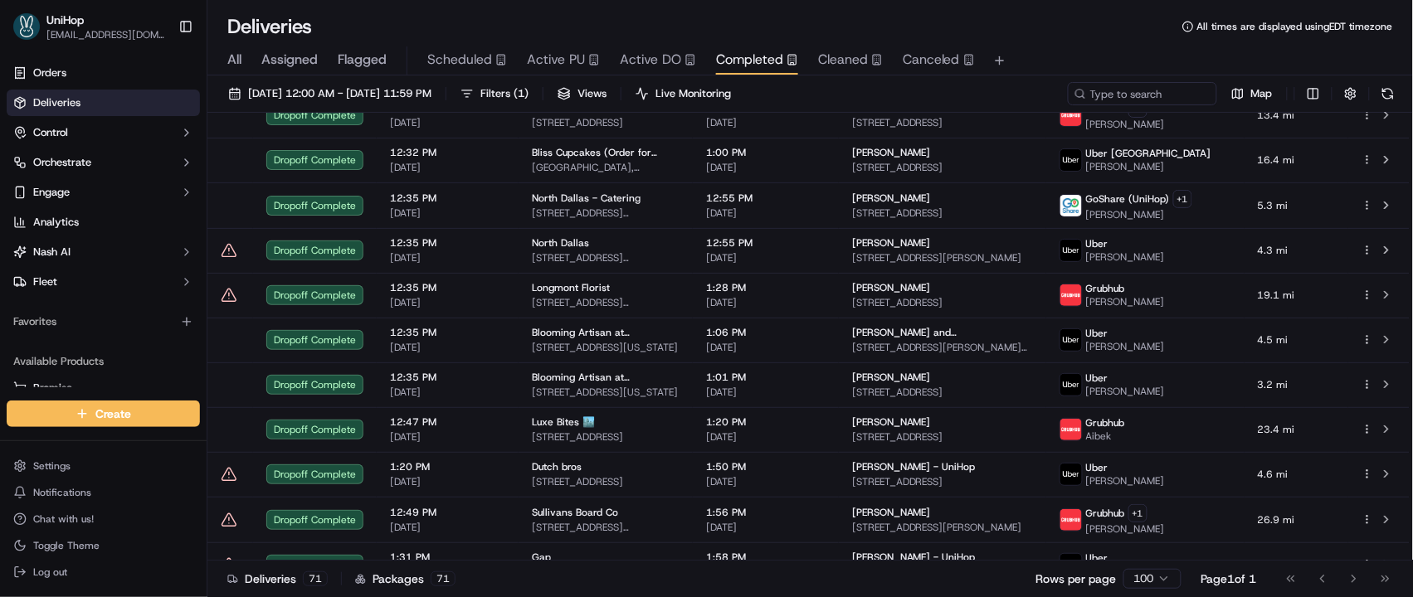
click at [569, 58] on span "Active PU" at bounding box center [556, 60] width 58 height 20
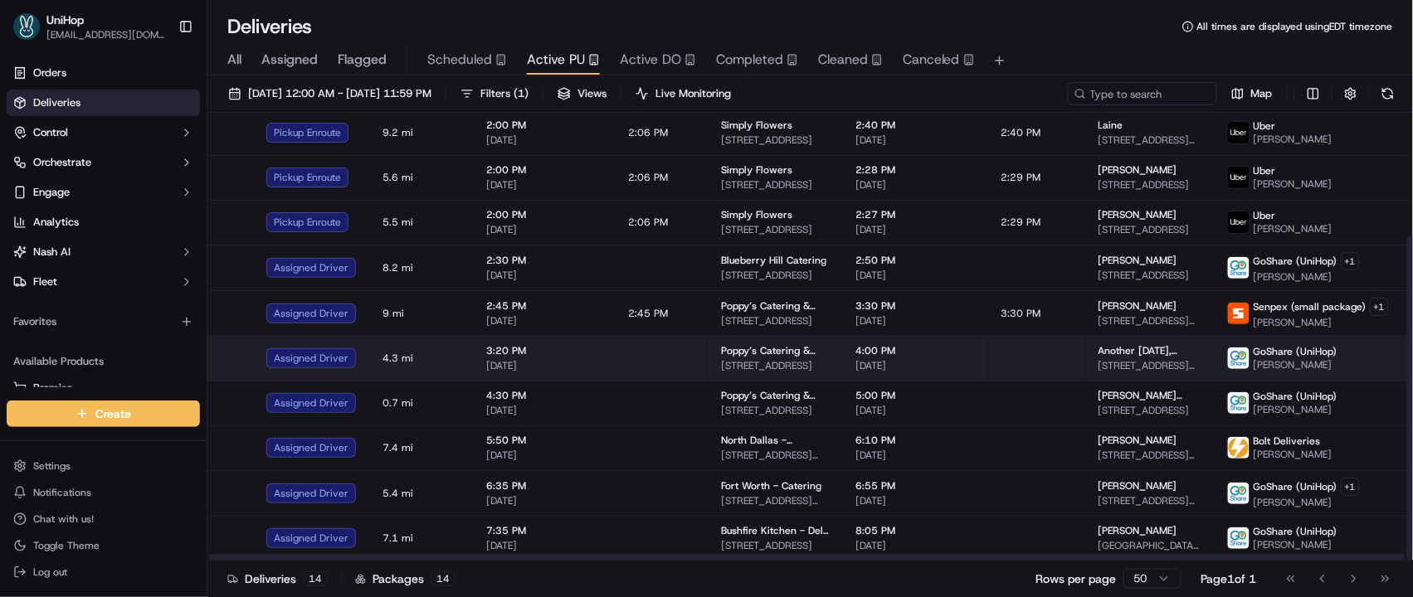
scroll to position [172, 0]
click at [805, 345] on td "Poppy’s Catering & Events ([GEOGRAPHIC_DATA]) [STREET_ADDRESS]" at bounding box center [775, 358] width 134 height 45
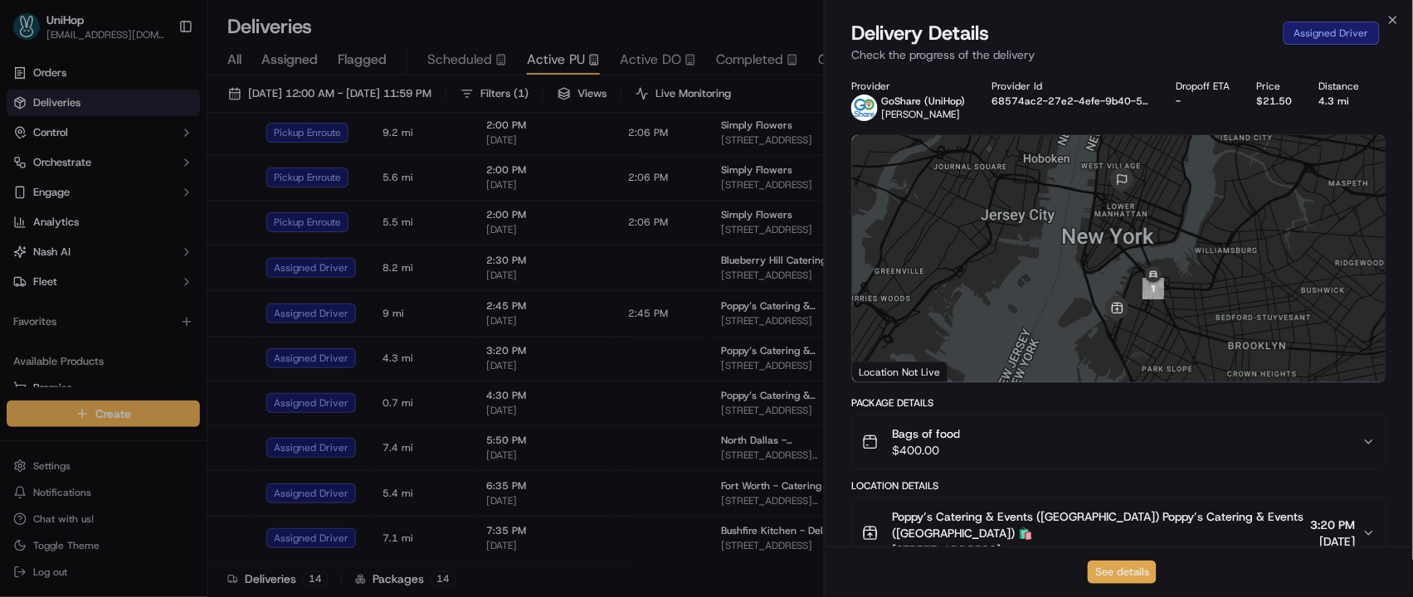
click at [1150, 570] on button "See details" at bounding box center [1122, 572] width 69 height 23
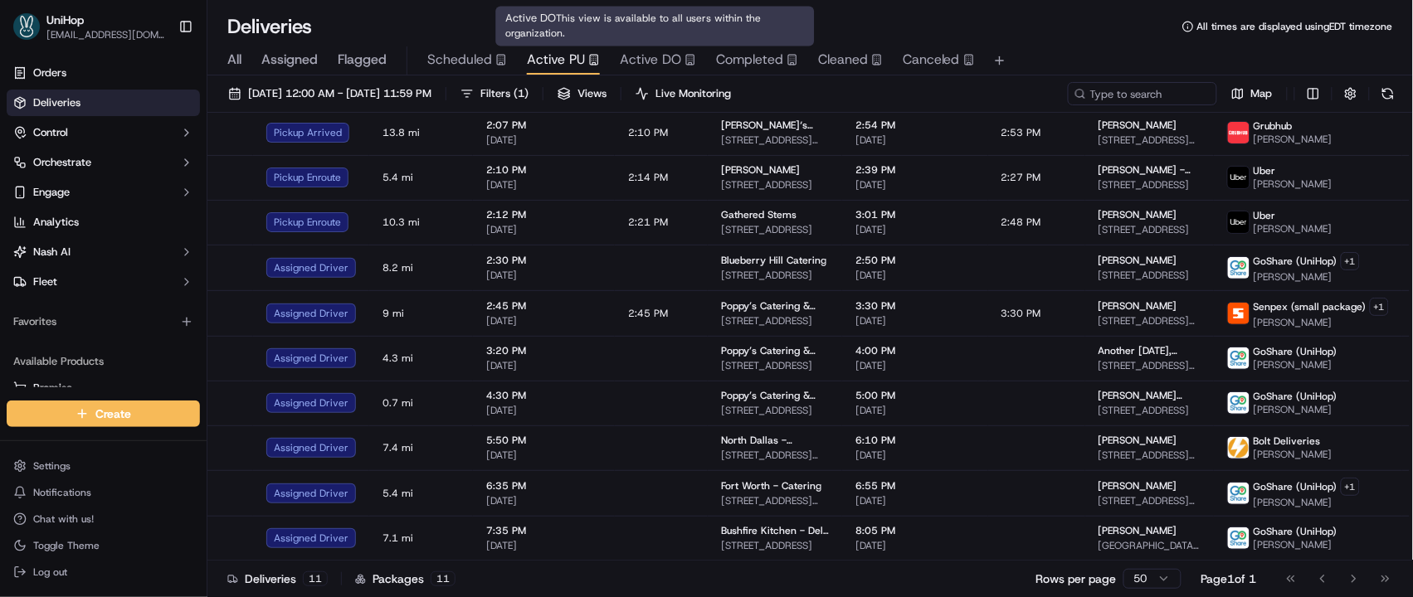
scroll to position [81, 0]
click at [748, 55] on span "Completed" at bounding box center [749, 60] width 67 height 20
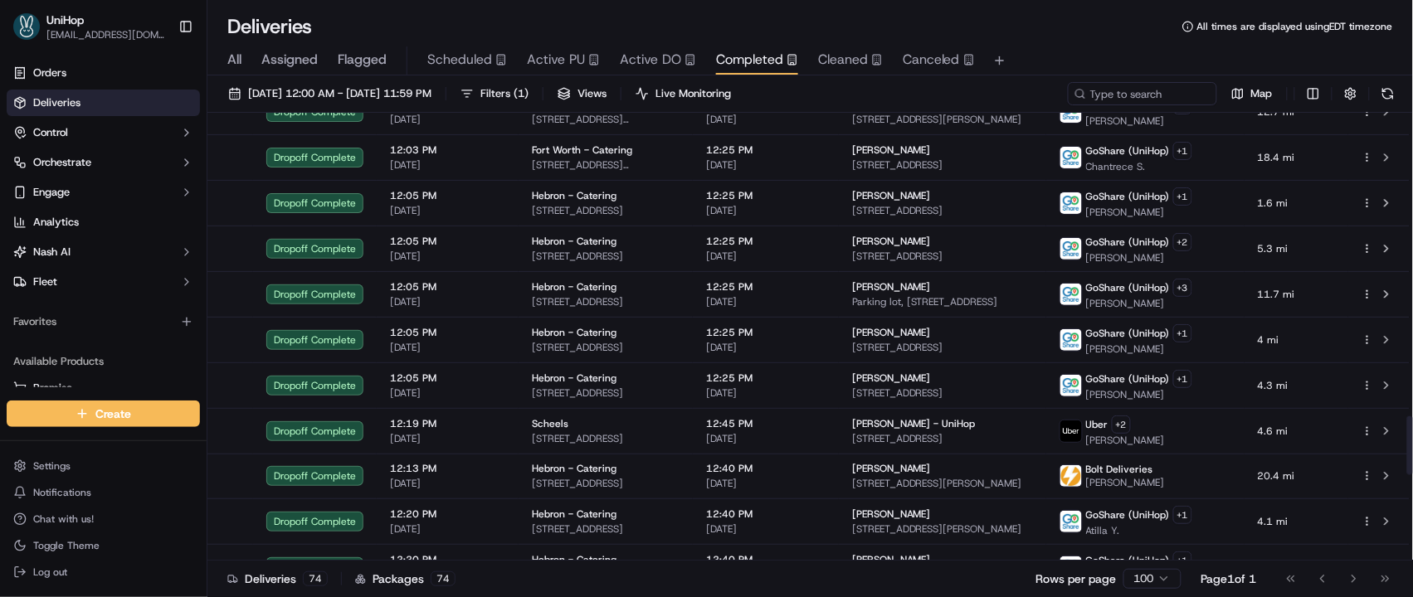
scroll to position [2946, 0]
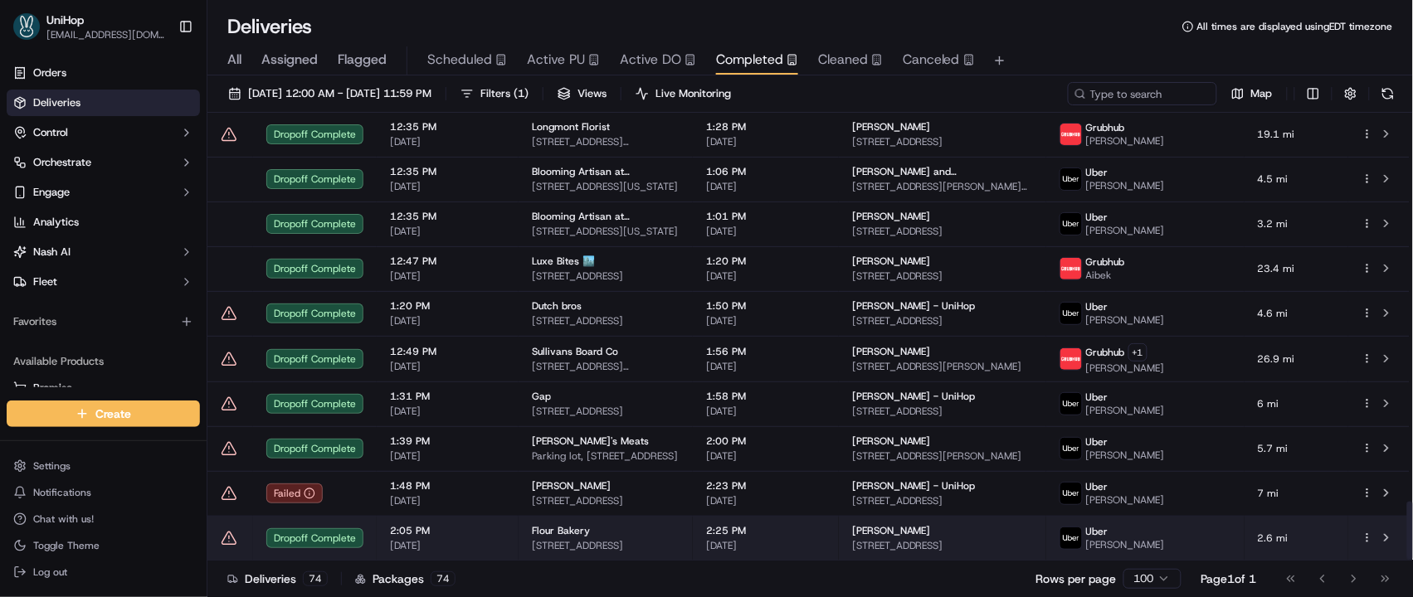
click at [652, 544] on span "[STREET_ADDRESS]" at bounding box center [606, 545] width 148 height 13
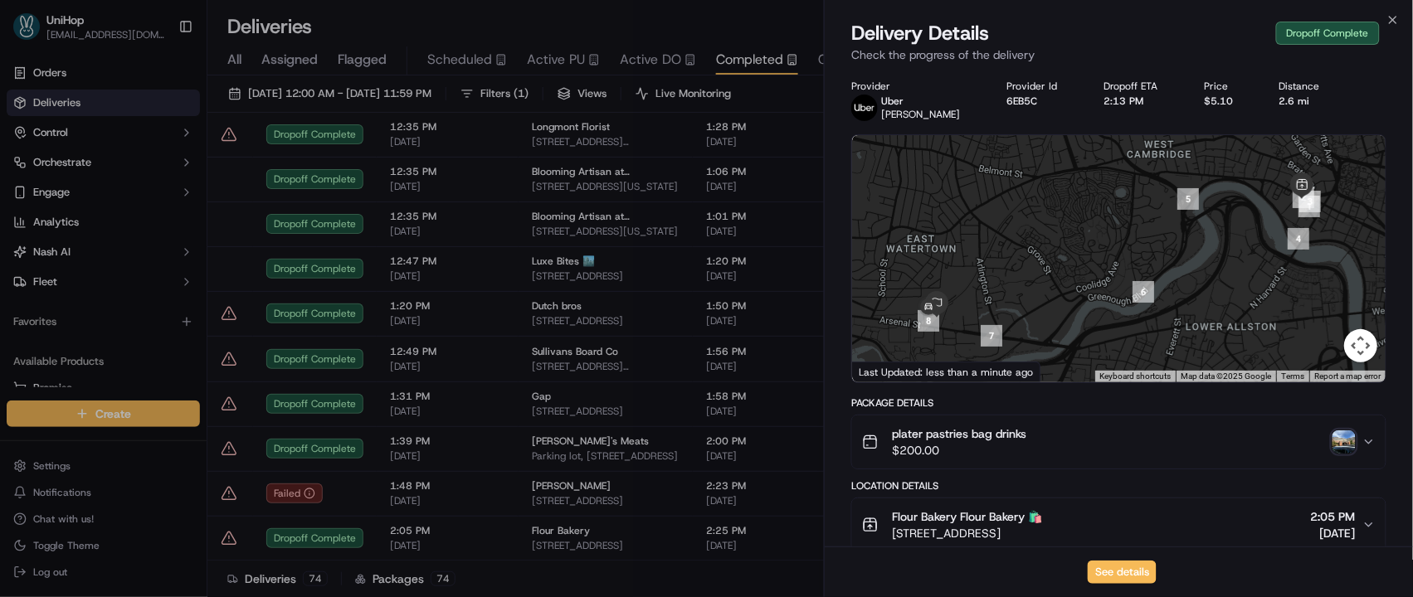
click at [1336, 440] on img "button" at bounding box center [1343, 442] width 23 height 23
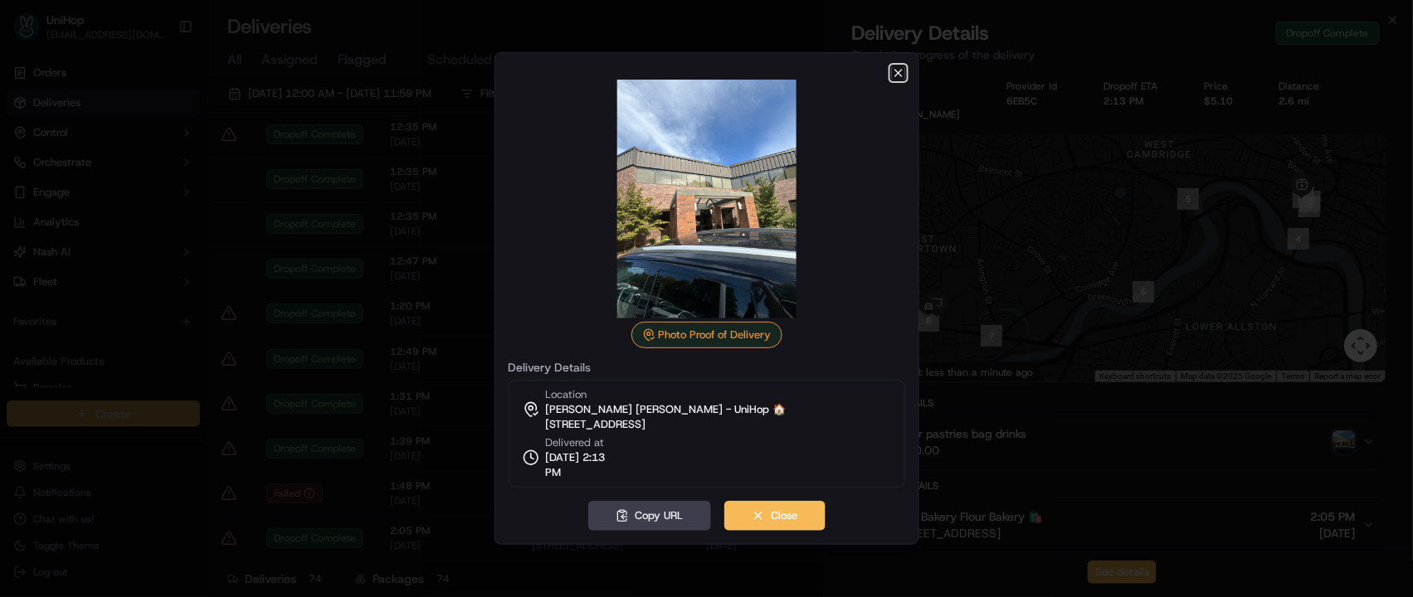
click at [894, 76] on icon "button" at bounding box center [898, 72] width 13 height 13
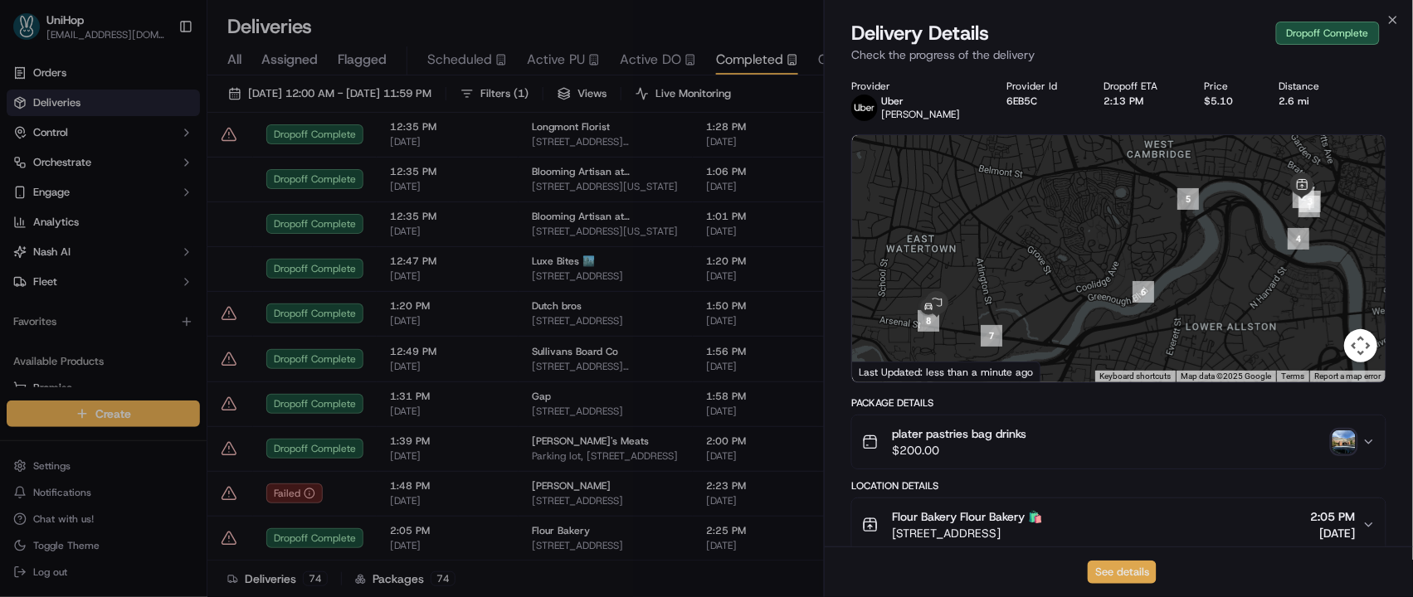
click at [1097, 572] on button "See details" at bounding box center [1122, 572] width 69 height 23
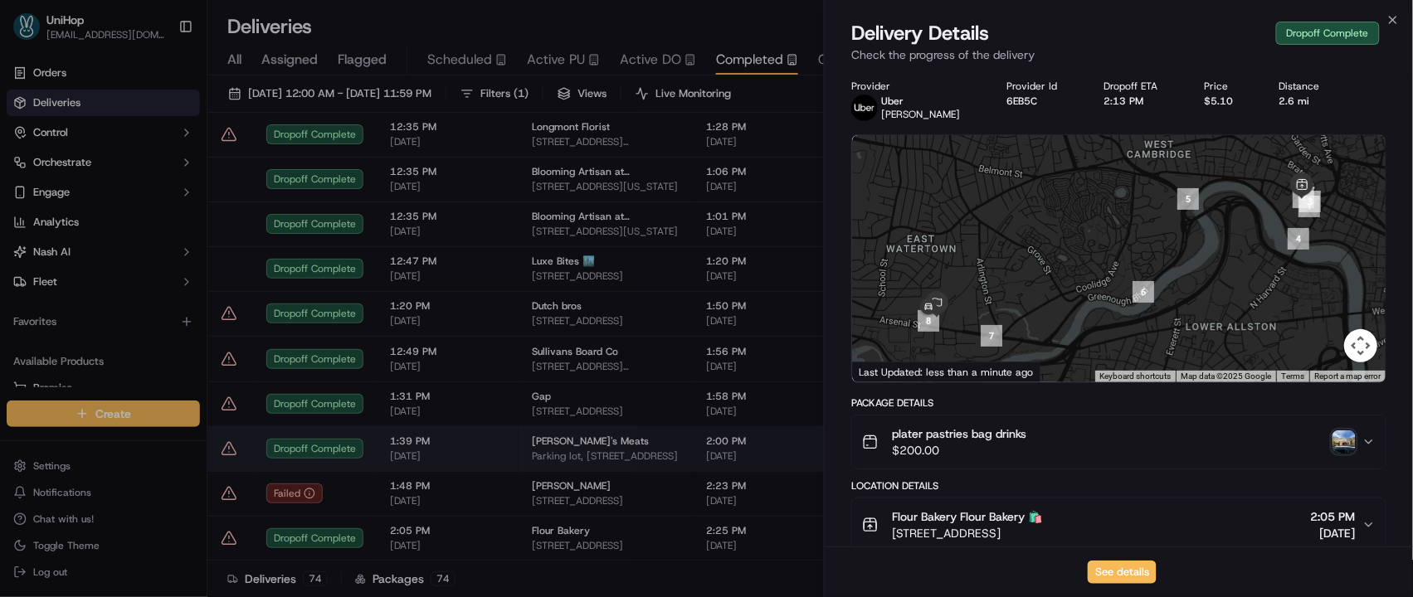
click at [604, 431] on td "Marconda's Meats Parking lot, 6333 W 3rd St stall 514, Los Angeles, CA 90036, U…" at bounding box center [606, 448] width 174 height 45
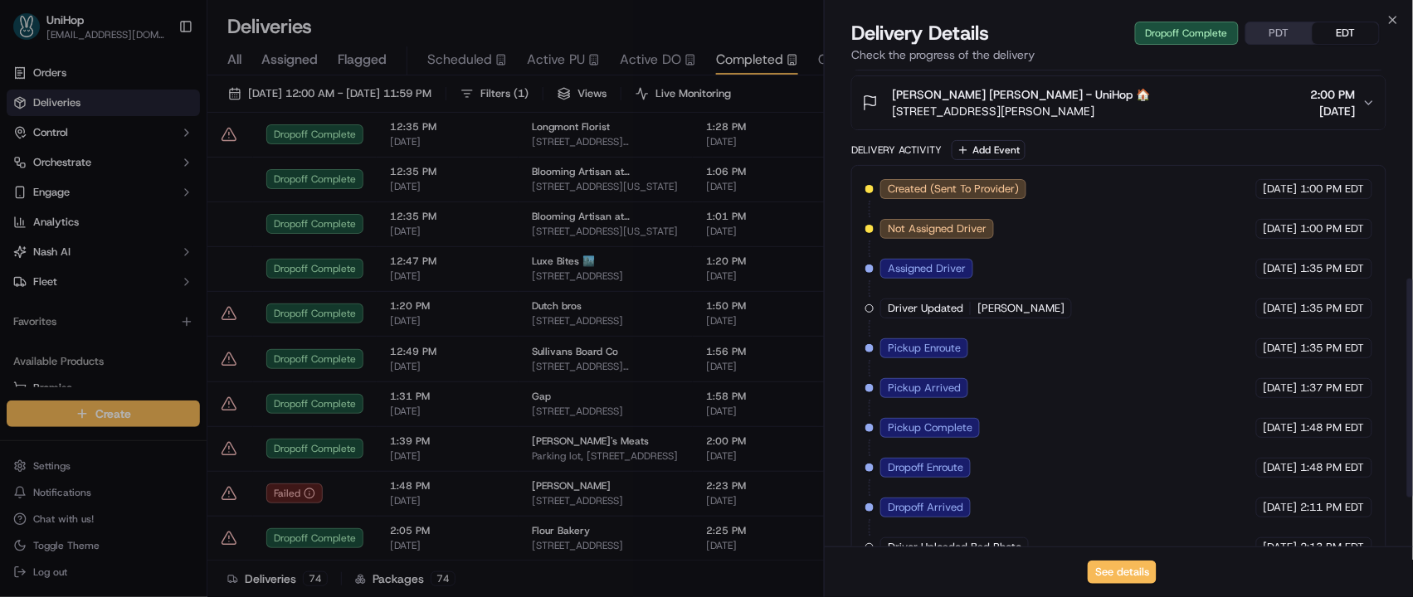
scroll to position [562, 0]
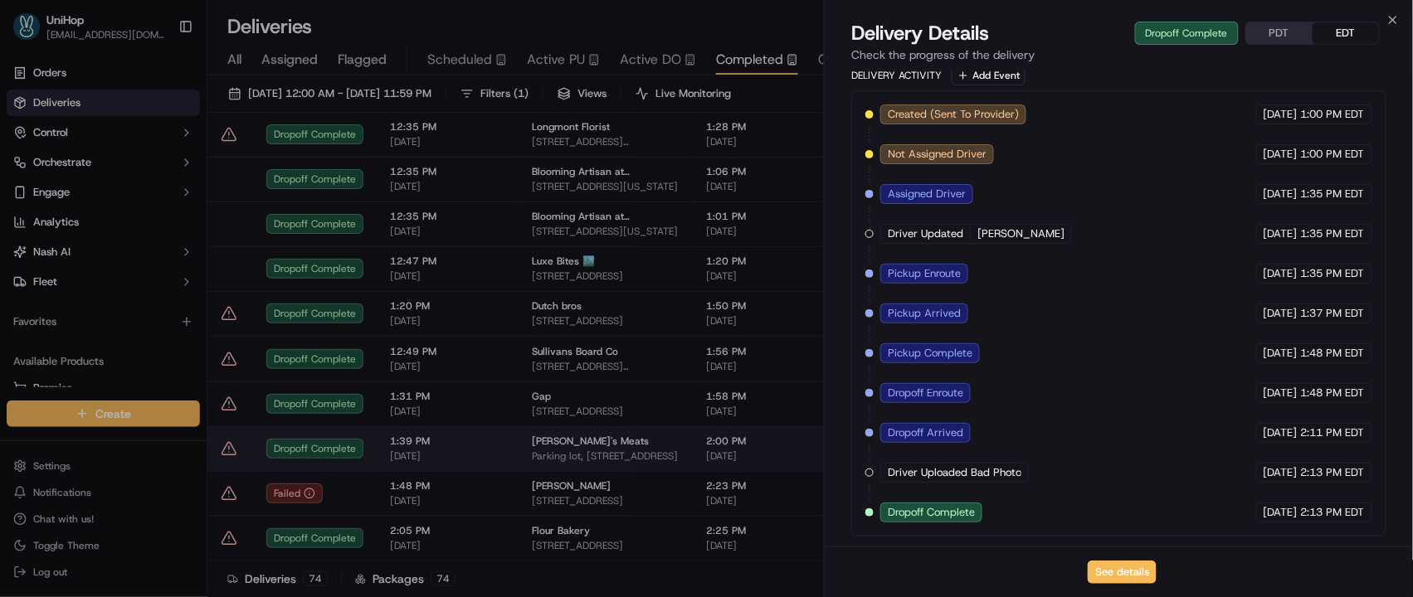
drag, startPoint x: 644, startPoint y: 459, endPoint x: 672, endPoint y: 443, distance: 32.3
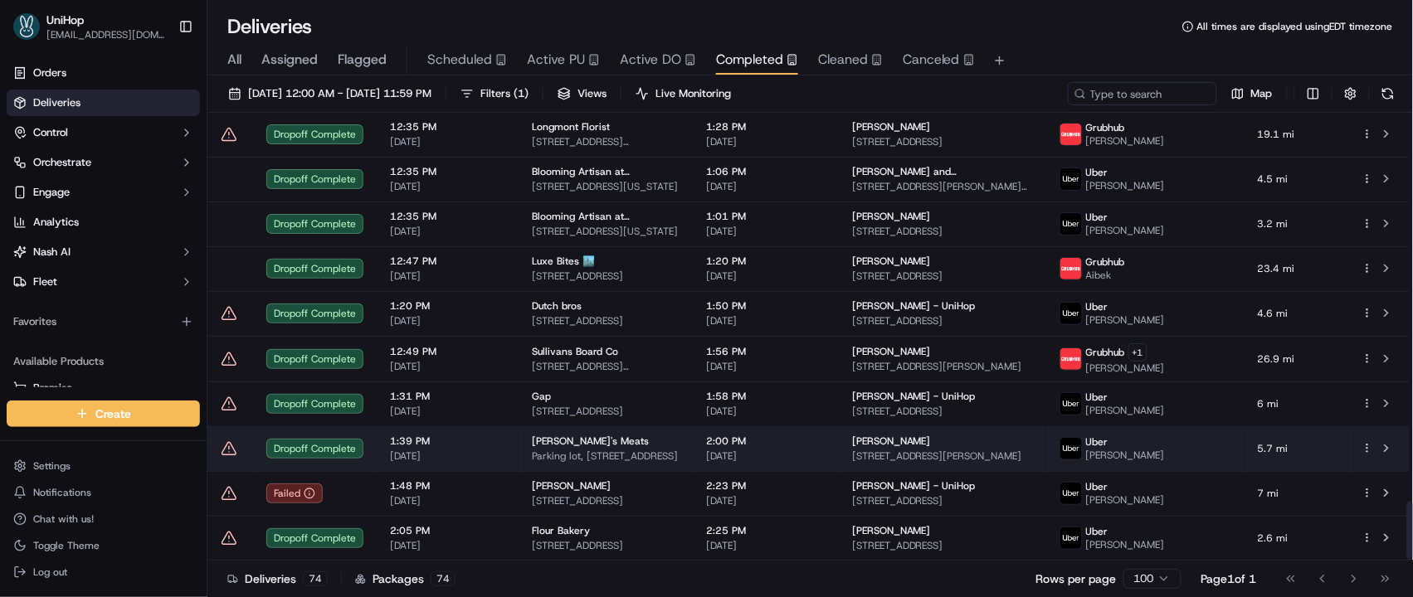
click at [506, 439] on td "1:39 PM Sep 17 2025" at bounding box center [448, 448] width 142 height 45
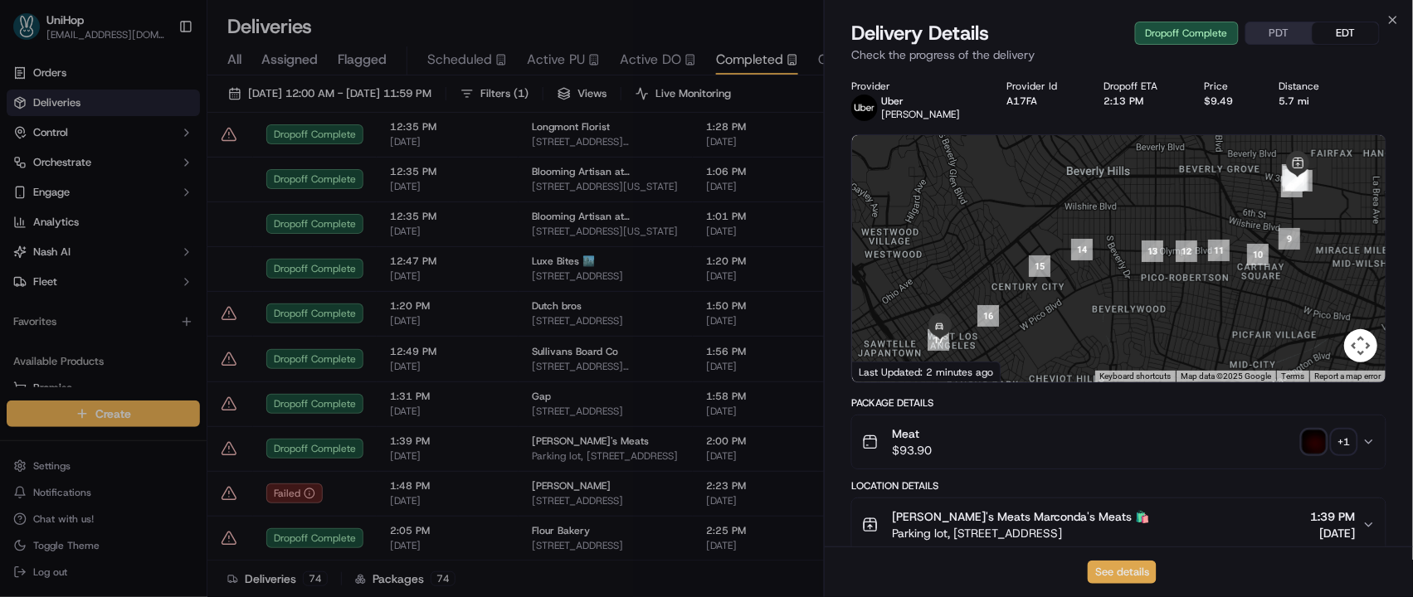
click at [1114, 574] on button "See details" at bounding box center [1122, 572] width 69 height 23
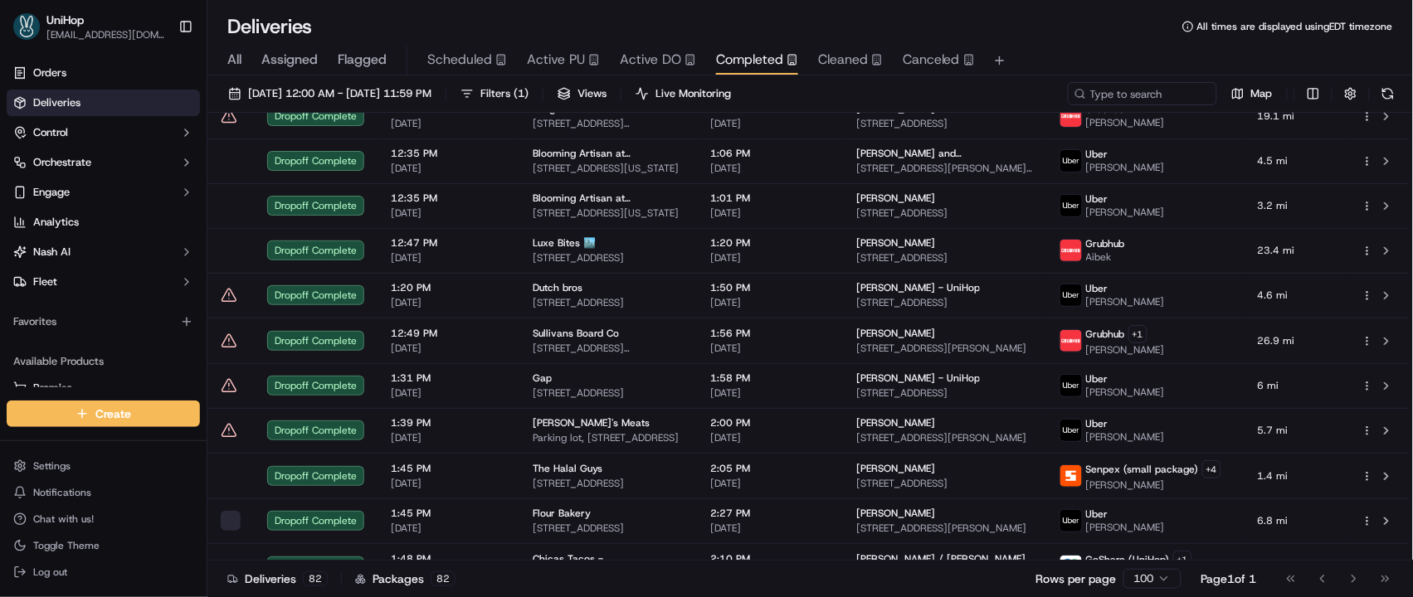
scroll to position [3218, 0]
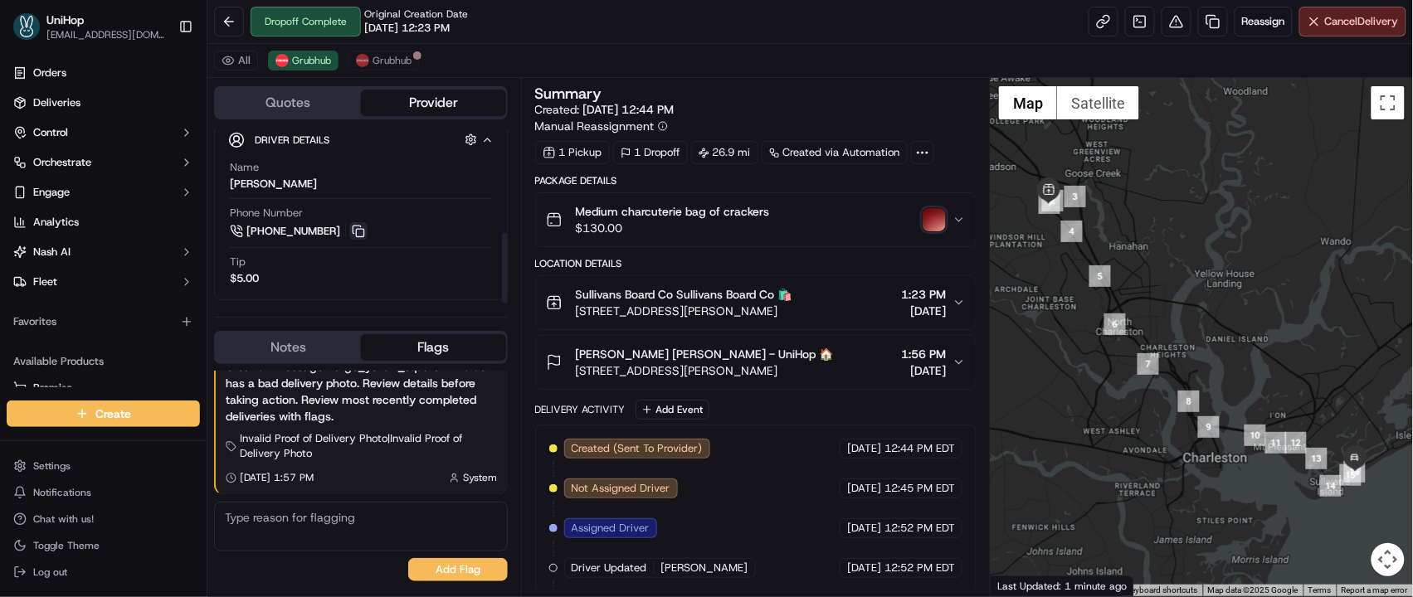
click at [352, 230] on button at bounding box center [358, 231] width 18 height 18
click at [224, 184] on div "Driver Details Hidden ( 10 ) Name [PERSON_NAME] Phone Number [PHONE_NUMBER] Tip…" at bounding box center [361, 210] width 294 height 182
drag, startPoint x: 572, startPoint y: 355, endPoint x: 665, endPoint y: 354, distance: 92.9
click at [665, 354] on div "[PERSON_NAME] [PERSON_NAME] - UniHop 🏠 [STREET_ADDRESS][PERSON_NAME]" at bounding box center [690, 362] width 288 height 33
copy span "[PERSON_NAME]"
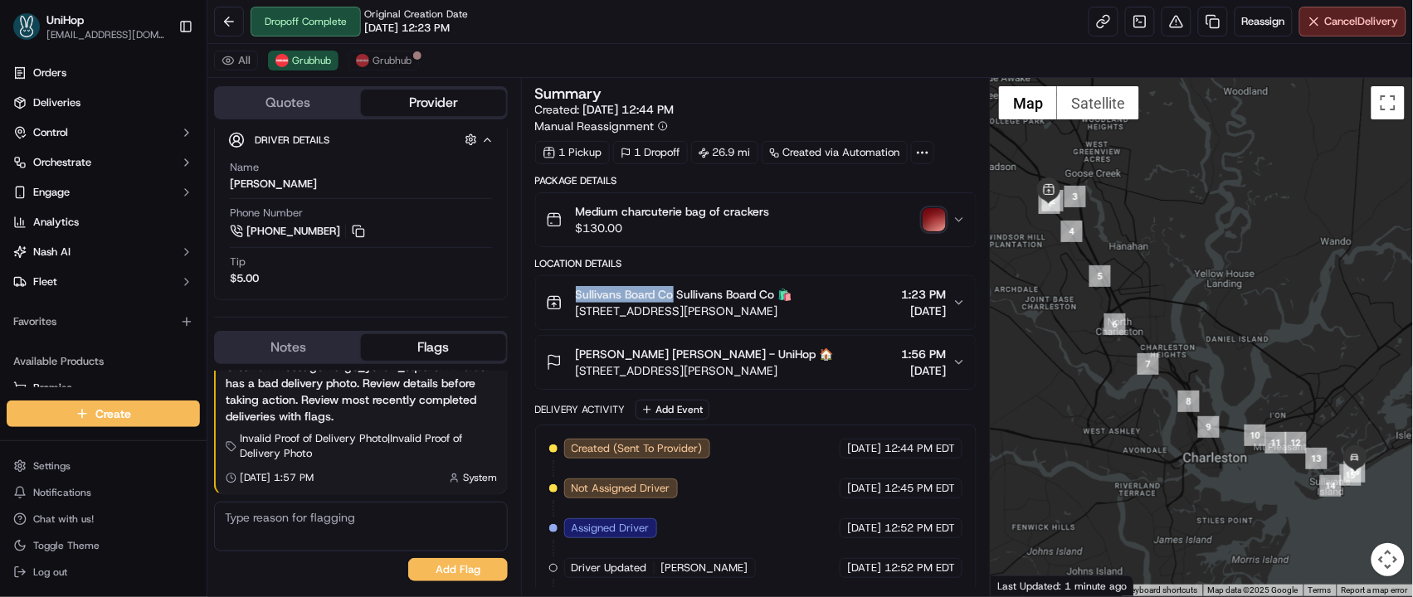
drag, startPoint x: 573, startPoint y: 294, endPoint x: 672, endPoint y: 300, distance: 98.9
click at [672, 300] on div "Sullivans Board Co Sullivans Board Co 🛍️ [STREET_ADDRESS][PERSON_NAME]" at bounding box center [669, 302] width 246 height 33
copy span "Sullivans Board Co"
click at [938, 220] on img "button" at bounding box center [934, 219] width 23 height 23
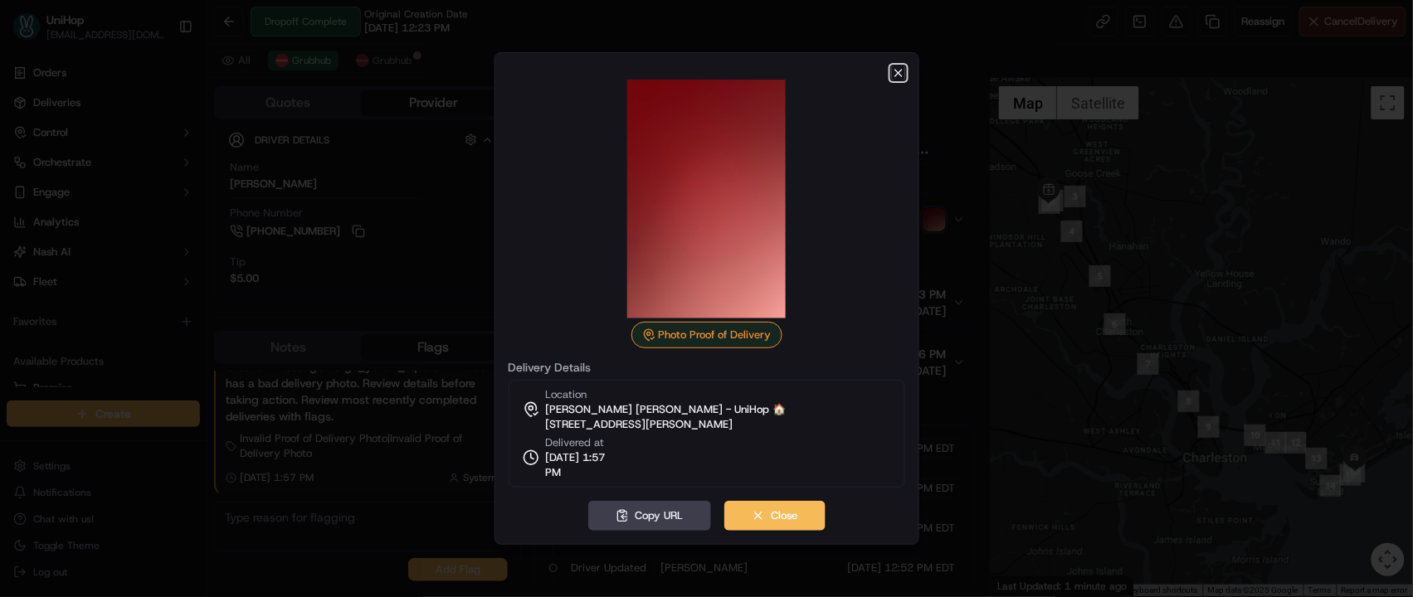
click at [892, 71] on icon "button" at bounding box center [898, 72] width 13 height 13
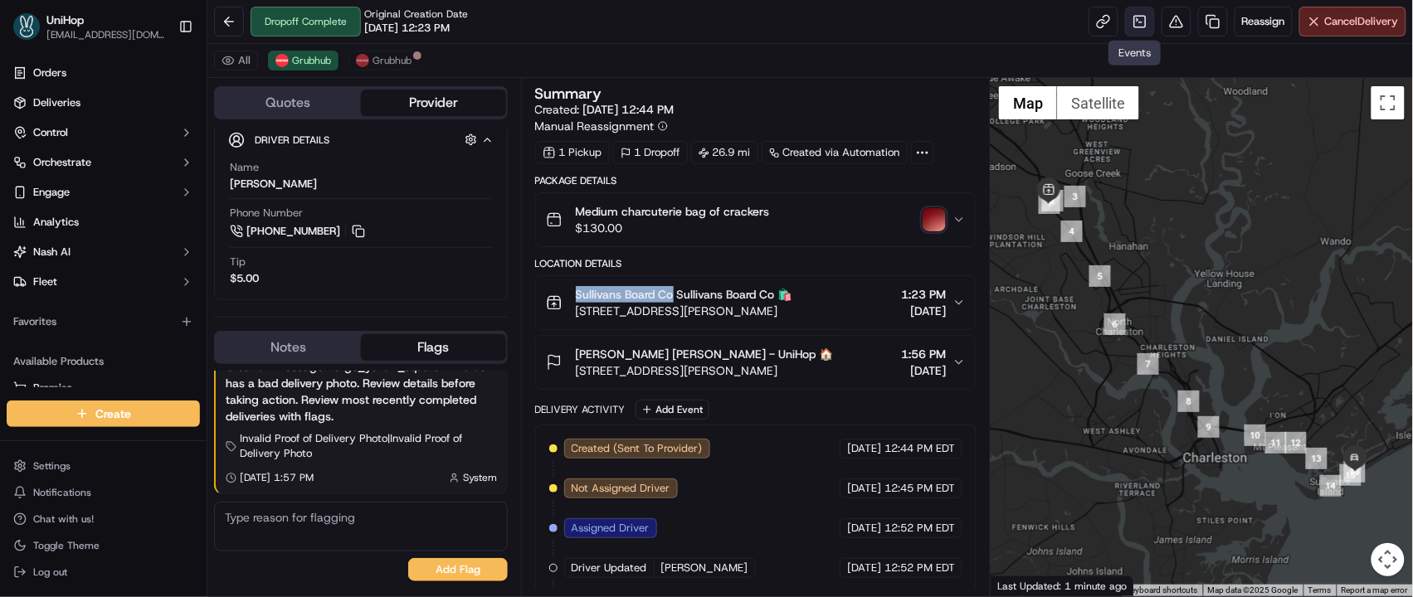
click at [1136, 27] on link at bounding box center [1140, 22] width 30 height 30
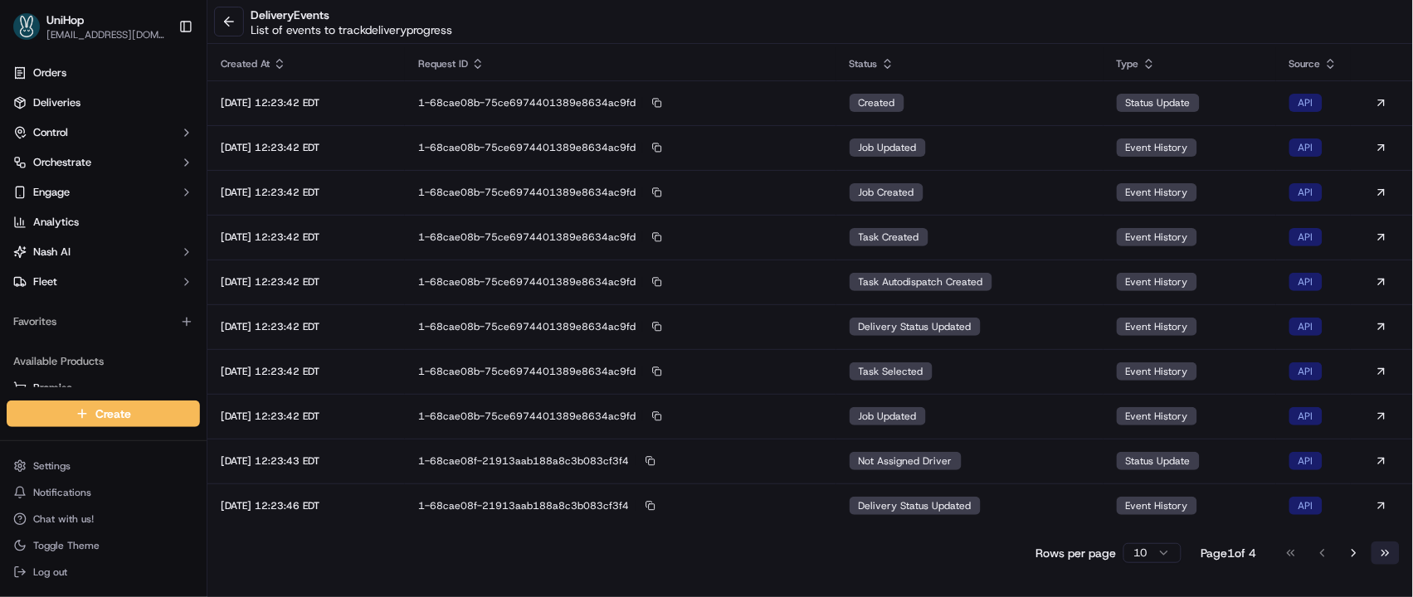
click at [1392, 555] on button "Go to last page" at bounding box center [1385, 553] width 28 height 23
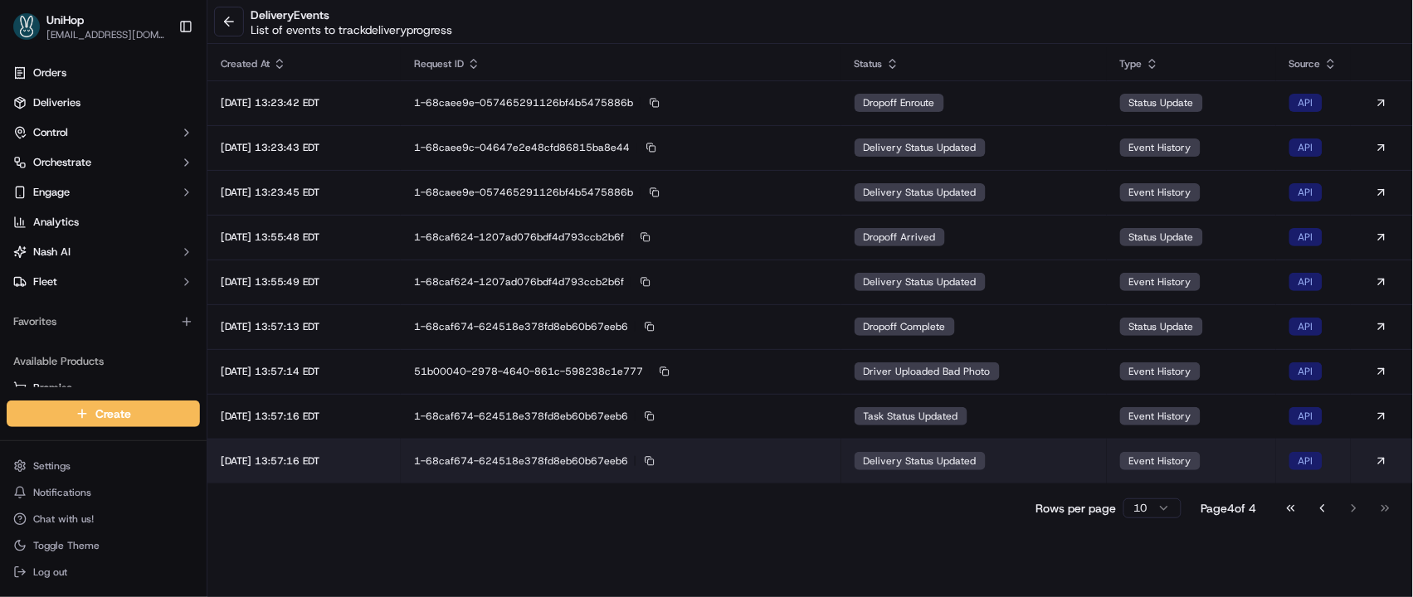
click at [1049, 457] on td "delivery status updated" at bounding box center [974, 461] width 266 height 45
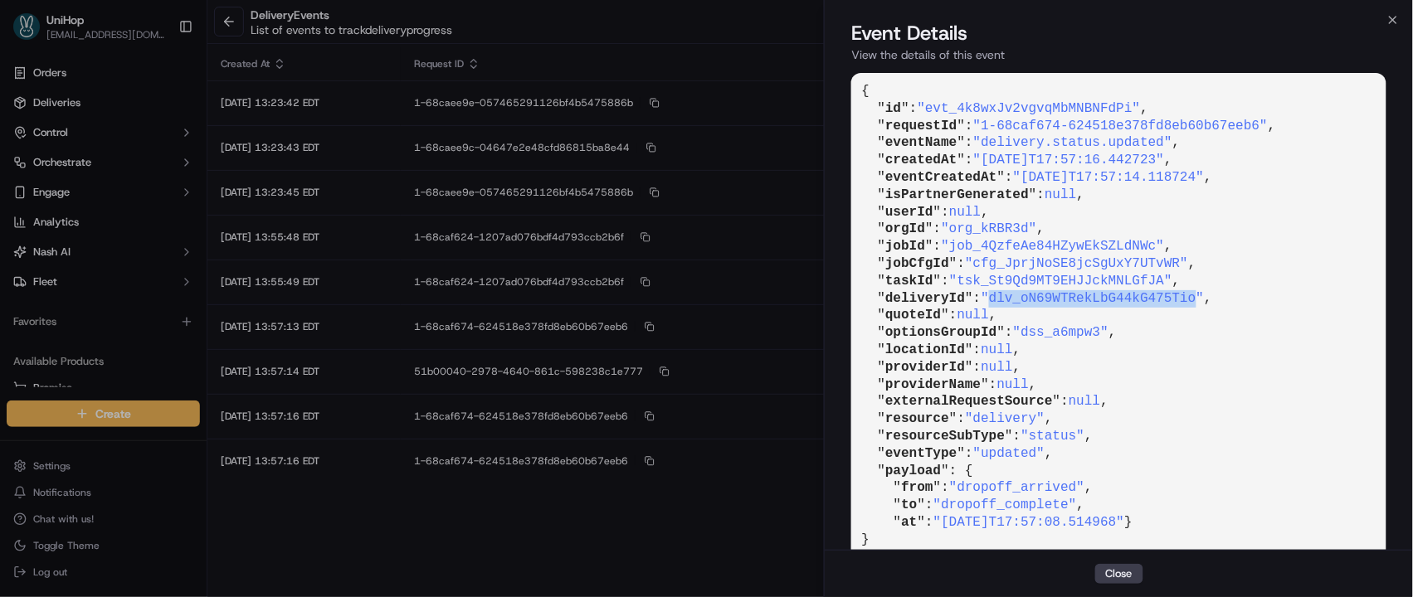
drag, startPoint x: 999, startPoint y: 296, endPoint x: 1206, endPoint y: 294, distance: 207.4
click at [1204, 294] on span ""dlv_oN69WTRekLbG44kG475Tio"" at bounding box center [1092, 298] width 223 height 15
copy span "dlv_oN69WTRekLbG44kG475Tio"
